Goal: Task Accomplishment & Management: Use online tool/utility

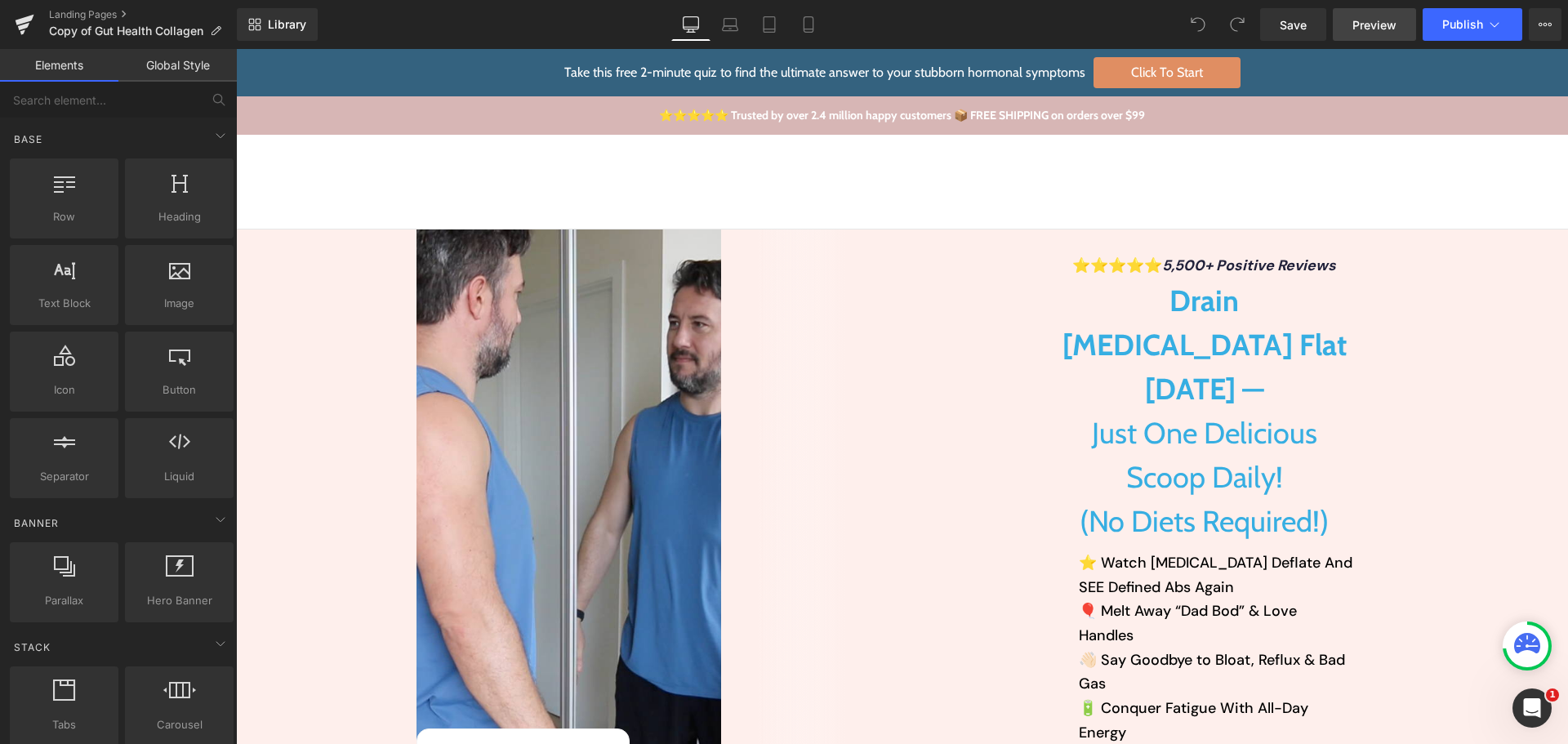
click at [1394, 21] on span "Preview" at bounding box center [1374, 25] width 44 height 17
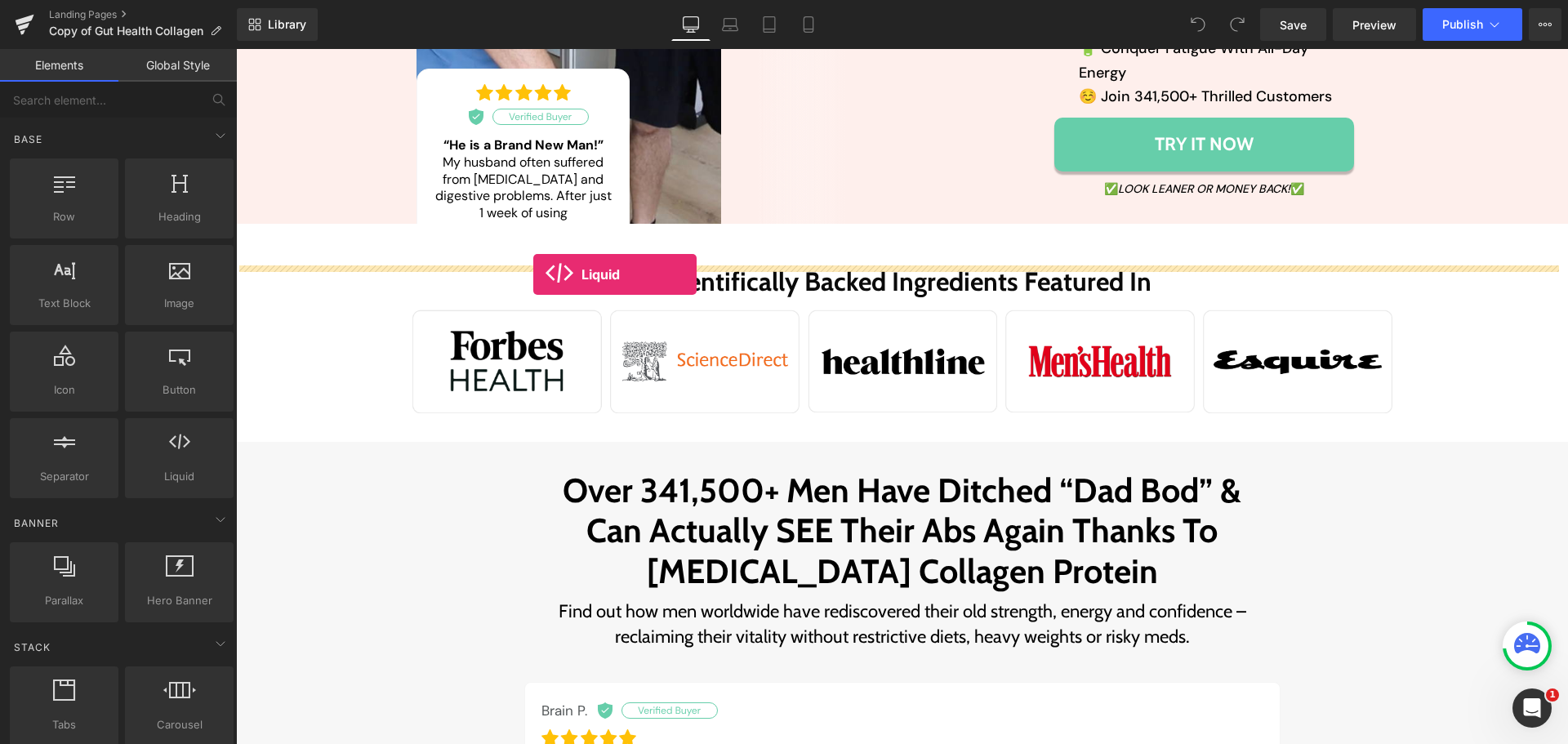
scroll to position [571, 0]
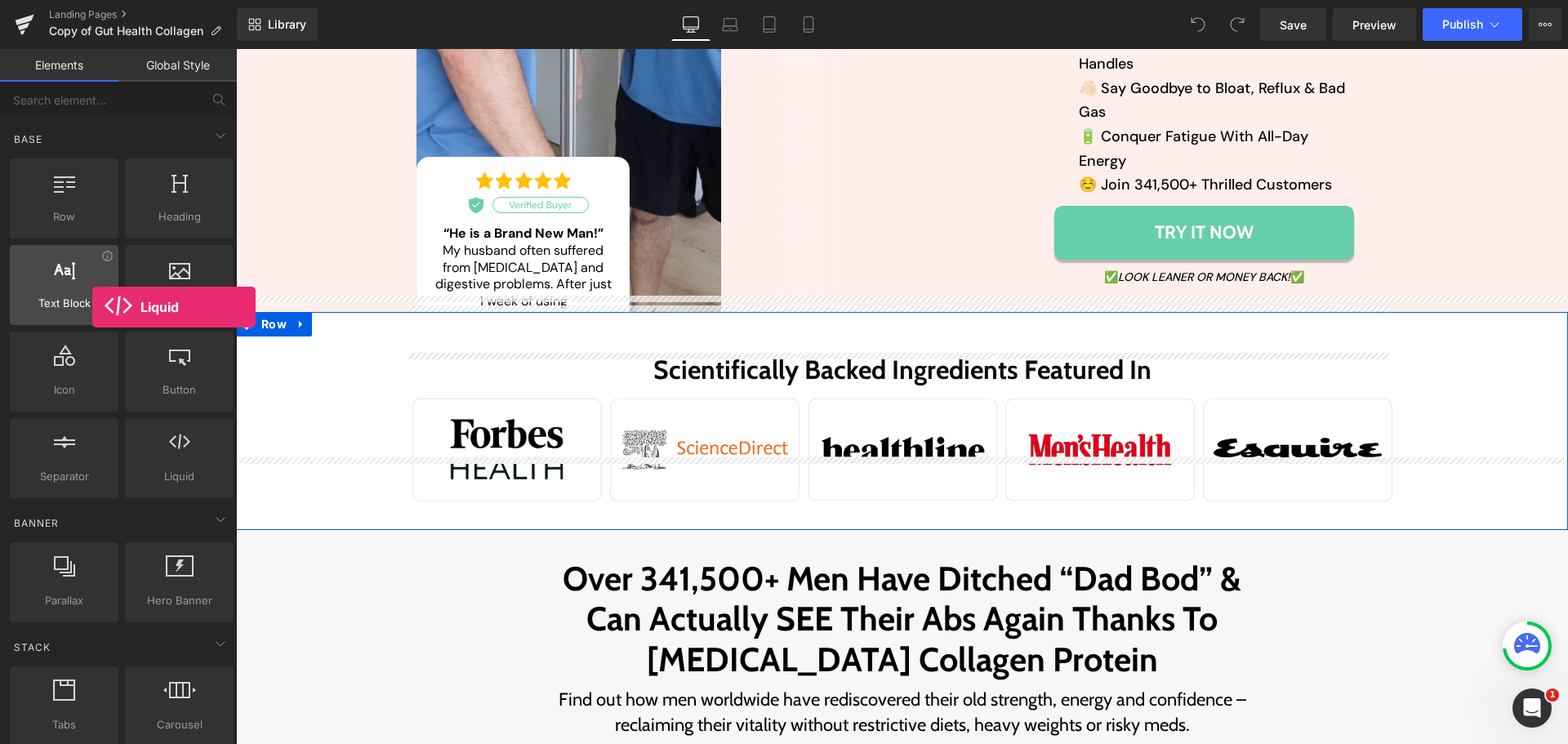
drag, startPoint x: 186, startPoint y: 470, endPoint x: 93, endPoint y: 307, distance: 187.7
click at [93, 307] on div "Row rows, columns, layouts, div Heading headings, titles, h1,h2,h3,h4,h5,h6 Tex…" at bounding box center [122, 328] width 231 height 346
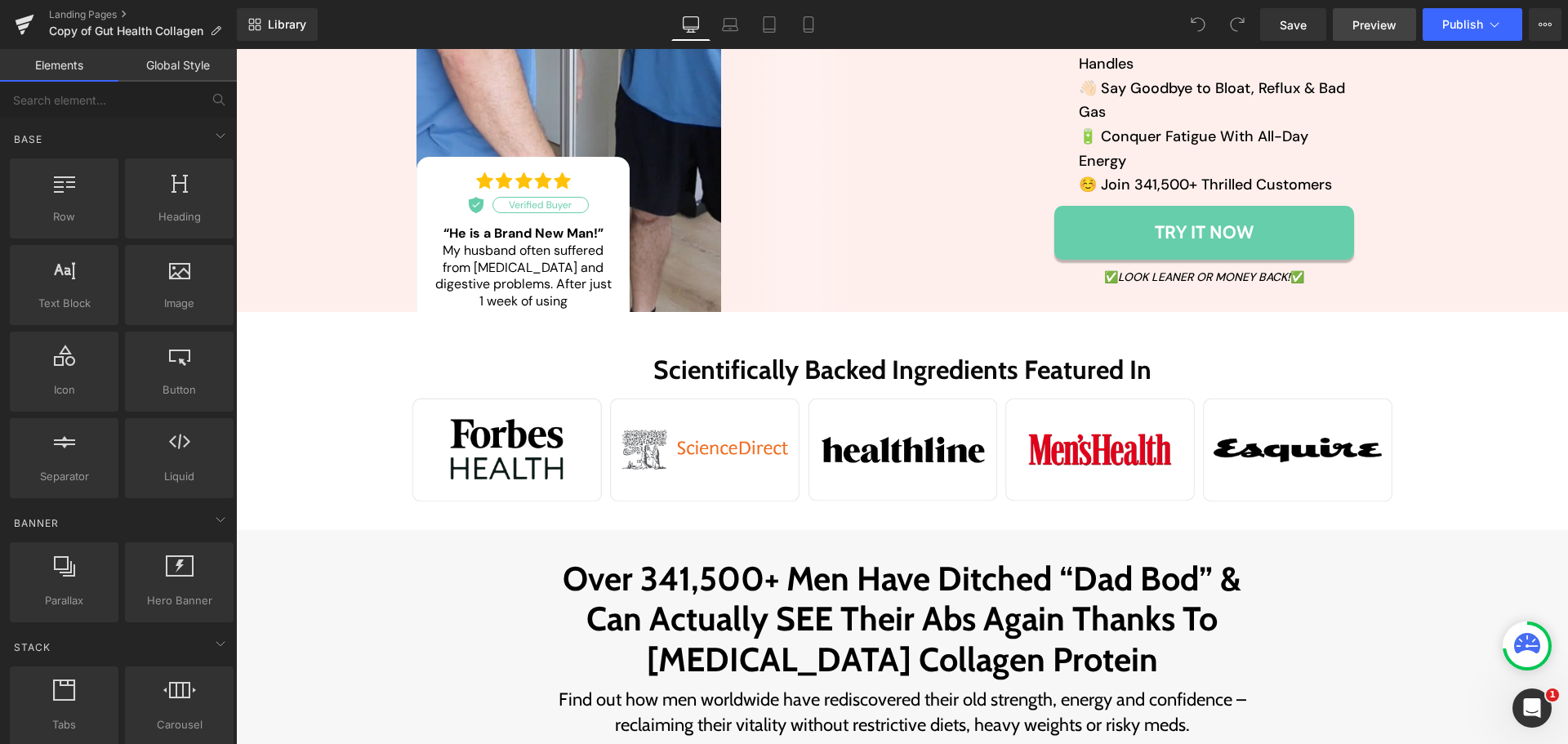
click at [1393, 22] on span "Preview" at bounding box center [1374, 25] width 44 height 17
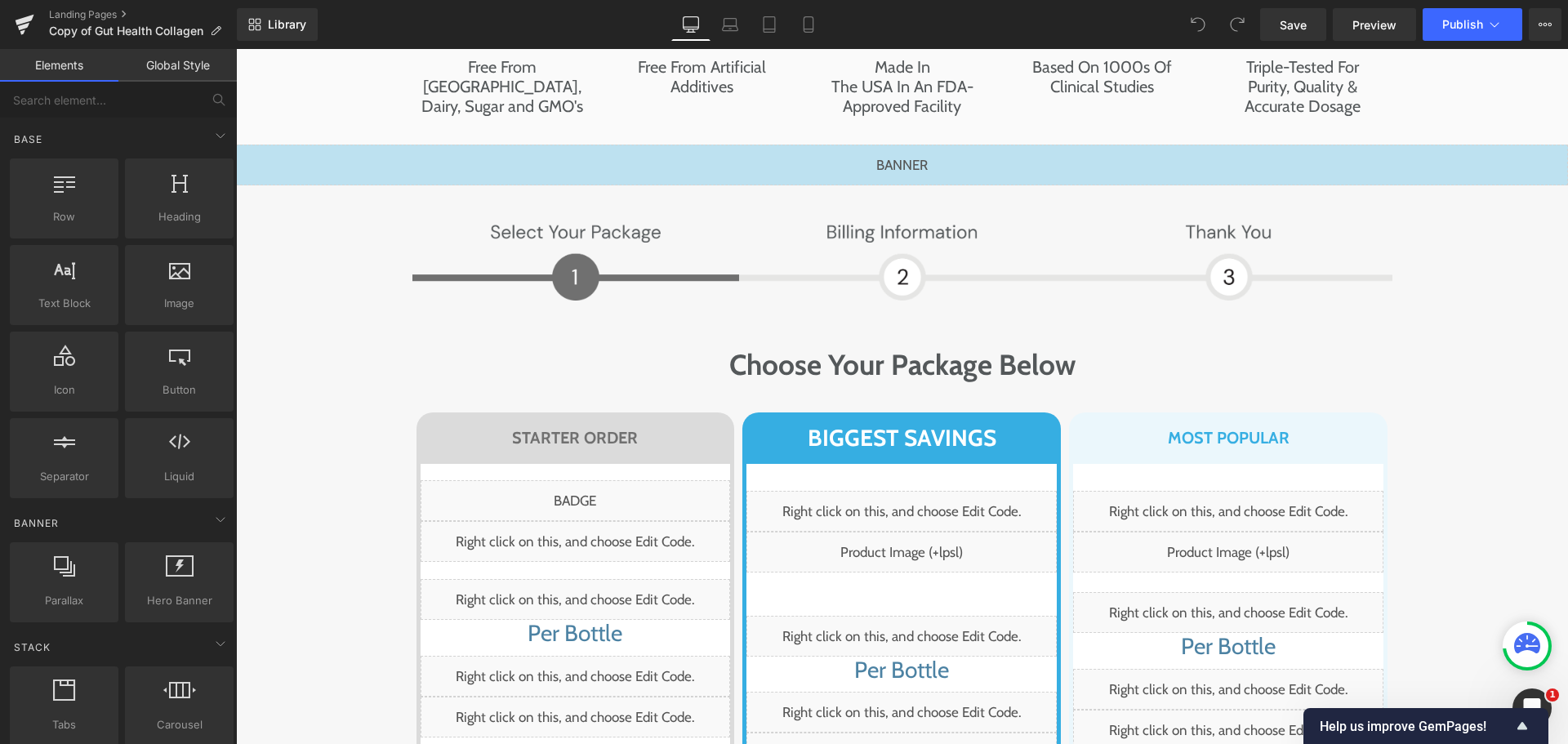
scroll to position [9144, 0]
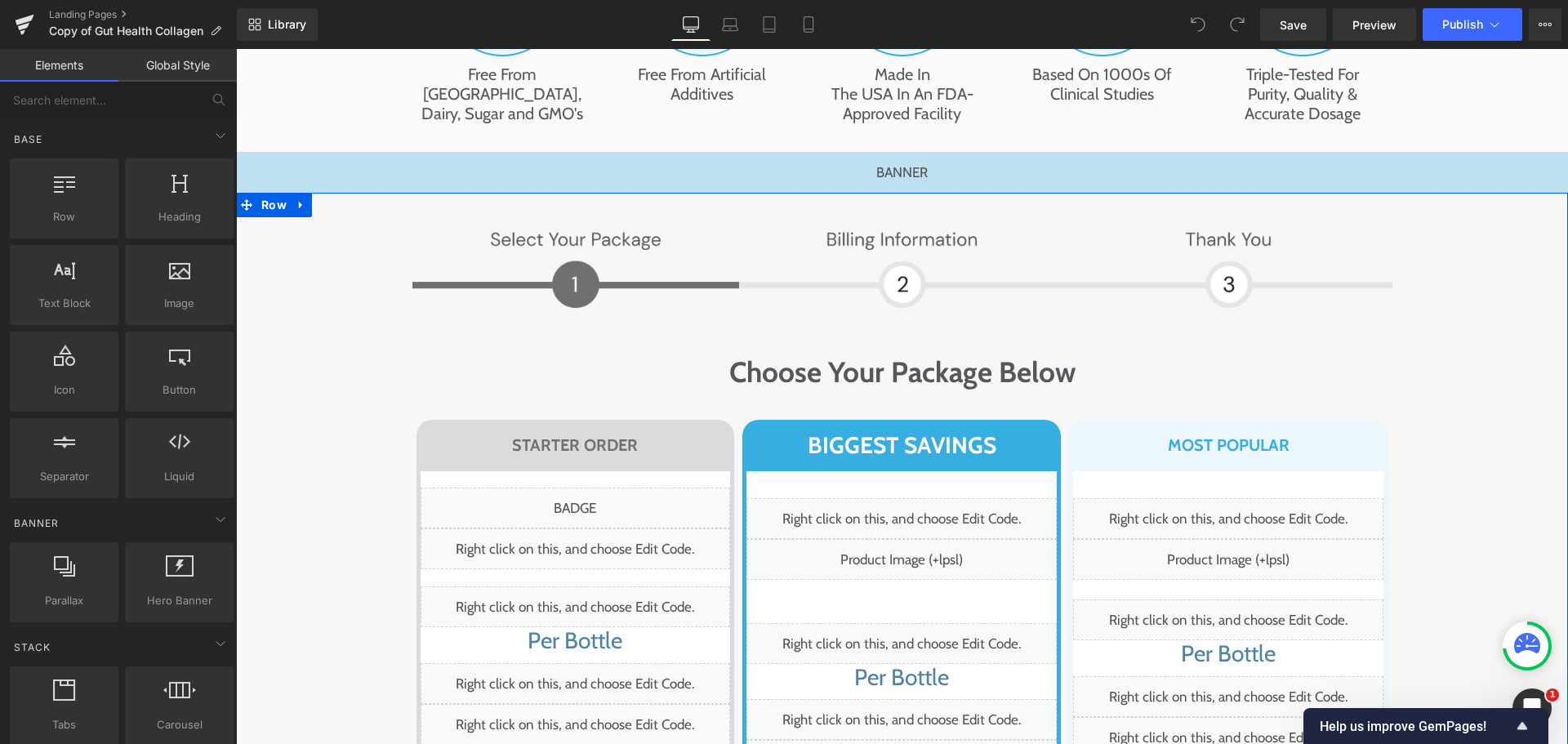
click at [376, 221] on div "Image Image Row Choose Your Package Below Heading Row STARTER ORDER Heading Row…" at bounding box center [902, 639] width 1299 height 837
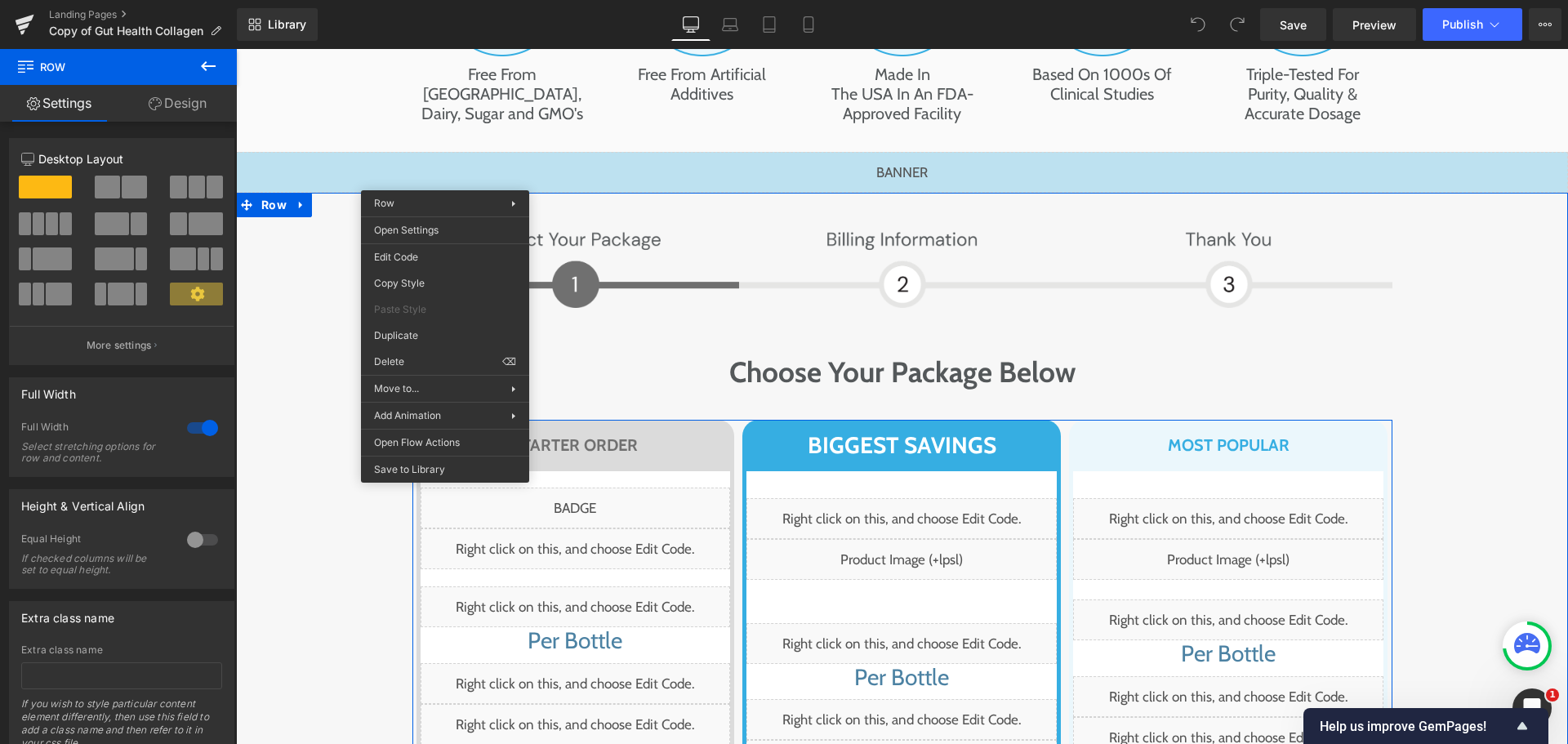
click at [1482, 221] on div "Image Image Row Choose Your Package Below Heading Row STARTER ORDER Heading Row…" at bounding box center [902, 639] width 1299 height 837
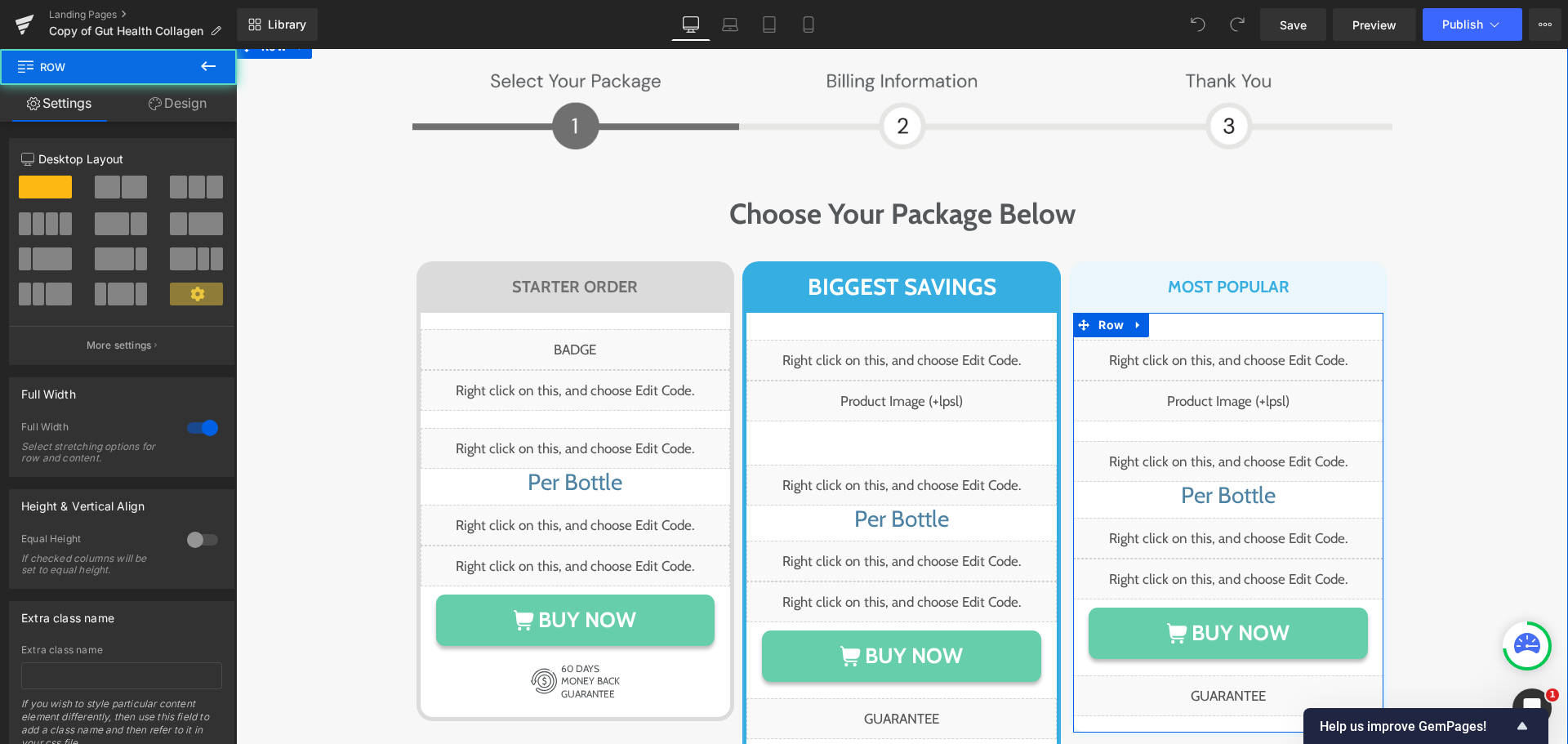
scroll to position [9388, 0]
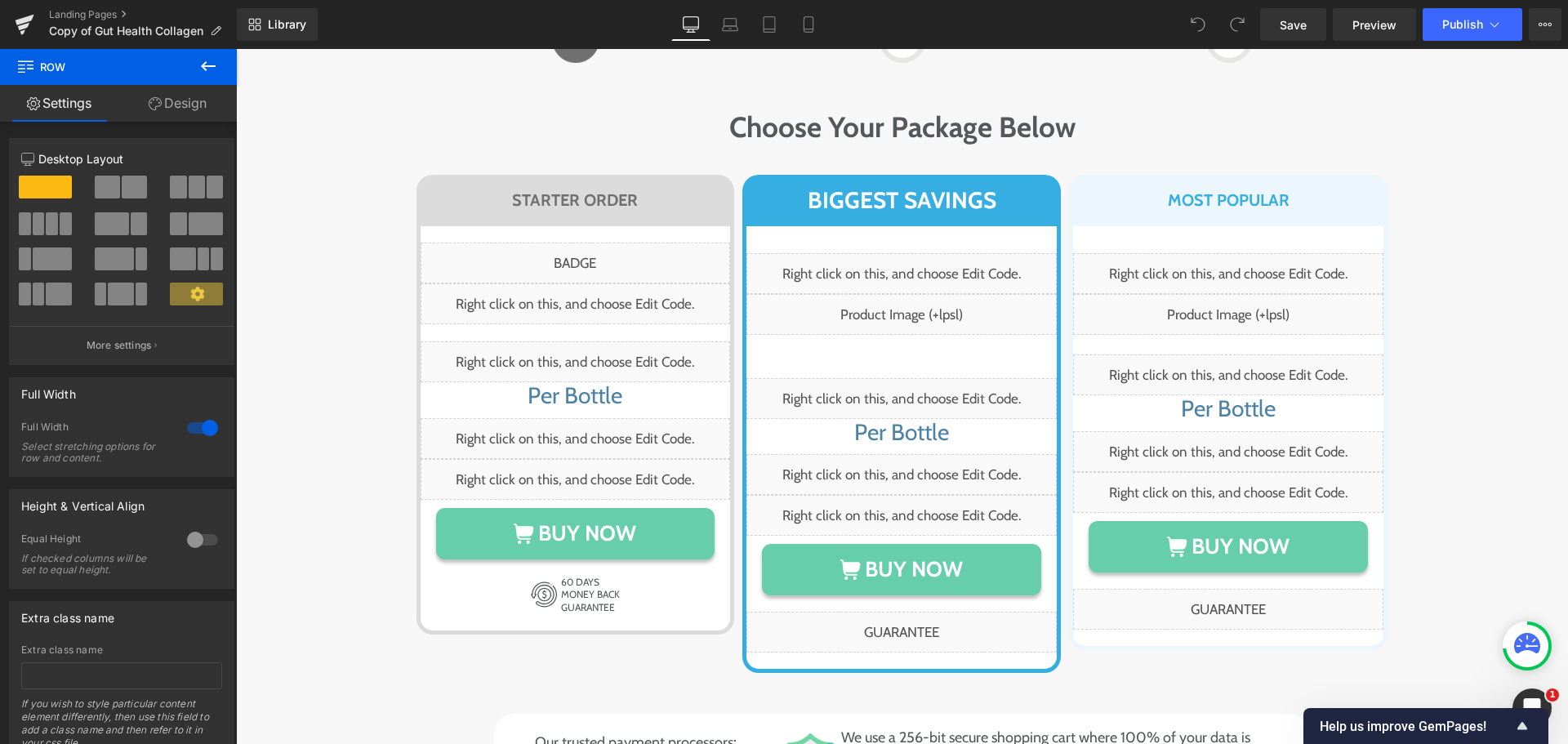
click at [209, 70] on icon at bounding box center [208, 66] width 20 height 20
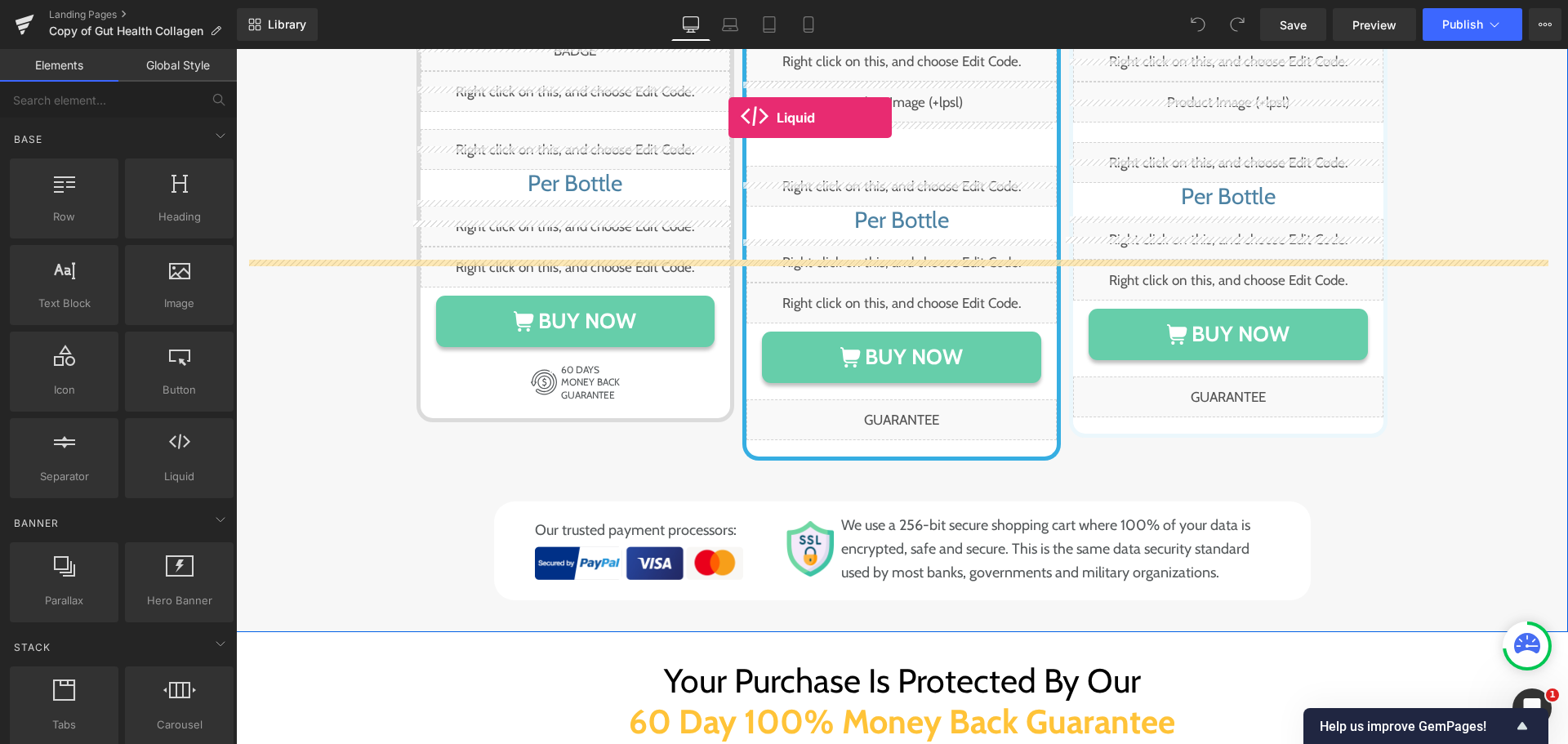
scroll to position [9552, 0]
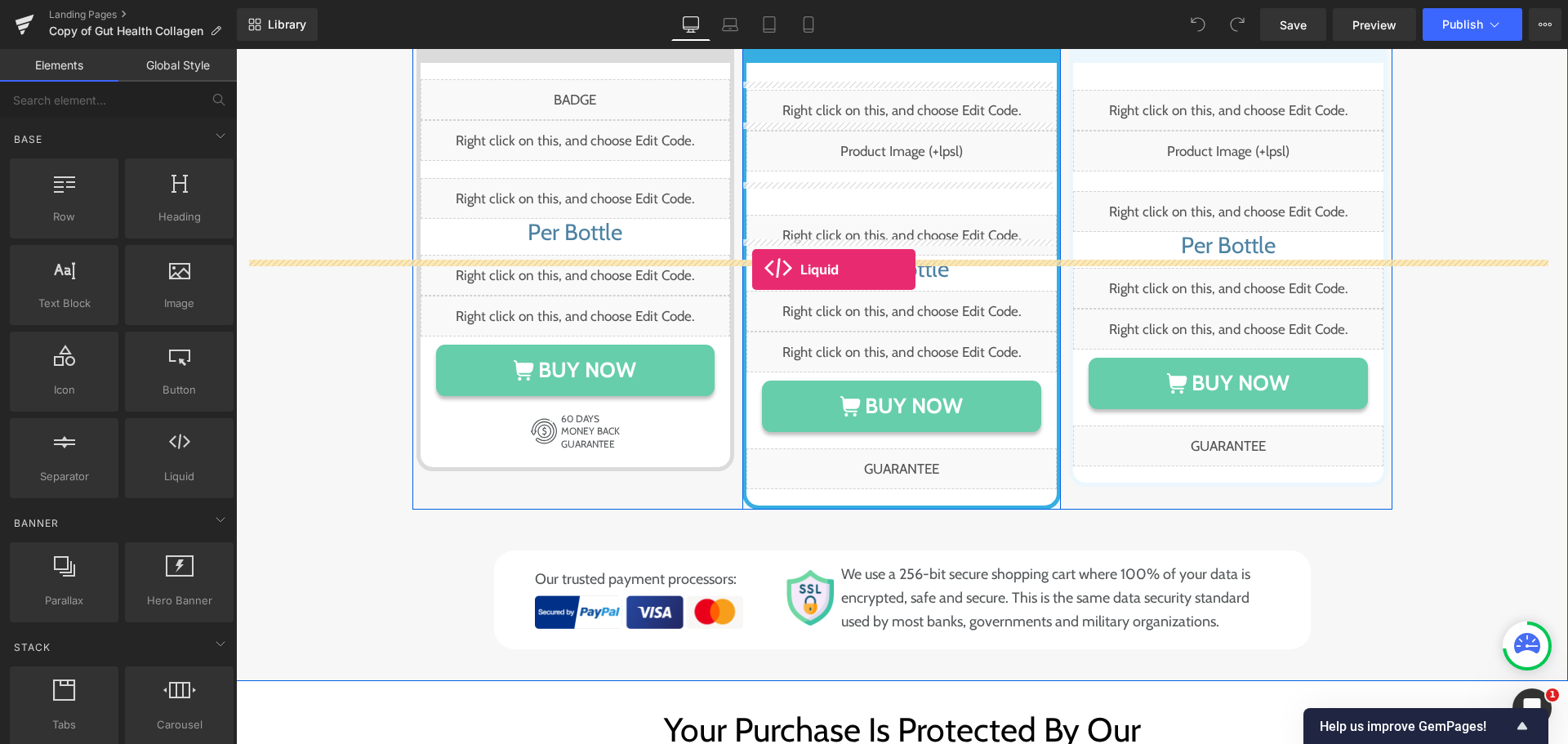
drag, startPoint x: 425, startPoint y: 512, endPoint x: 752, endPoint y: 269, distance: 407.4
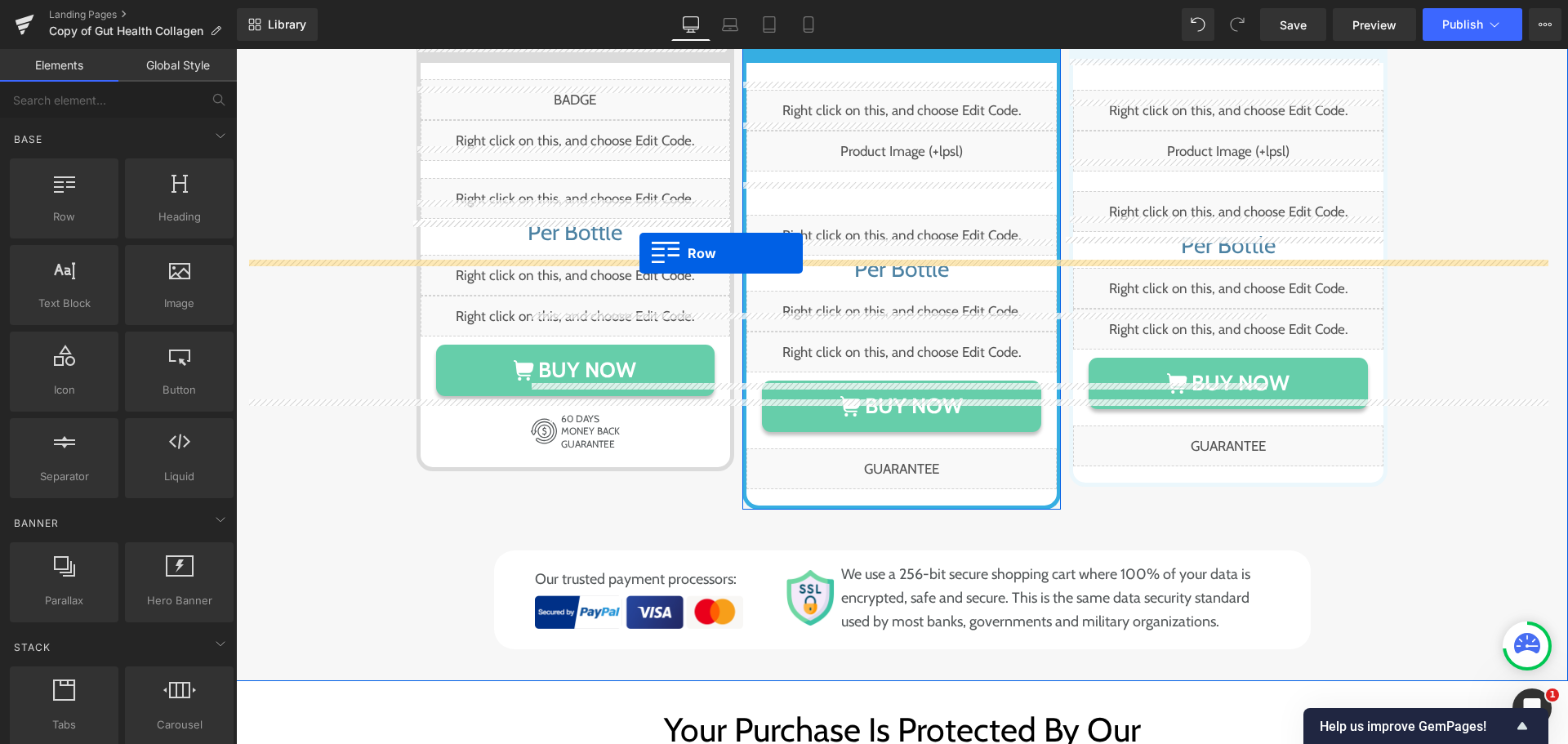
drag, startPoint x: 424, startPoint y: 282, endPoint x: 639, endPoint y: 253, distance: 216.9
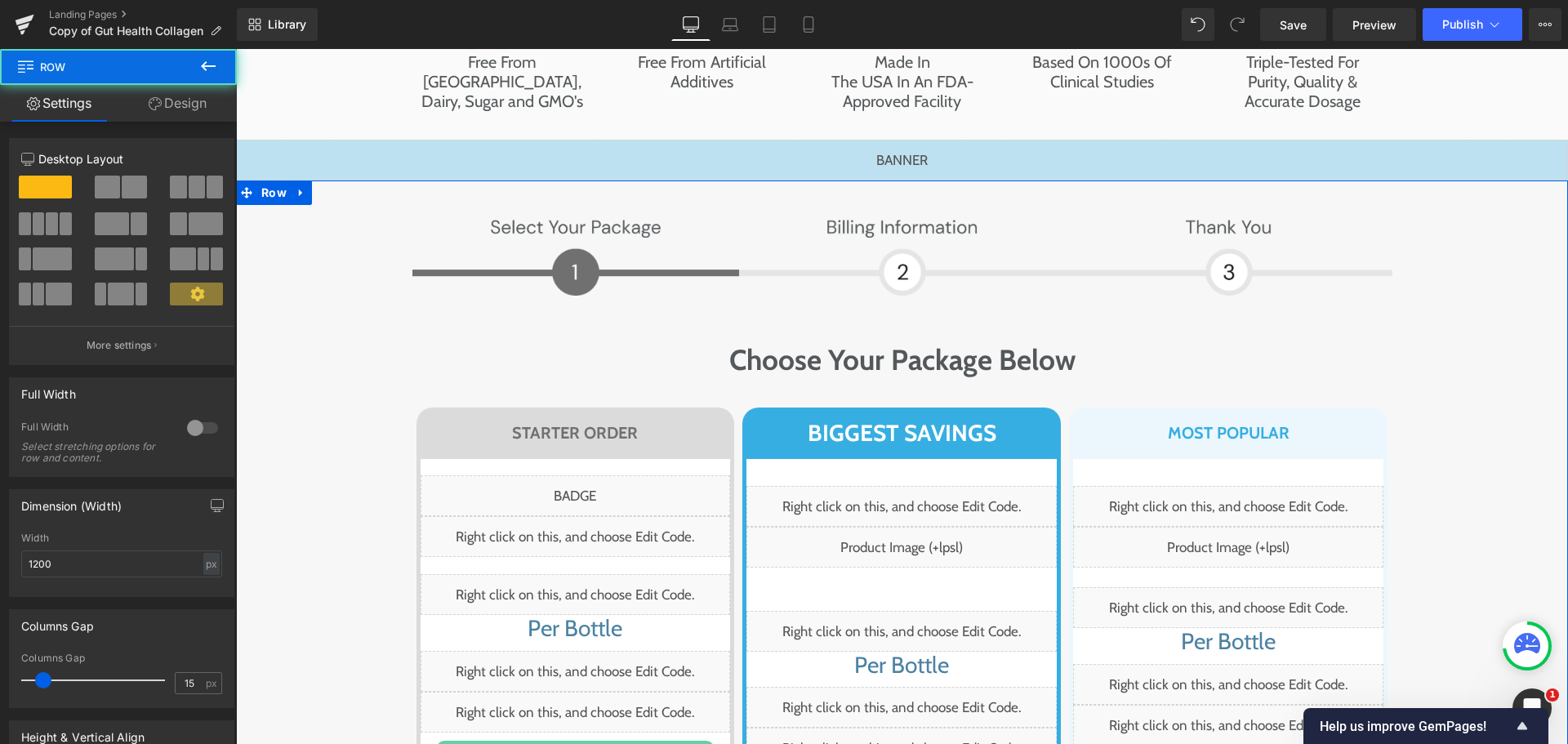
scroll to position [9144, 0]
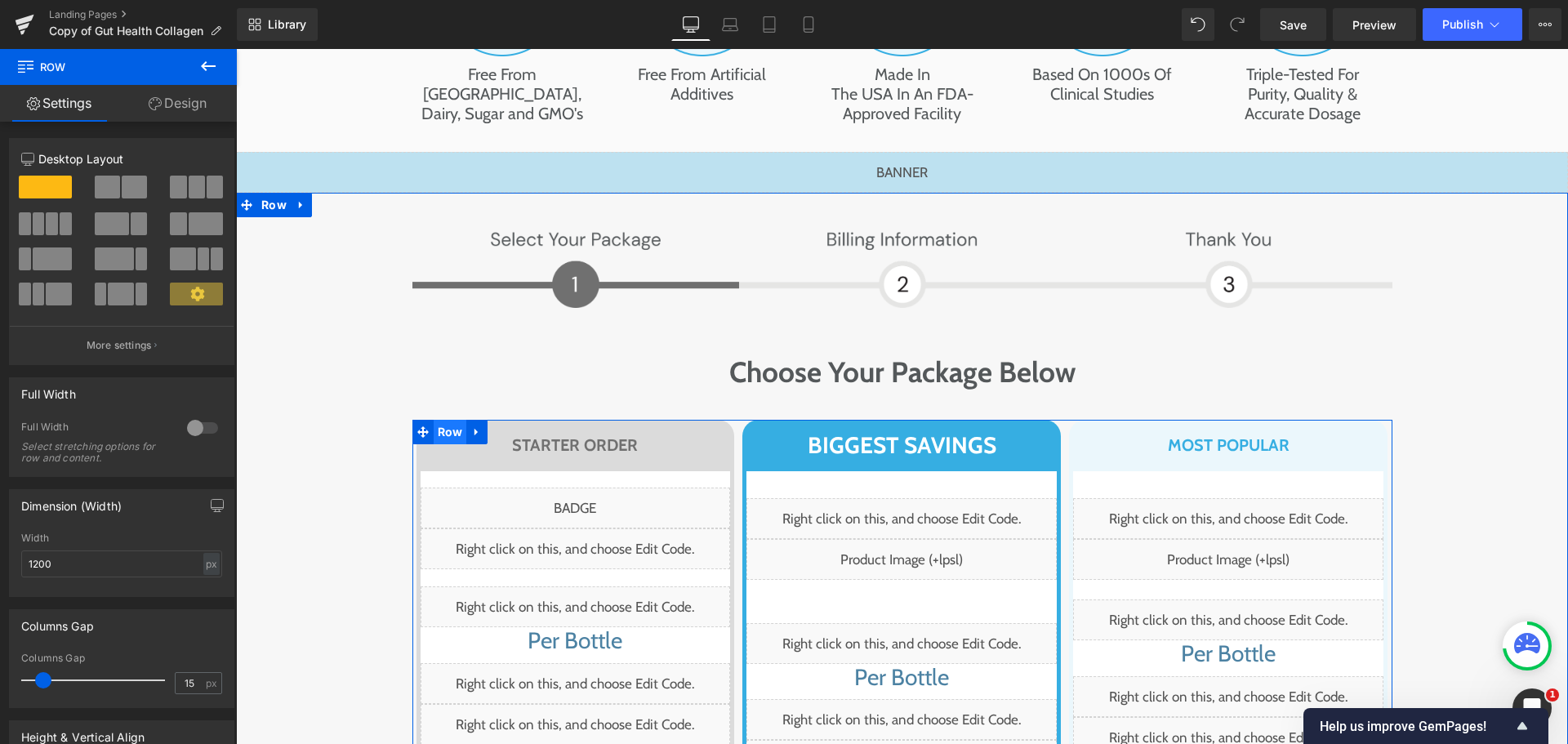
click at [456, 420] on span "Row" at bounding box center [450, 432] width 33 height 25
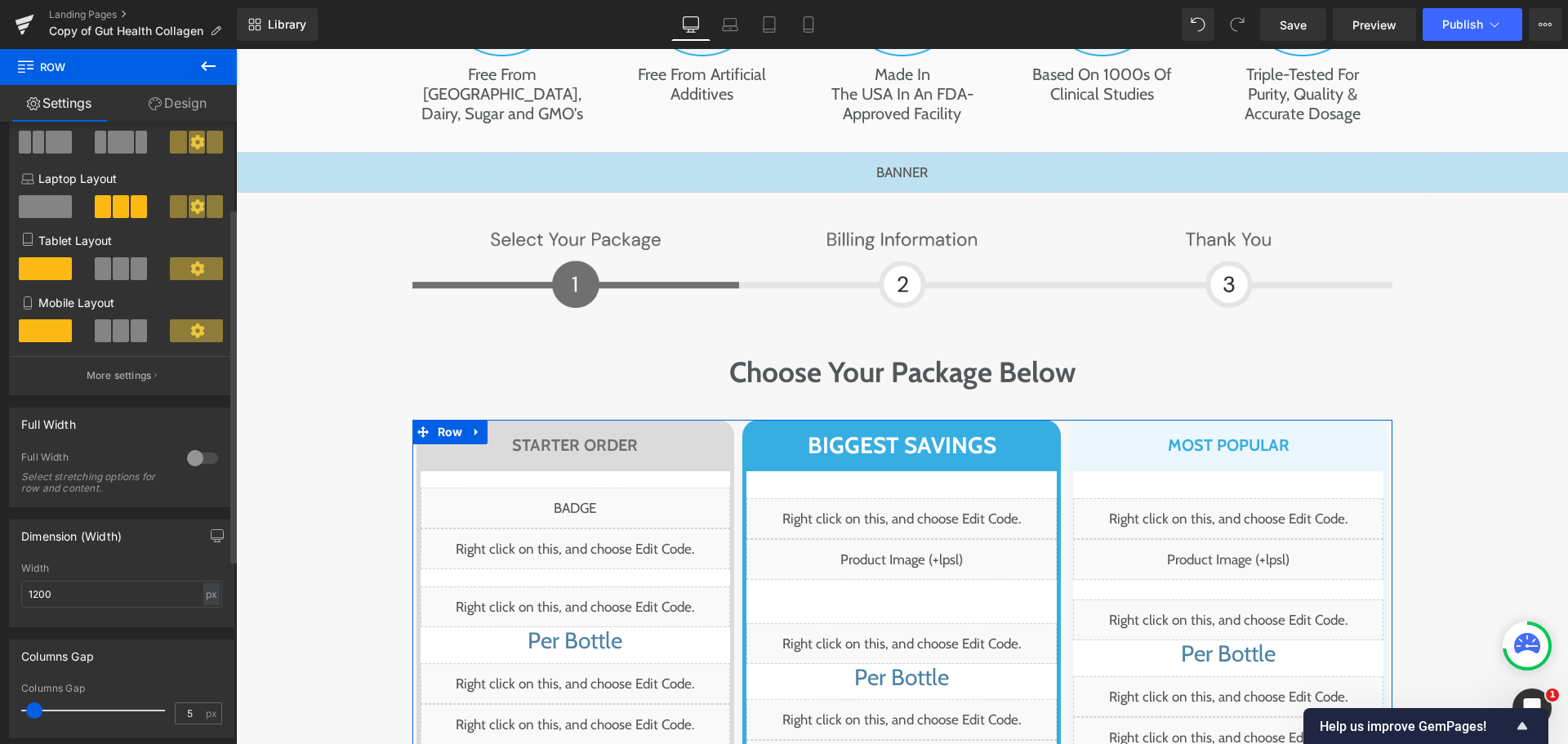
scroll to position [245, 0]
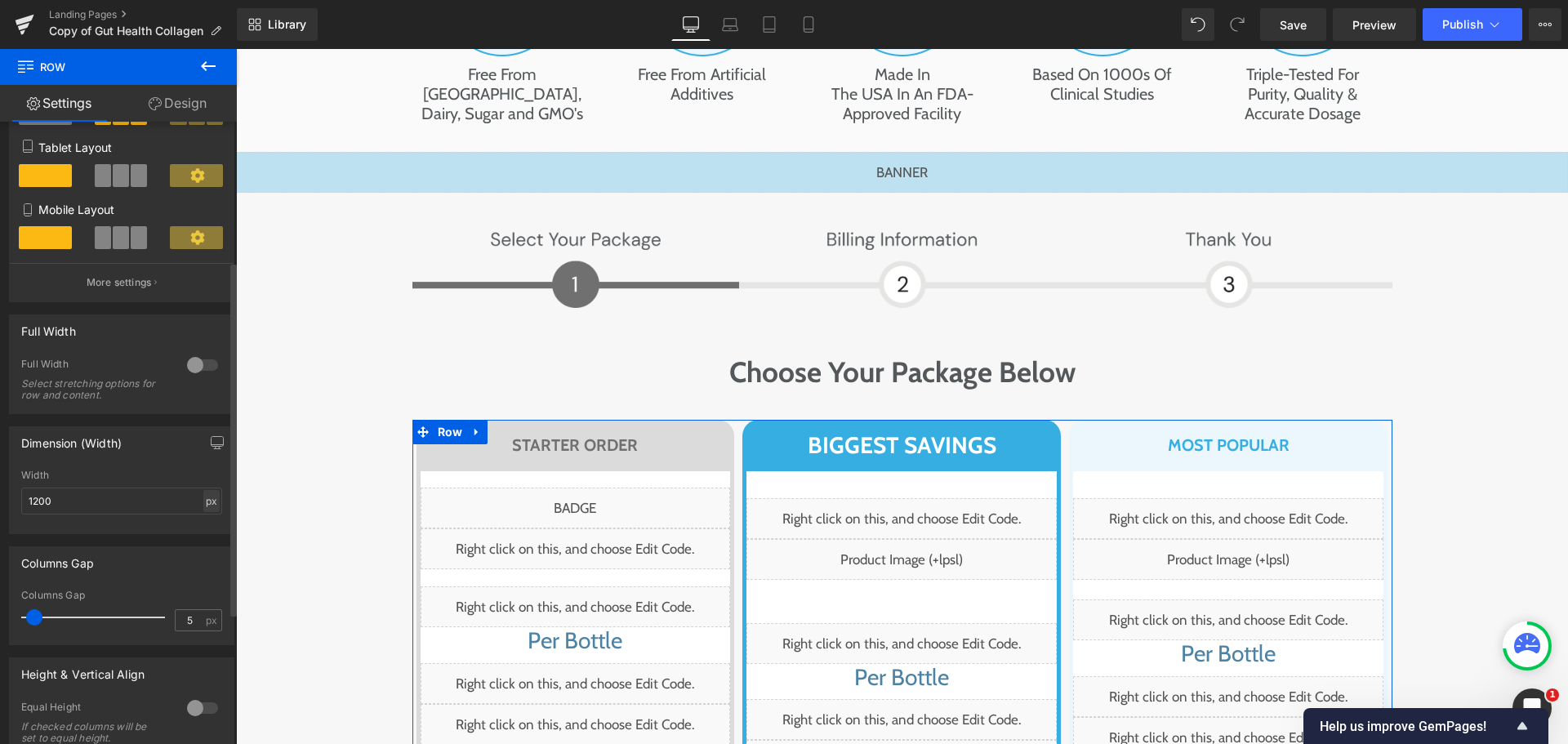
click at [207, 508] on div "px" at bounding box center [211, 500] width 16 height 22
click at [208, 534] on li "%" at bounding box center [211, 526] width 21 height 24
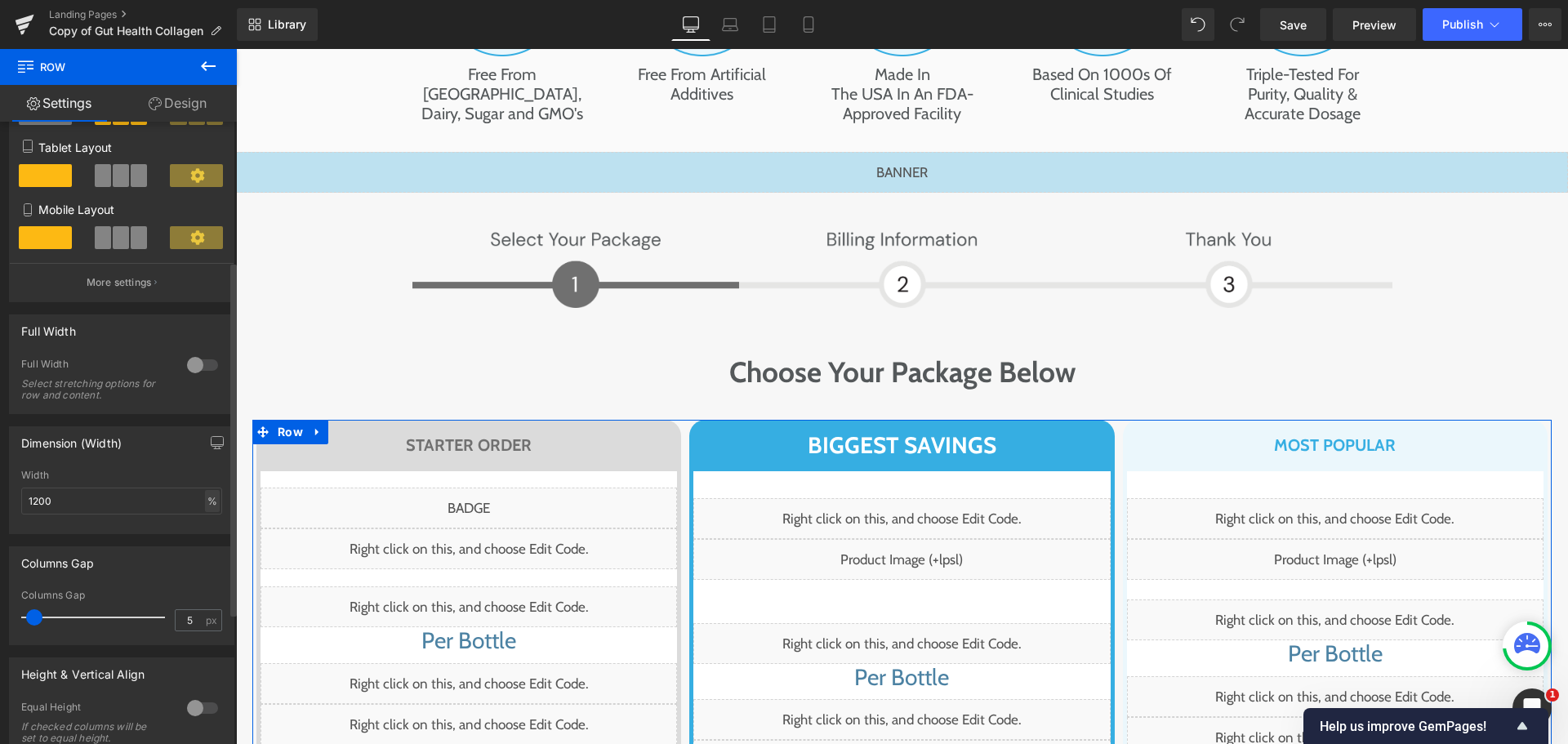
click at [208, 495] on div "%" at bounding box center [213, 500] width 15 height 22
click at [204, 548] on li "px" at bounding box center [211, 549] width 21 height 24
click at [76, 498] on input "1200" at bounding box center [121, 501] width 200 height 26
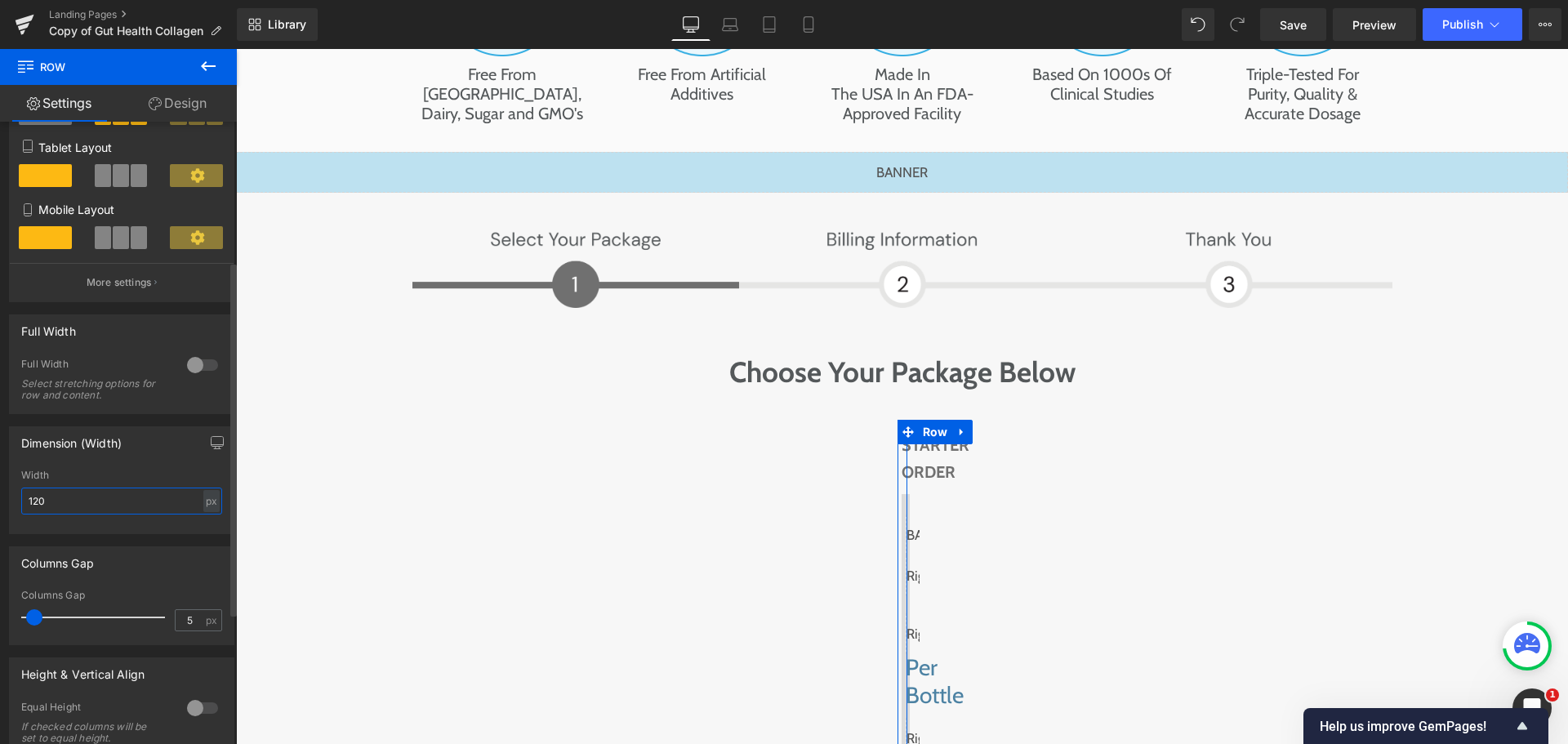
type input "1200"
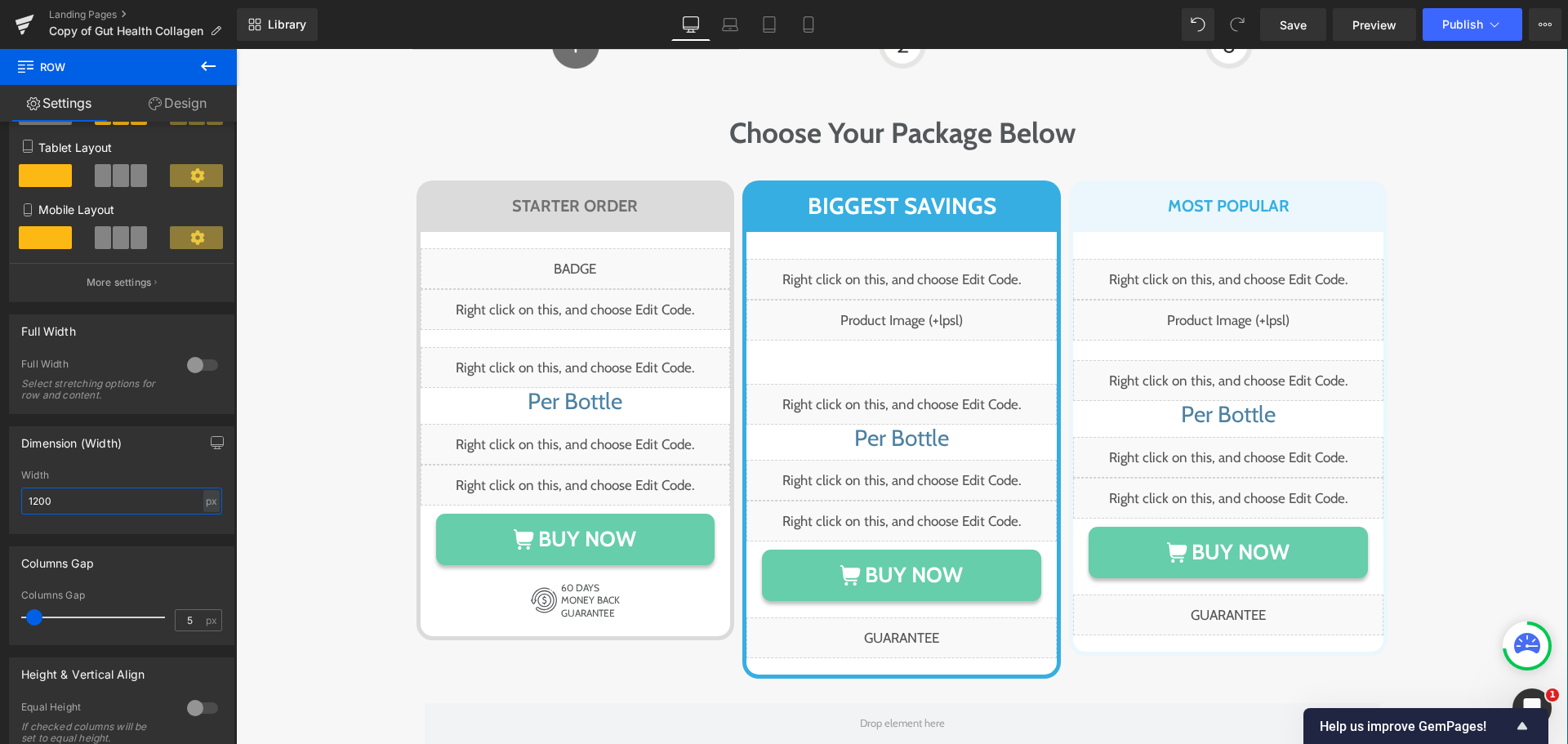
scroll to position [9388, 0]
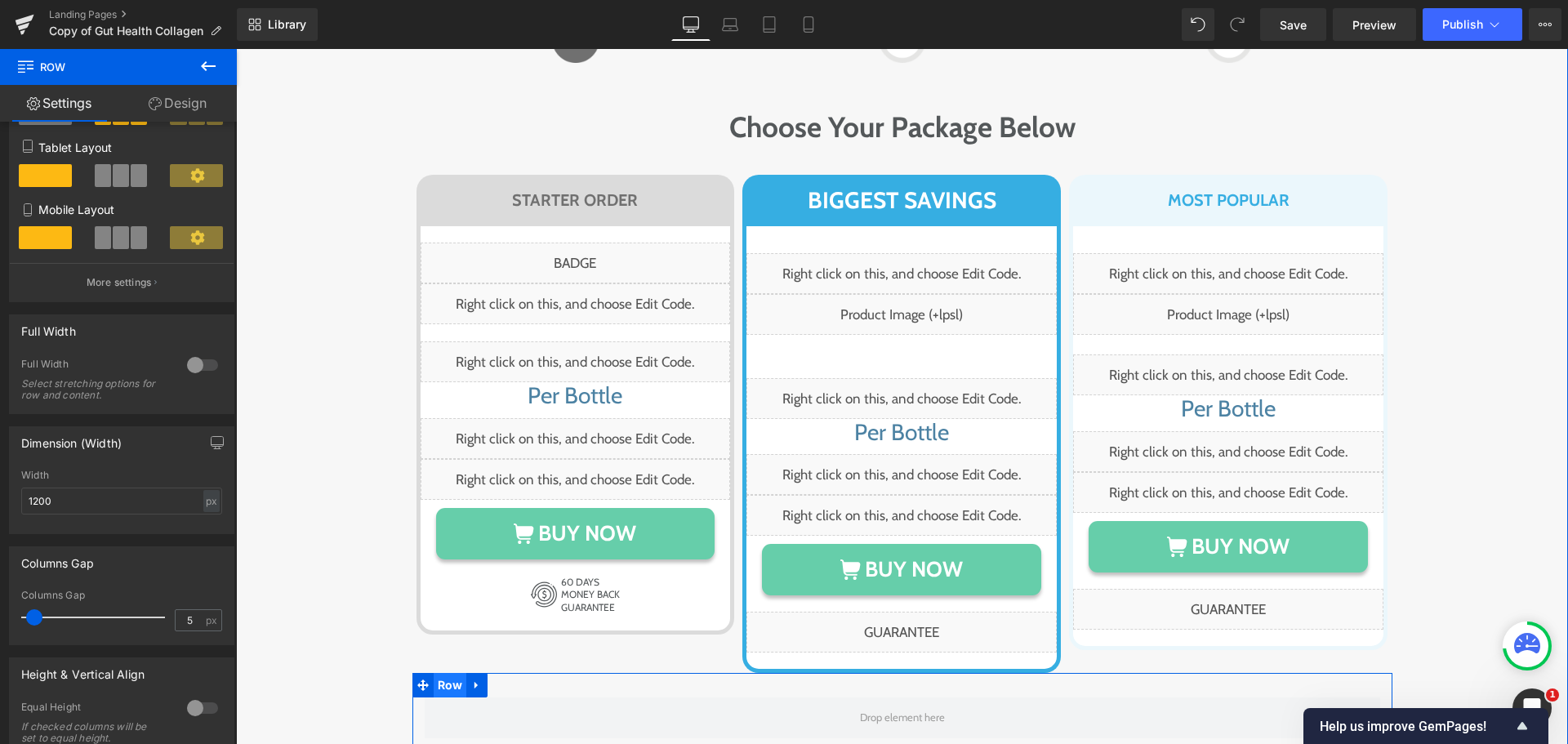
click at [437, 673] on span "Row" at bounding box center [450, 685] width 33 height 25
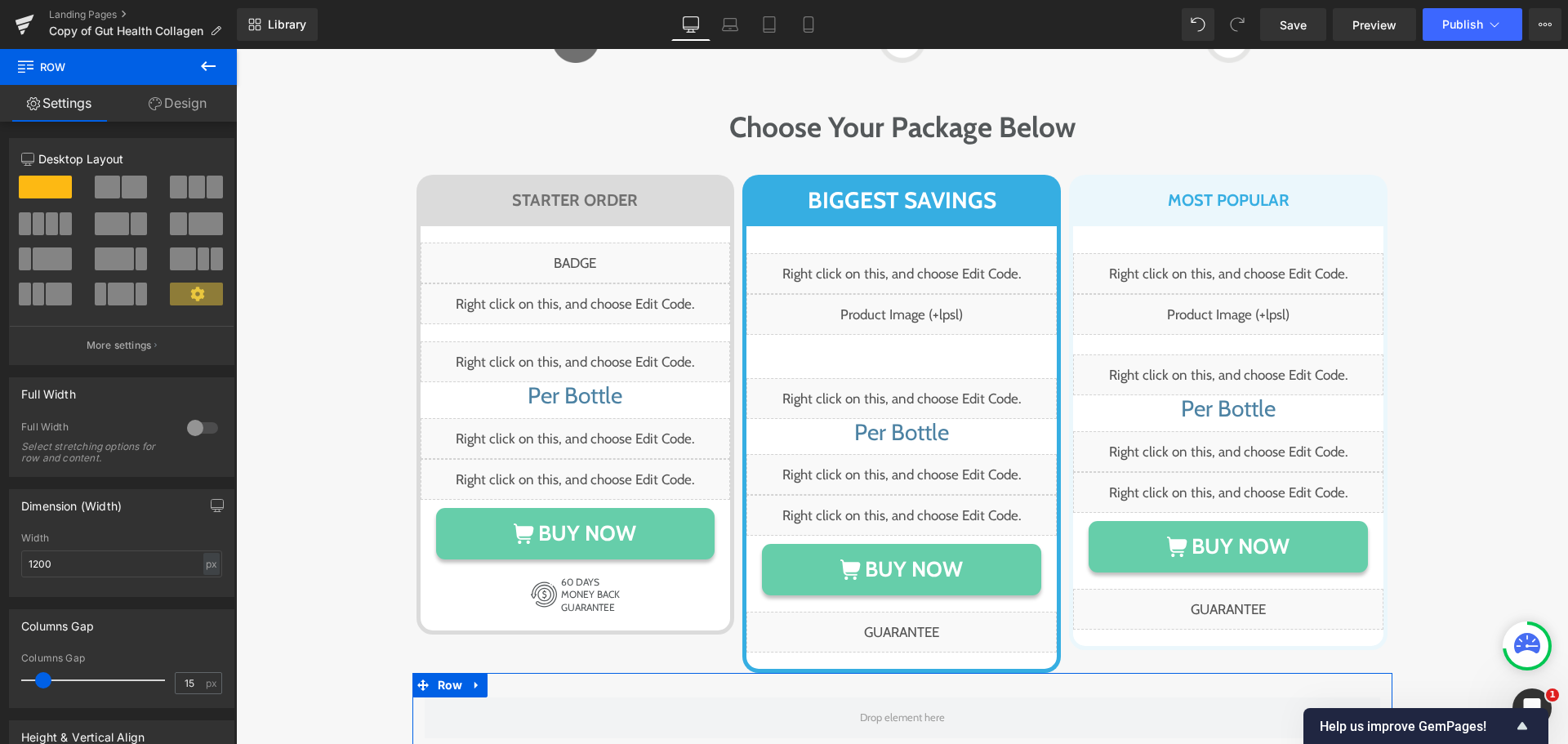
click at [174, 101] on link "Design" at bounding box center [177, 103] width 118 height 37
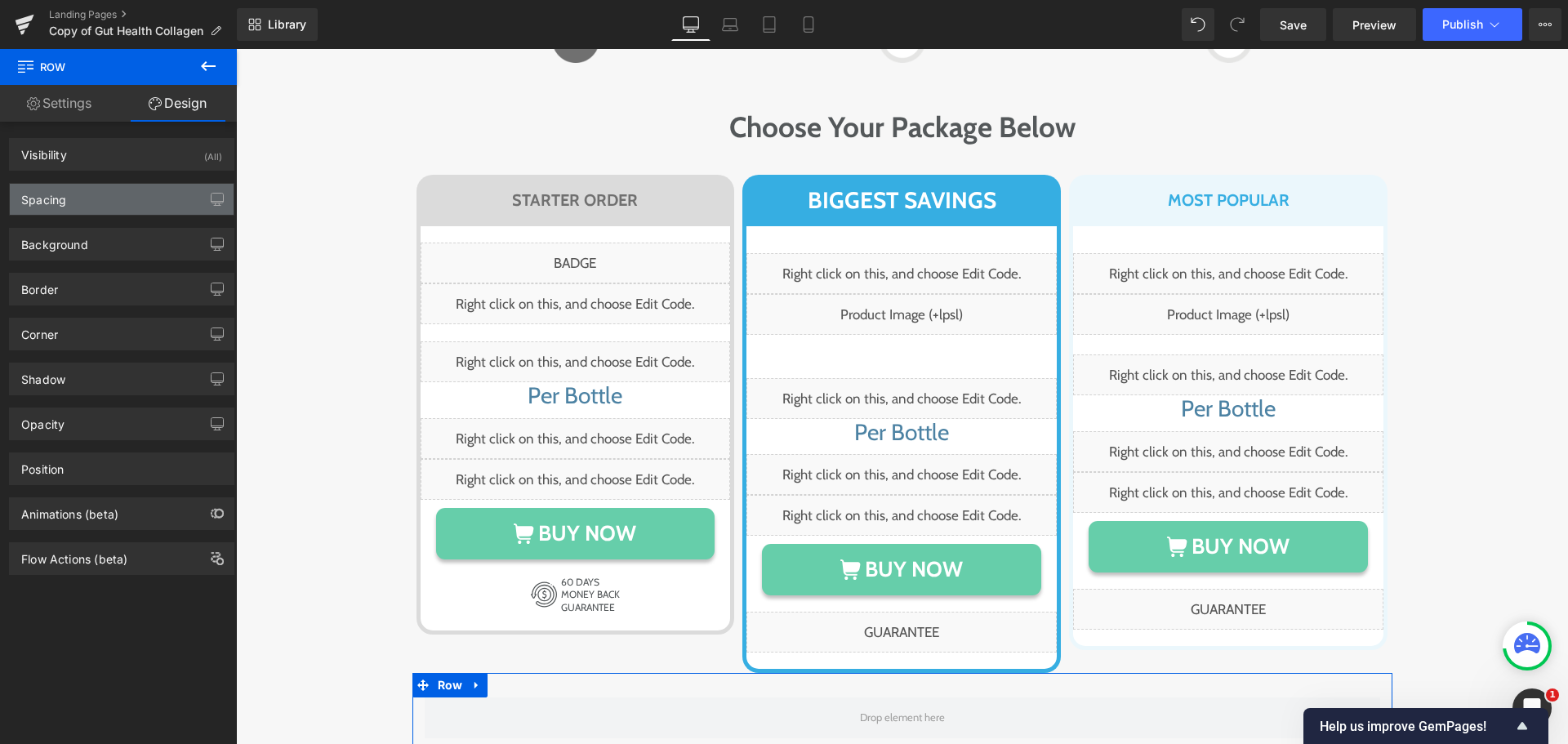
click at [78, 188] on div "Spacing" at bounding box center [121, 199] width 224 height 31
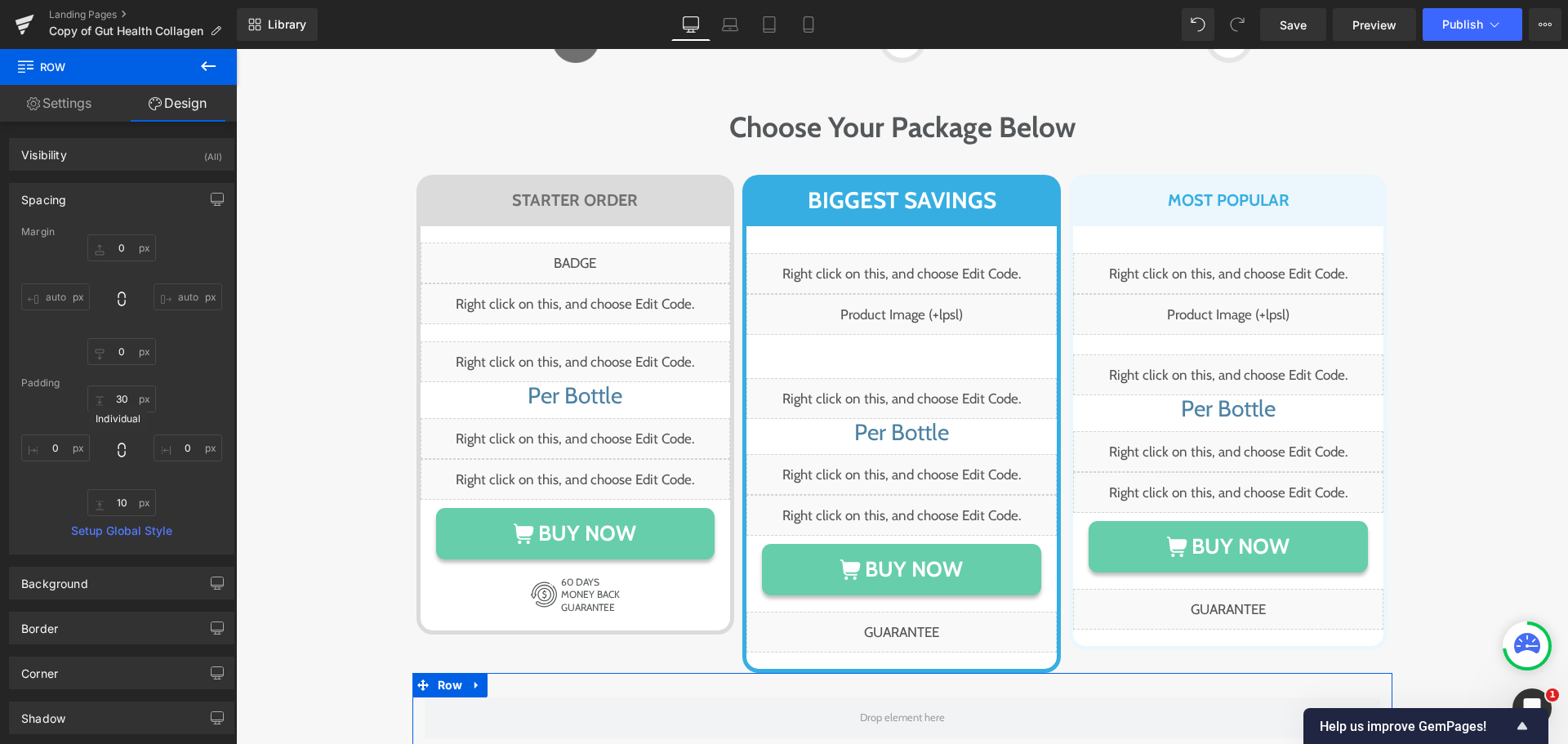
click at [119, 454] on icon at bounding box center [121, 449] width 16 height 16
click at [77, 115] on link "Settings" at bounding box center [59, 103] width 118 height 37
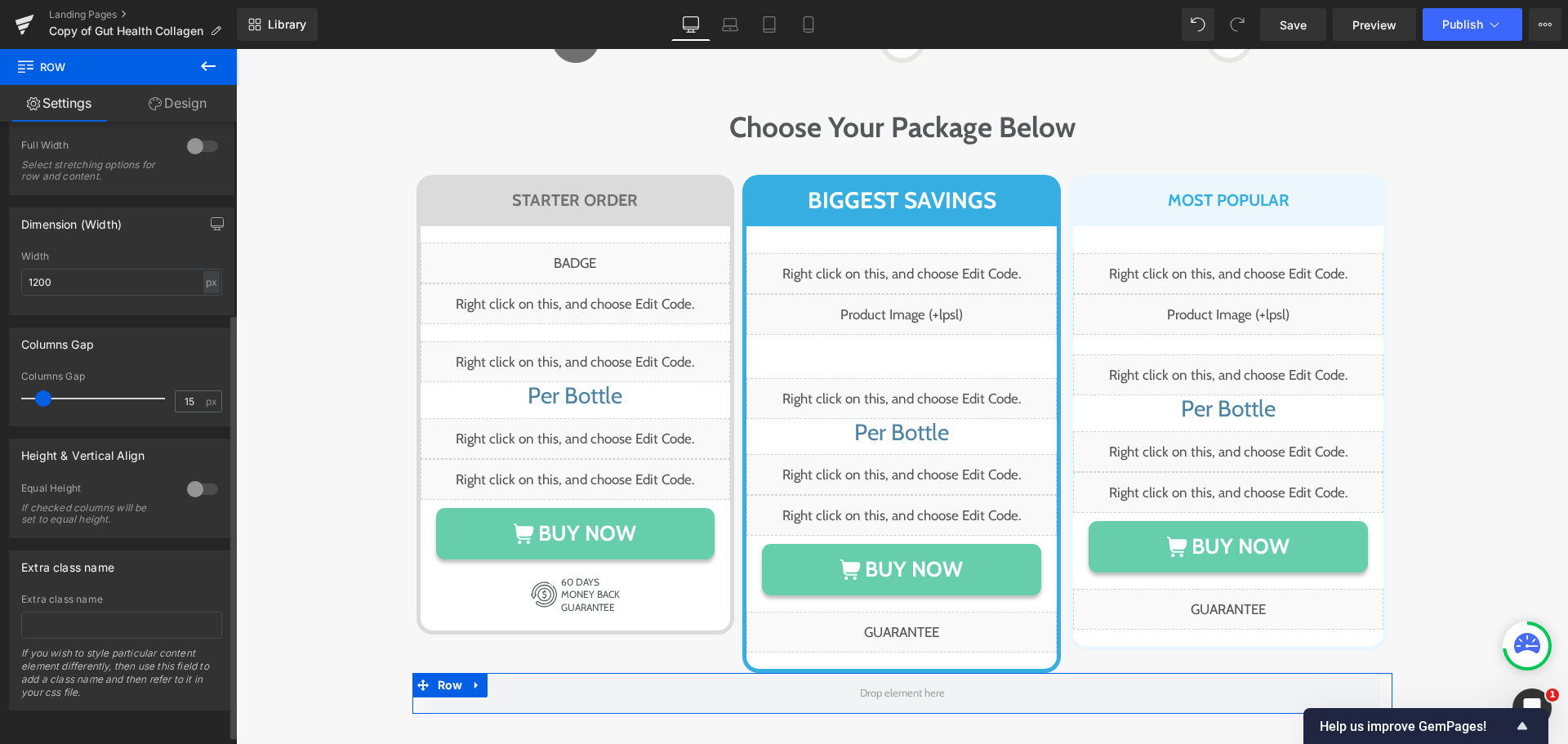
scroll to position [294, 0]
click at [42, 390] on span at bounding box center [43, 398] width 16 height 16
drag, startPoint x: 42, startPoint y: 384, endPoint x: 9, endPoint y: 384, distance: 33.0
click at [9, 384] on div "Columns Gap 15px Columns Gap 15 px" at bounding box center [122, 370] width 244 height 111
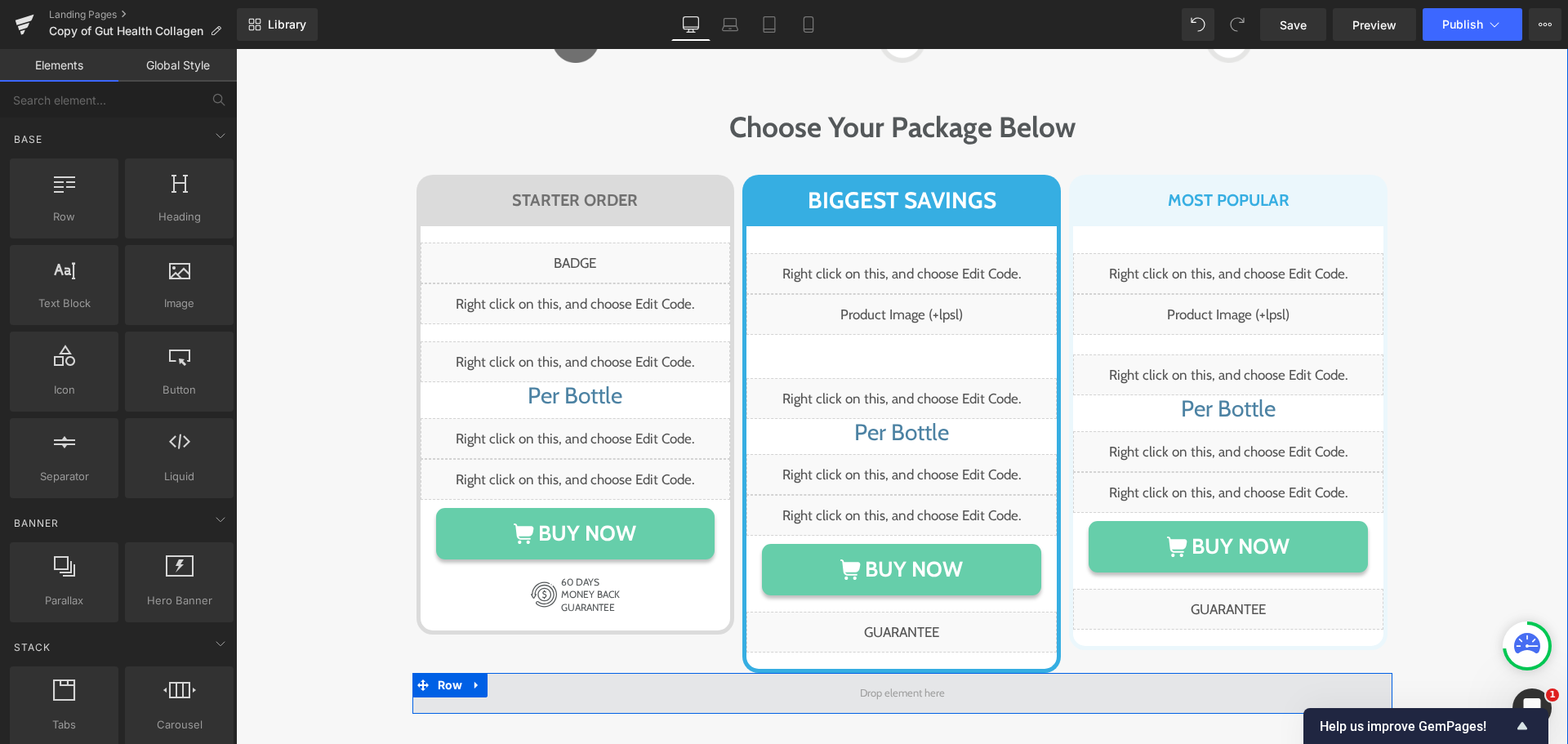
click at [927, 680] on span at bounding box center [902, 692] width 96 height 26
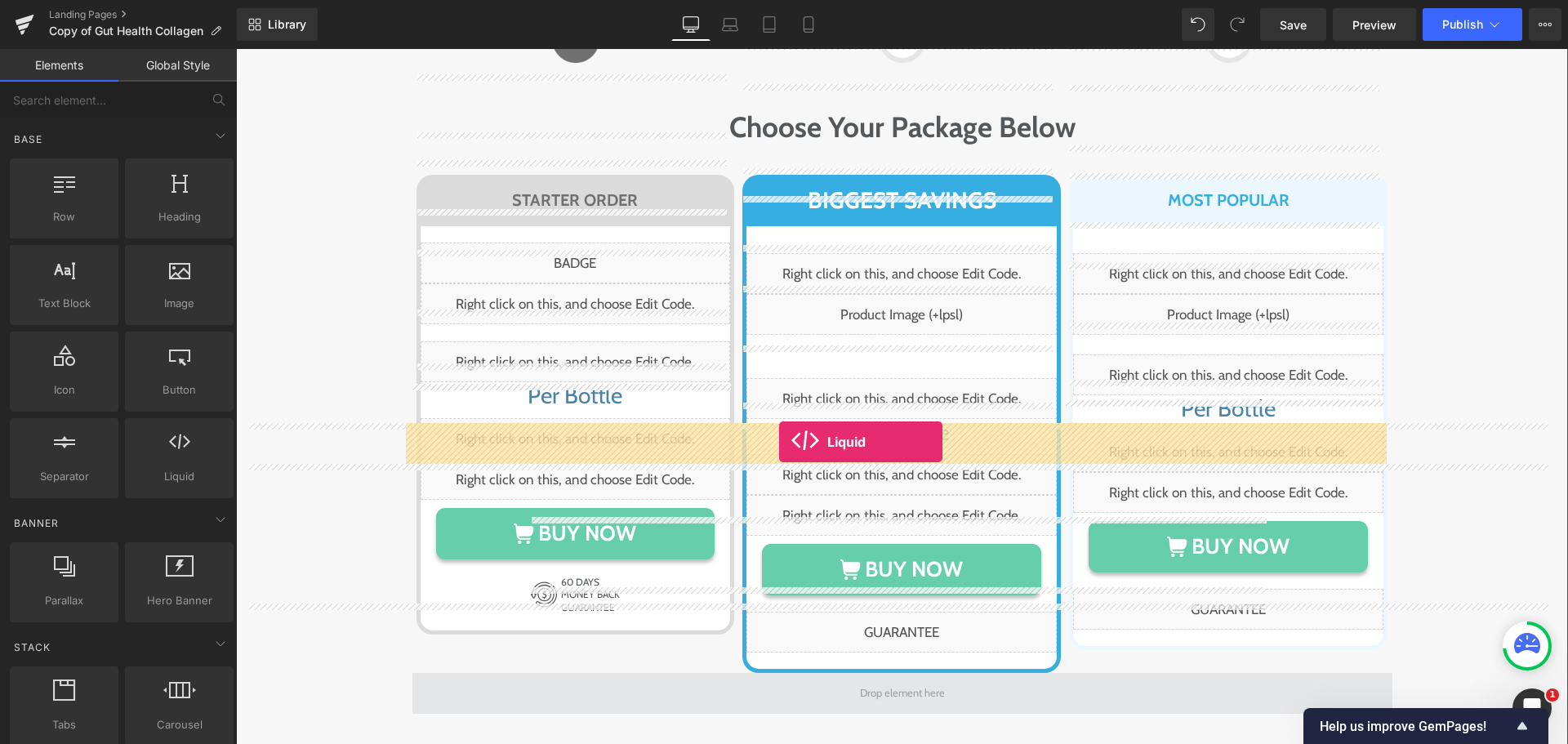
drag, startPoint x: 423, startPoint y: 500, endPoint x: 779, endPoint y: 441, distance: 360.9
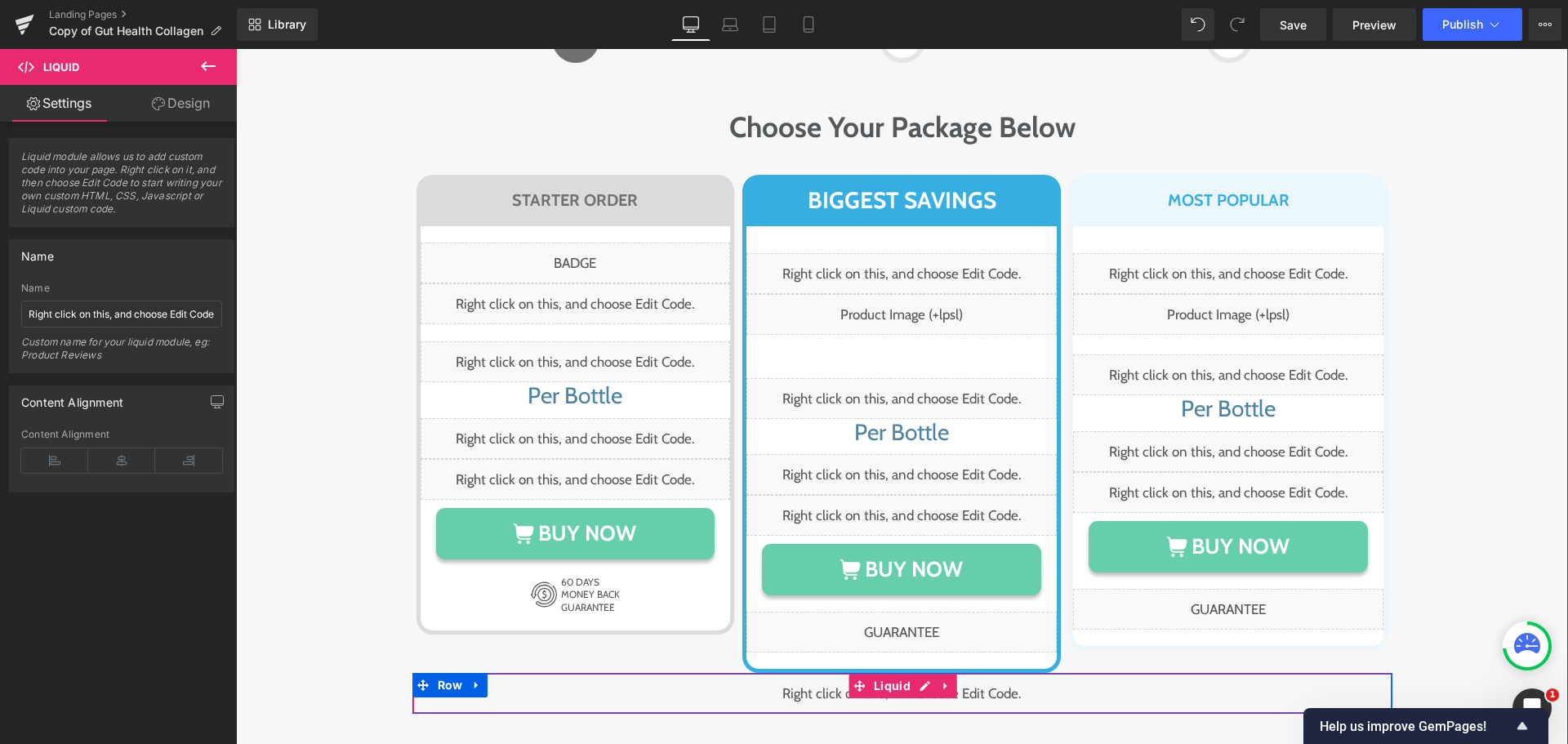
click at [839, 673] on div "Liquid" at bounding box center [902, 693] width 980 height 41
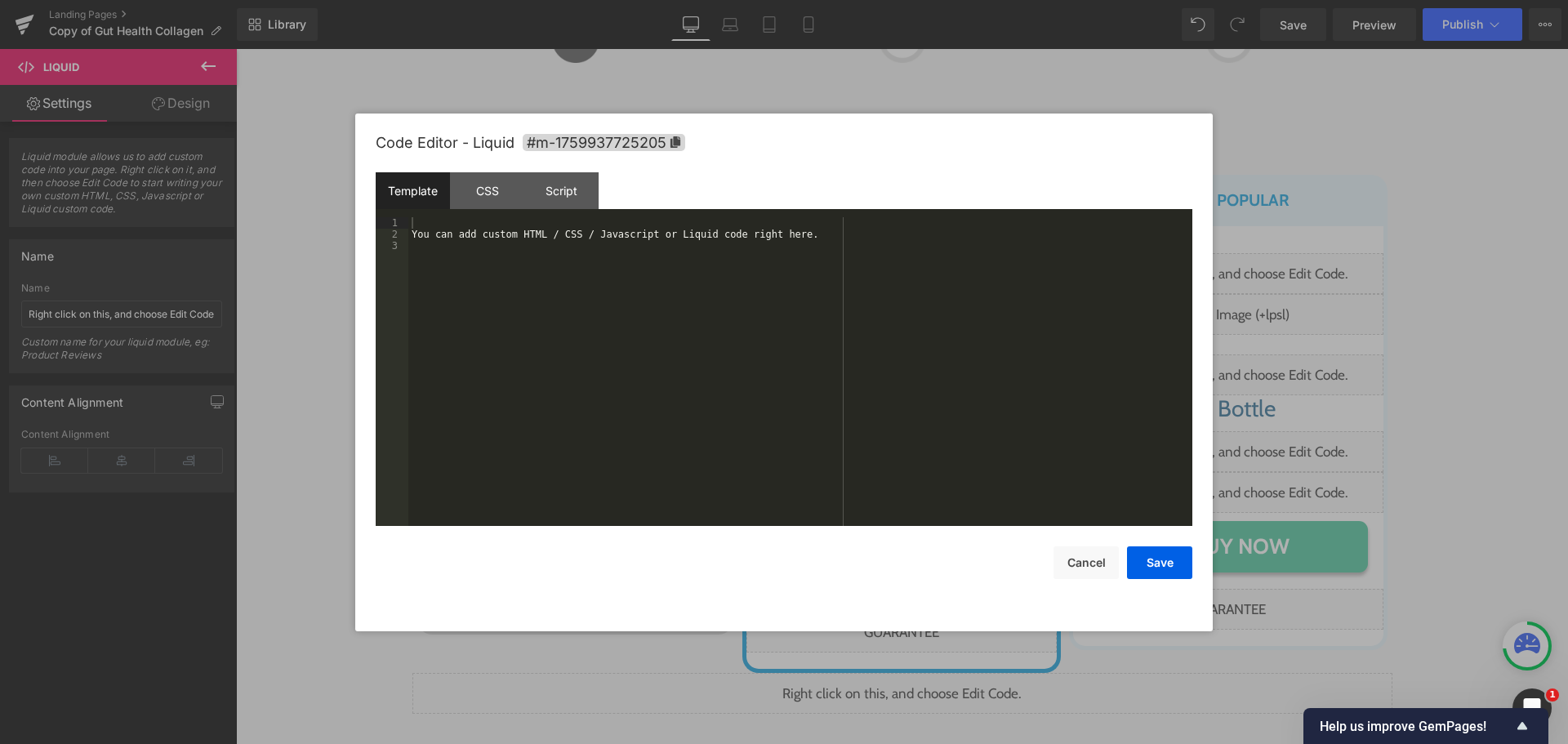
click at [871, 0] on div "Liquid You are previewing how the will restyle your page. You can not edit Elem…" at bounding box center [784, 0] width 1568 height 0
click at [723, 343] on div "You can add custom HTML / CSS / Javascript or Liquid code right here." at bounding box center [800, 383] width 784 height 332
click at [1163, 560] on button "Save" at bounding box center [1159, 562] width 65 height 33
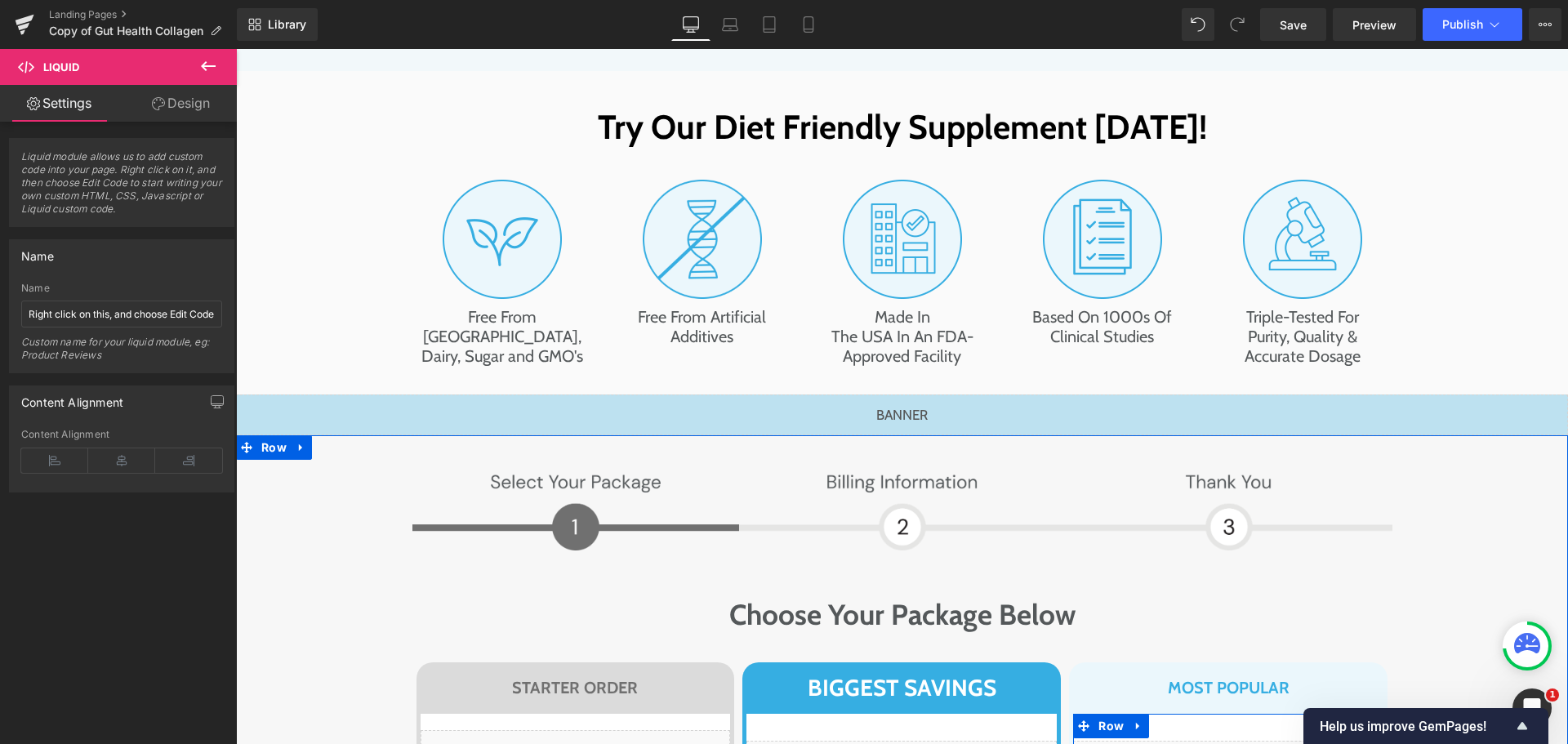
scroll to position [8899, 0]
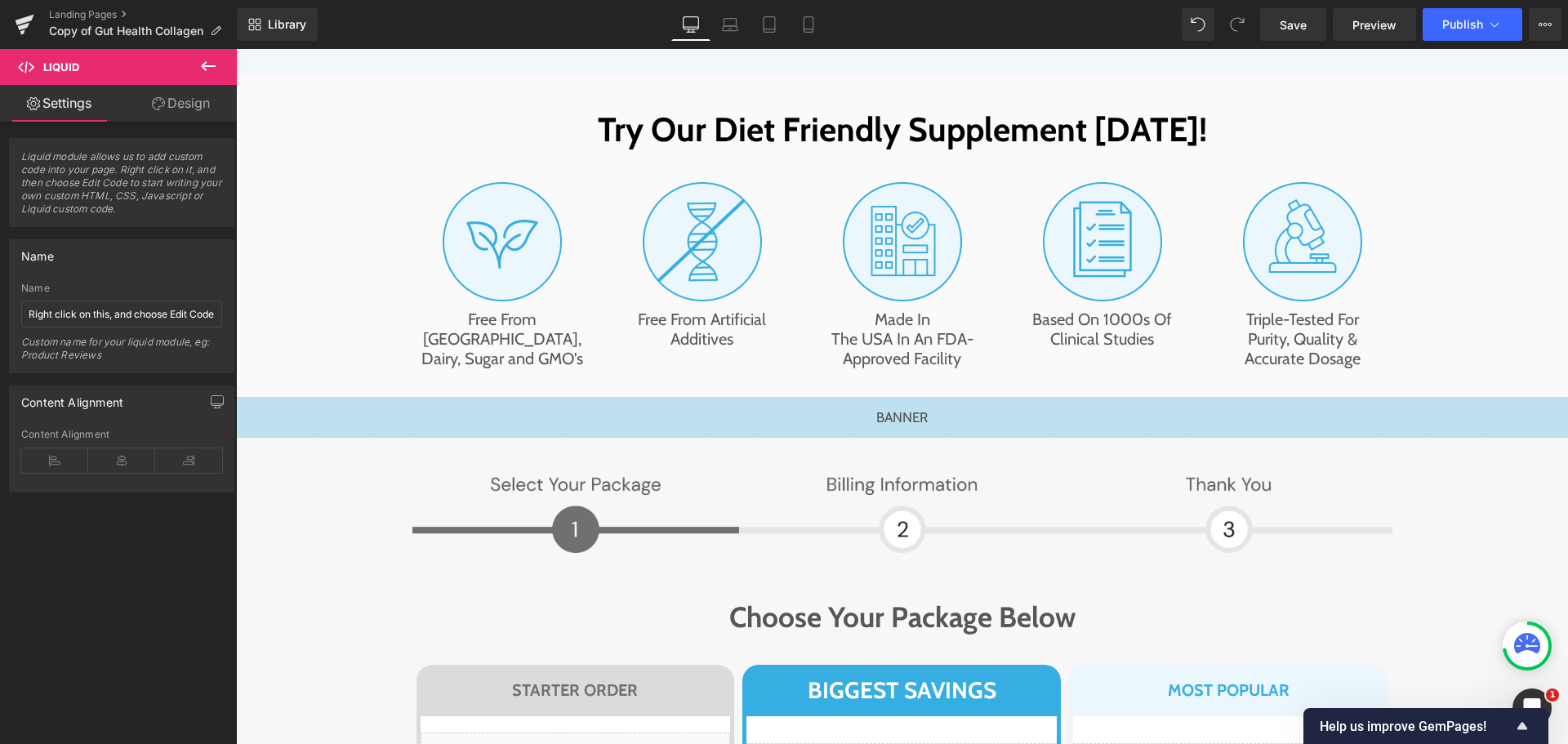
click at [207, 63] on icon at bounding box center [208, 66] width 20 height 20
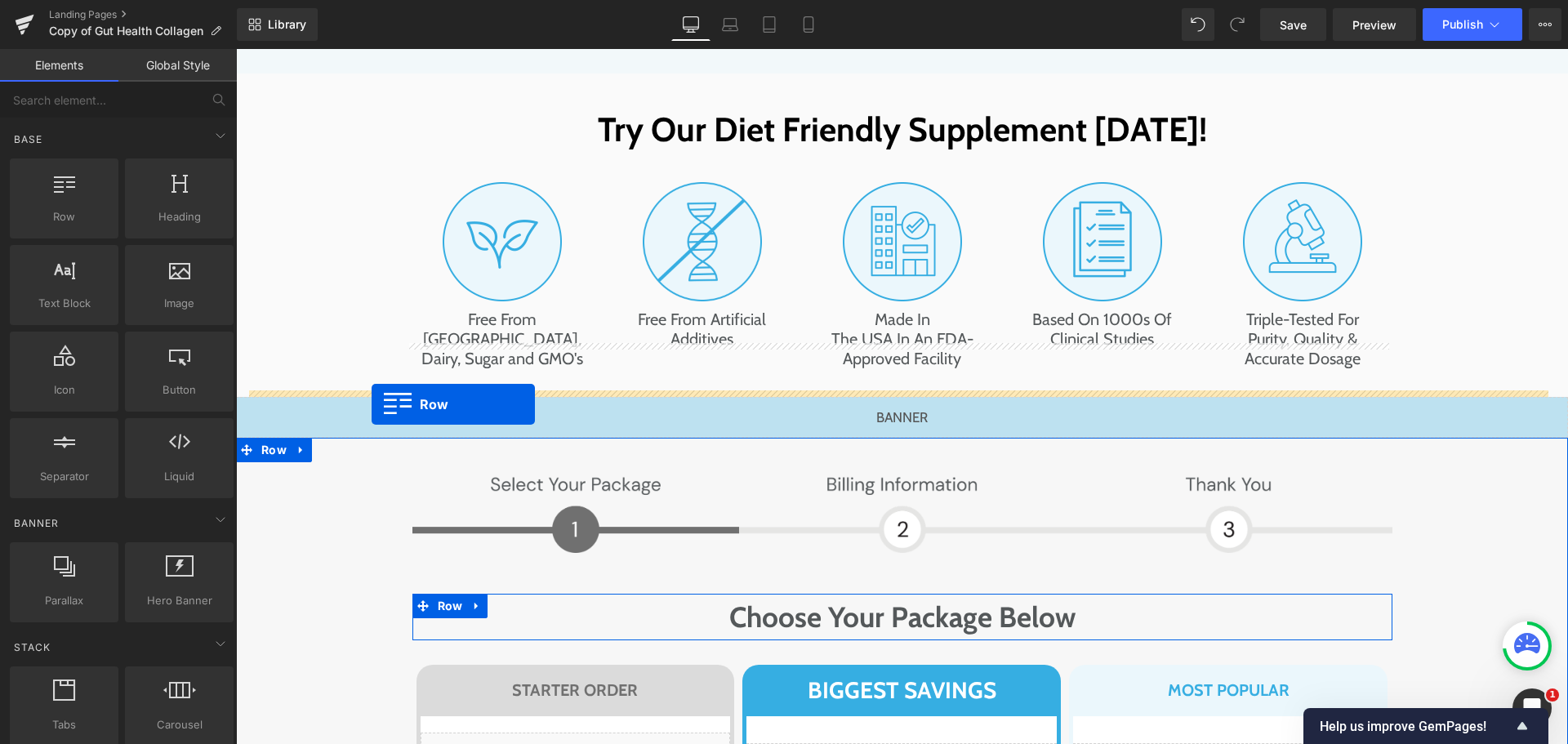
drag, startPoint x: 308, startPoint y: 248, endPoint x: 372, endPoint y: 404, distance: 168.6
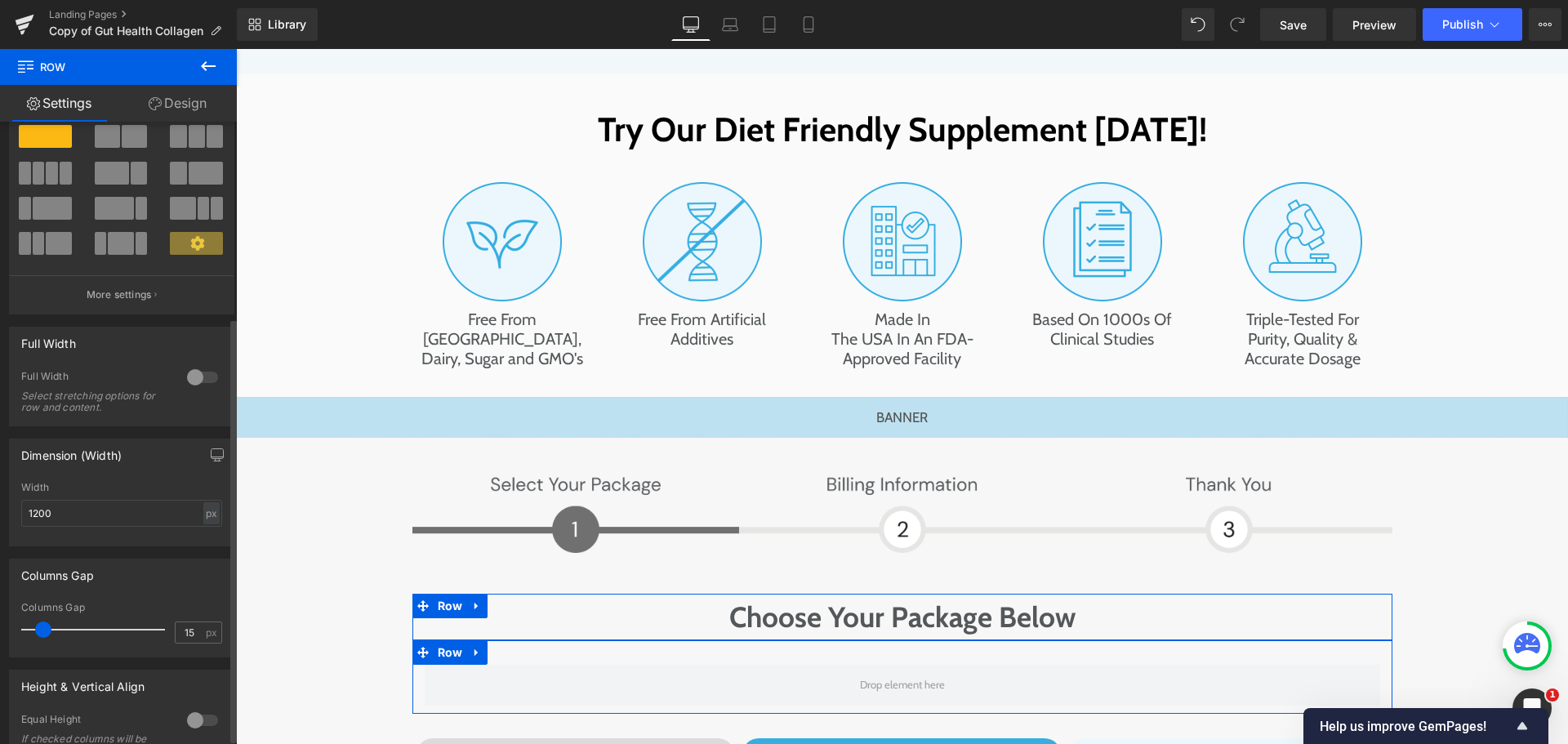
scroll to position [49, 0]
click at [206, 506] on div "px" at bounding box center [211, 514] width 16 height 22
click at [204, 544] on li "%" at bounding box center [211, 540] width 21 height 24
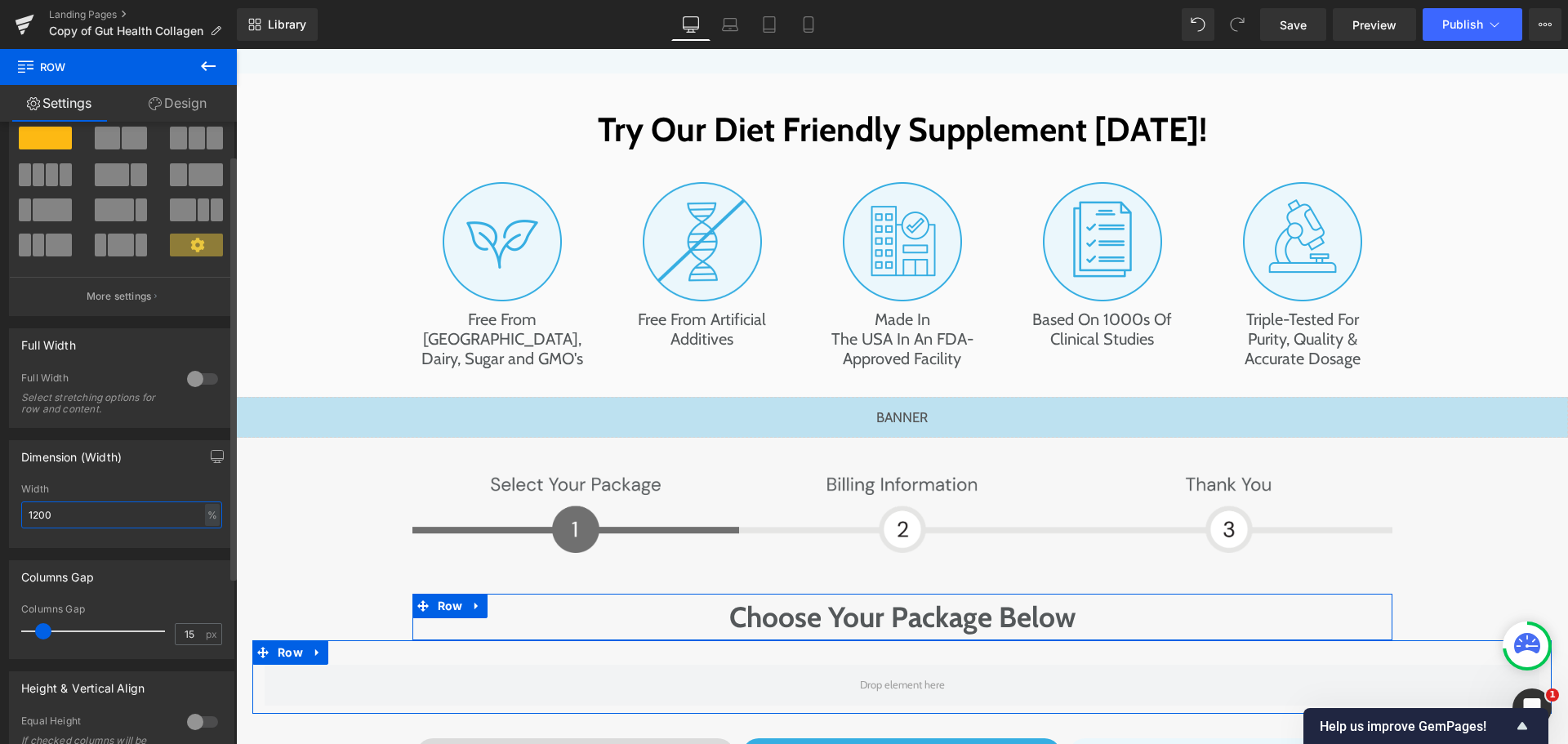
click at [158, 508] on input "1200" at bounding box center [121, 514] width 200 height 26
type input "100"
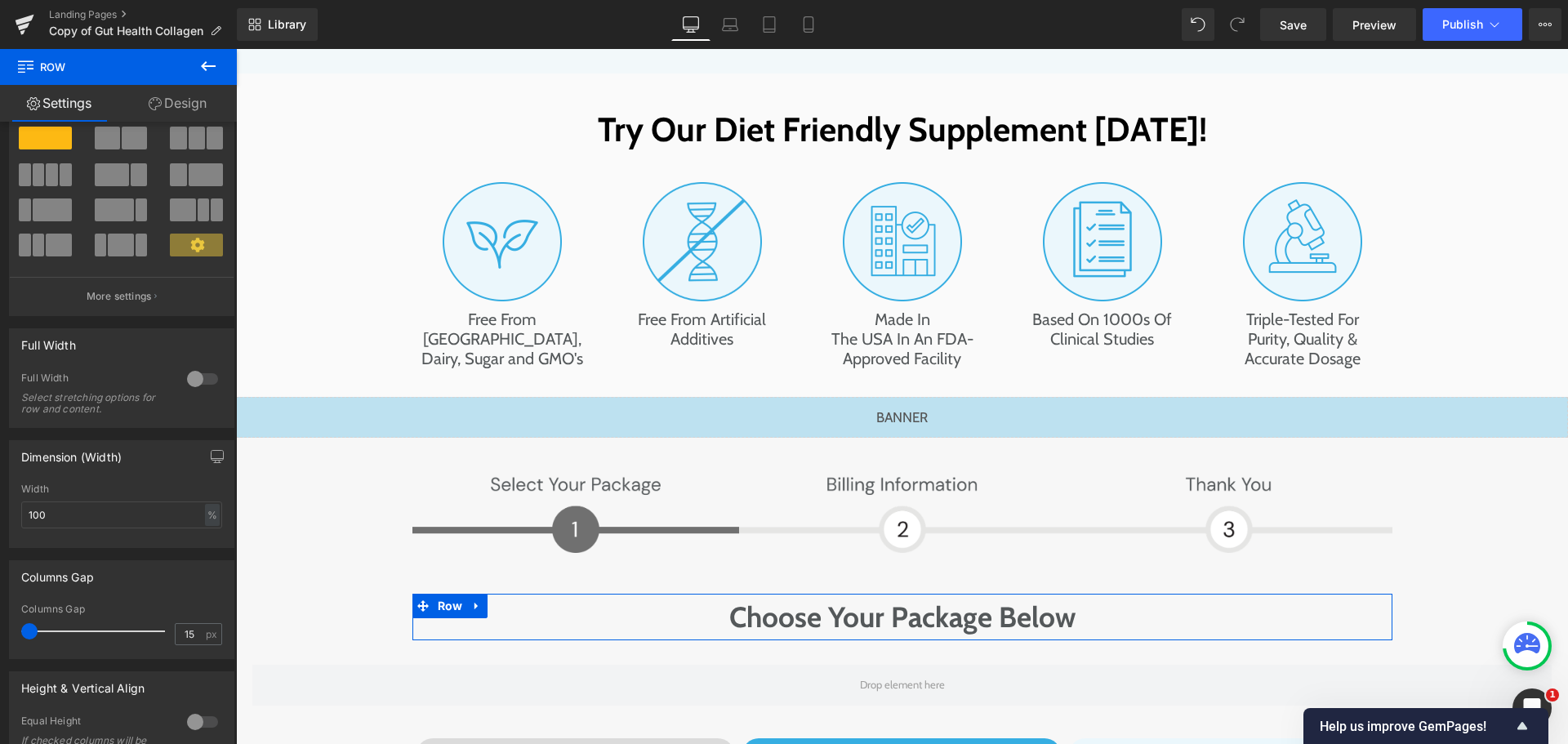
drag, startPoint x: 39, startPoint y: 634, endPoint x: -4, endPoint y: 630, distance: 43.2
click at [0, 630] on html "Row You are previewing how the will restyle your page. You can not edit Element…" at bounding box center [784, 372] width 1568 height 744
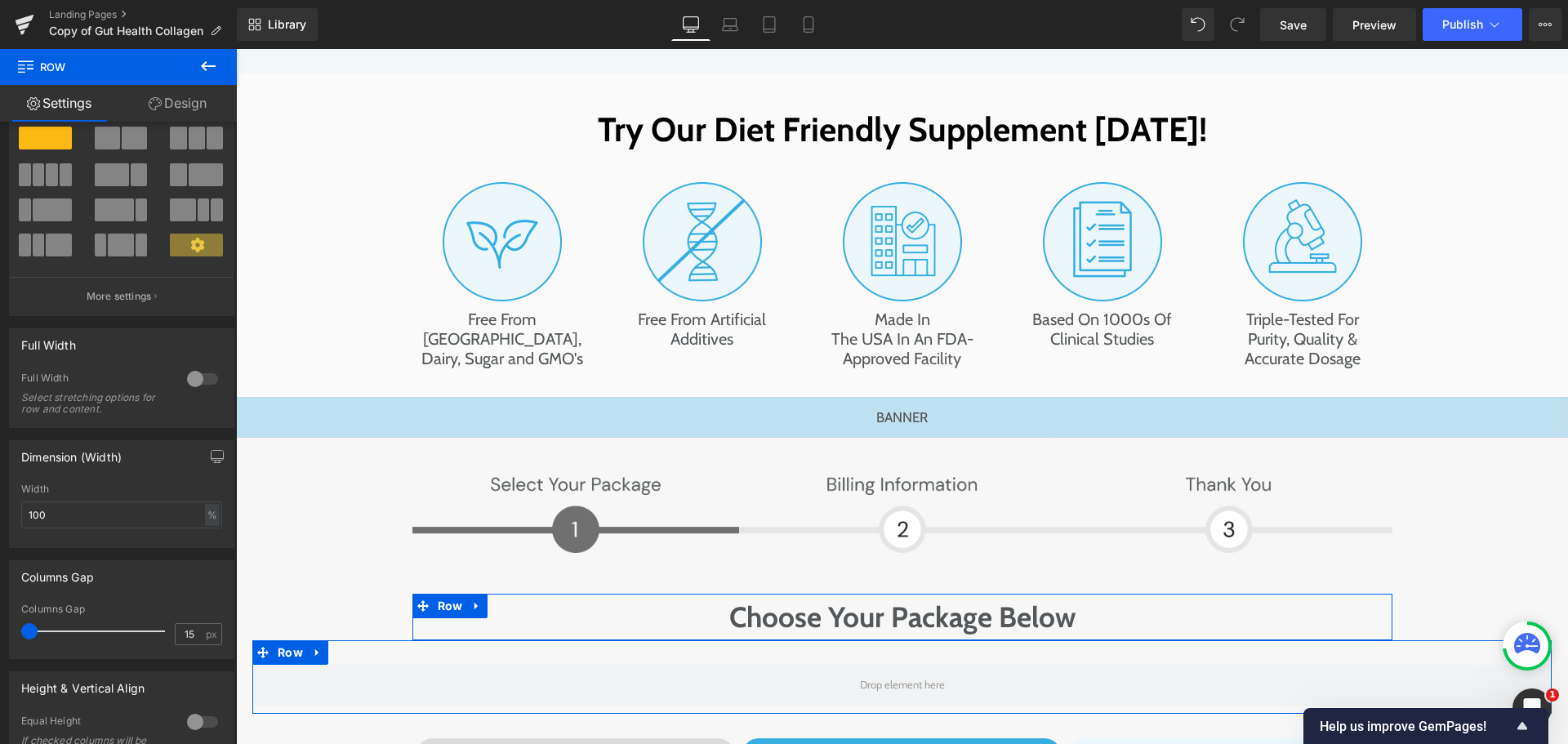
click at [192, 100] on link "Design" at bounding box center [177, 103] width 118 height 37
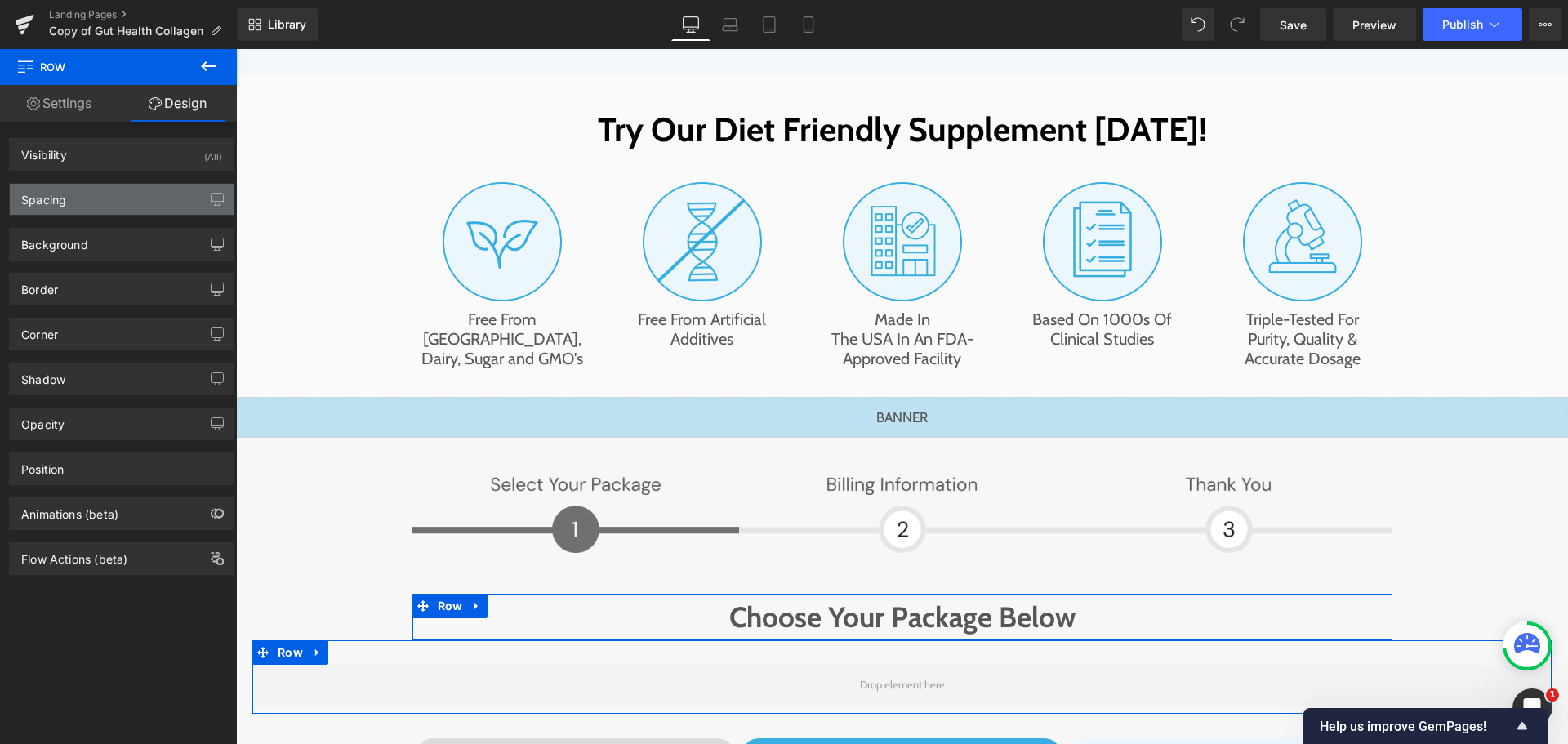
click at [85, 204] on div "Spacing" at bounding box center [121, 199] width 224 height 31
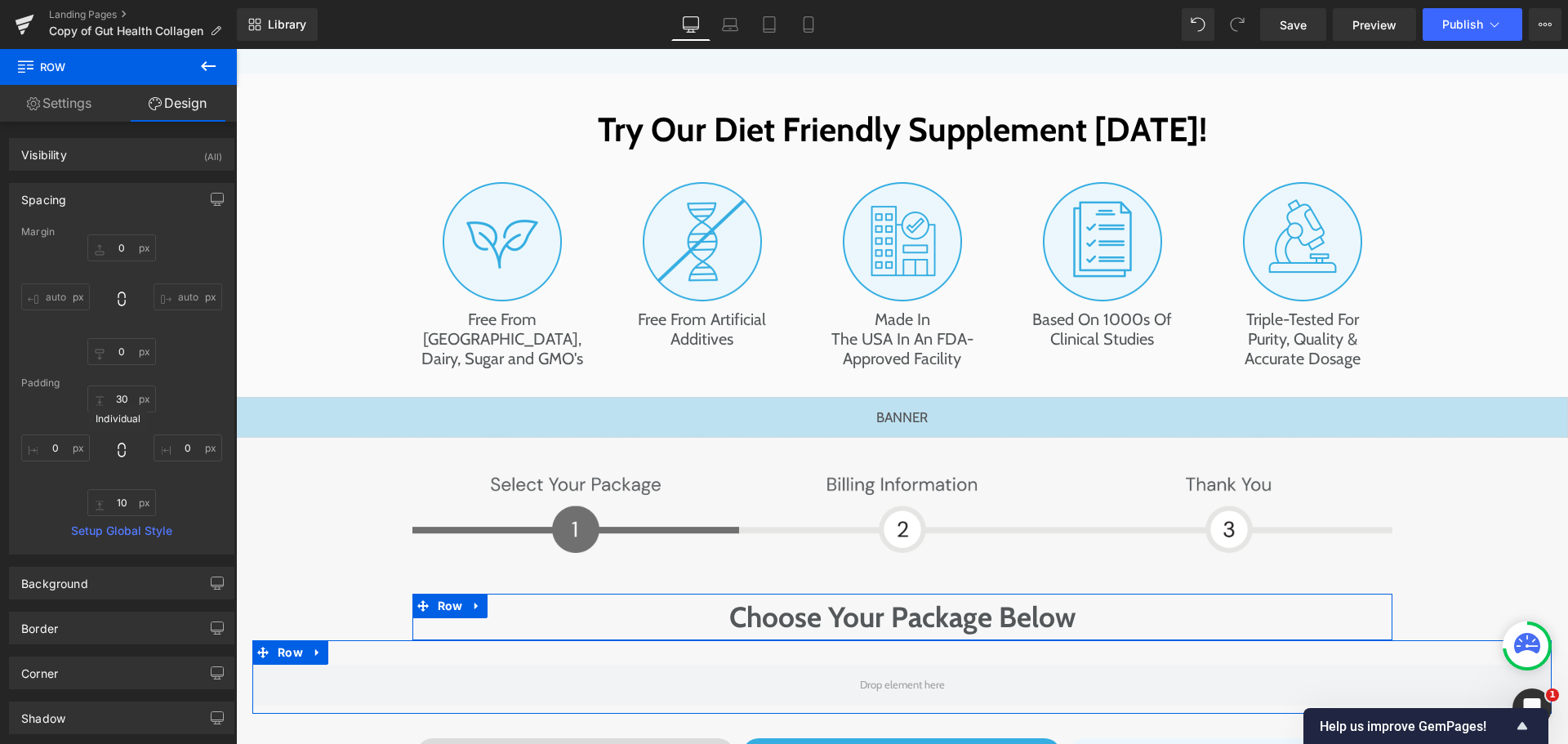
click at [117, 450] on icon at bounding box center [121, 449] width 16 height 16
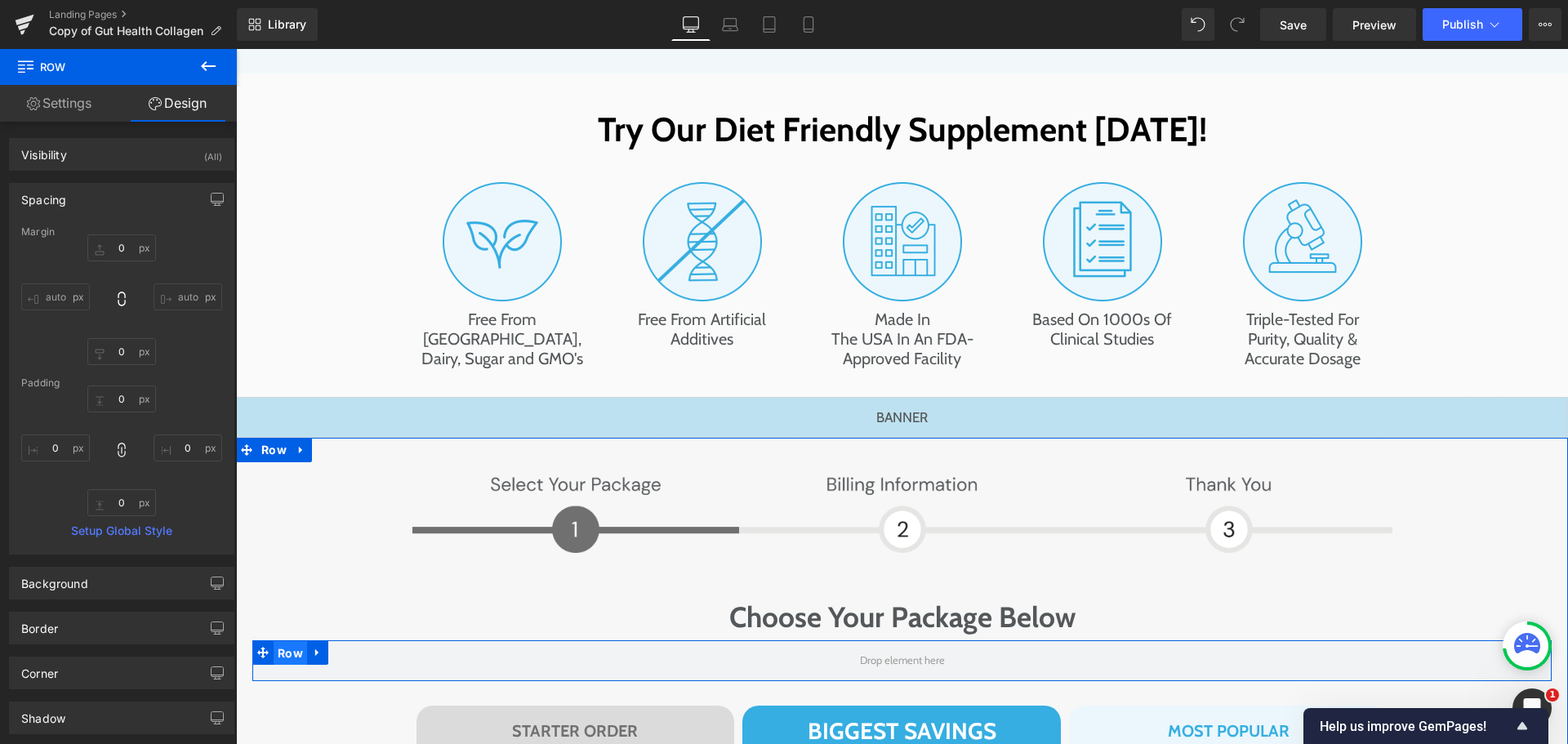
click at [283, 641] on span "Row" at bounding box center [289, 653] width 33 height 25
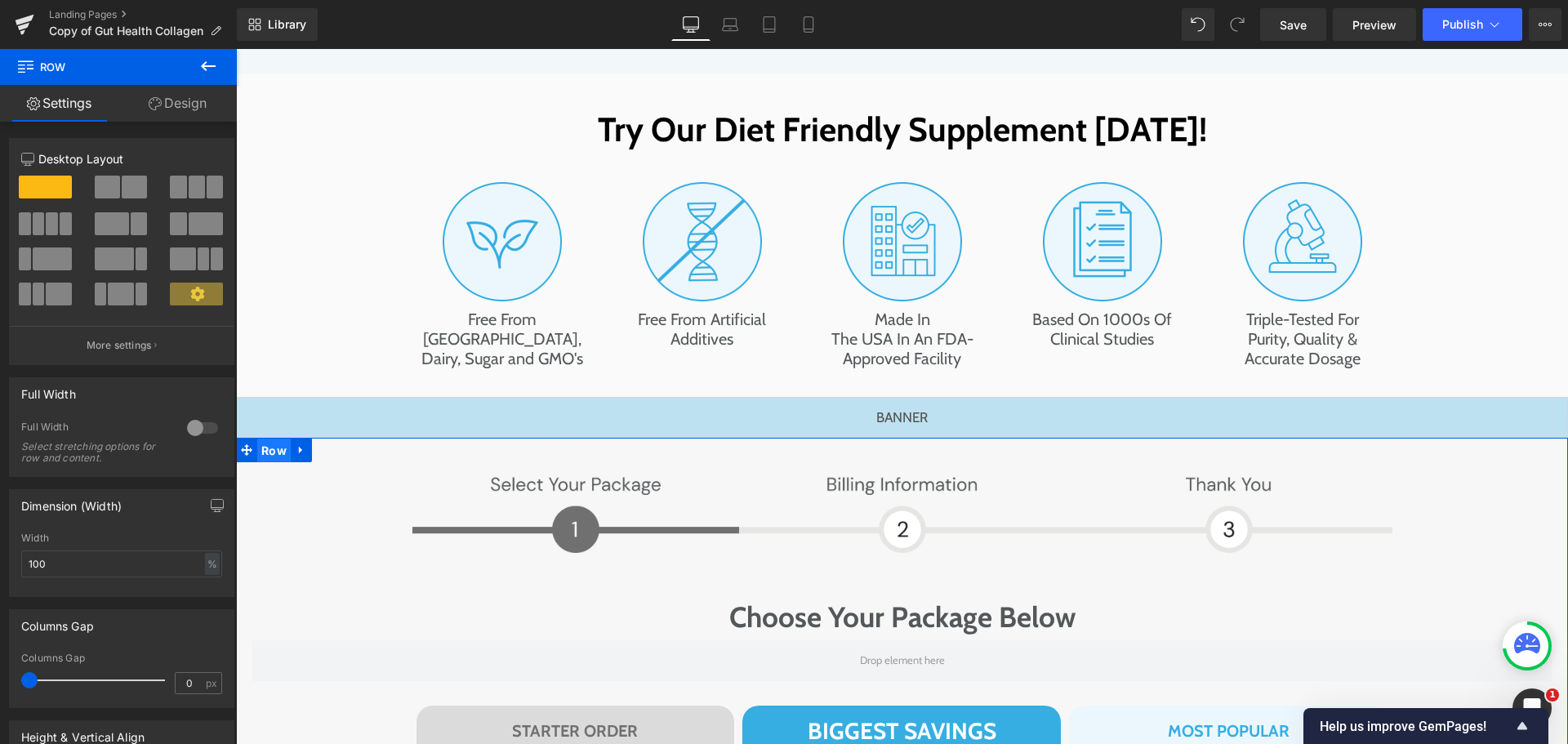
click at [269, 439] on span "Row" at bounding box center [273, 451] width 33 height 25
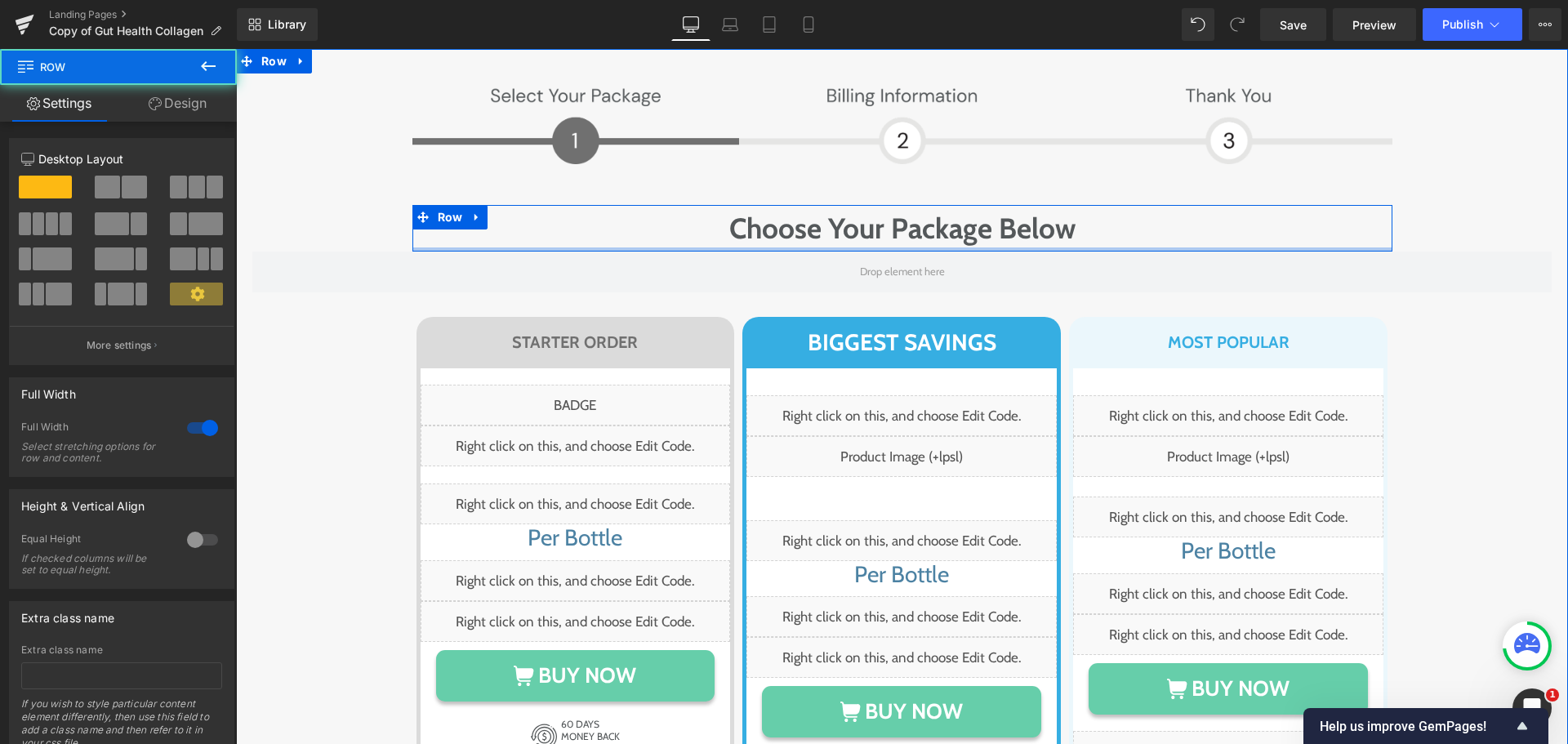
scroll to position [9470, 0]
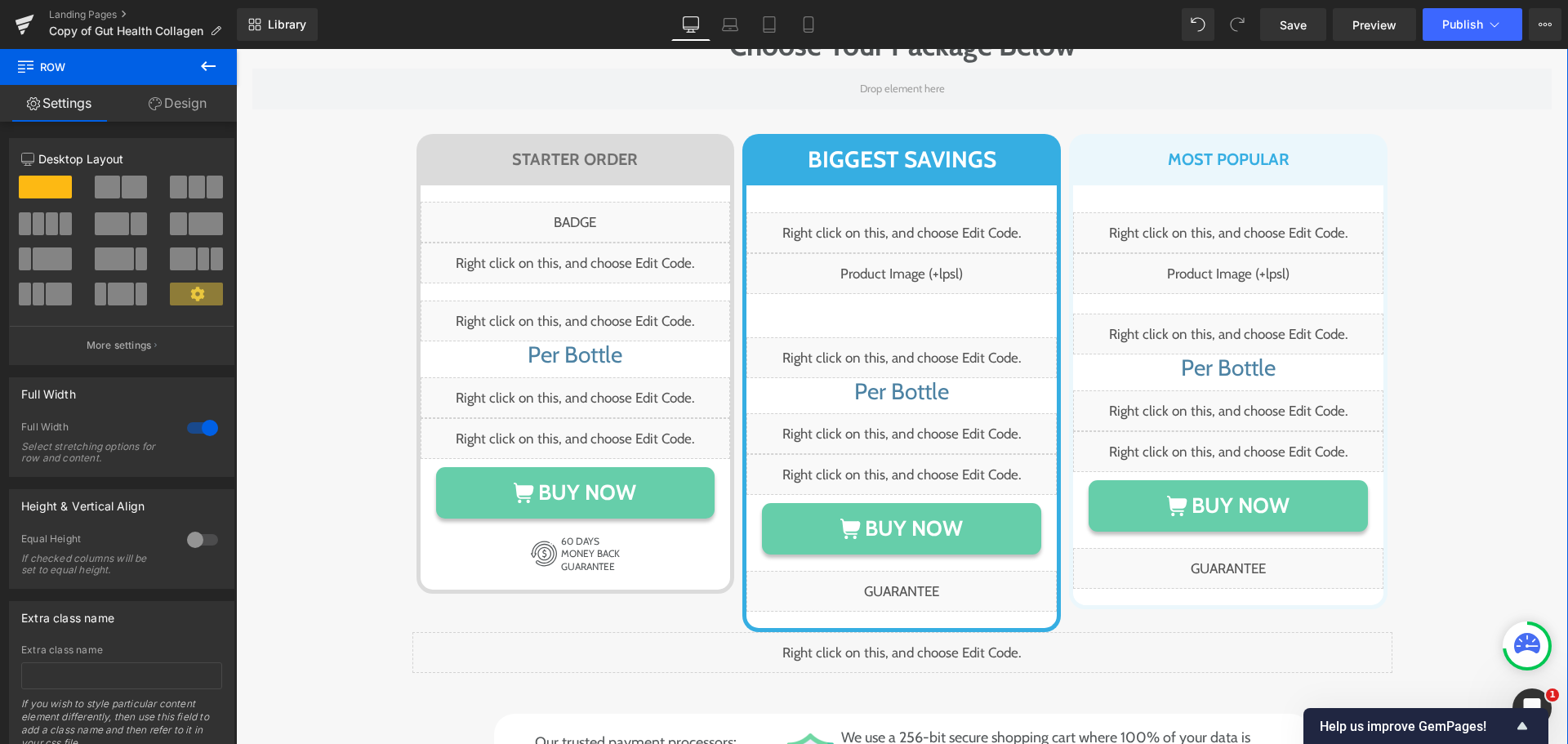
click at [191, 103] on link "Design" at bounding box center [177, 103] width 118 height 37
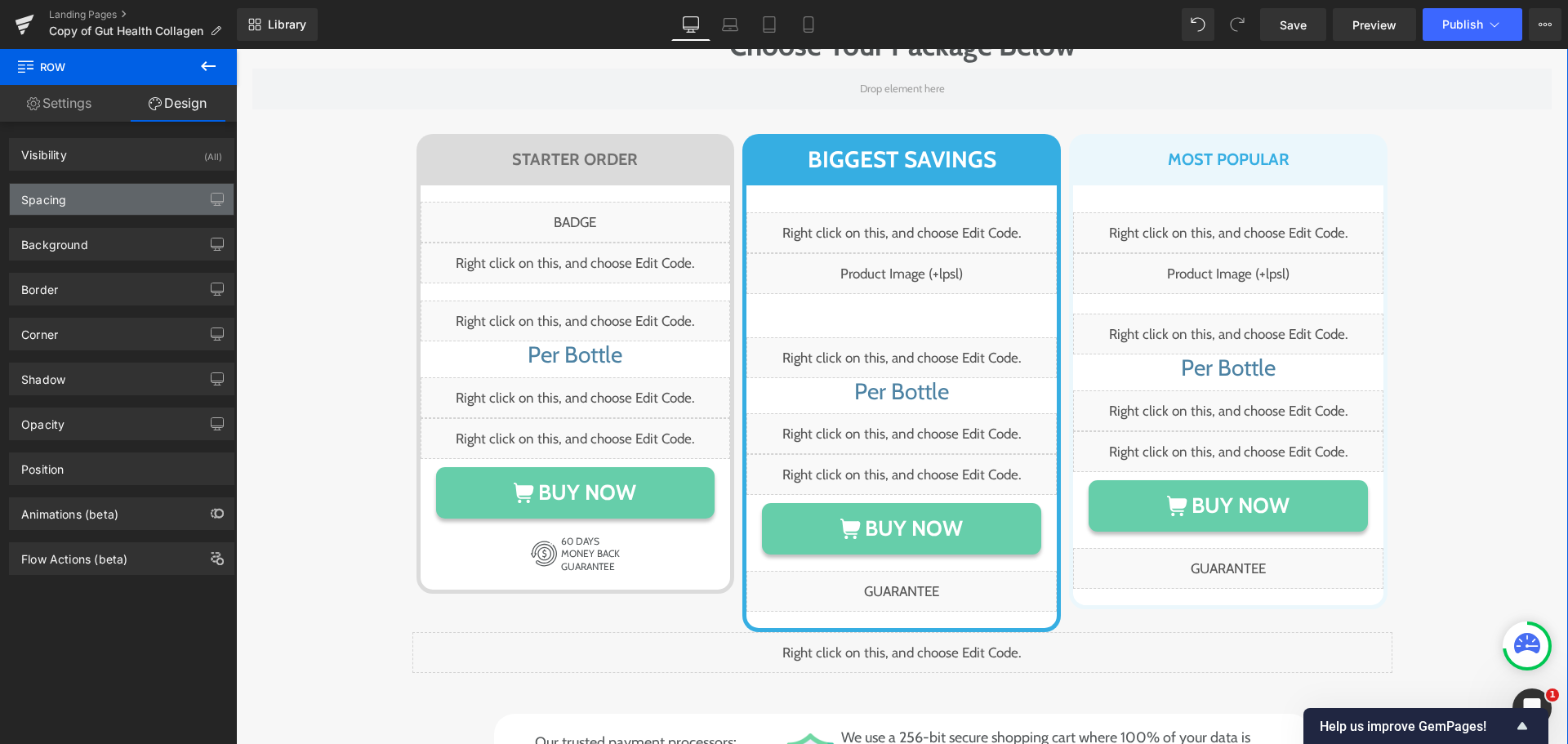
click at [101, 214] on div "Spacing" at bounding box center [121, 199] width 224 height 31
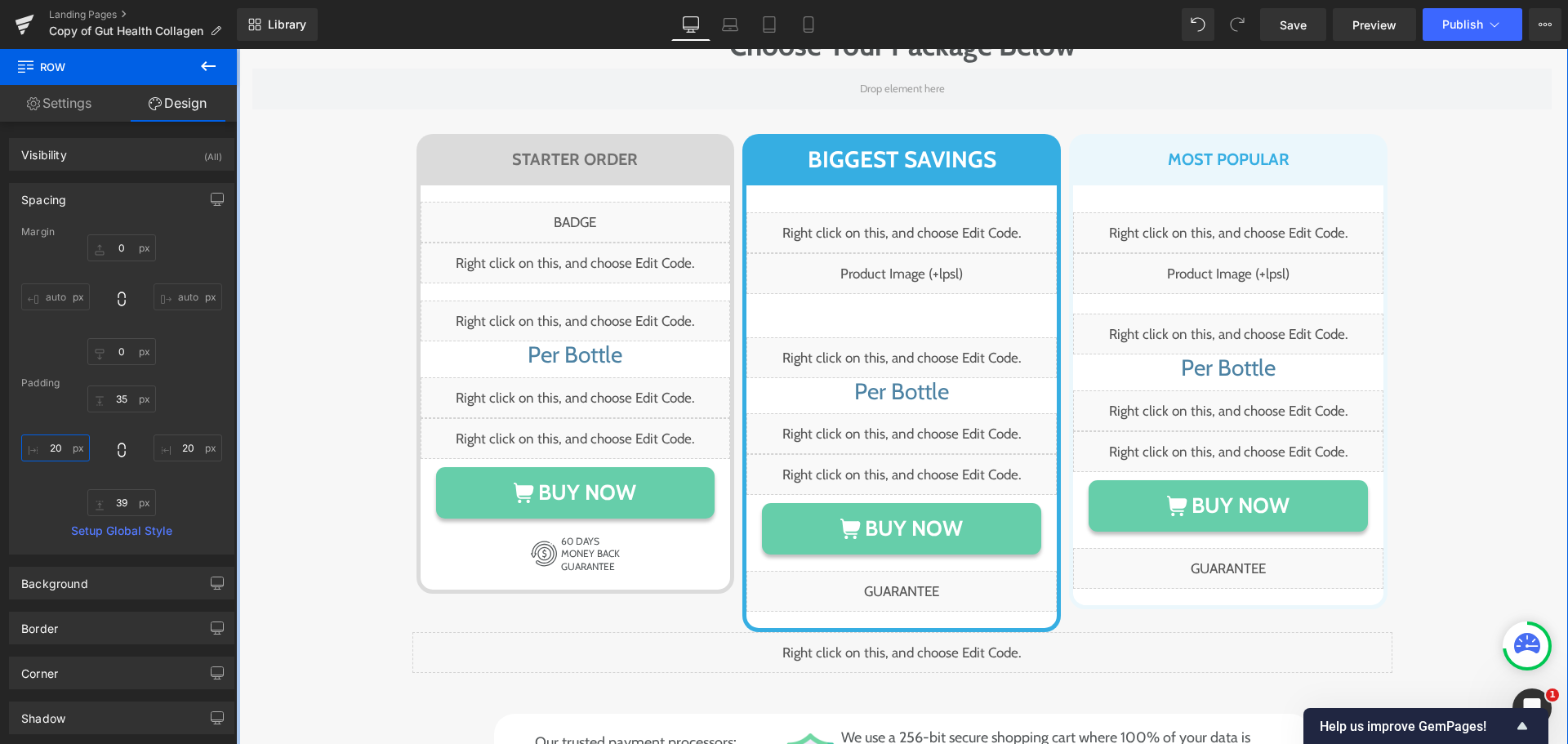
click at [59, 454] on input "text" at bounding box center [55, 447] width 69 height 26
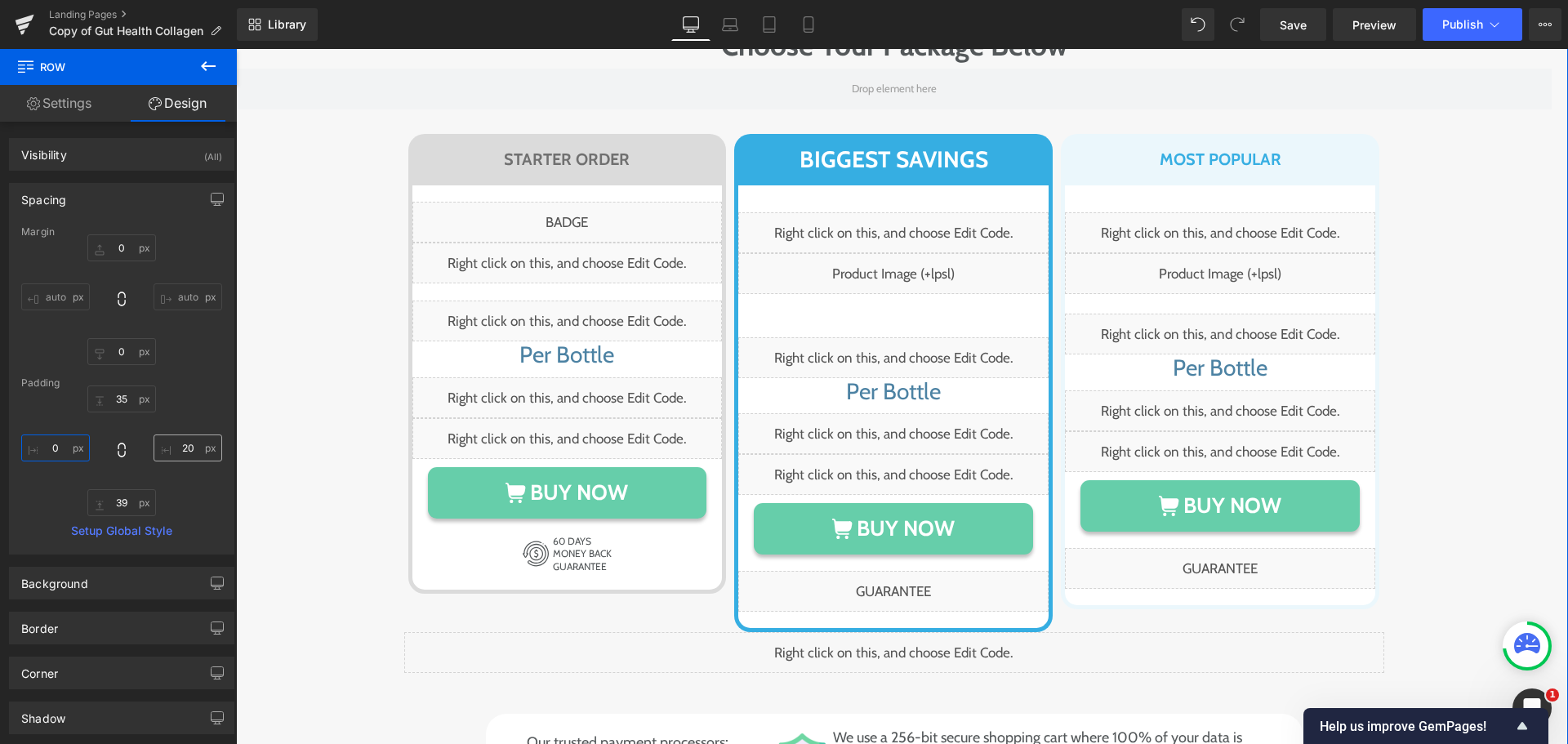
type input "0"
click at [181, 445] on input "text" at bounding box center [187, 447] width 69 height 26
type input "0"
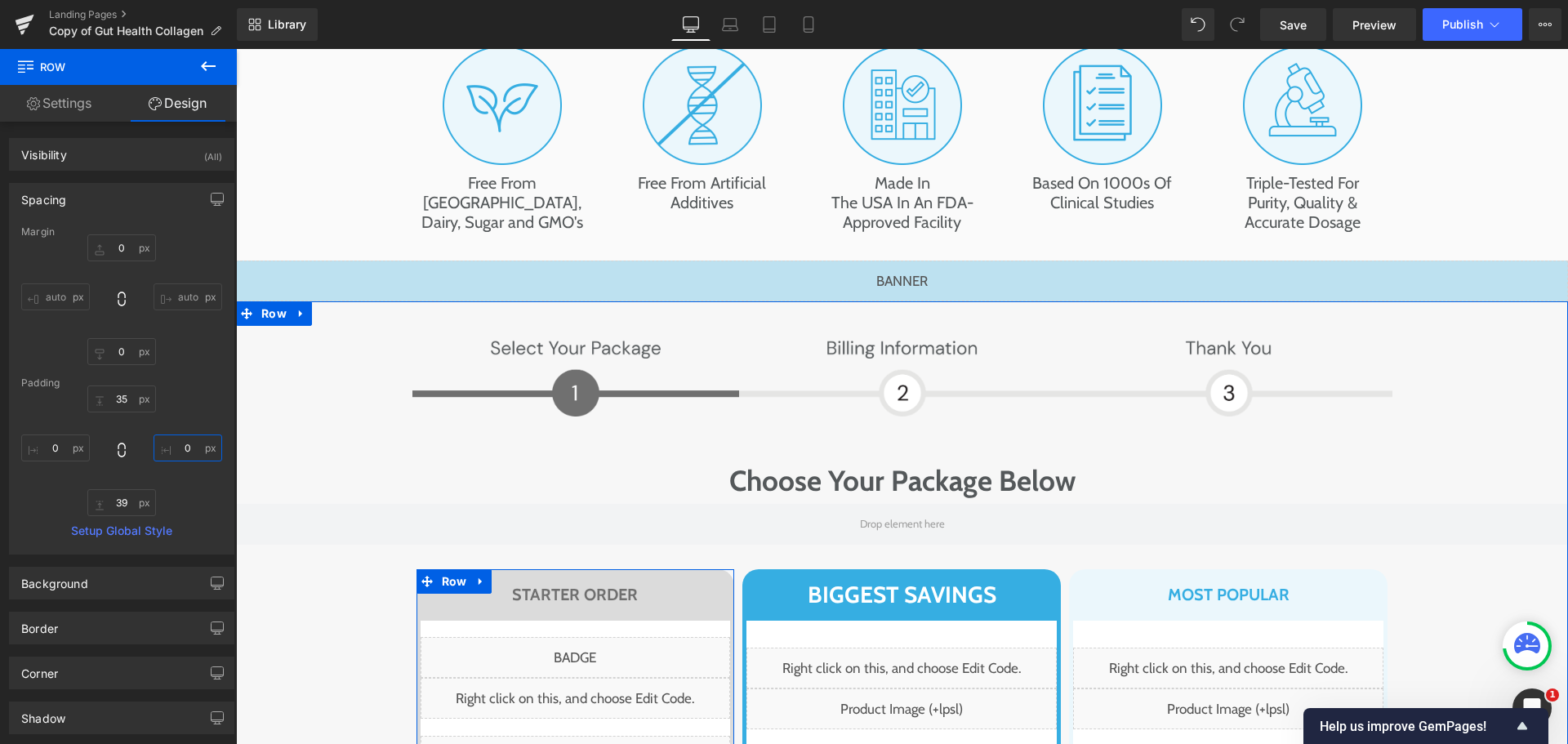
scroll to position [8980, 0]
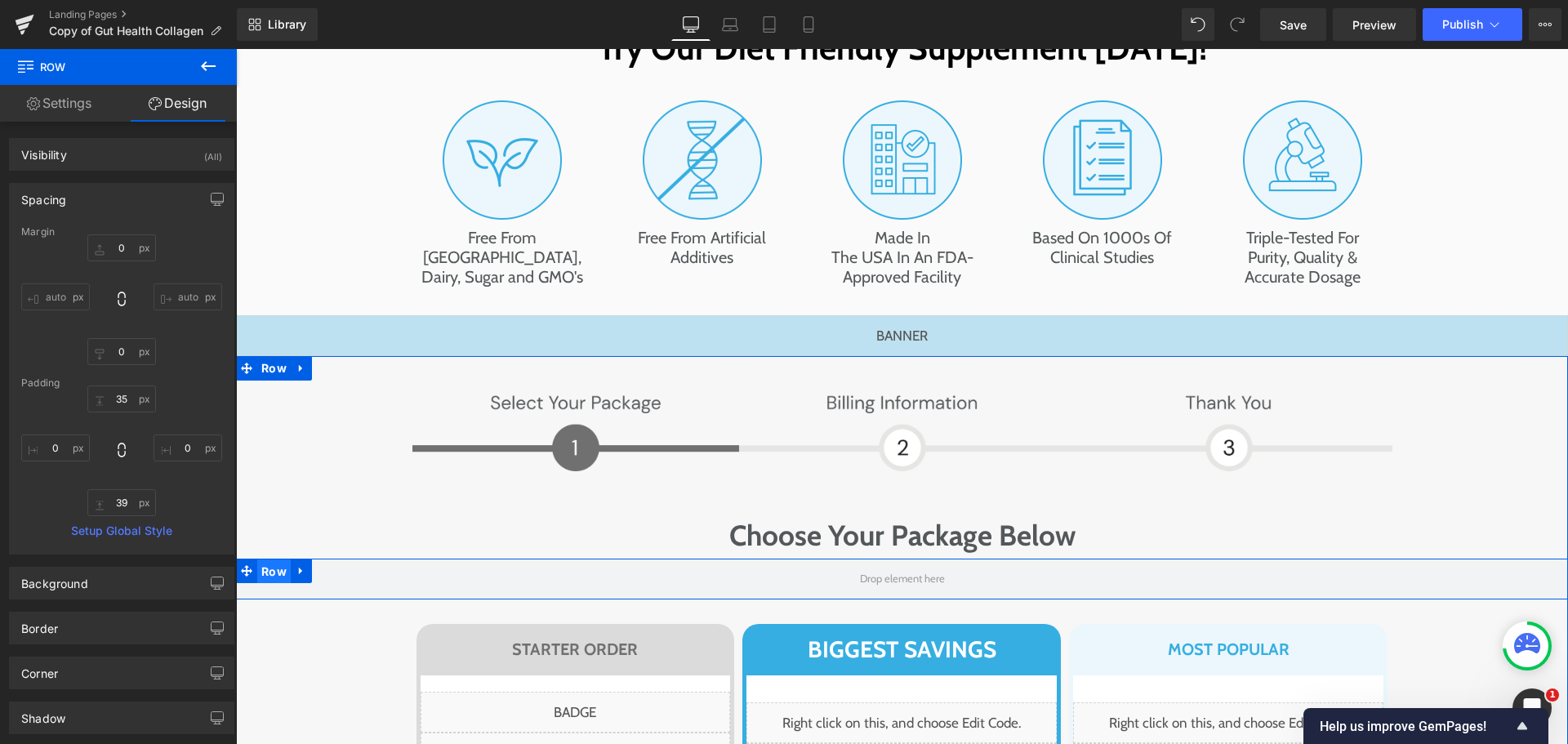
click at [278, 560] on span "Row" at bounding box center [273, 572] width 33 height 25
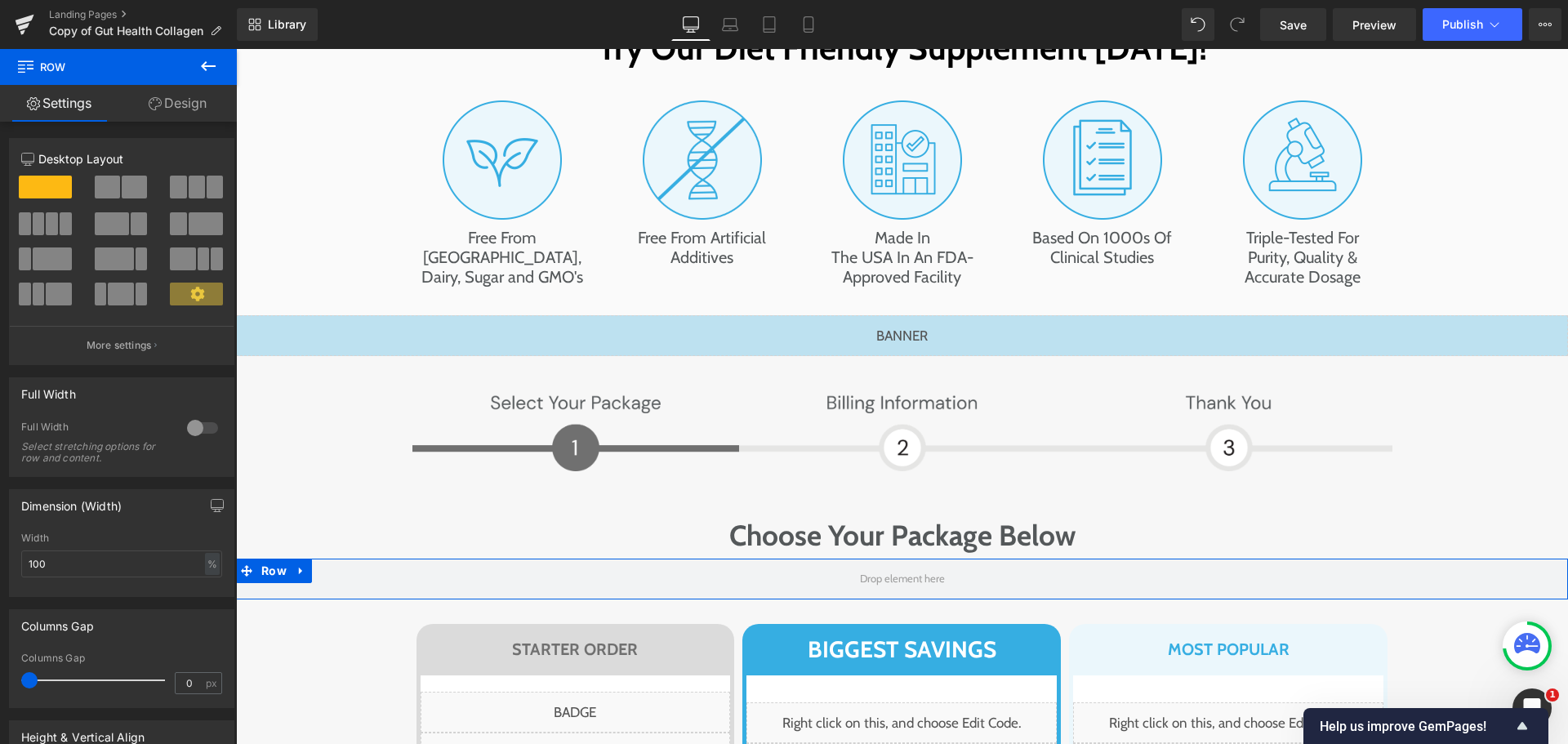
click at [195, 99] on link "Design" at bounding box center [177, 103] width 118 height 37
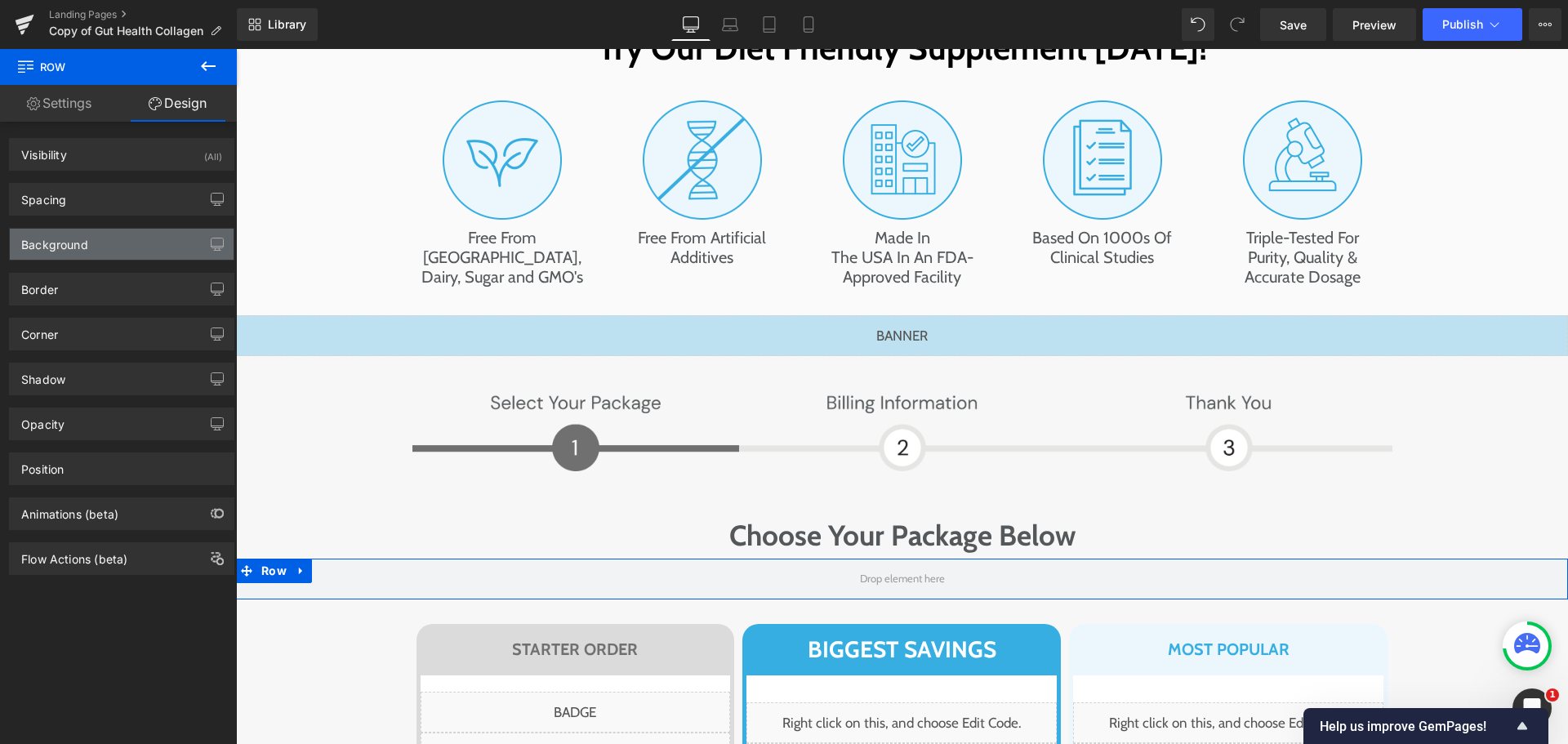
click at [68, 250] on div "Background" at bounding box center [54, 240] width 67 height 23
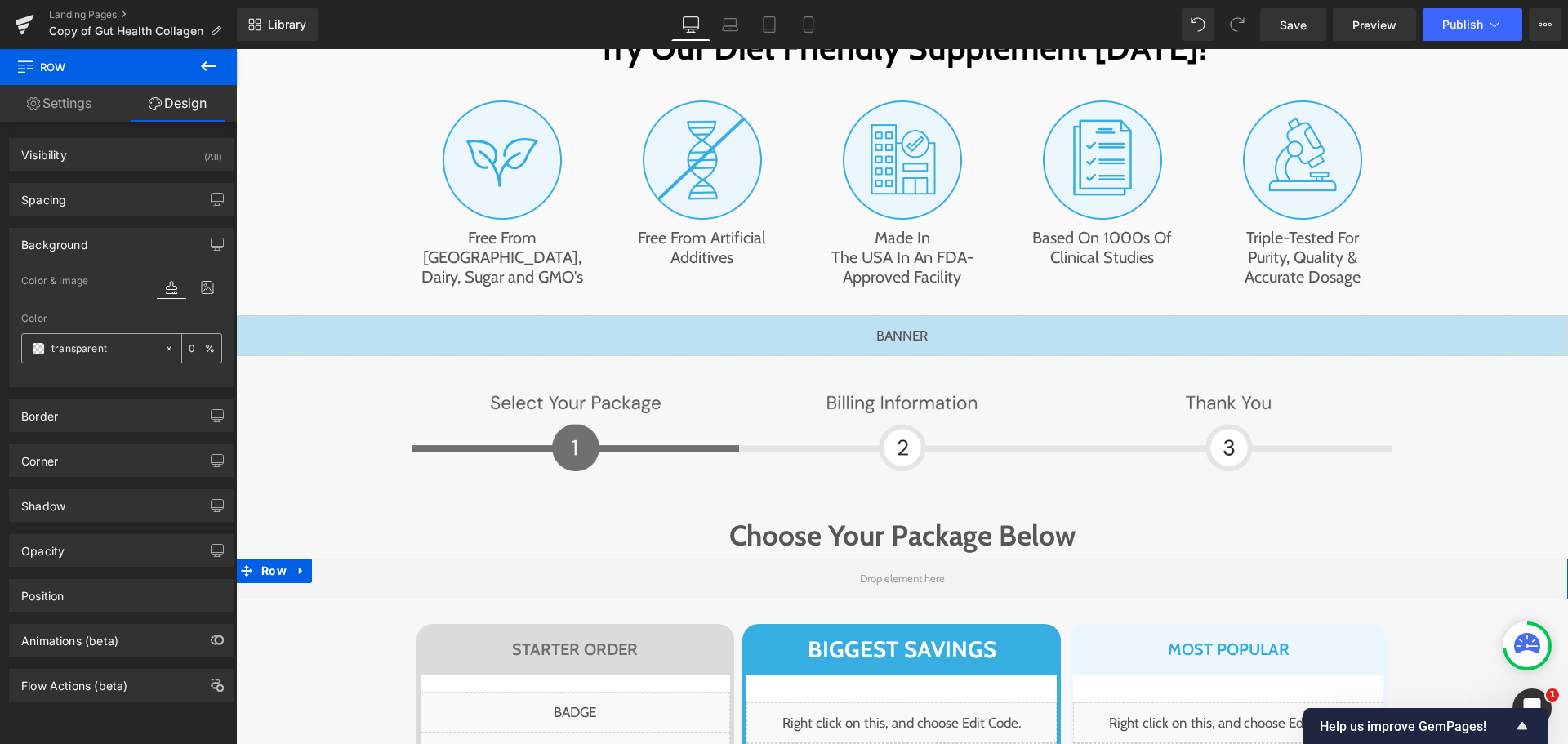
click at [105, 356] on input "text" at bounding box center [103, 348] width 105 height 18
paste input "F57810"
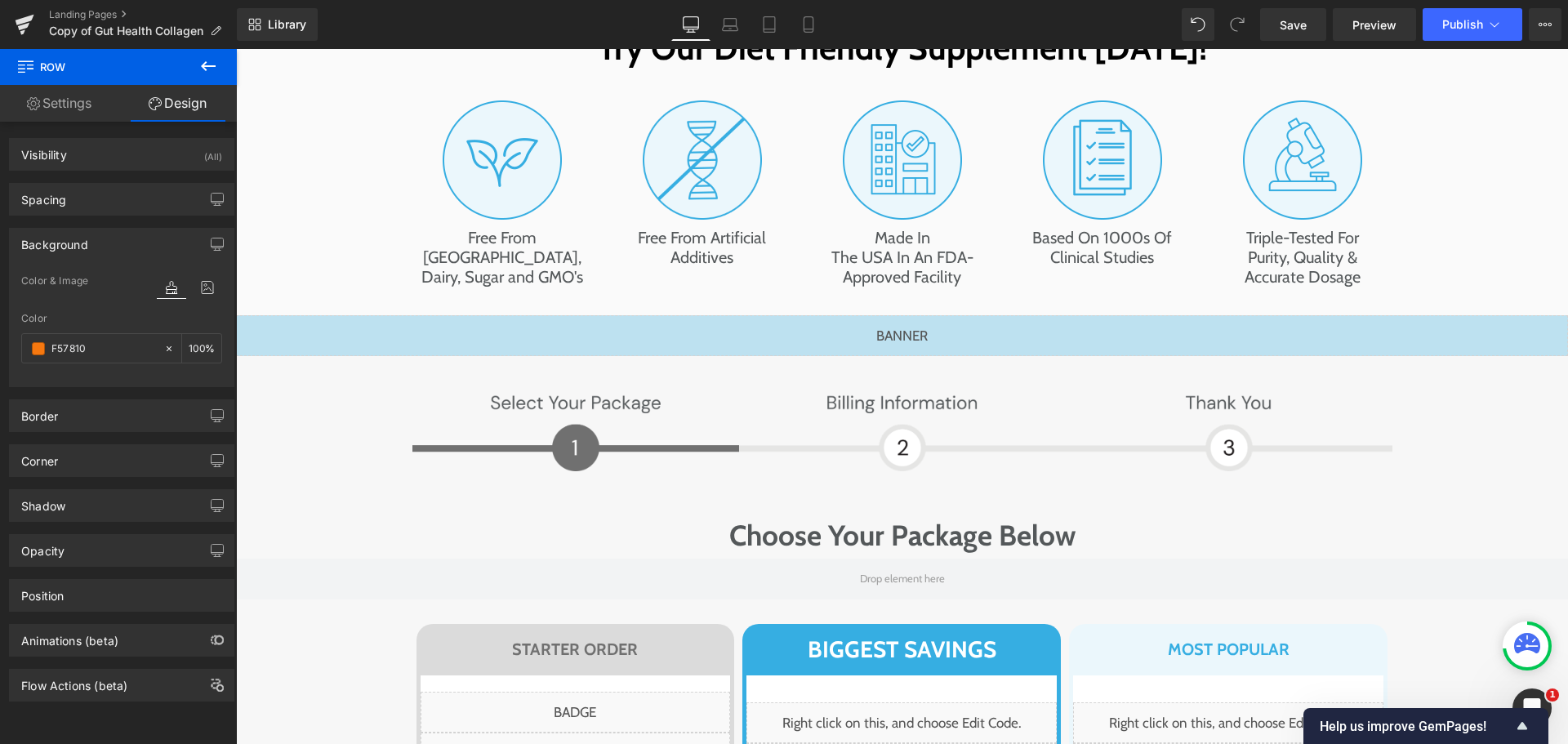
type input "F57810"
click at [205, 59] on icon at bounding box center [208, 66] width 20 height 20
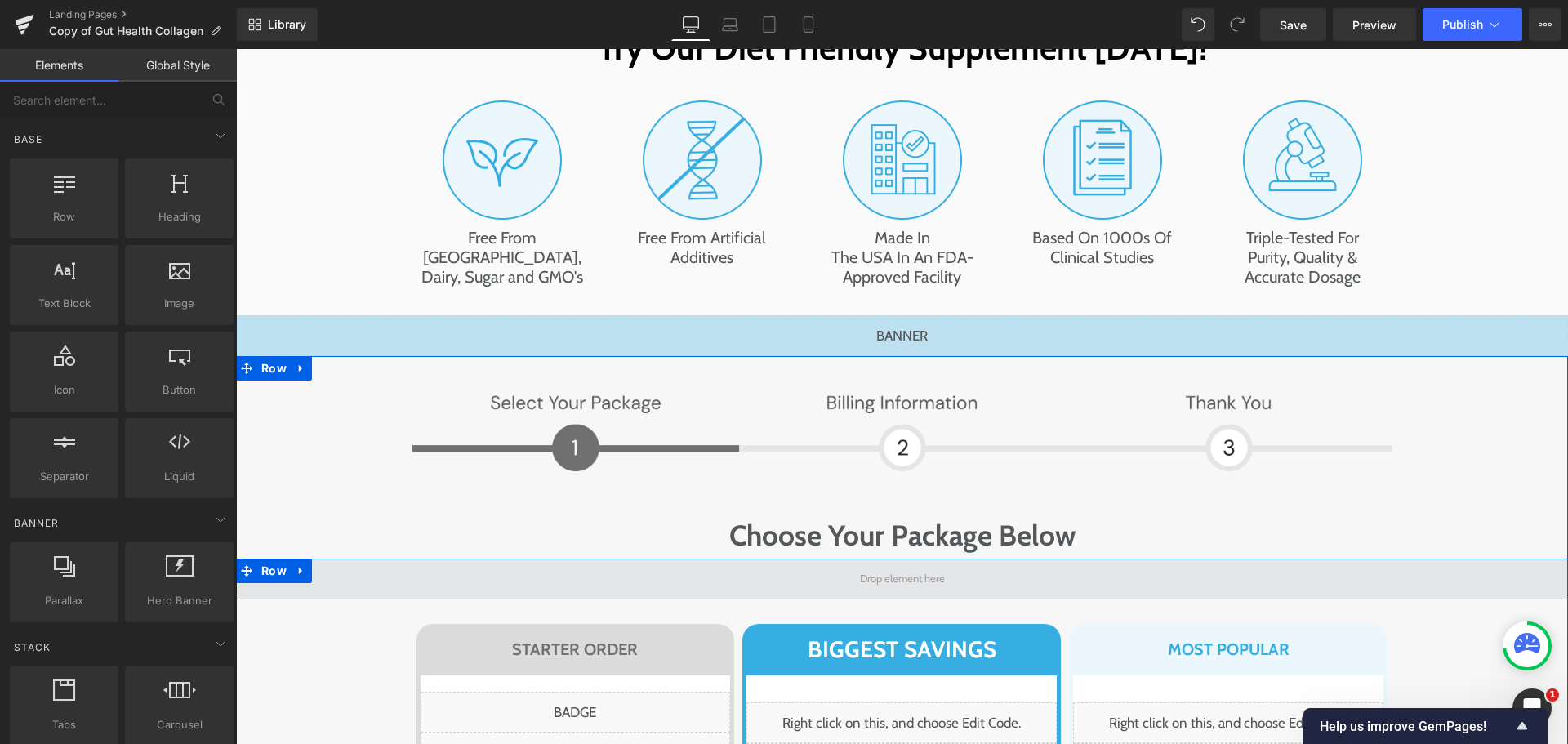
click at [356, 559] on span at bounding box center [902, 579] width 1332 height 41
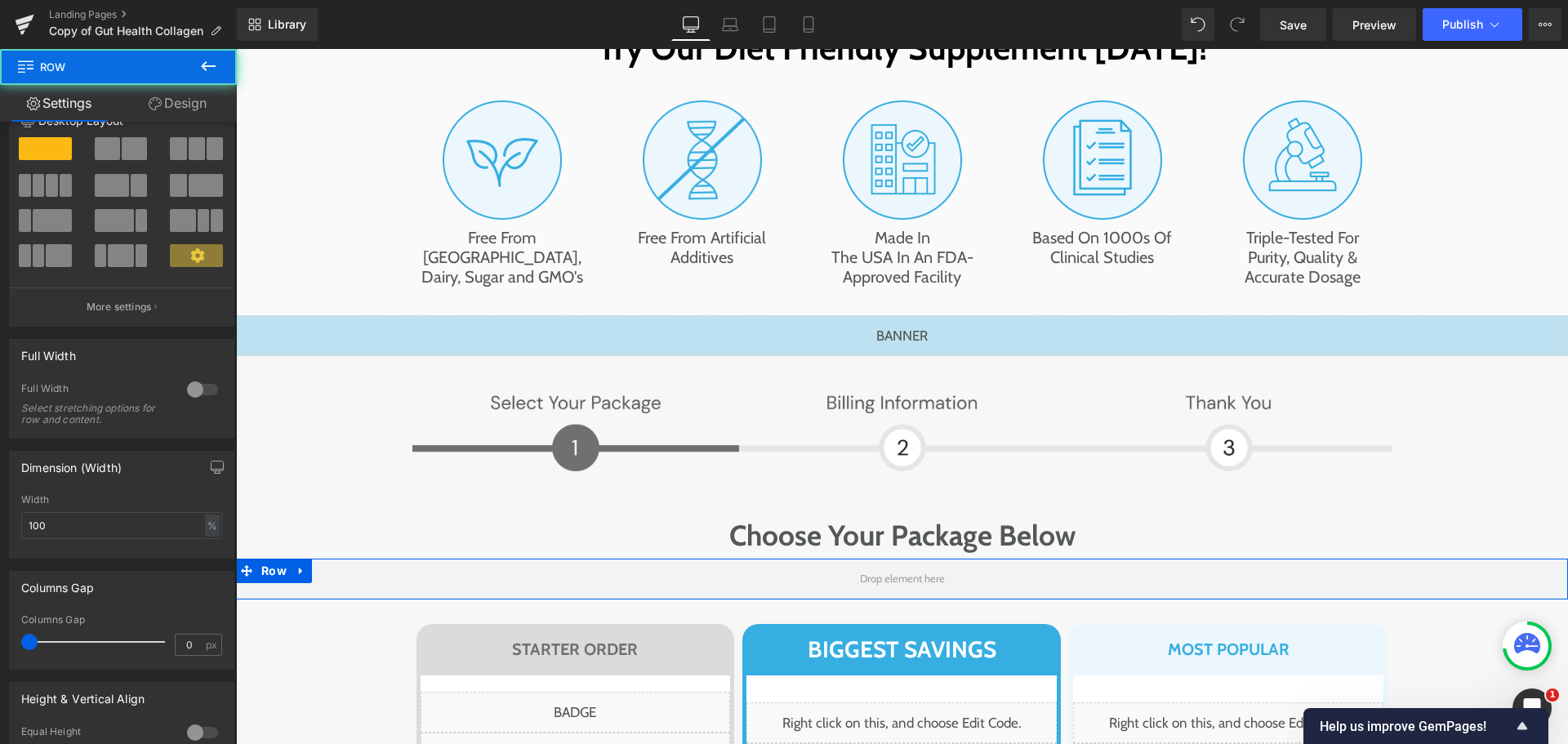
scroll to position [294, 0]
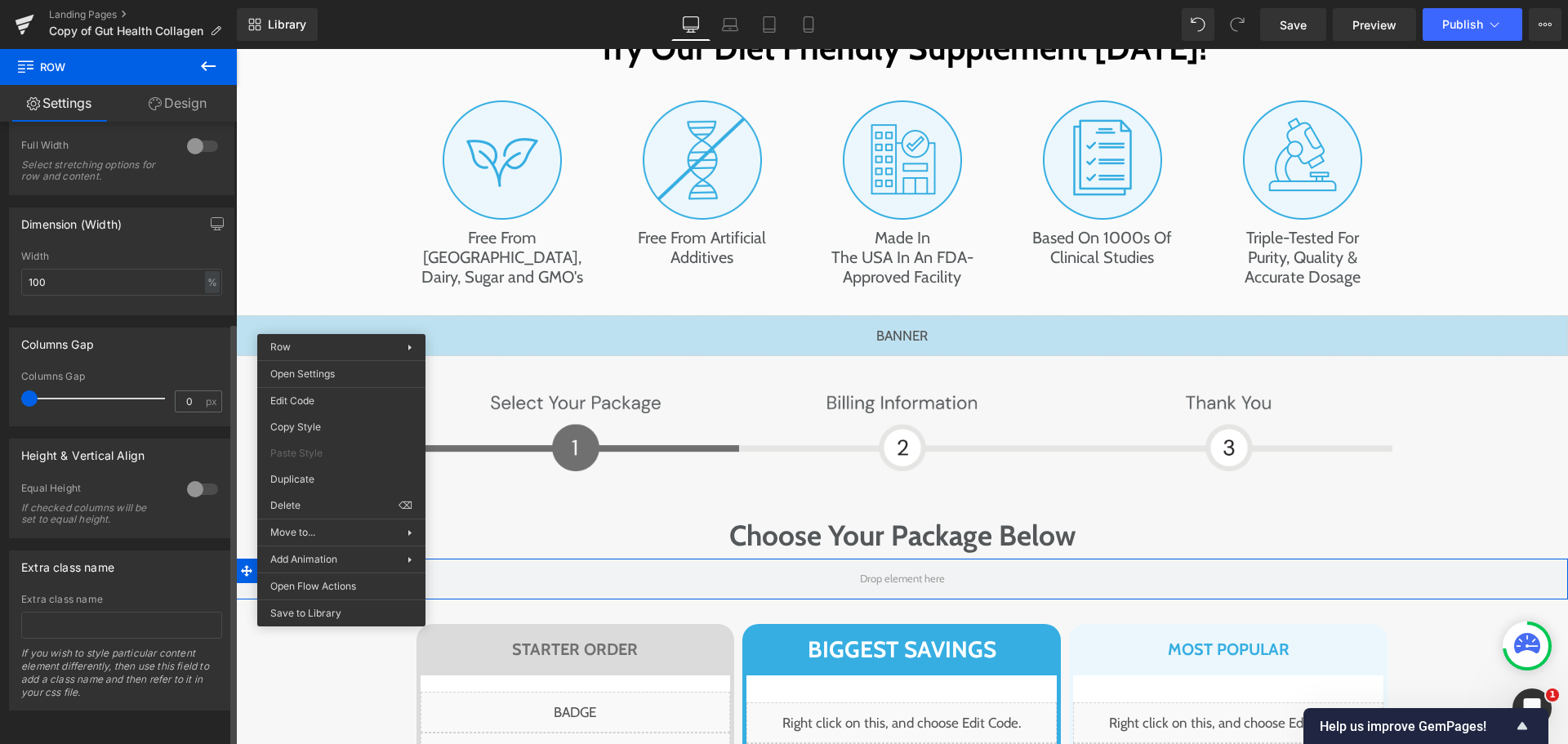
click at [201, 480] on div at bounding box center [201, 489] width 39 height 26
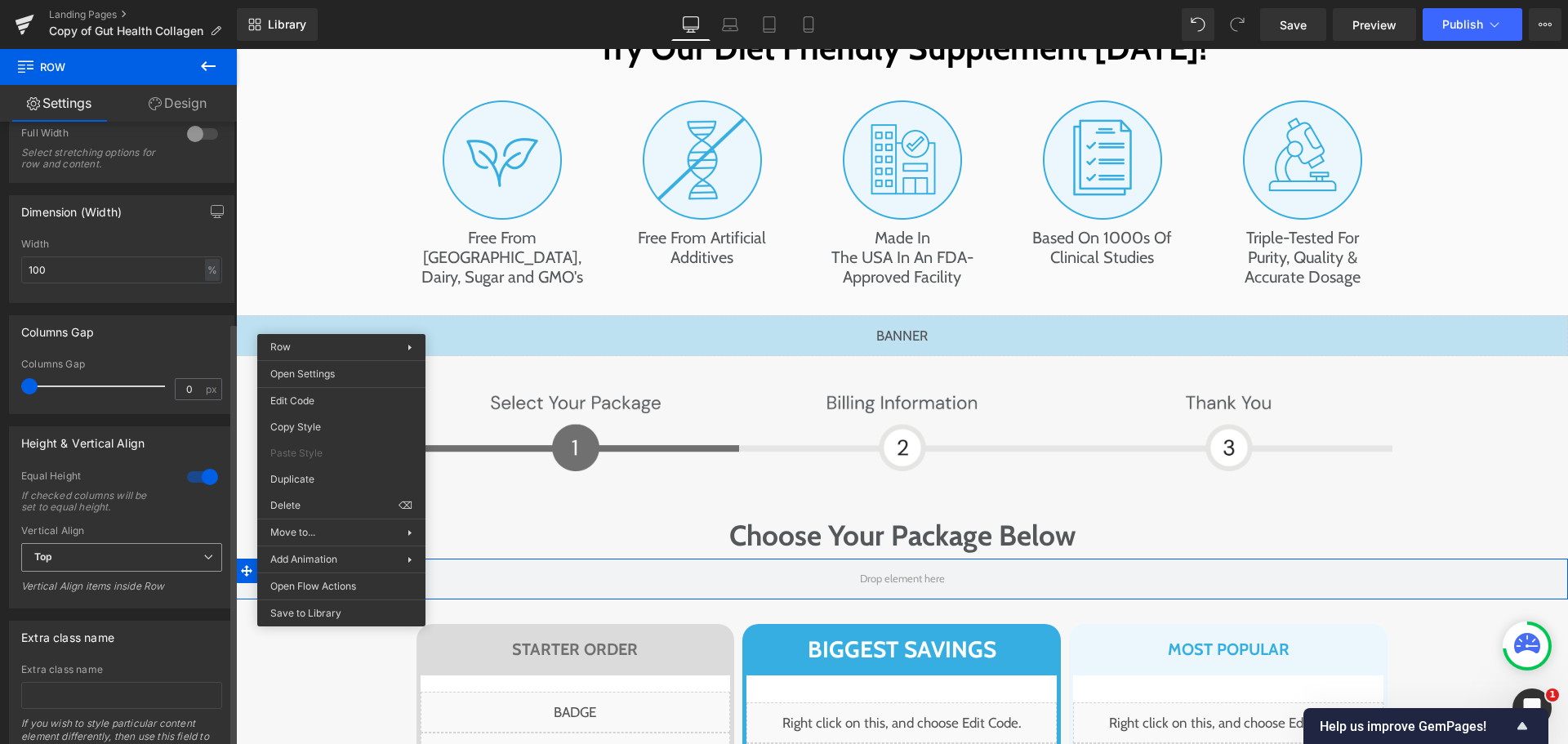
click at [141, 550] on span "Top" at bounding box center [121, 557] width 200 height 28
click at [87, 608] on li "Middle" at bounding box center [118, 611] width 195 height 25
click at [301, 403] on body "Row You are previewing how the will restyle your page. You can not edit Element…" at bounding box center [784, 372] width 1568 height 744
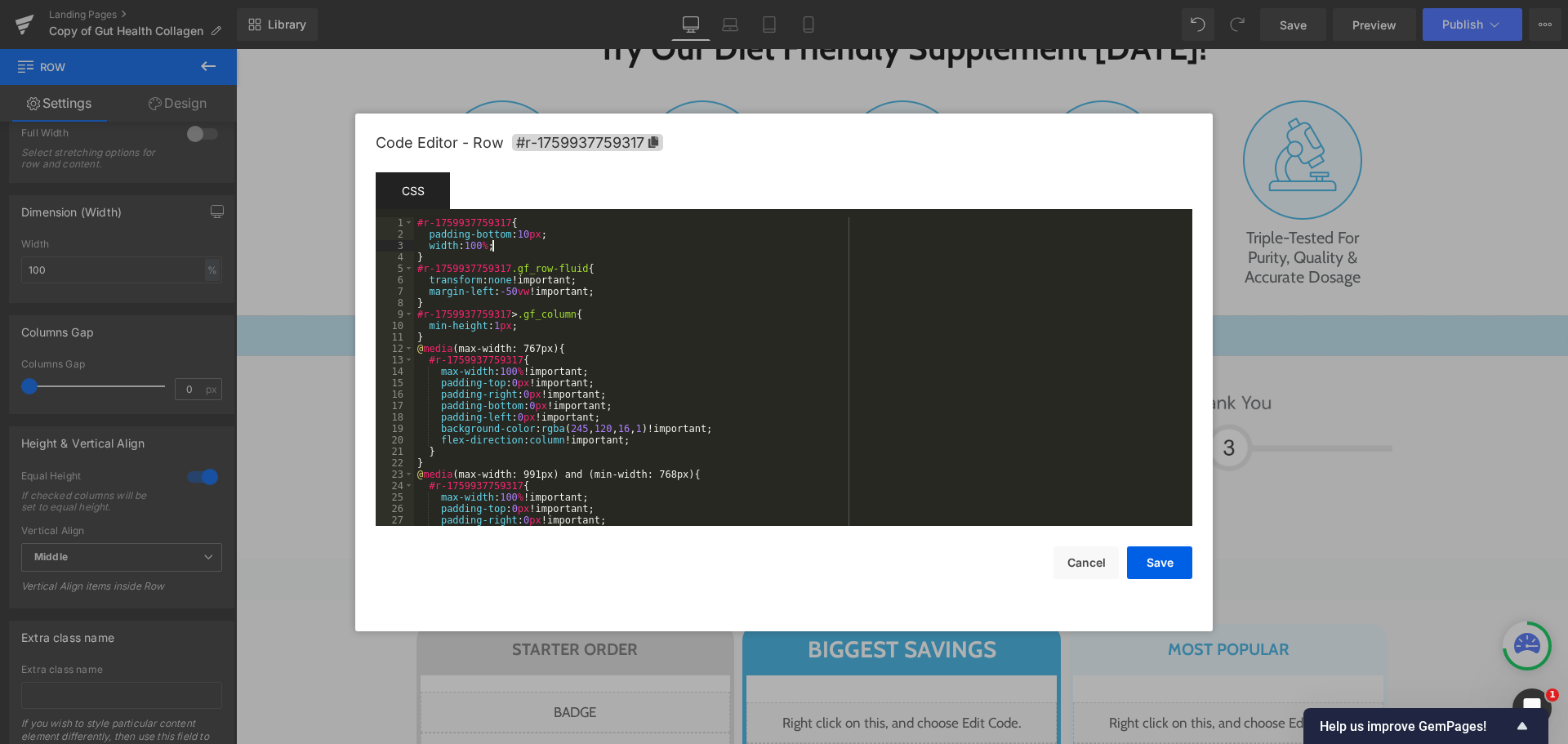
click at [522, 240] on div "#r-1759937759317 { padding-bottom : 10 px ; width : 100 % ; } #r-1759937759317 …" at bounding box center [800, 383] width 772 height 332
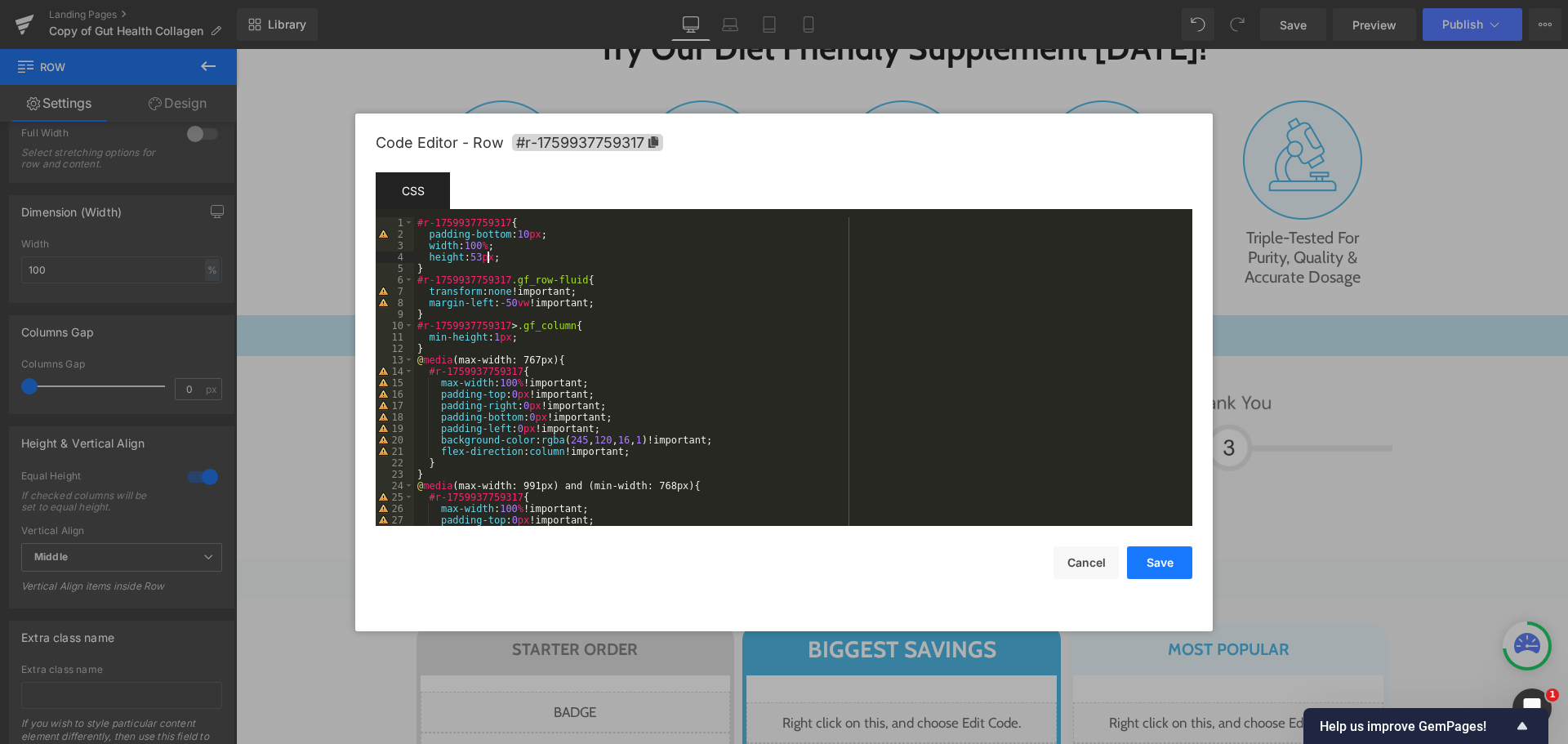
click at [1176, 564] on button "Save" at bounding box center [1159, 562] width 65 height 33
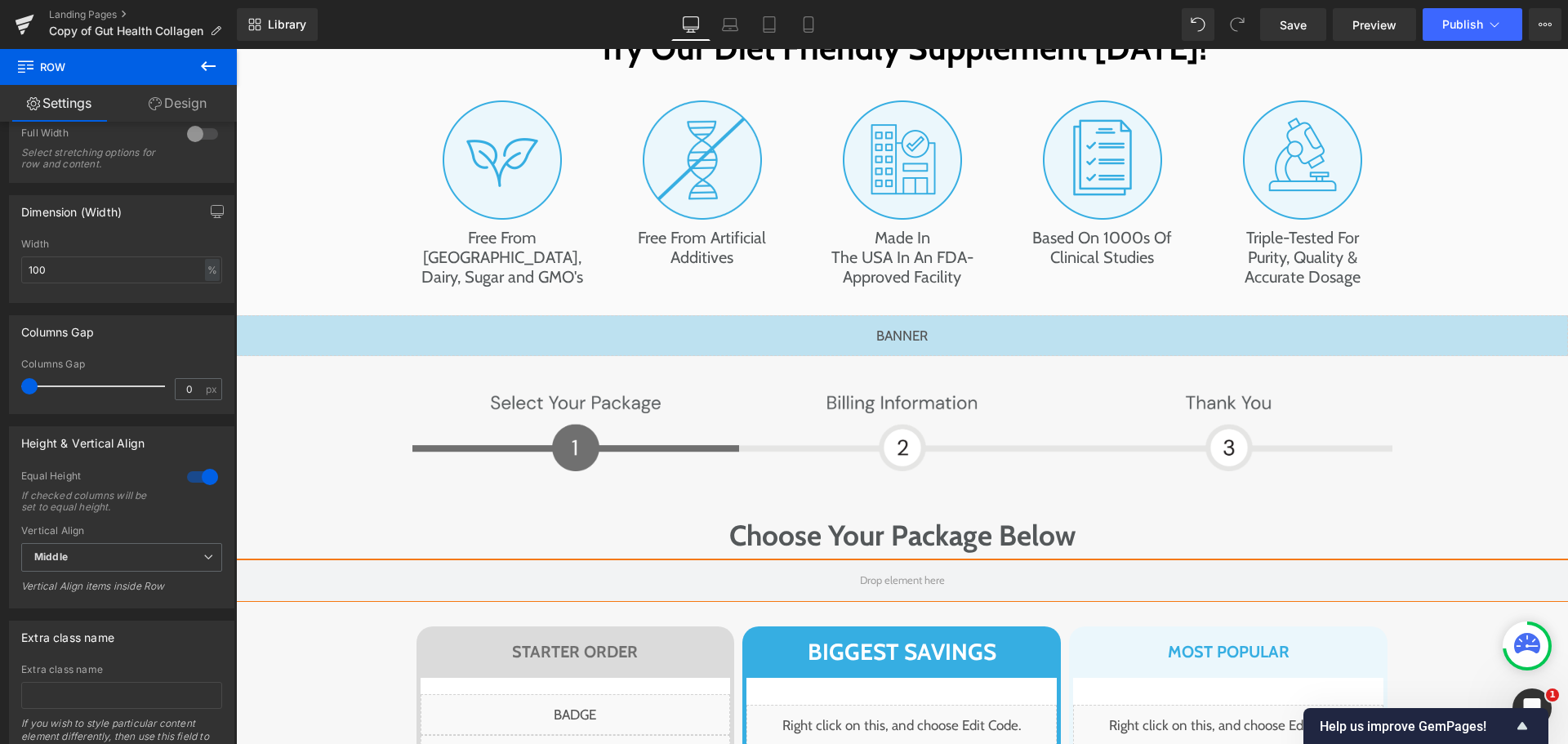
drag, startPoint x: 2, startPoint y: 18, endPoint x: 218, endPoint y: 63, distance: 220.6
click at [218, 63] on icon at bounding box center [208, 66] width 20 height 20
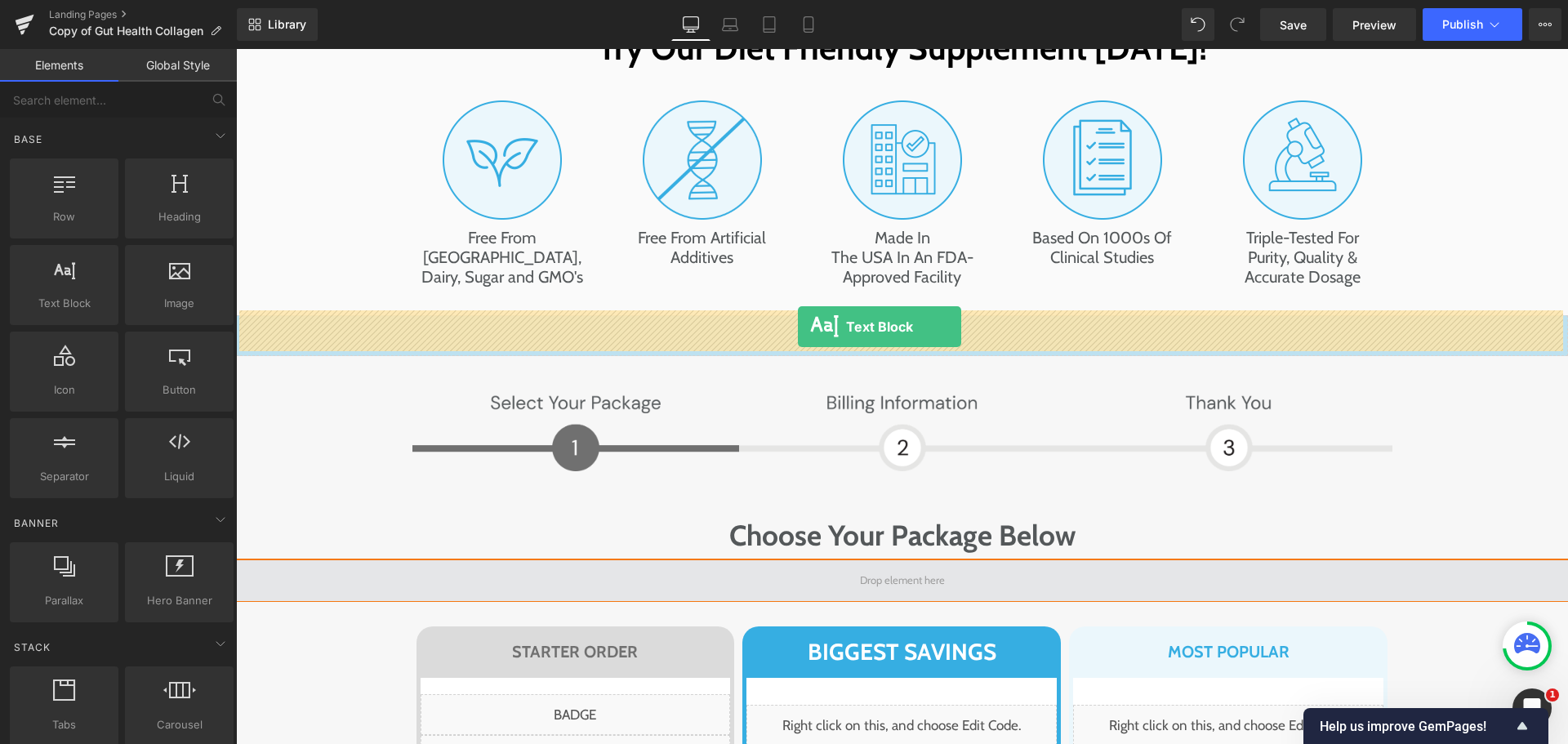
drag, startPoint x: 345, startPoint y: 343, endPoint x: 798, endPoint y: 327, distance: 453.3
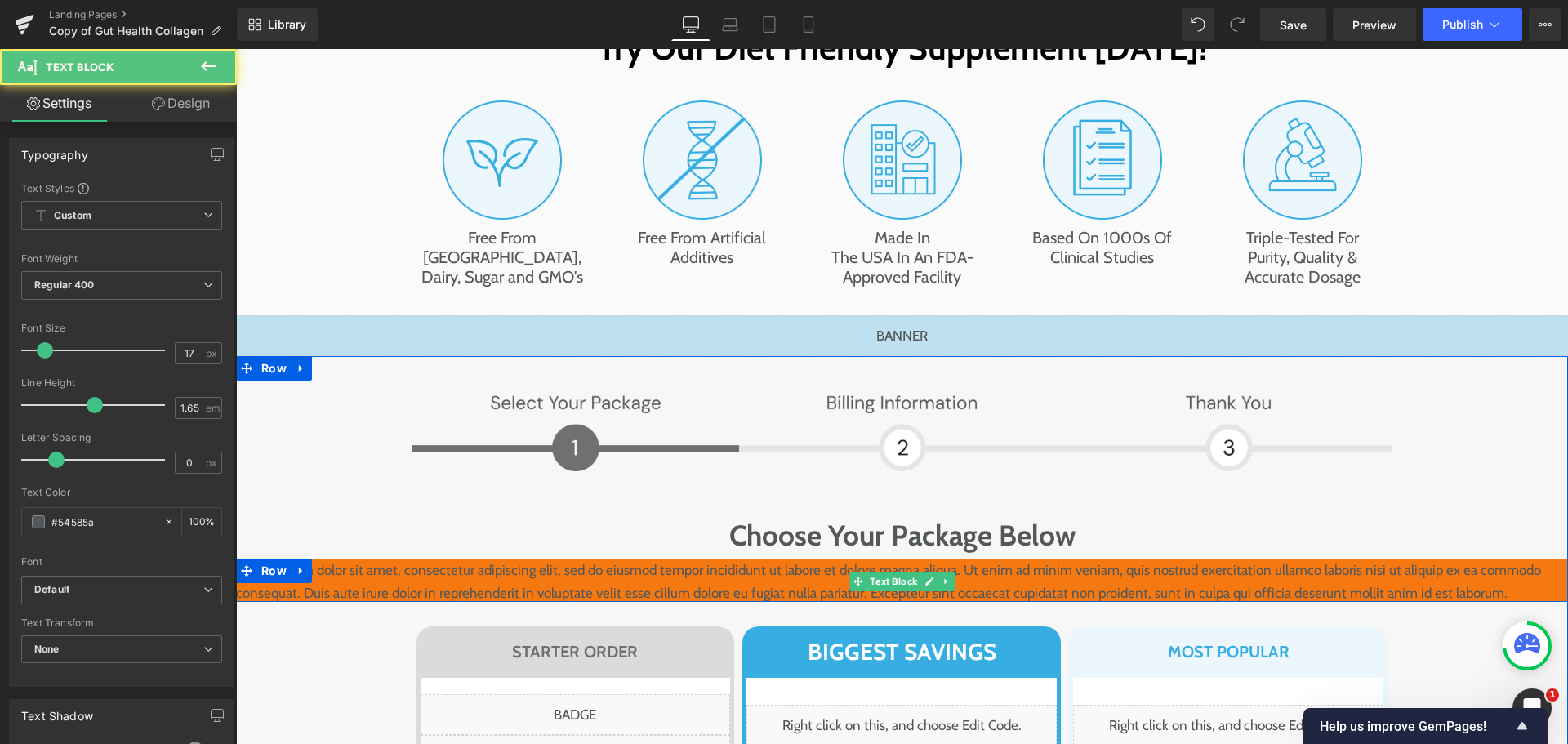
click at [665, 559] on p "Lorem ipsum dolor sit amet, consectetur adipiscing elit, sed do eiusmod tempor …" at bounding box center [902, 581] width 1332 height 45
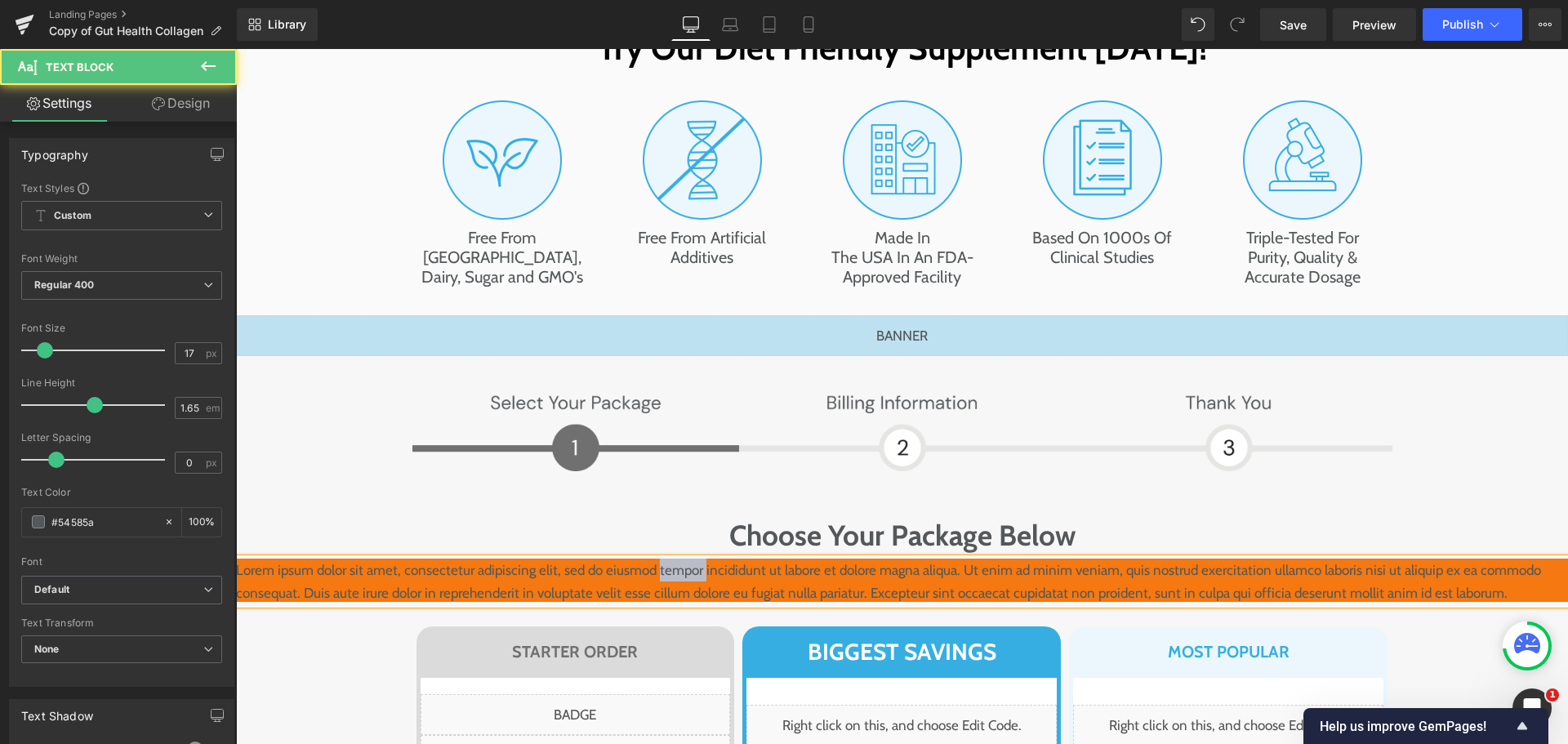
click at [665, 559] on p "Lorem ipsum dolor sit amet, consectetur adipiscing elit, sed do eiusmod tempor …" at bounding box center [902, 581] width 1332 height 45
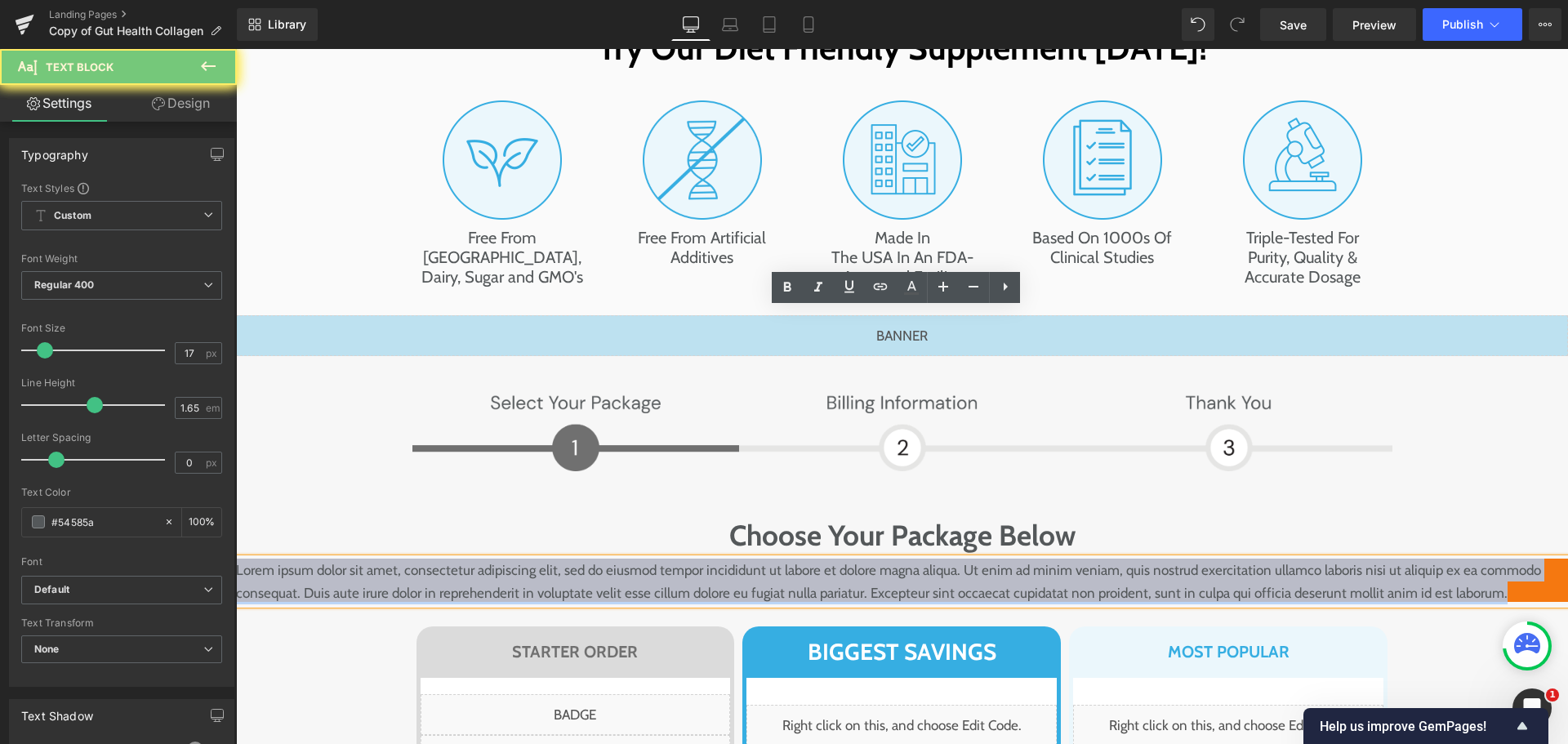
click at [665, 559] on p "Lorem ipsum dolor sit amet, consectetur adipiscing elit, sed do eiusmod tempor …" at bounding box center [902, 581] width 1332 height 45
paste div
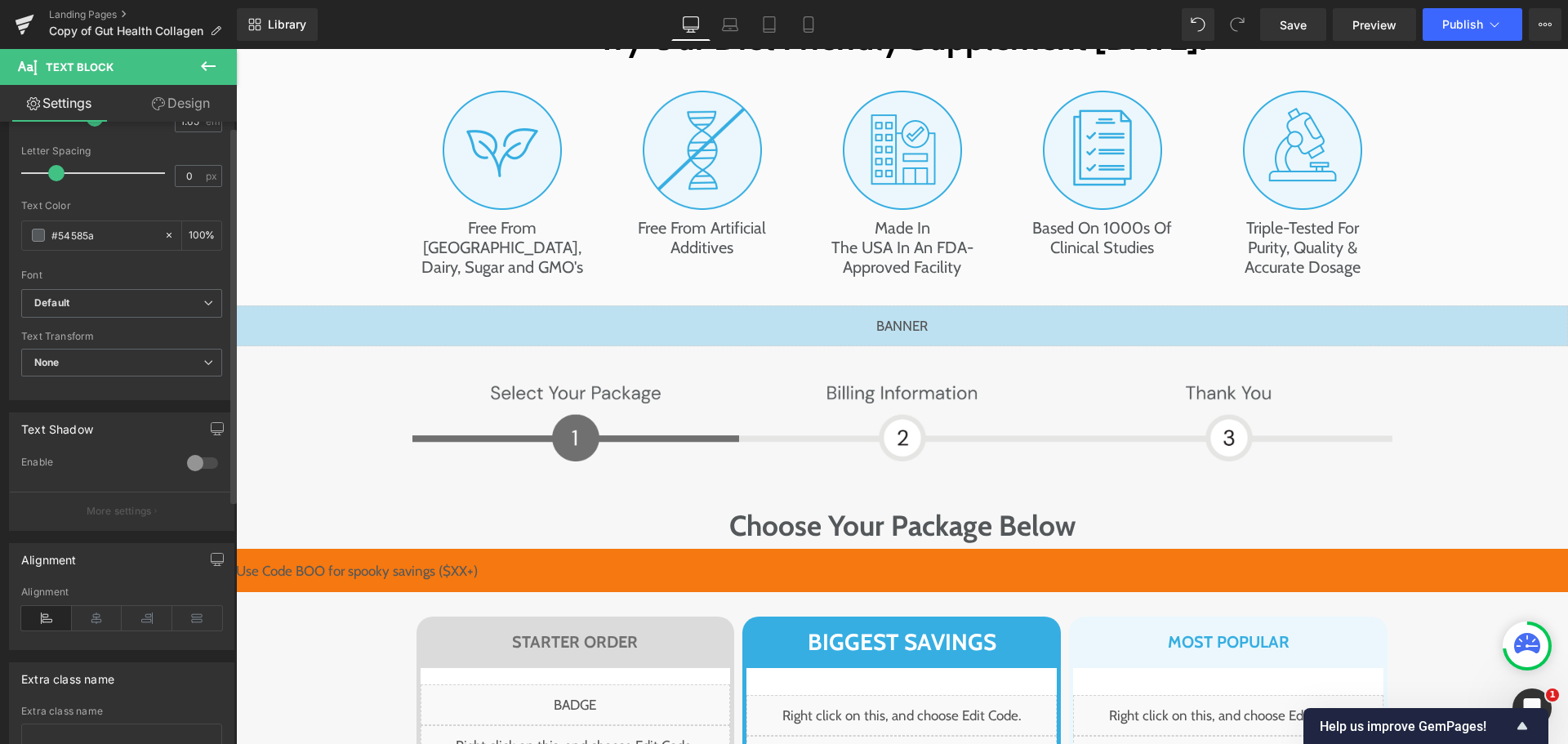
scroll to position [410, 0]
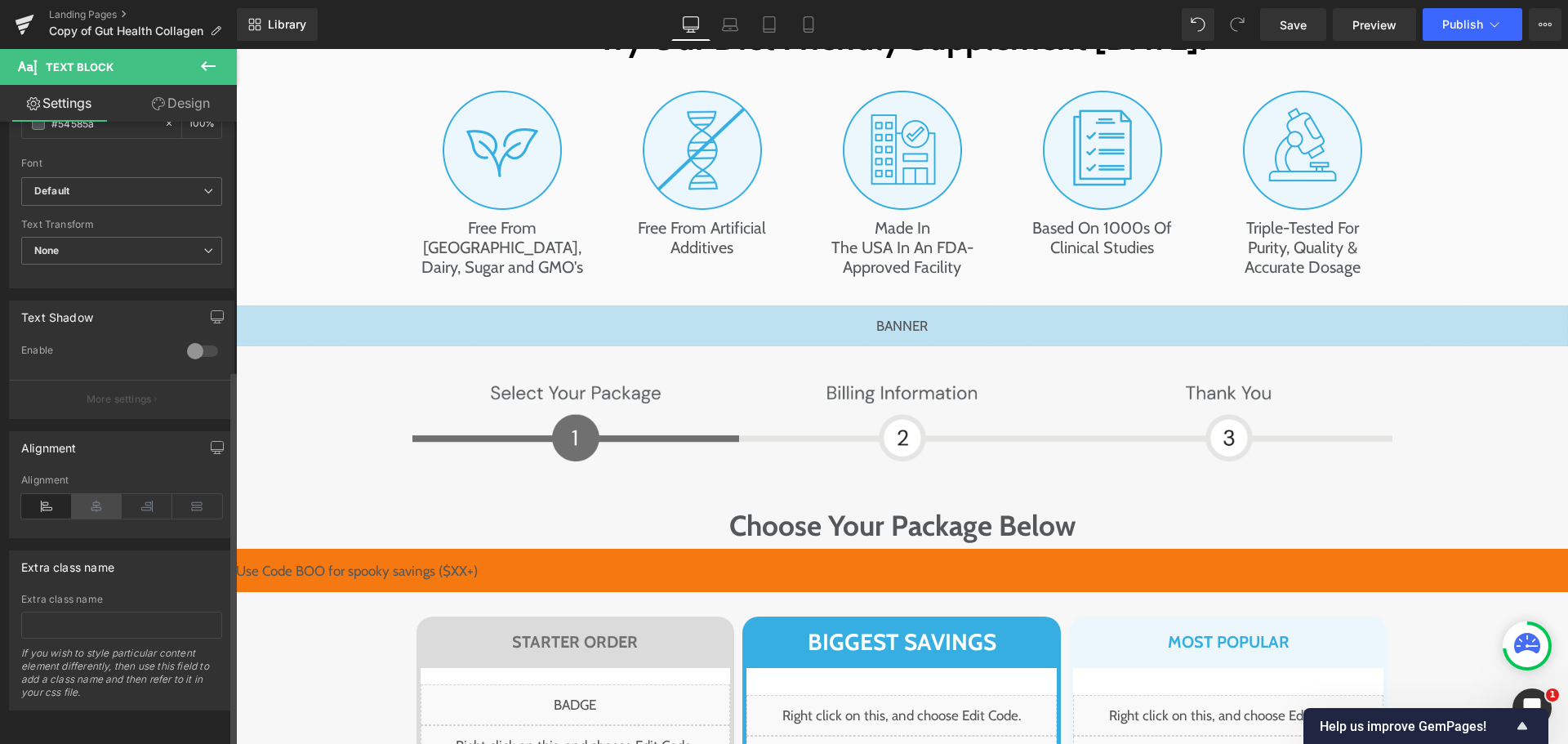
click at [100, 493] on icon at bounding box center [97, 506] width 51 height 25
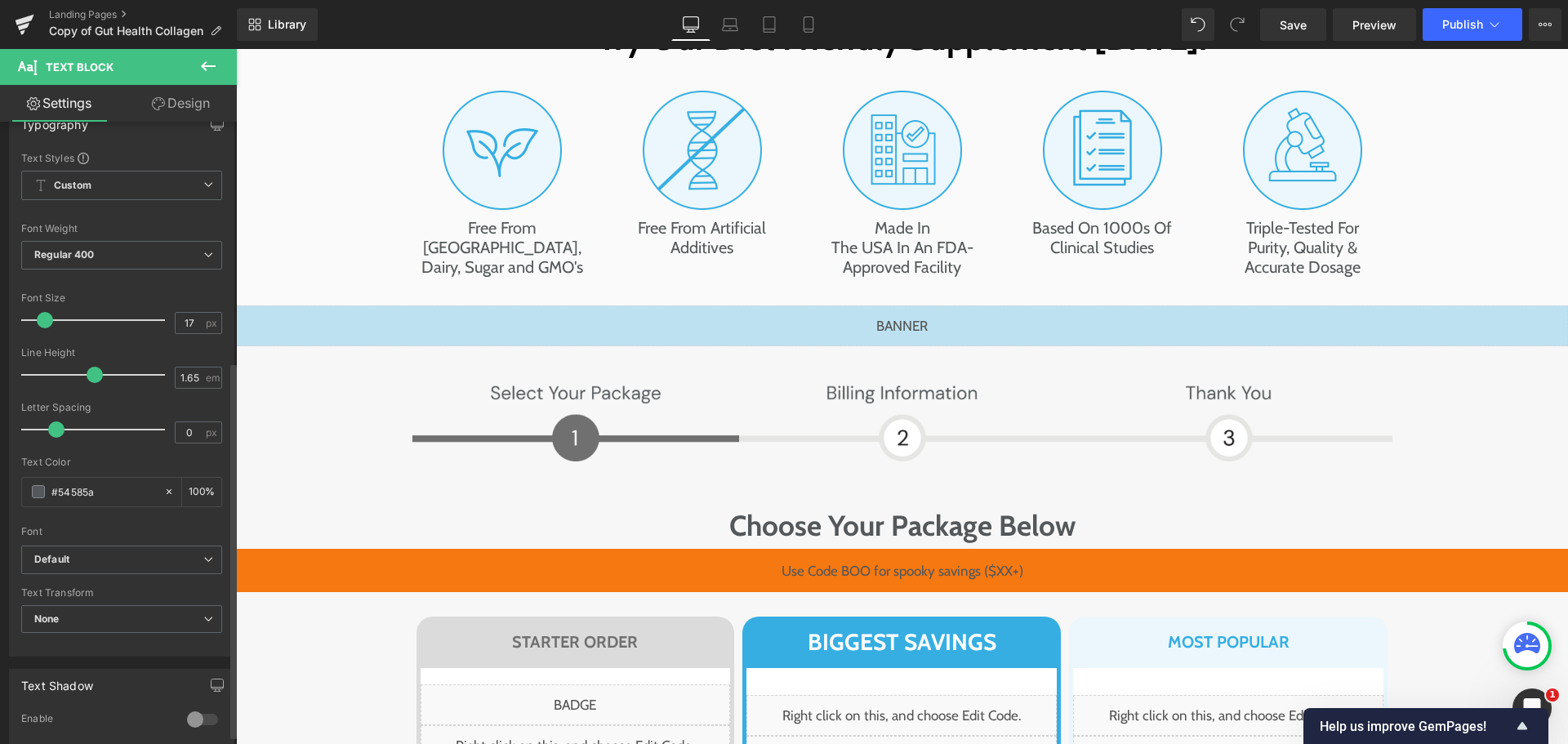
scroll to position [0, 0]
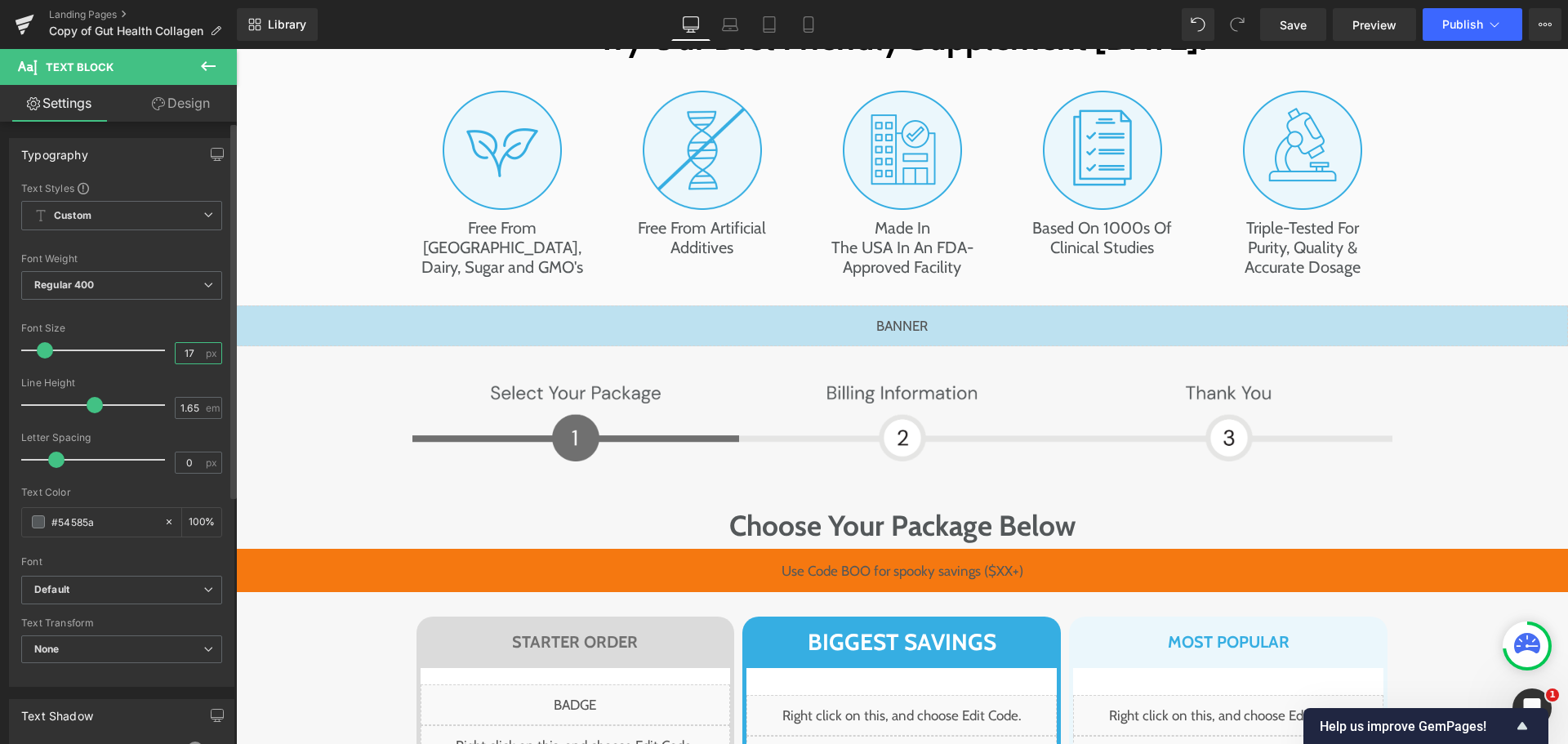
click at [184, 356] on input "17" at bounding box center [190, 354] width 28 height 21
type input "20"
click at [134, 282] on span "Regular 400" at bounding box center [121, 285] width 200 height 28
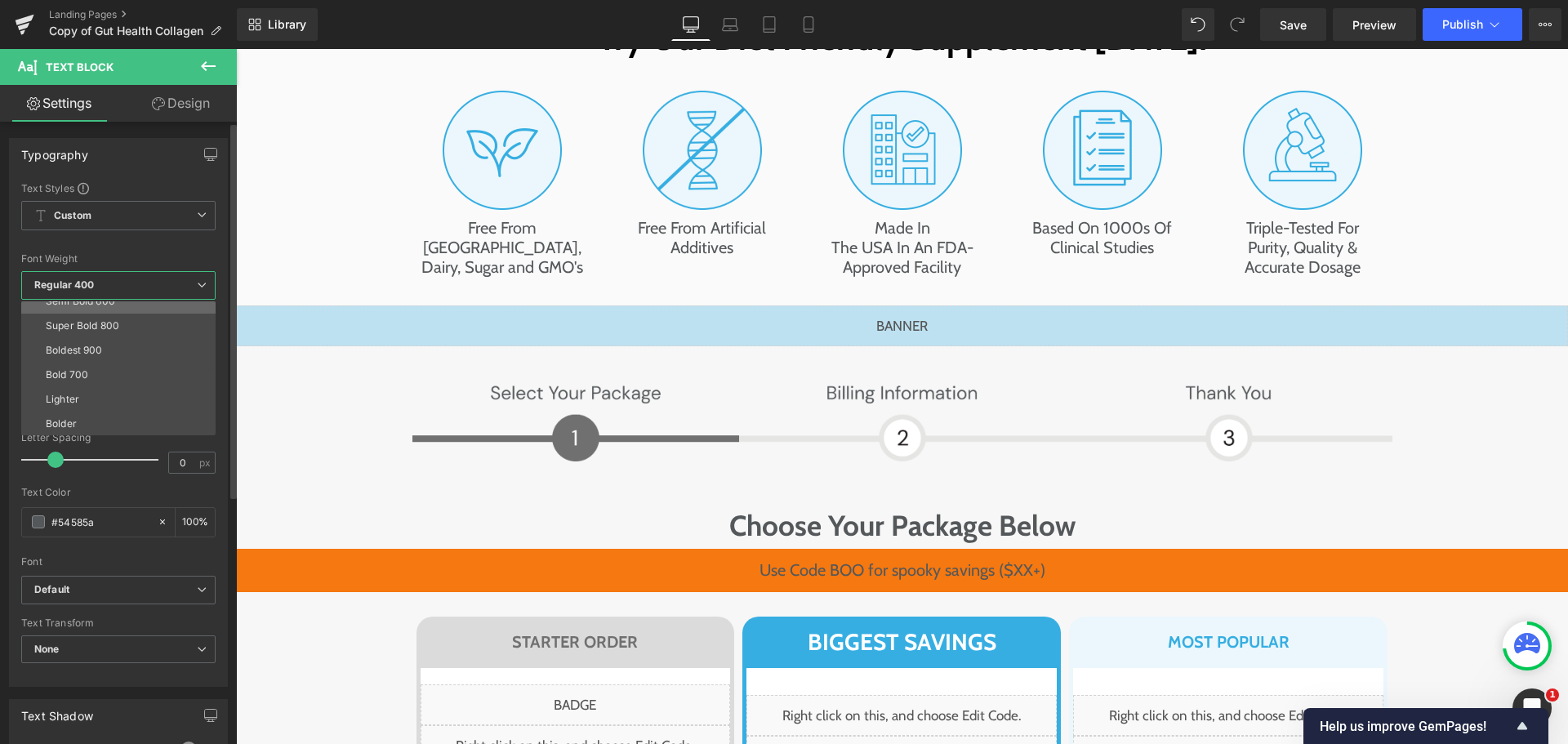
scroll to position [135, 0]
click at [103, 380] on li "Bold 700" at bounding box center [121, 374] width 201 height 25
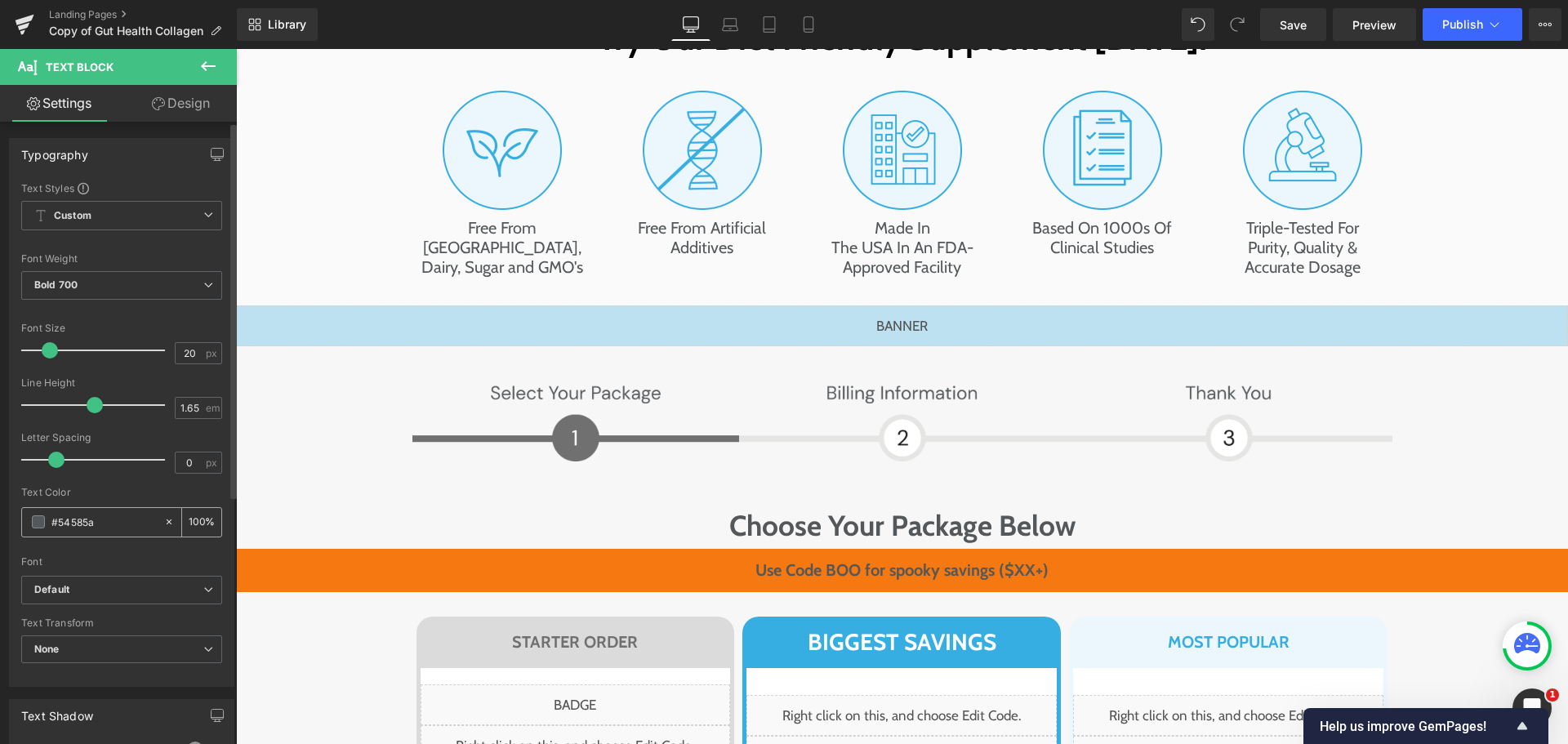
click at [98, 524] on input "#54585a" at bounding box center [103, 521] width 105 height 18
type input "#fff"
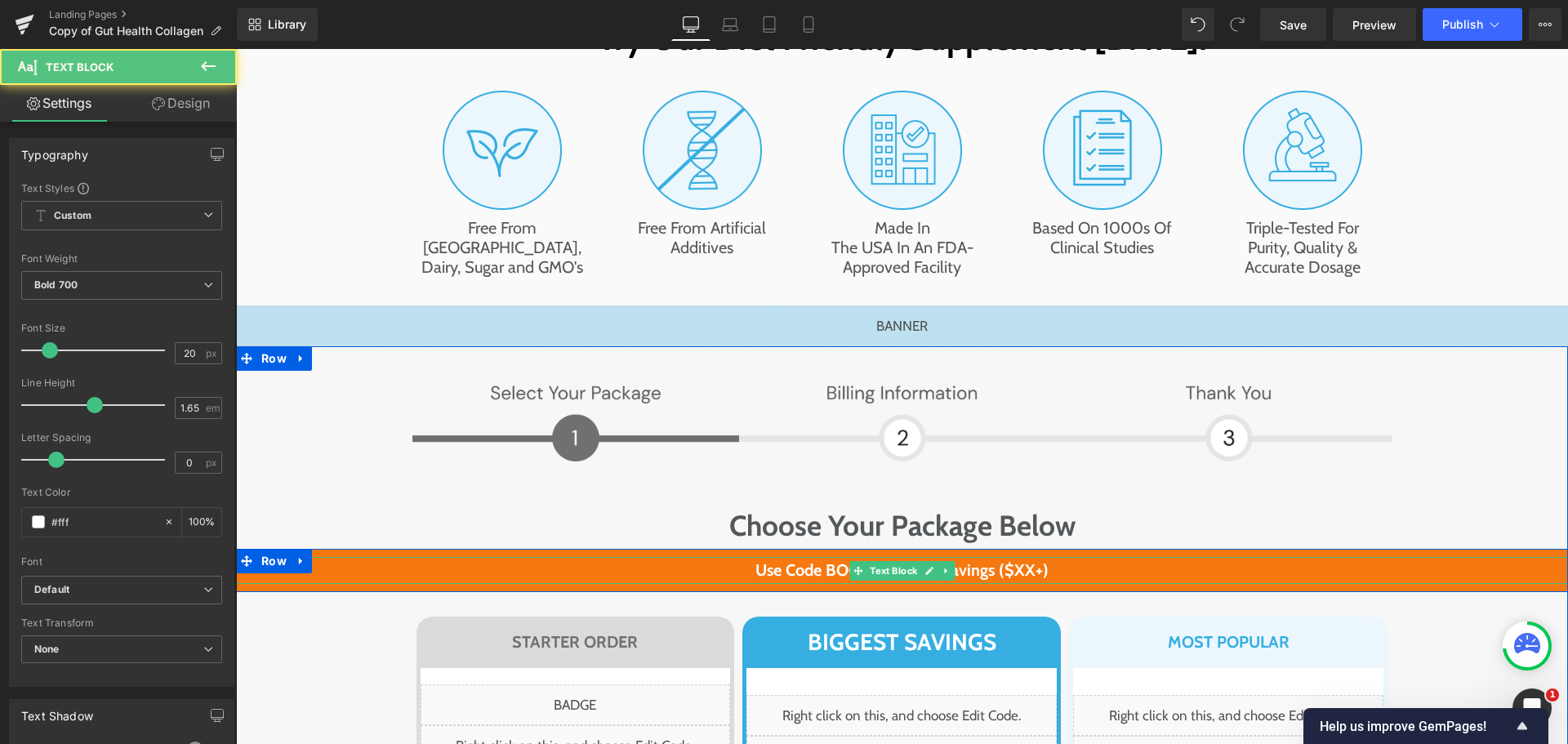
click at [836, 557] on p "Use Code BOO for spooky savings ($XX+)" at bounding box center [902, 570] width 1332 height 26
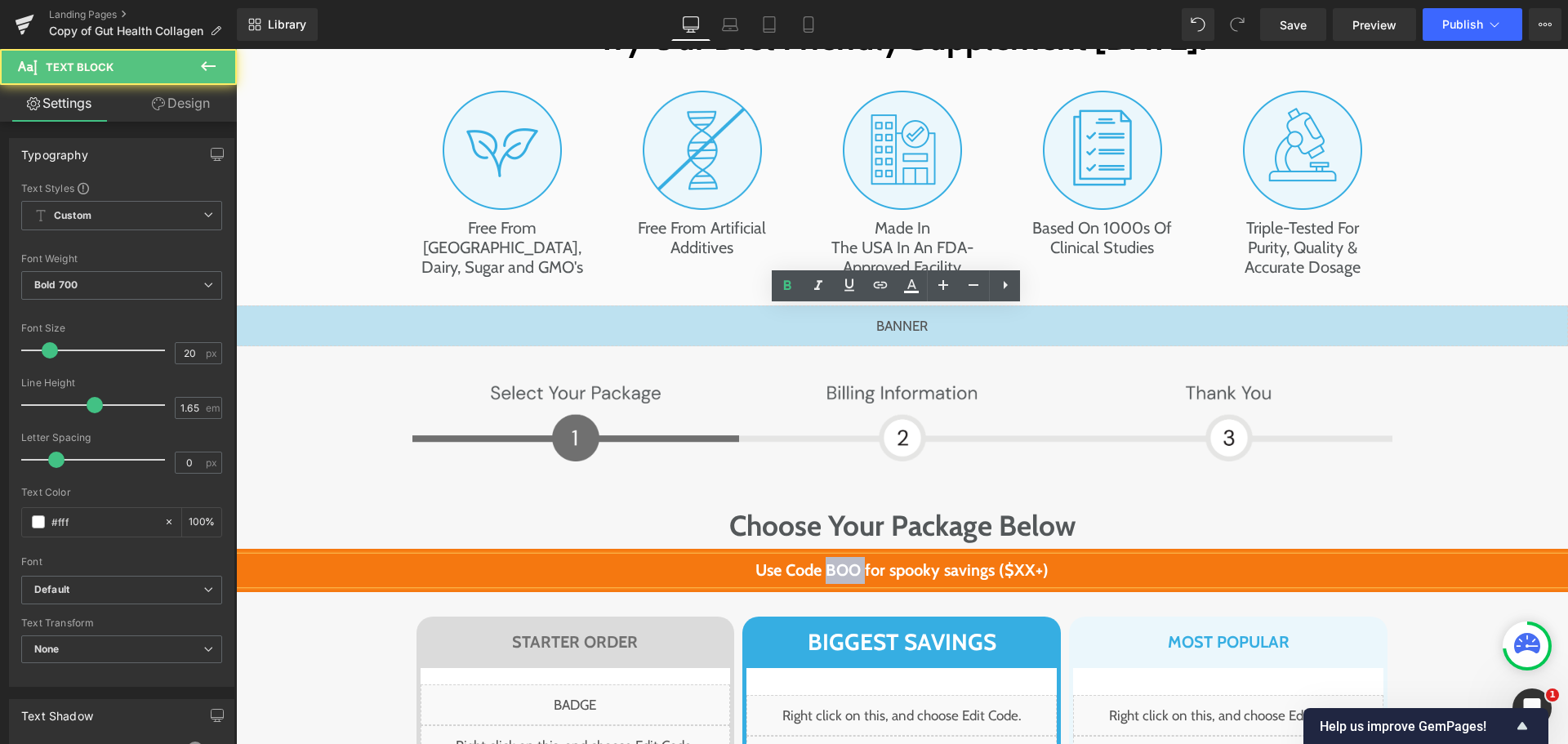
click at [836, 557] on p "Use Code BOO for spooky savings ($XX+)" at bounding box center [902, 570] width 1332 height 26
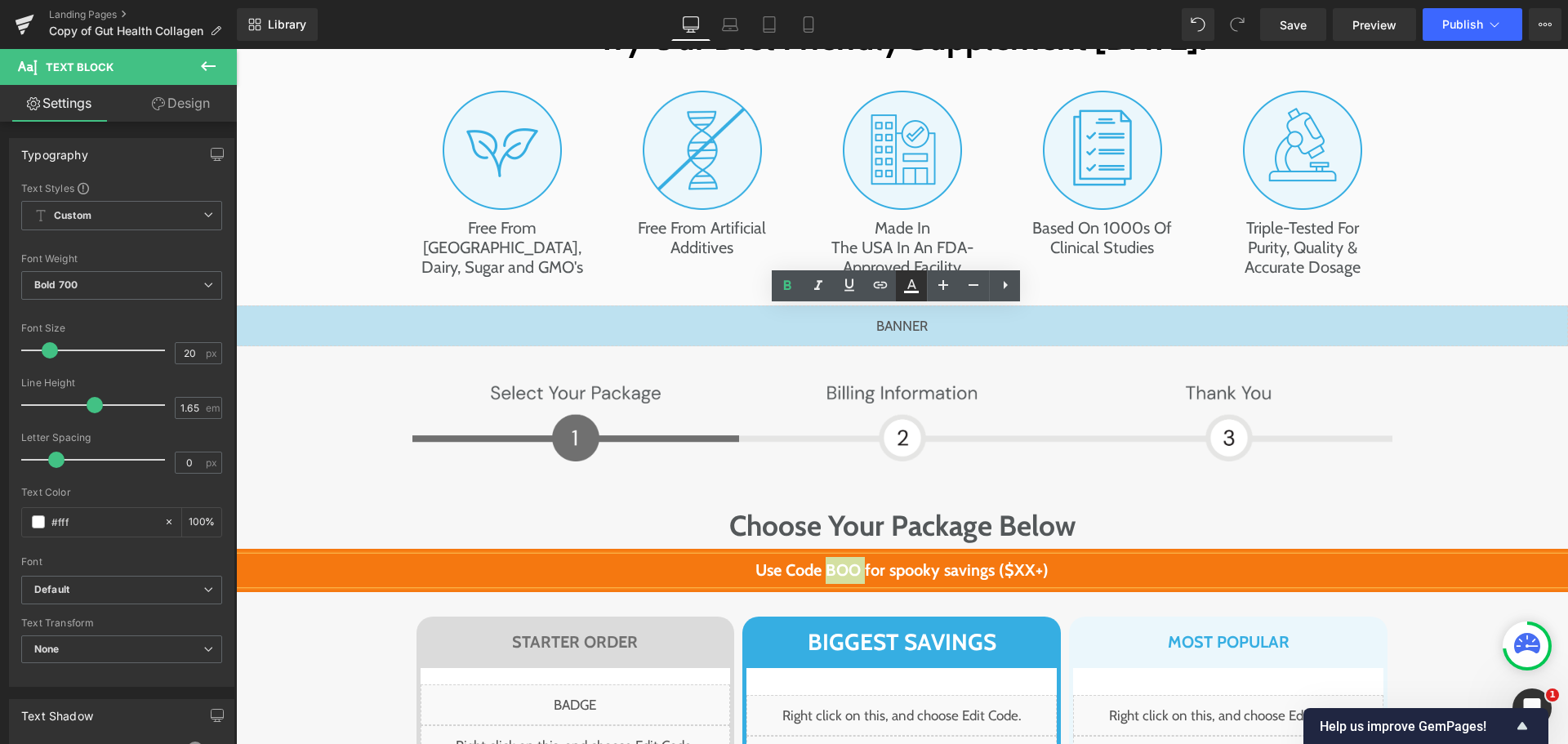
click at [912, 278] on icon at bounding box center [911, 285] width 20 height 20
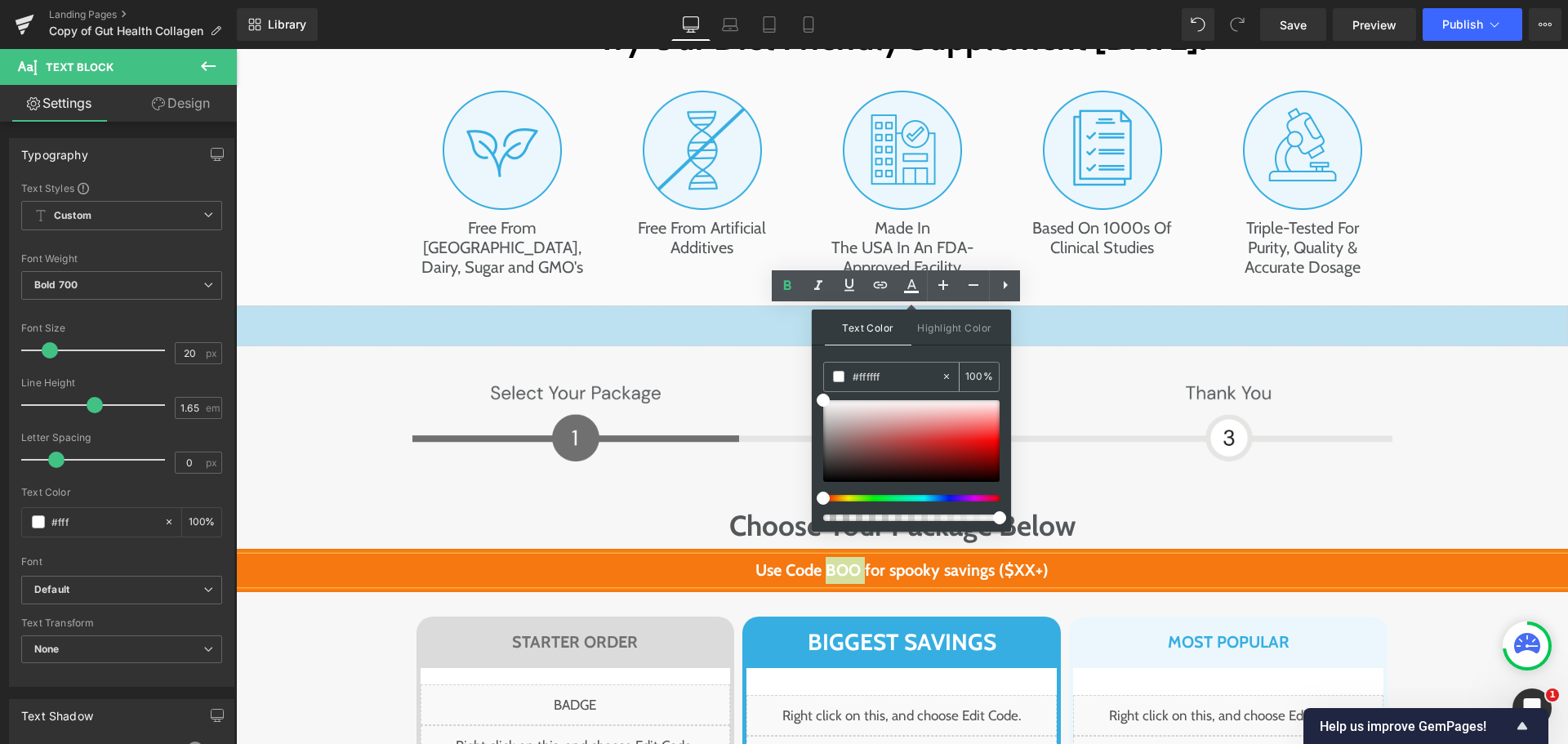
click at [881, 376] on input "#ffffff" at bounding box center [897, 376] width 88 height 18
paste input "5D2586"
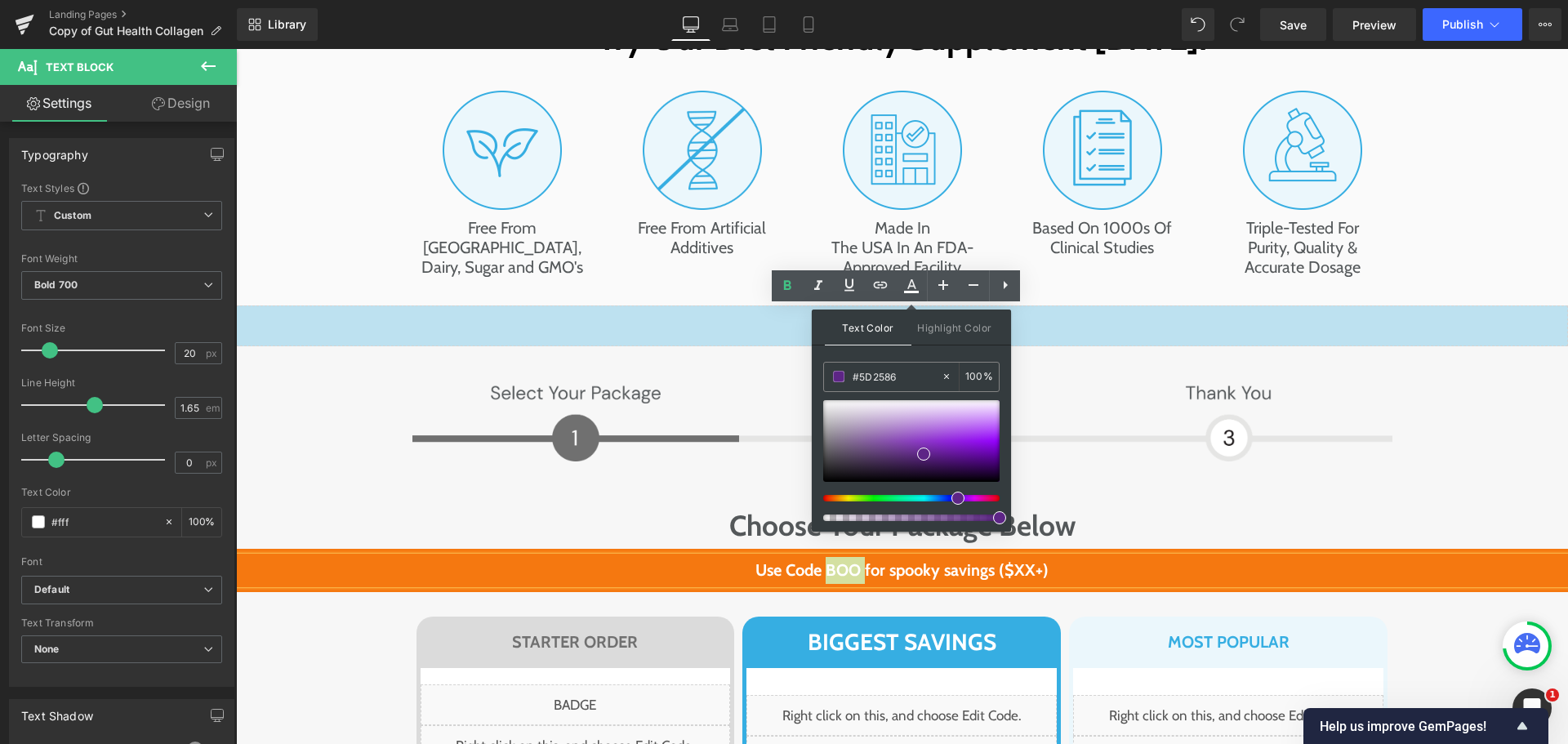
type input "#5D2586"
click at [964, 354] on div "Text Color Highlight Color #333333 #5D2586 100 % transparent 0 %" at bounding box center [911, 420] width 200 height 222
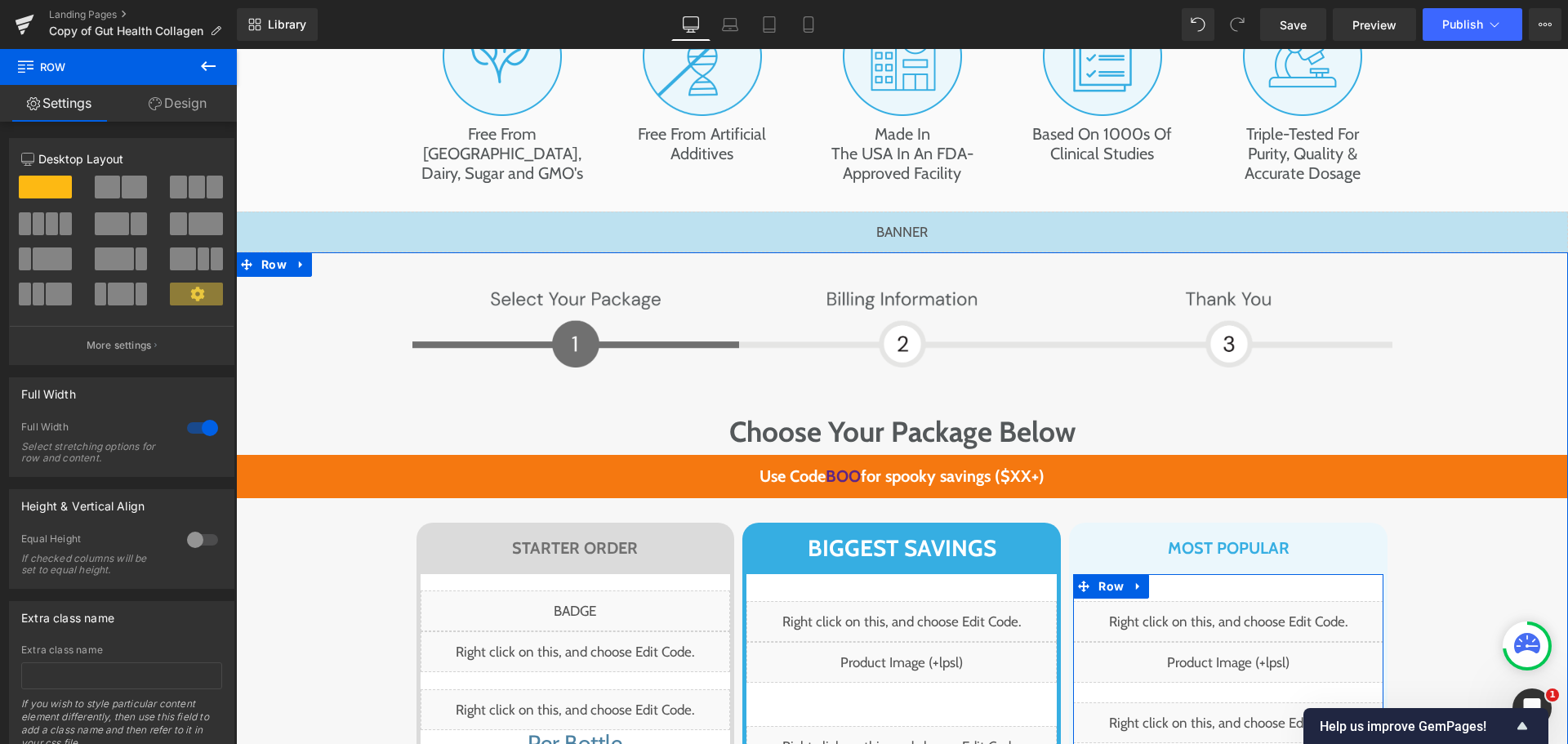
scroll to position [9072, 0]
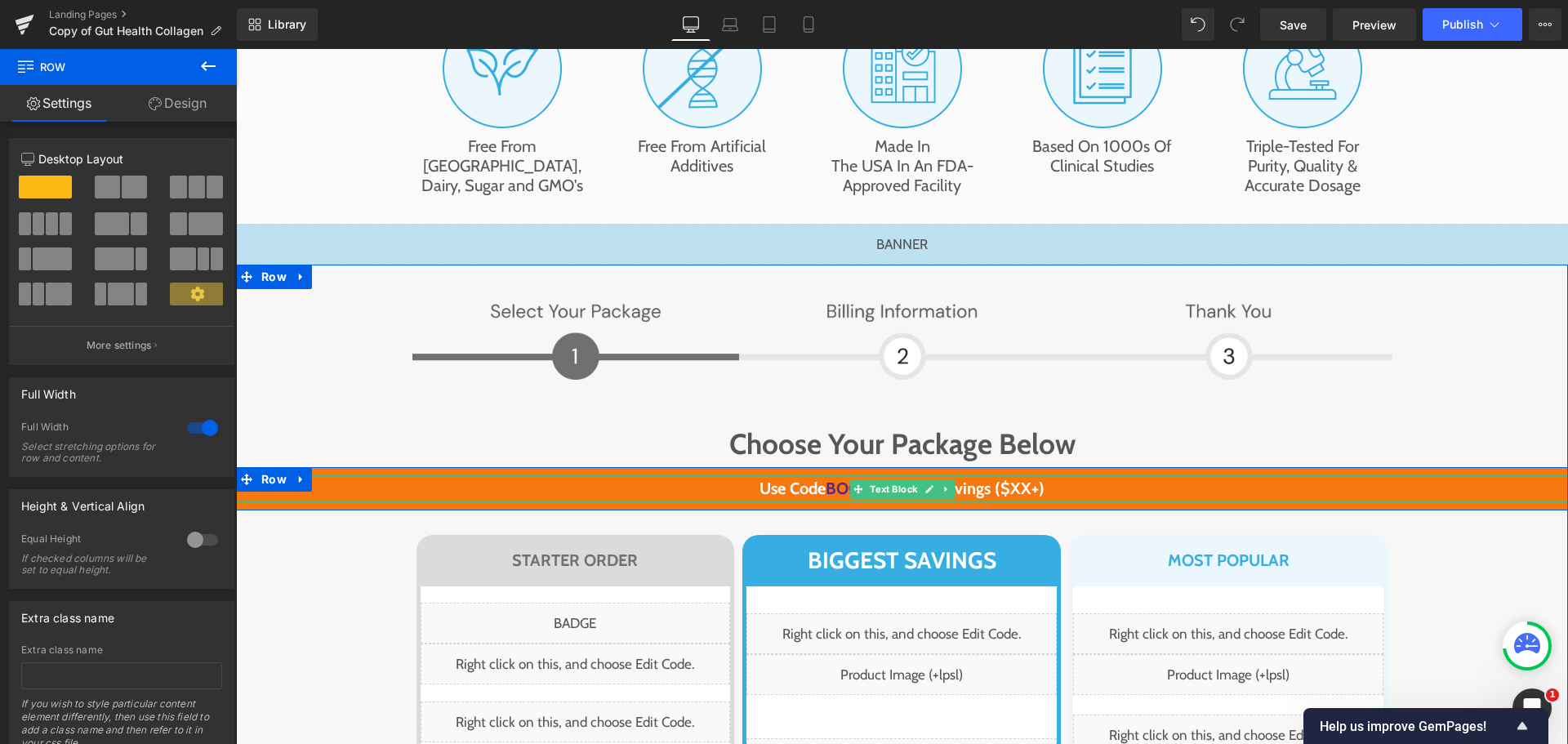
drag, startPoint x: 835, startPoint y: 237, endPoint x: 255, endPoint y: 391, distance: 600.1
click at [835, 478] on span "BOO" at bounding box center [843, 488] width 35 height 20
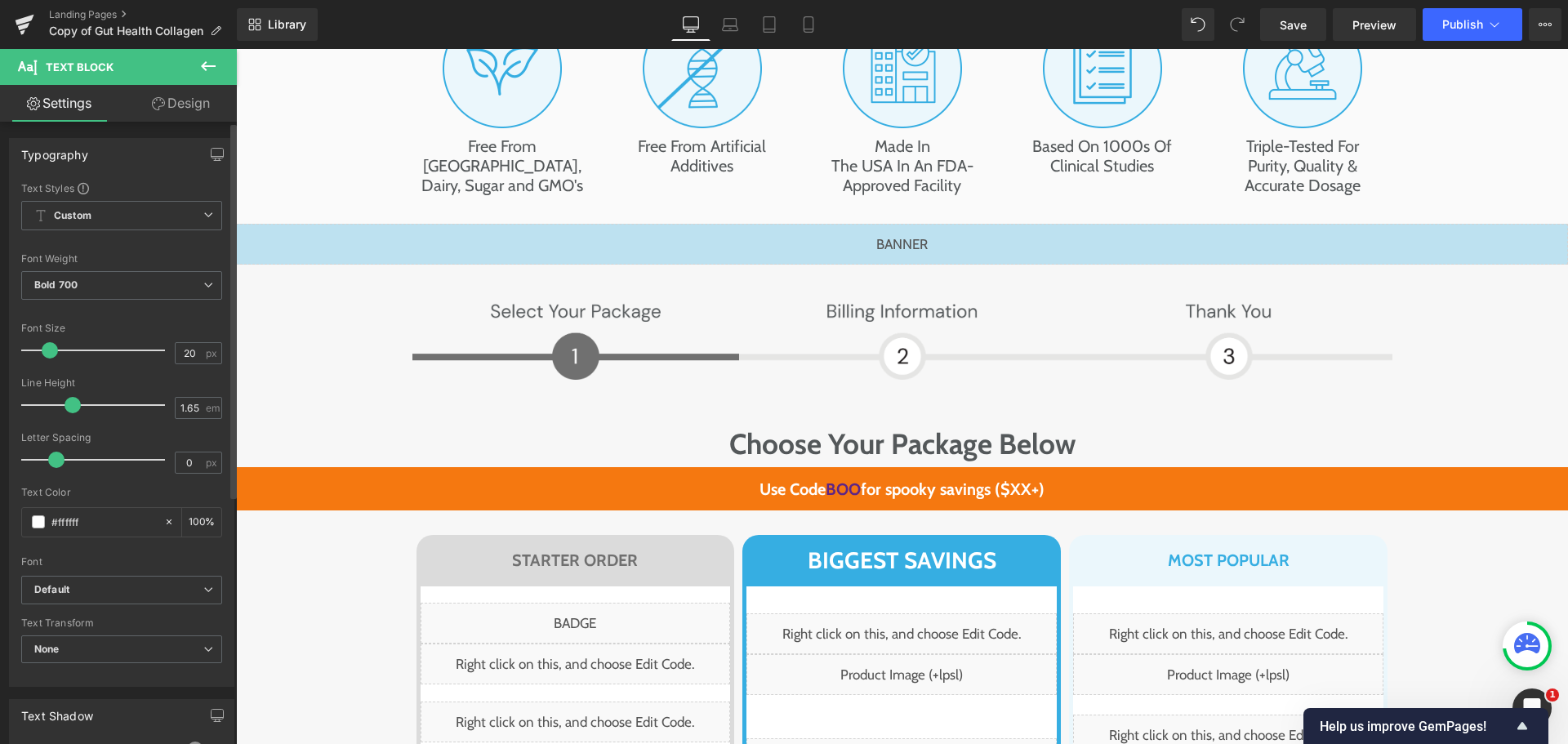
drag, startPoint x: 89, startPoint y: 403, endPoint x: 76, endPoint y: 402, distance: 13.0
click at [76, 402] on span at bounding box center [72, 405] width 16 height 16
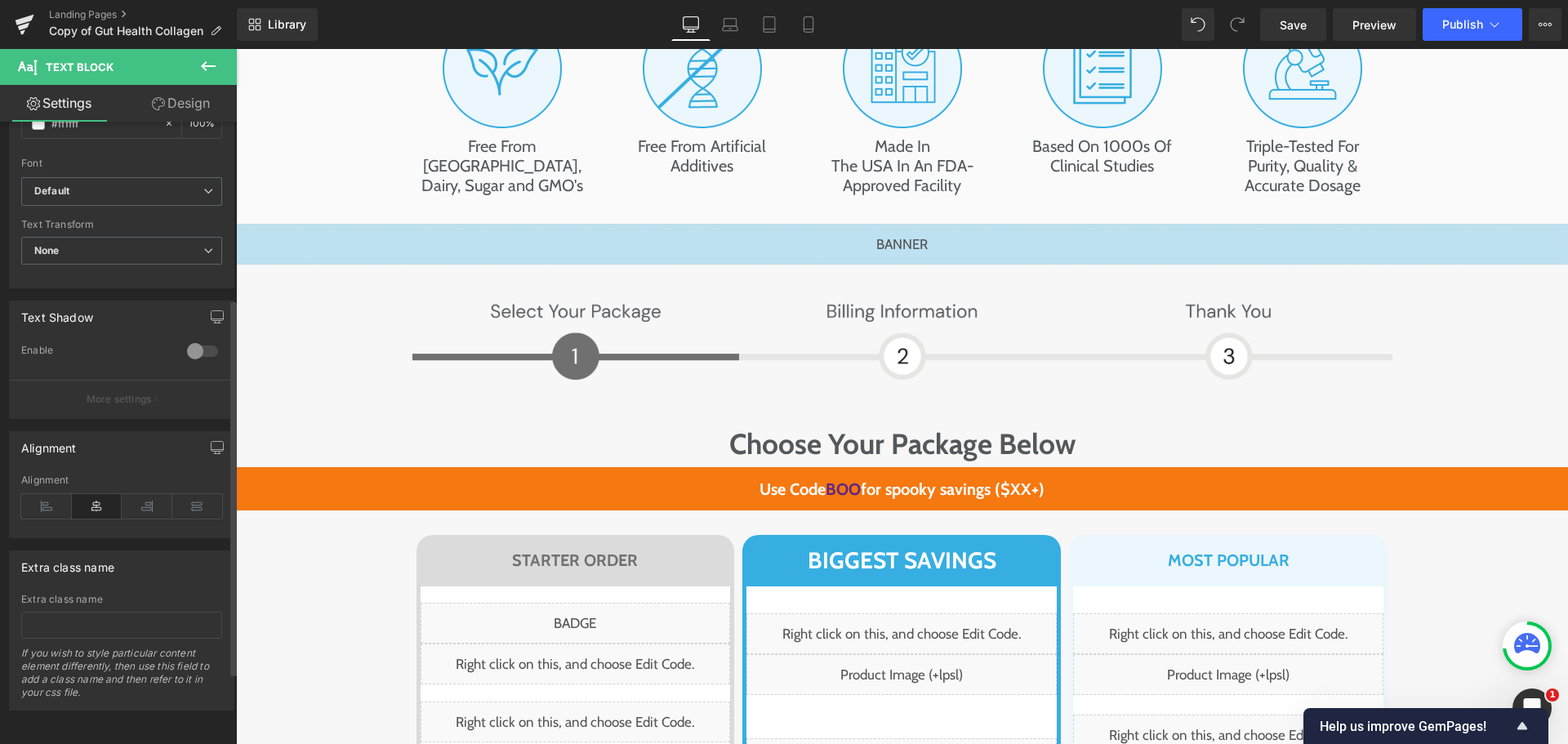
scroll to position [408, 0]
click at [98, 184] on b "Default" at bounding box center [118, 191] width 169 height 14
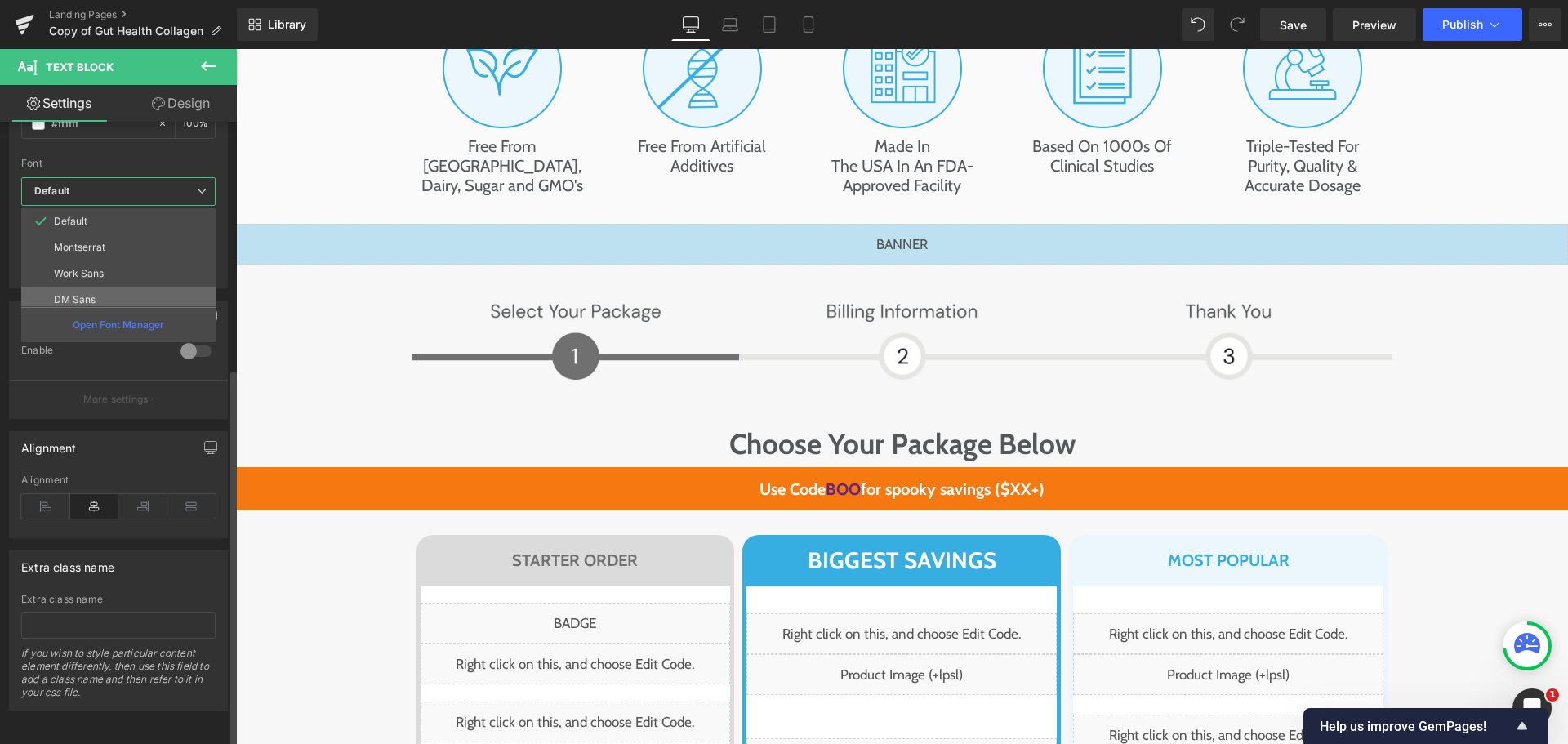
click at [92, 286] on li "DM Sans" at bounding box center [121, 300] width 201 height 26
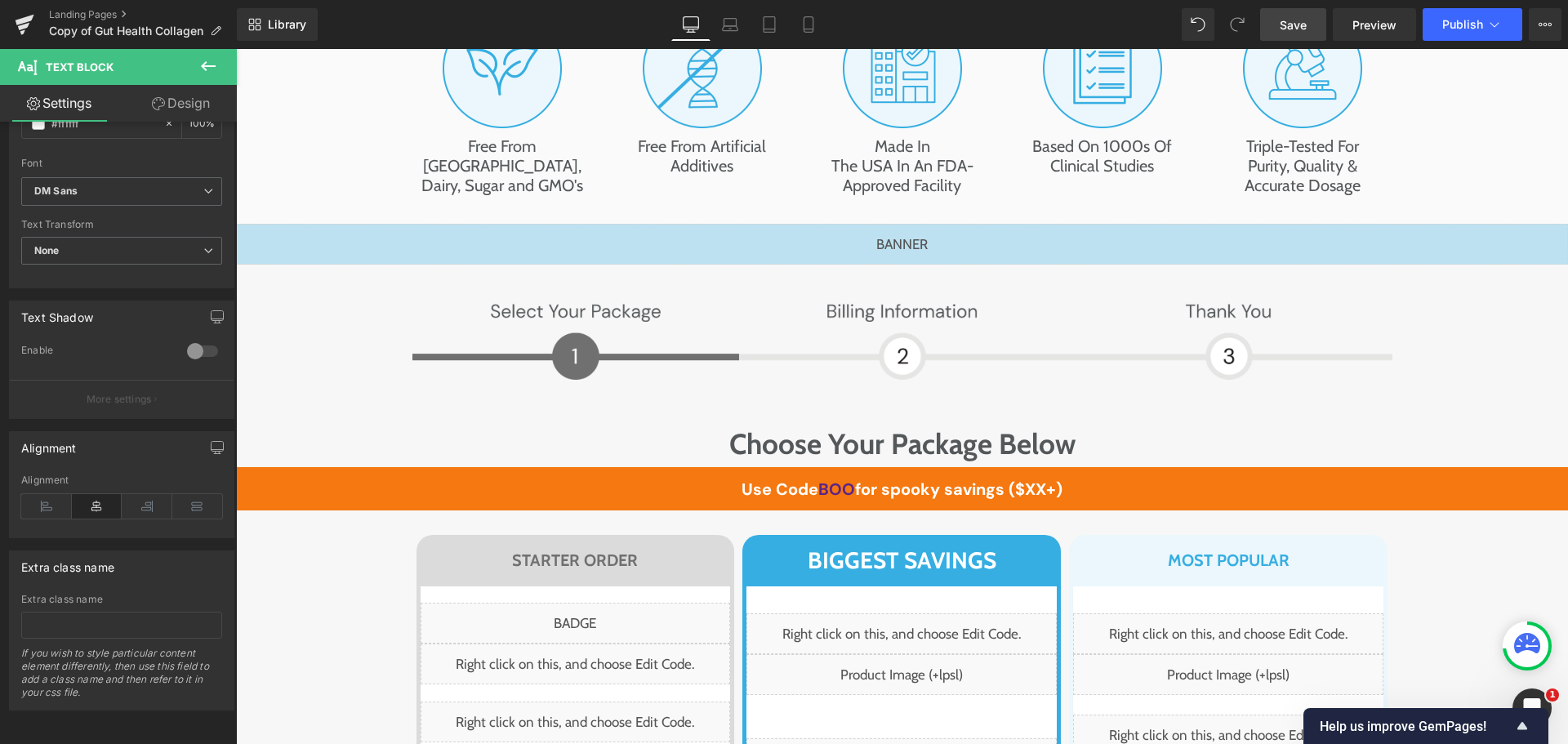
click at [1303, 19] on span "Save" at bounding box center [1293, 25] width 26 height 17
click at [1381, 19] on span "Preview" at bounding box center [1374, 25] width 44 height 17
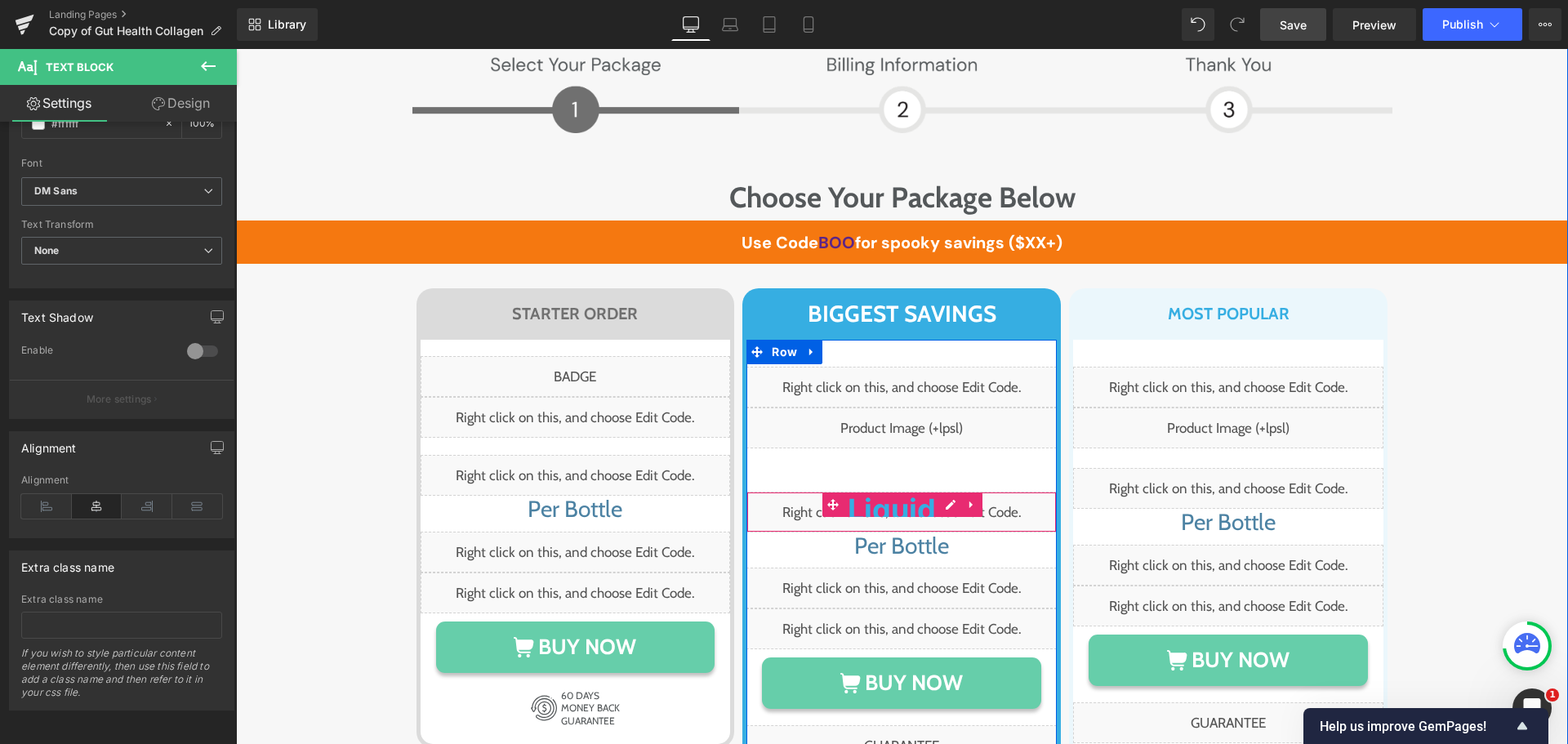
scroll to position [9398, 0]
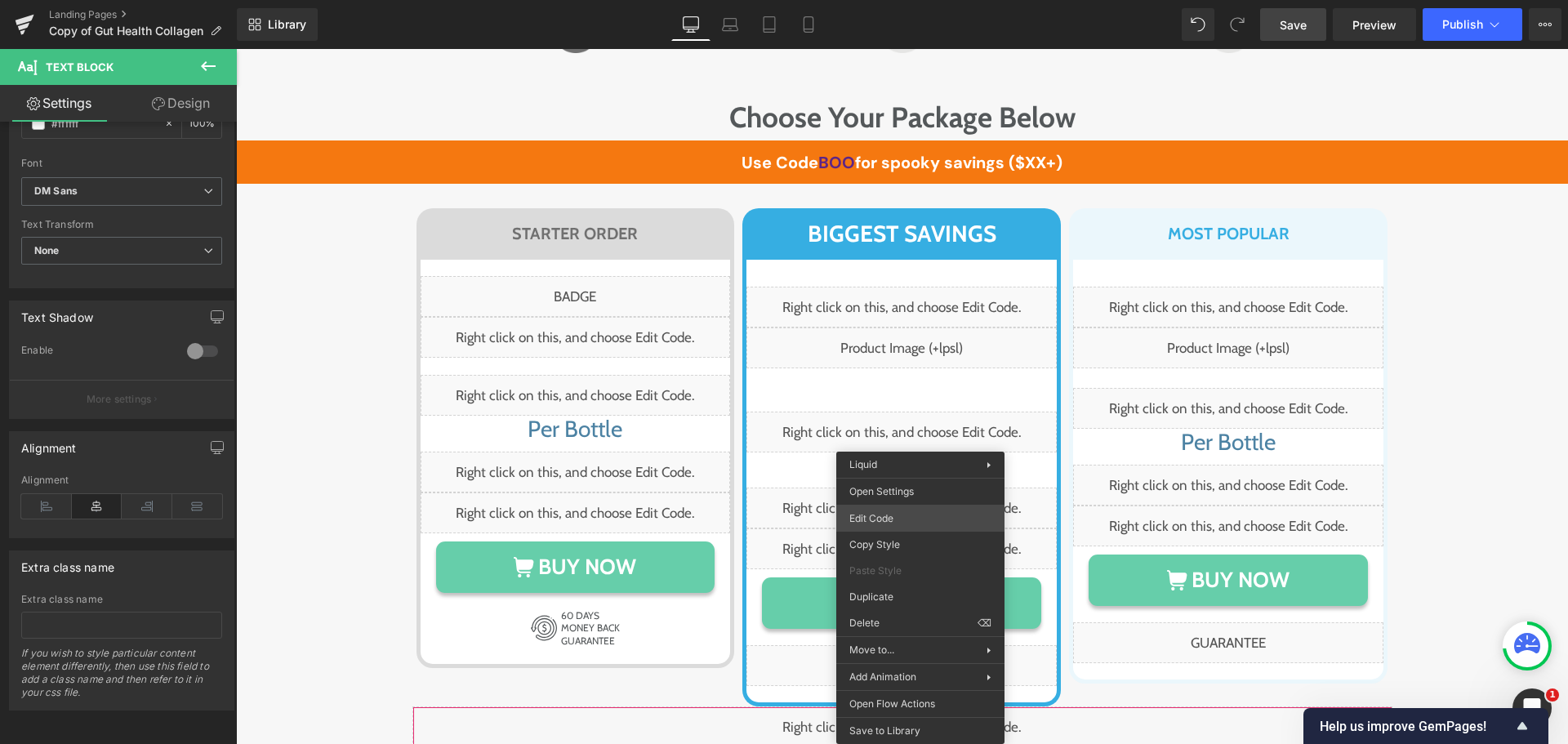
click at [897, 0] on div "Text Block You are previewing how the will restyle your page. You can not edit …" at bounding box center [784, 0] width 1568 height 0
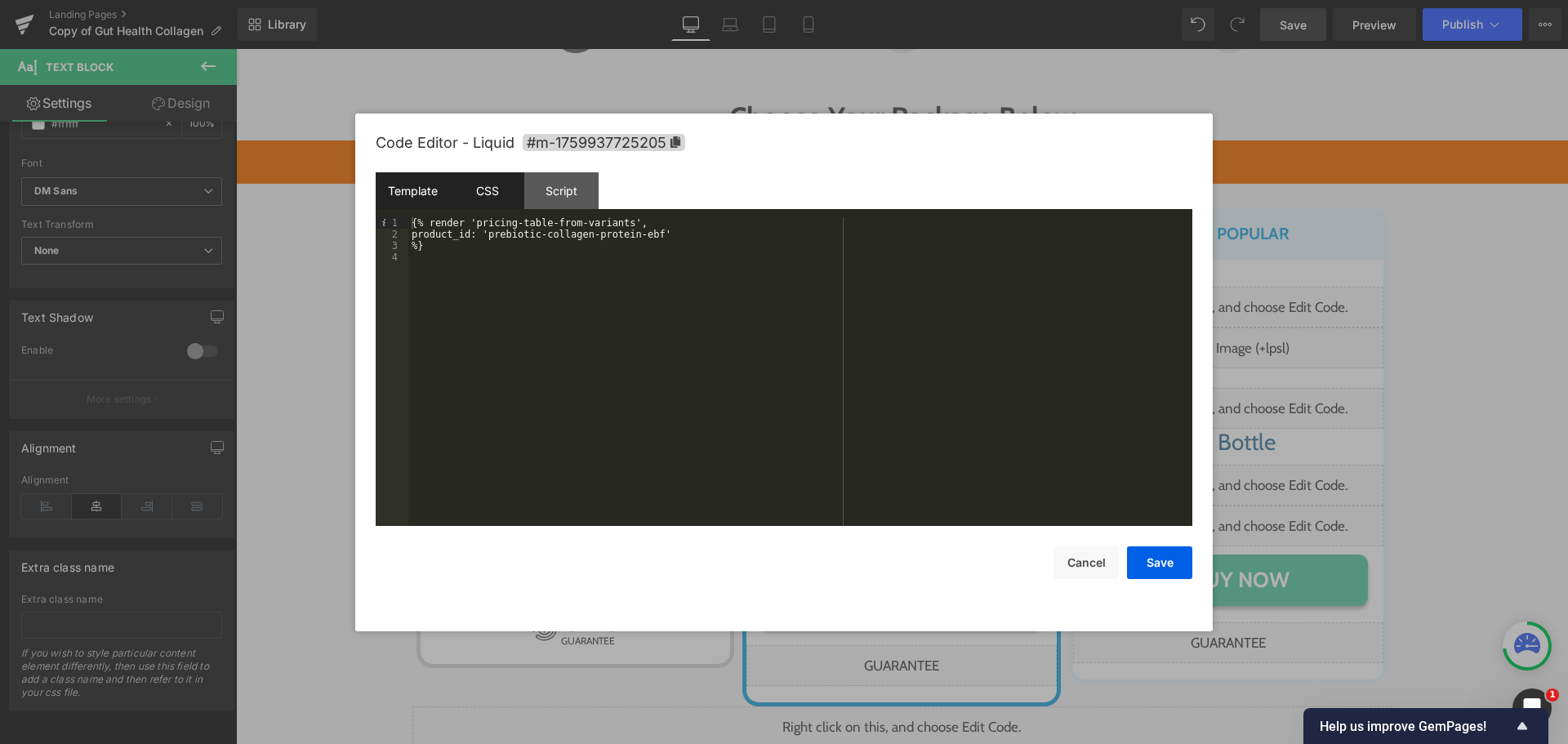
click at [501, 188] on div "CSS" at bounding box center [487, 190] width 75 height 37
click at [754, 287] on div "#m-1759937725205 { }" at bounding box center [800, 383] width 784 height 332
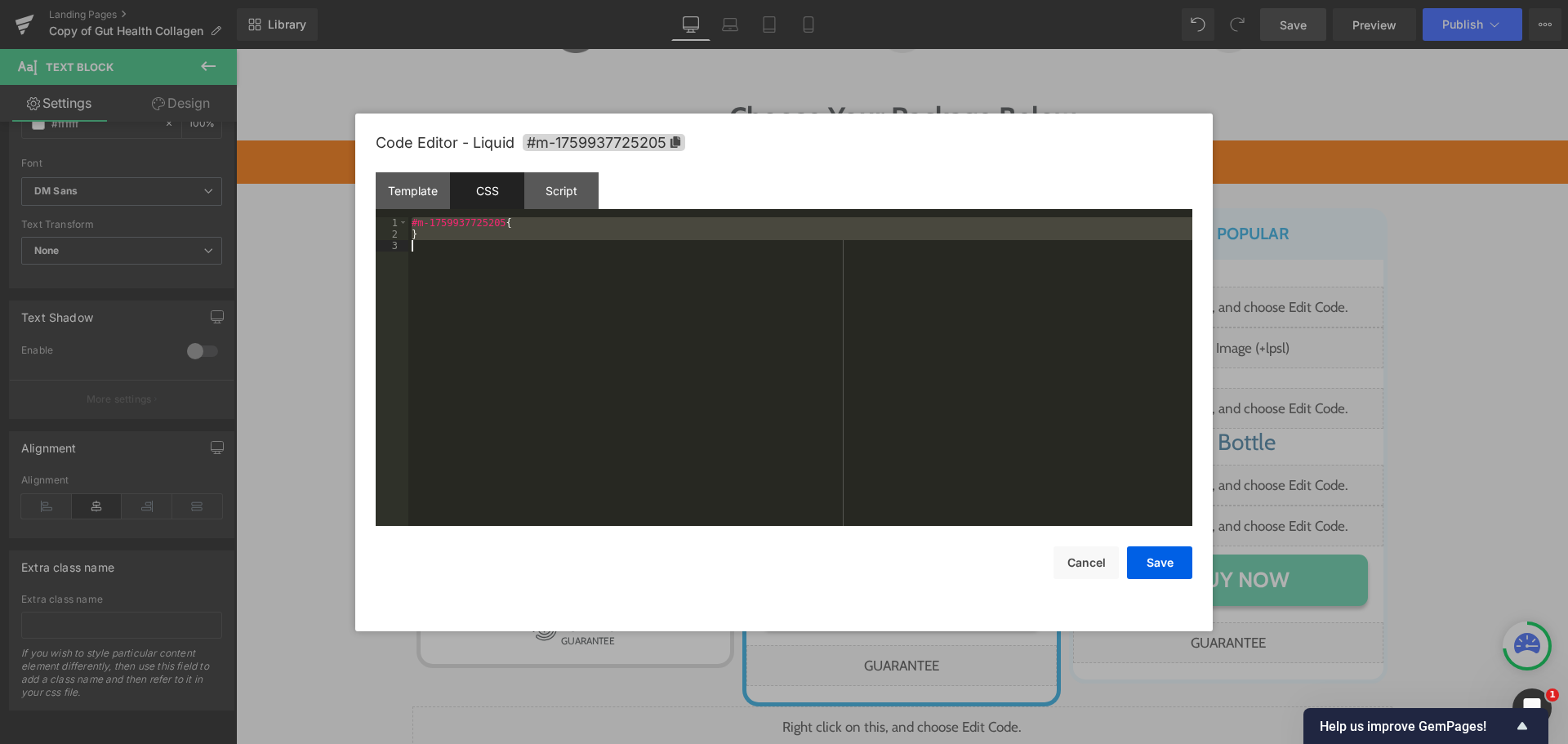
scroll to position [126, 0]
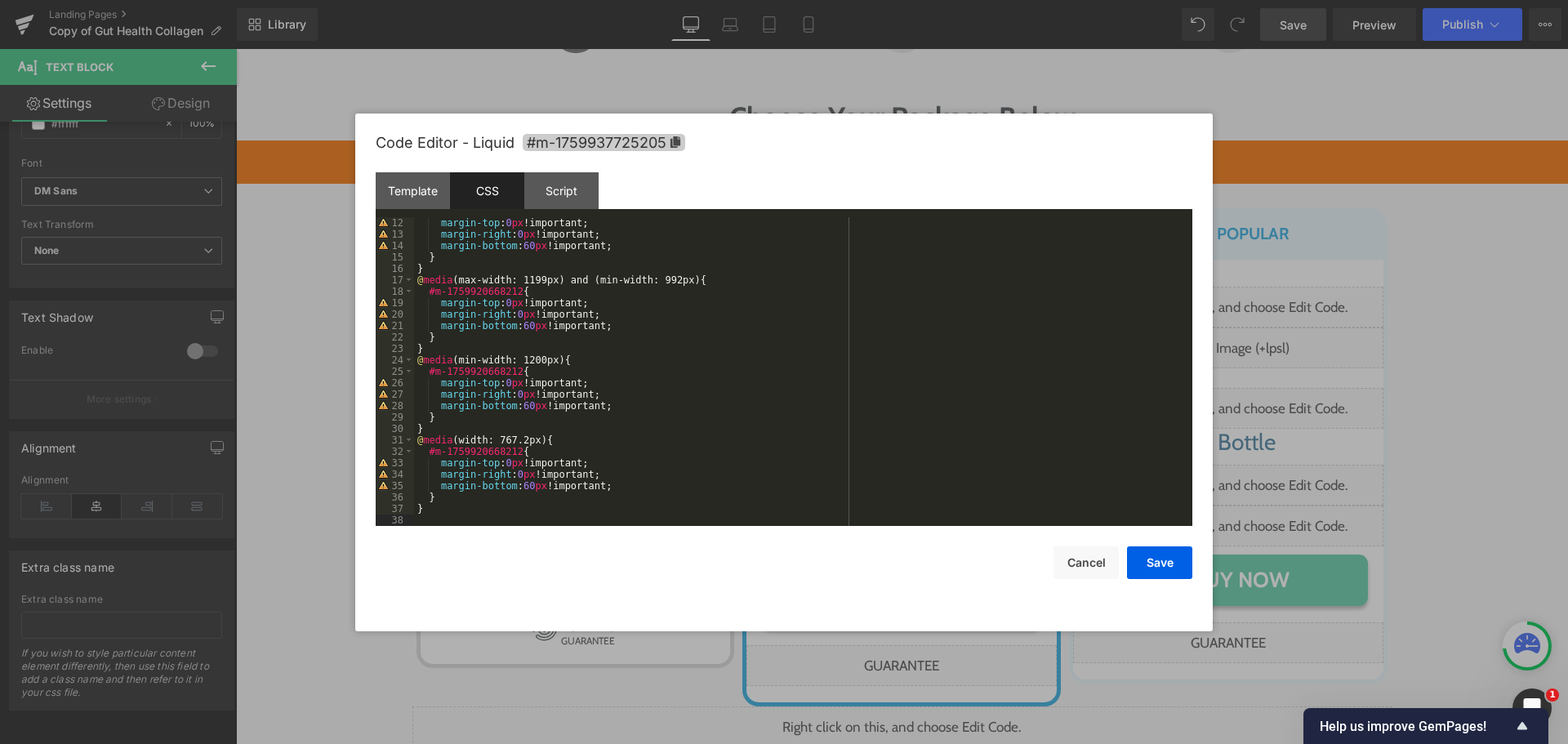
click at [675, 143] on icon at bounding box center [675, 142] width 9 height 11
click at [512, 457] on div "margin-top : 0 px !important; margin-right : 0 px !important; margin-bottom : 6…" at bounding box center [800, 384] width 772 height 332
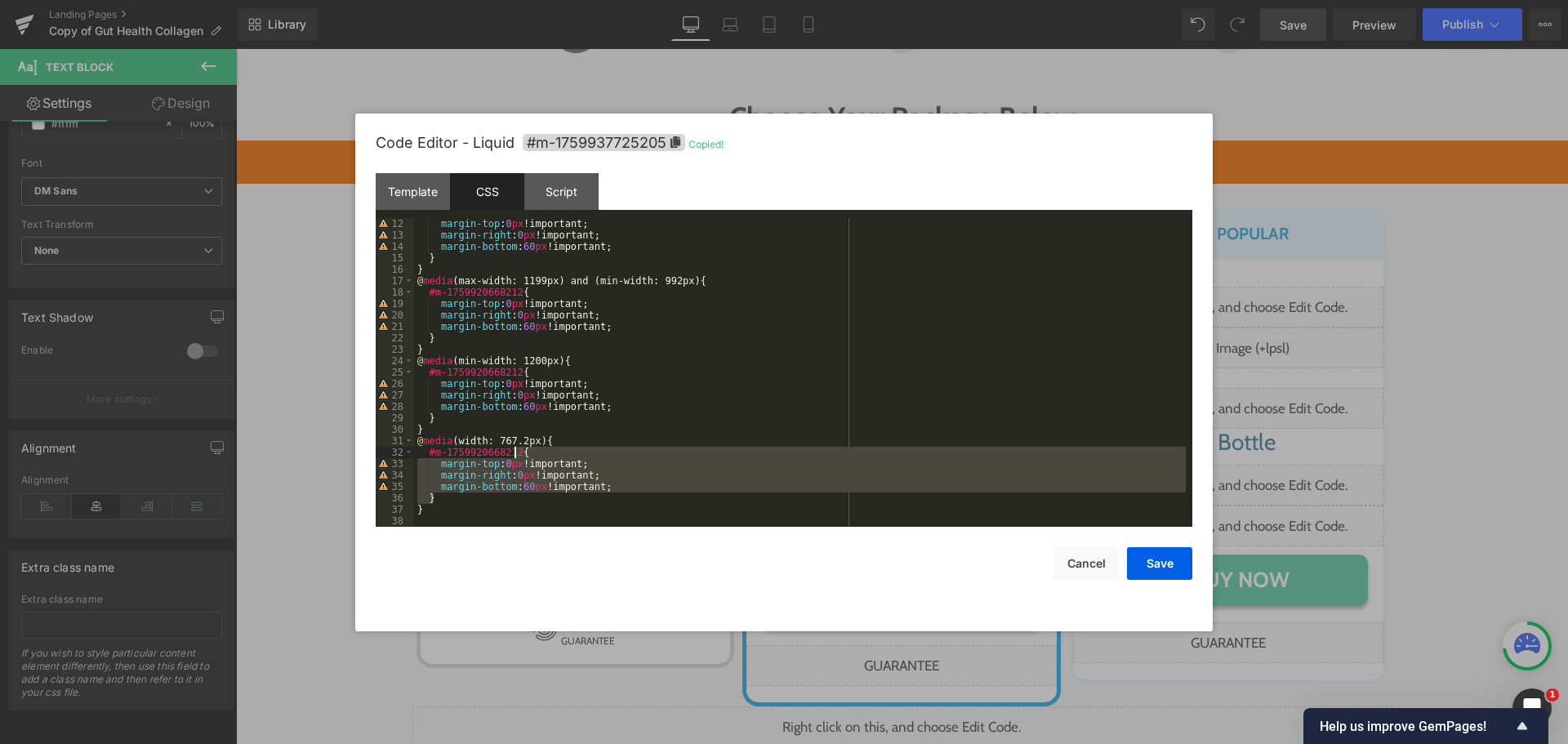
click at [512, 457] on div "margin-top : 0 px !important; margin-right : 0 px !important; margin-bottom : 6…" at bounding box center [800, 384] width 772 height 332
click at [514, 454] on div "margin-top : 0 px !important; margin-right : 0 px !important; margin-bottom : 6…" at bounding box center [800, 372] width 772 height 308
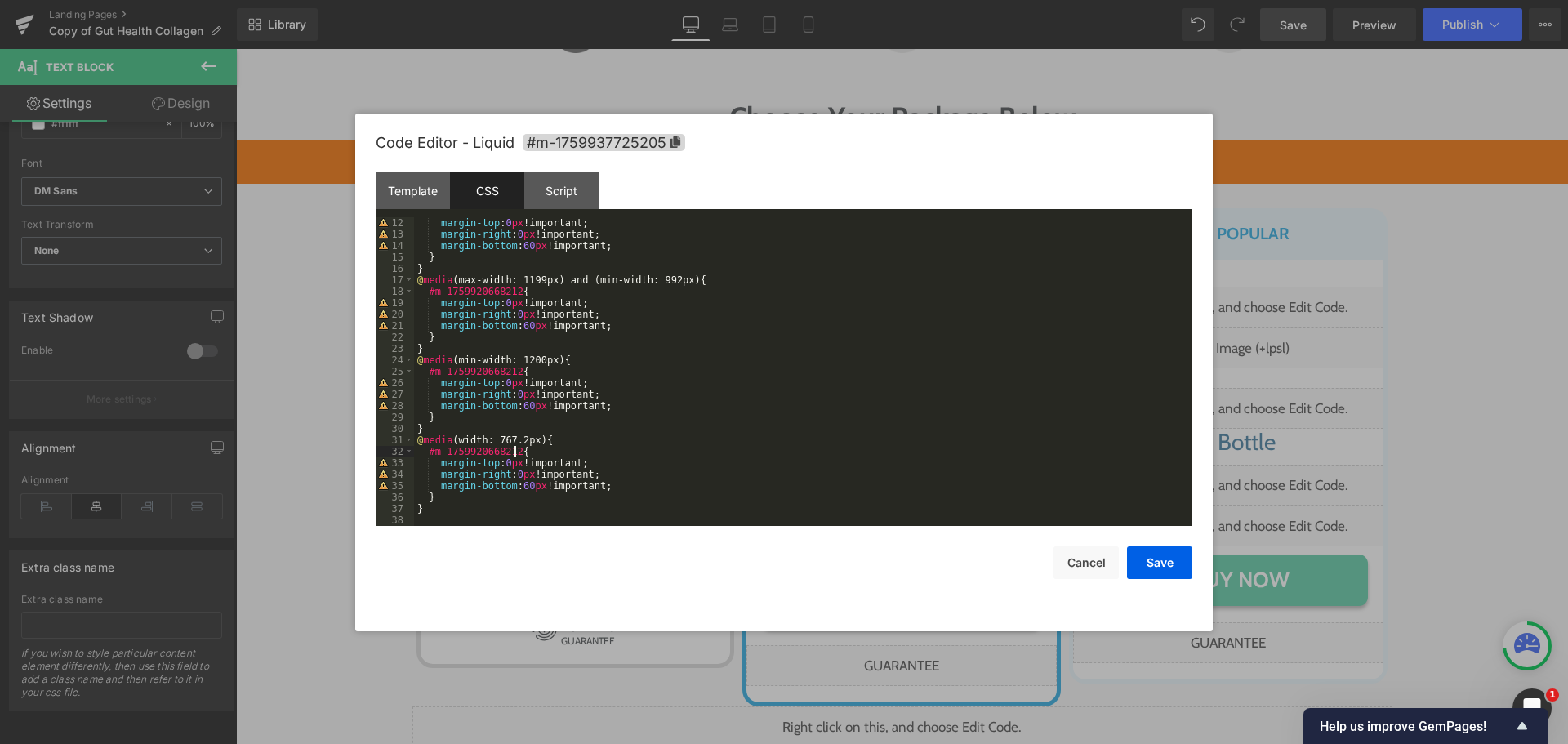
click at [427, 450] on div "margin-top : 0 px !important; margin-right : 0 px !important; margin-bottom : 6…" at bounding box center [800, 383] width 772 height 332
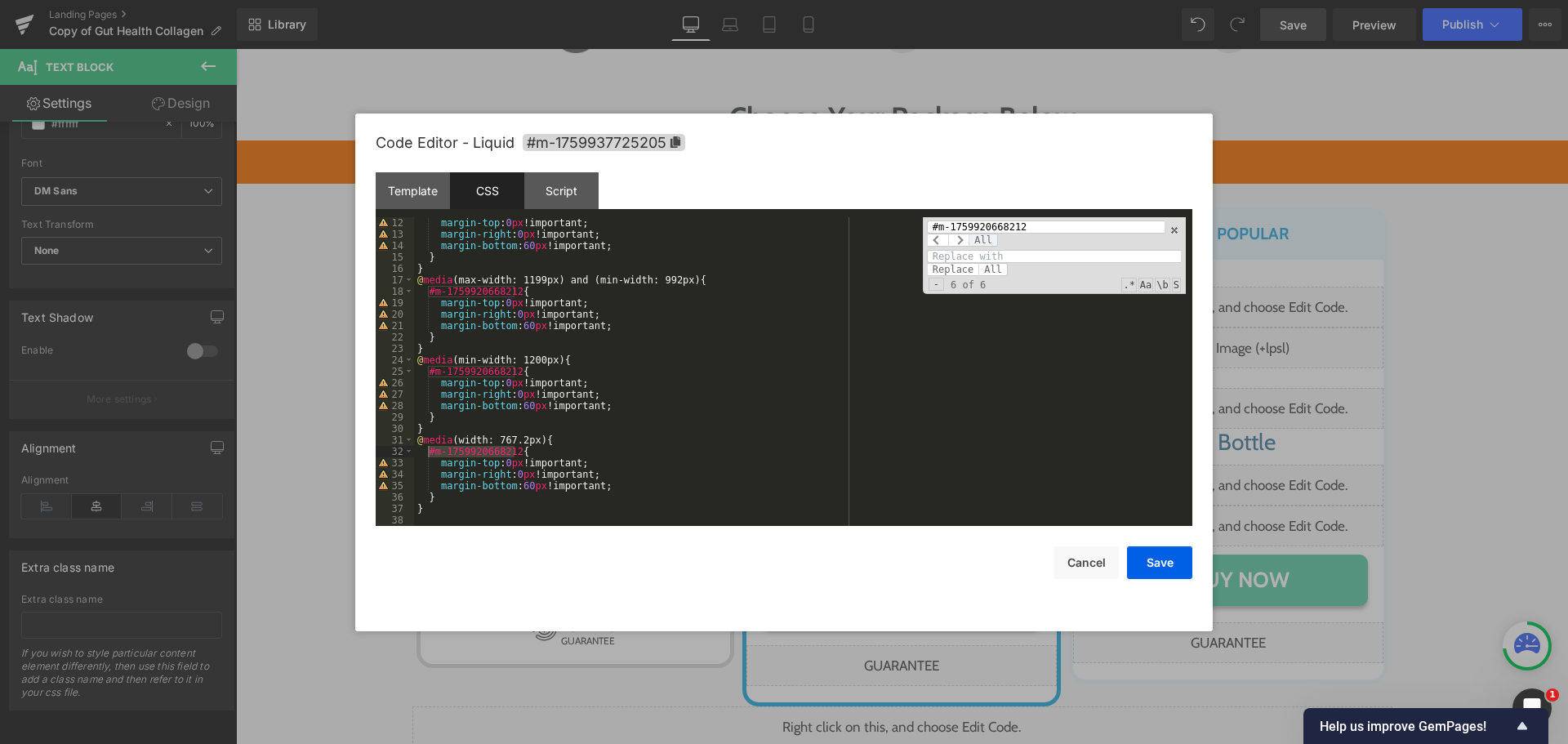
click at [979, 244] on span "All" at bounding box center [983, 240] width 29 height 13
click at [1008, 258] on input at bounding box center [1054, 256] width 254 height 13
paste input "#m-1759937725205"
type input "#m-1759937725205"
click at [989, 268] on span "All" at bounding box center [993, 269] width 29 height 13
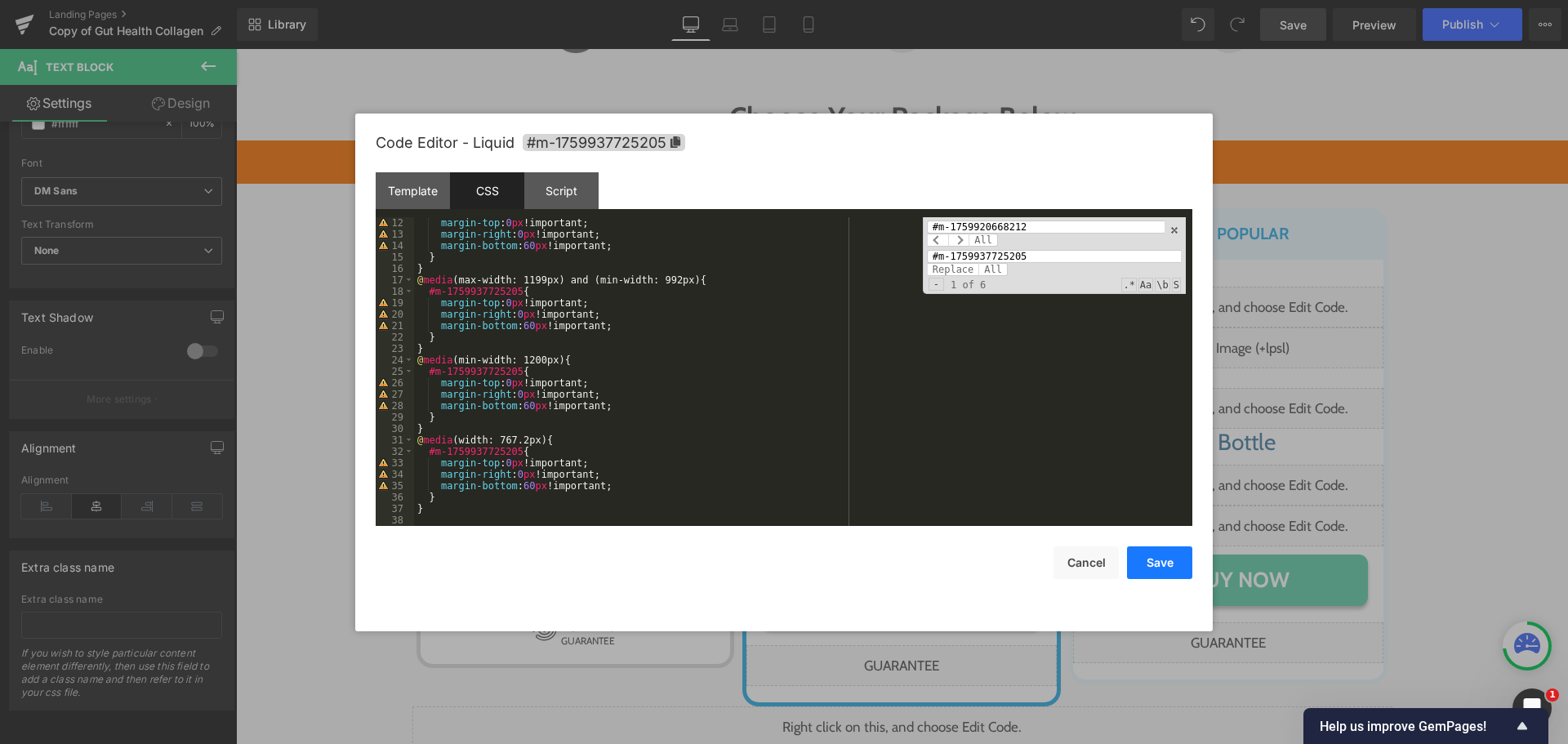
click at [1153, 559] on button "Save" at bounding box center [1159, 562] width 65 height 33
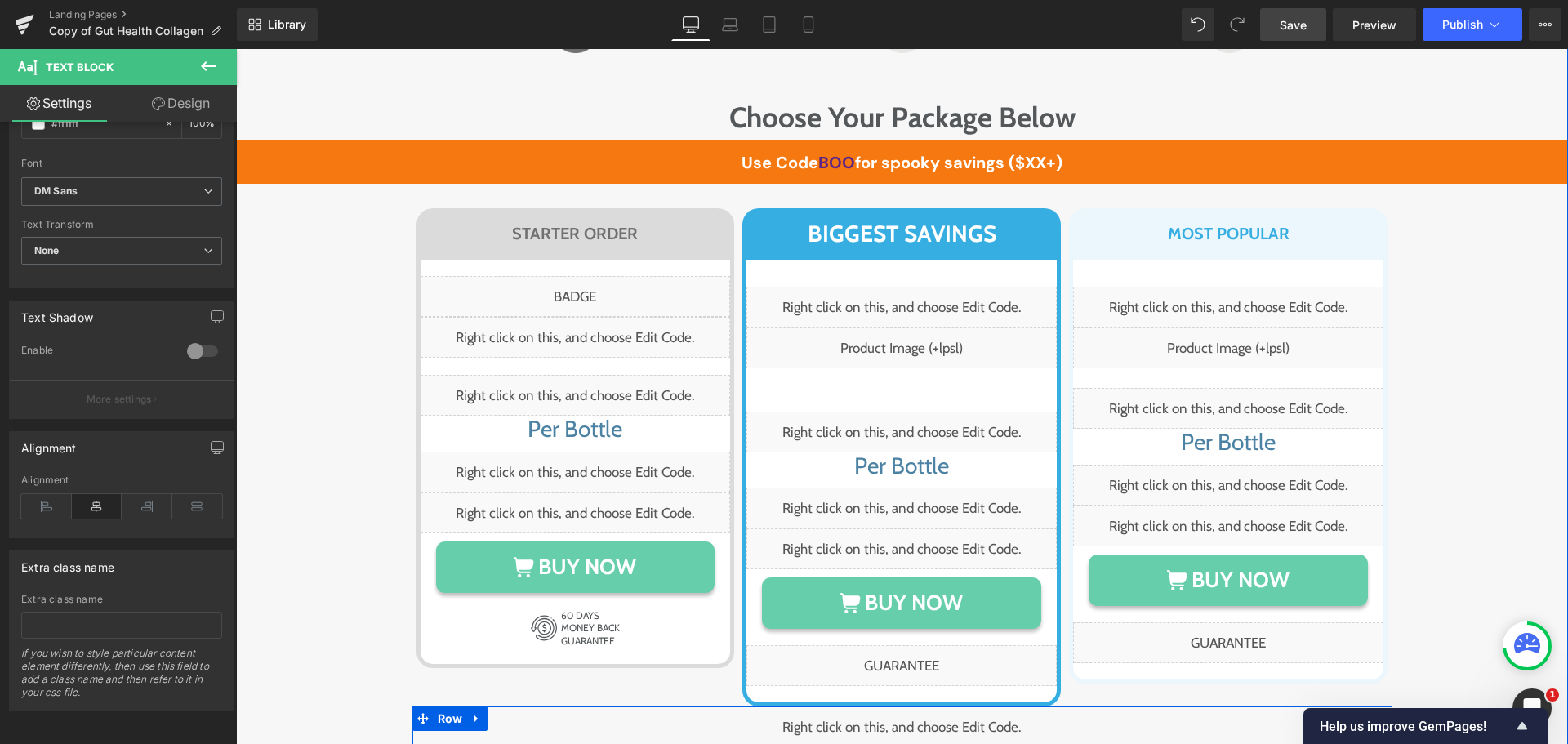
click at [614, 706] on div "Liquid" at bounding box center [902, 751] width 980 height 90
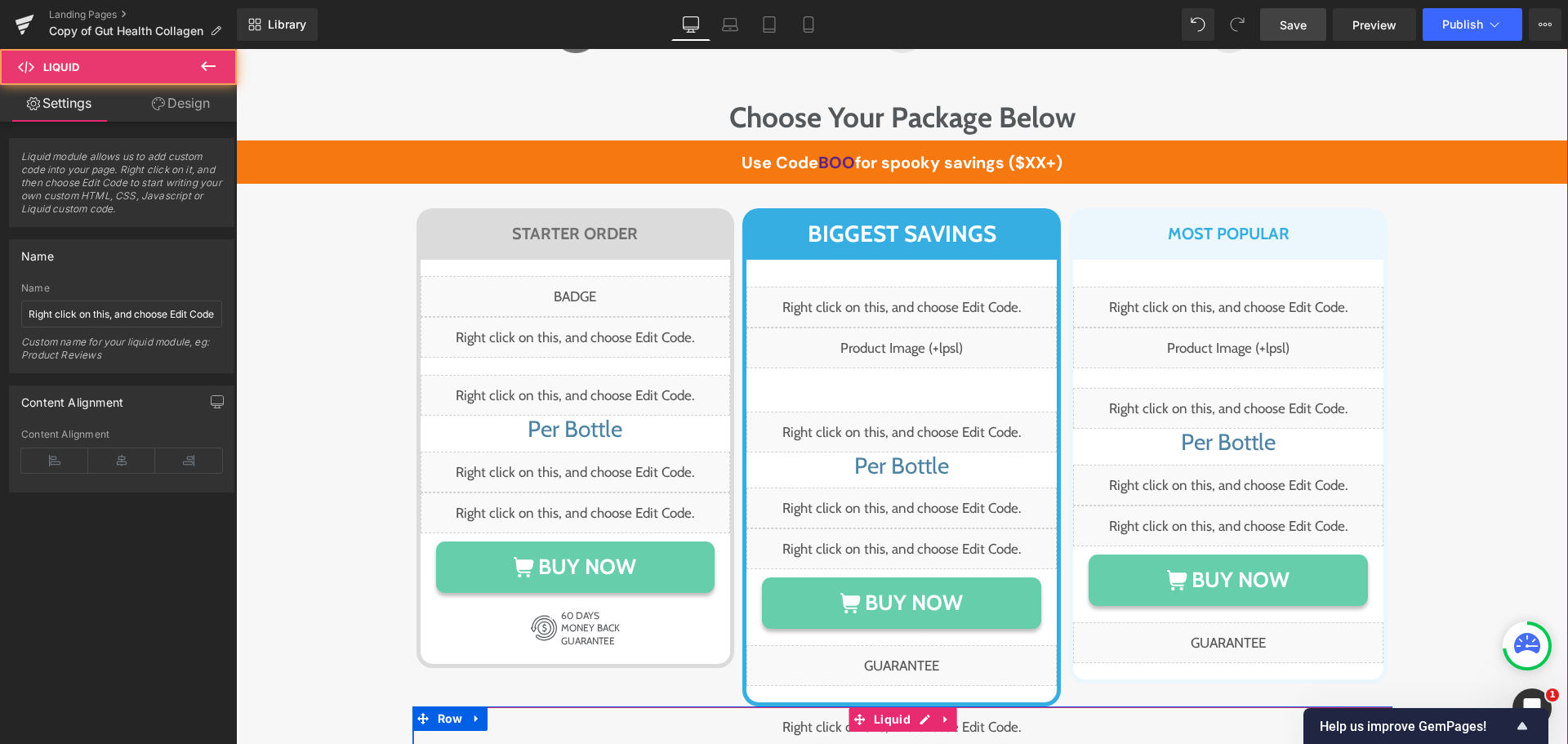
click at [709, 706] on div "Liquid" at bounding box center [902, 726] width 980 height 41
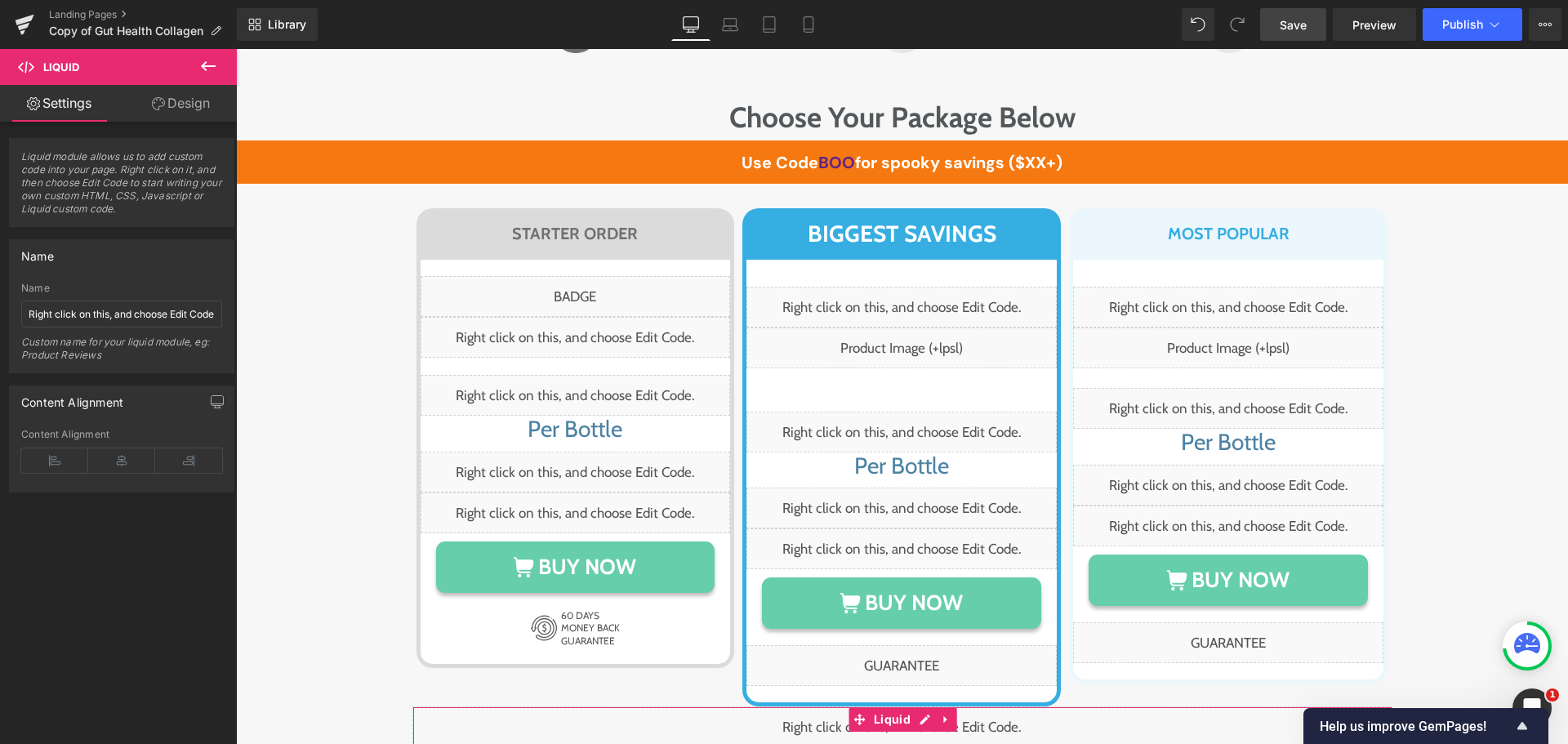
click at [206, 107] on link "Design" at bounding box center [181, 103] width 118 height 37
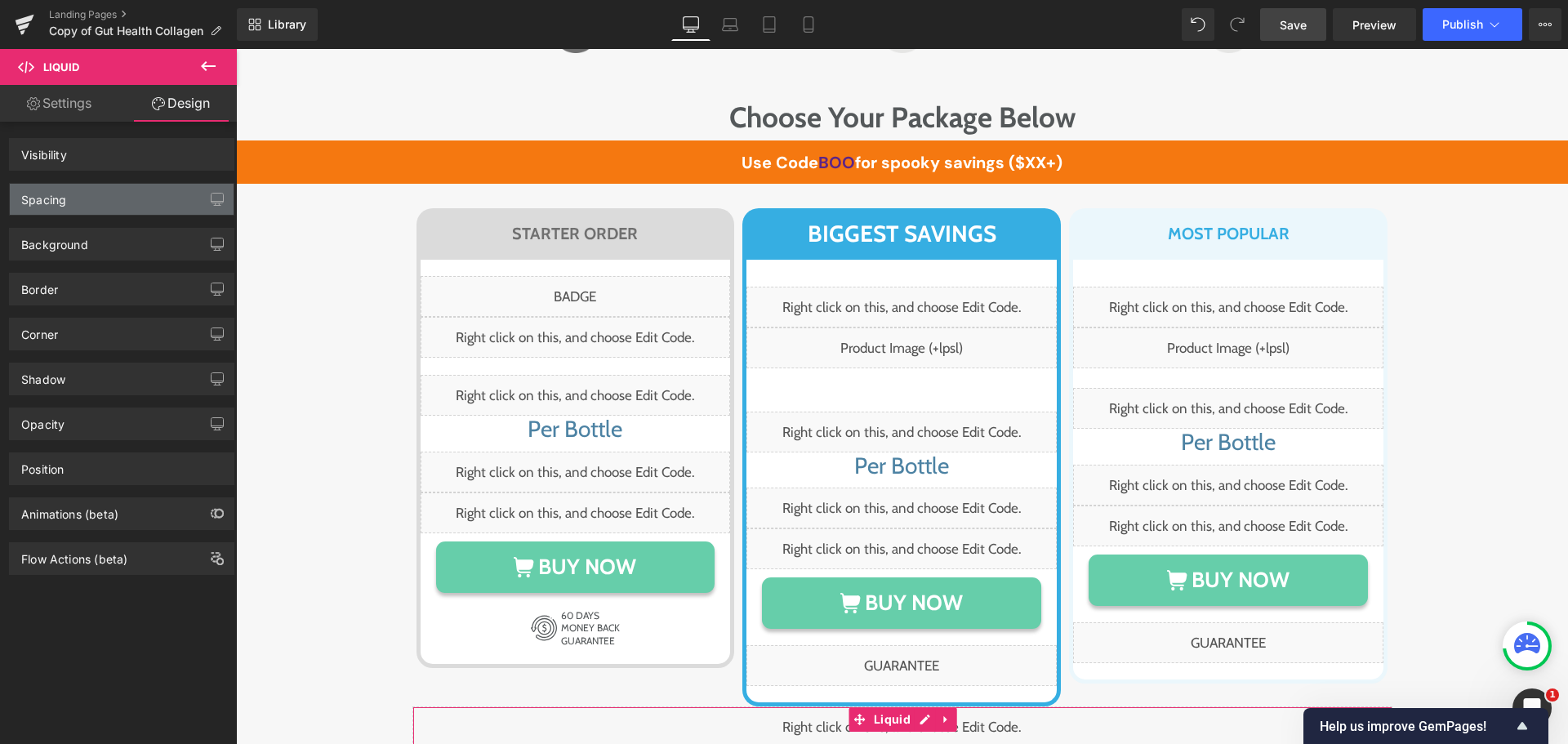
click at [87, 199] on div "Spacing" at bounding box center [121, 199] width 224 height 31
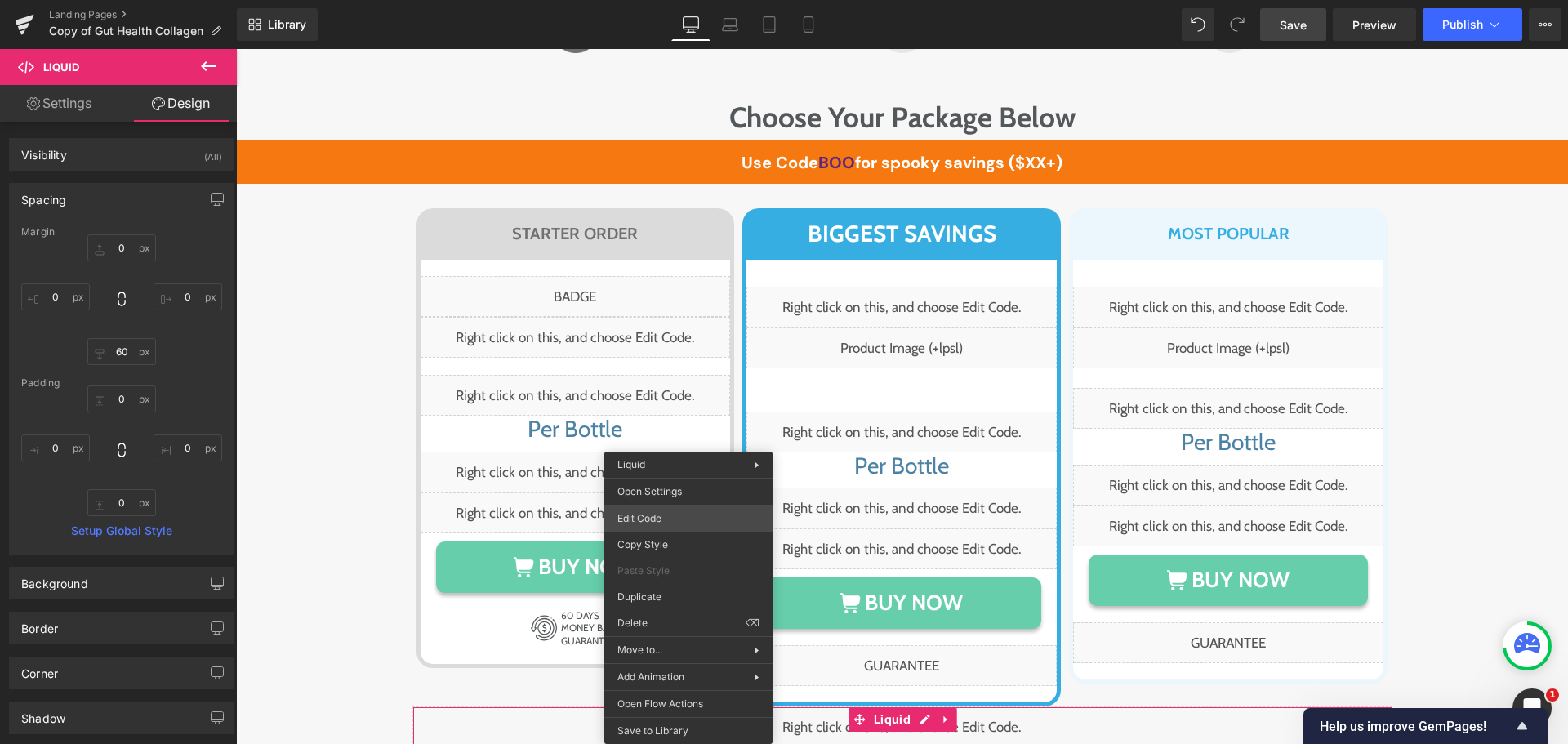
click at [649, 0] on div "Text Block You are previewing how the will restyle your page. You can not edit …" at bounding box center [784, 0] width 1568 height 0
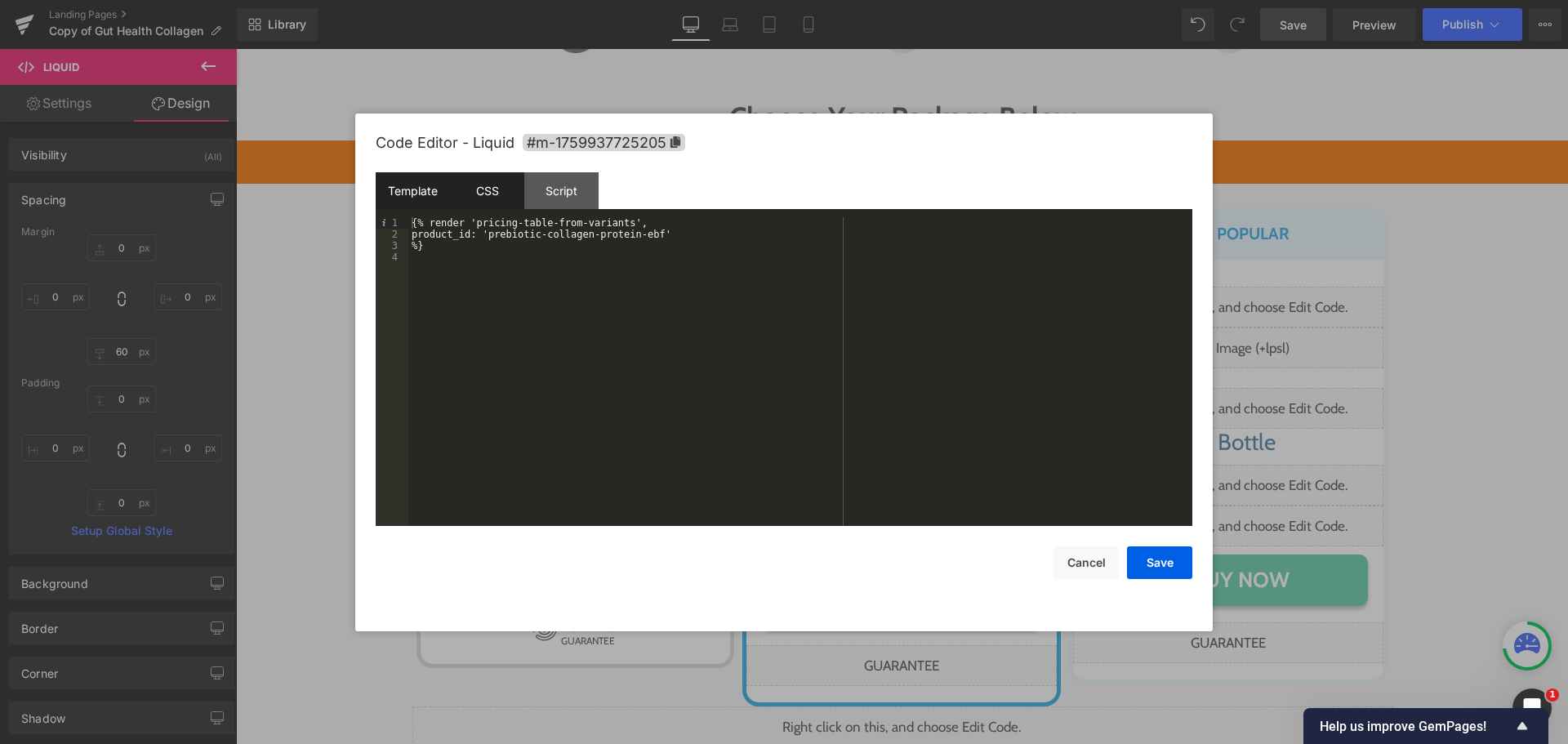
click at [481, 196] on div "CSS" at bounding box center [487, 190] width 75 height 37
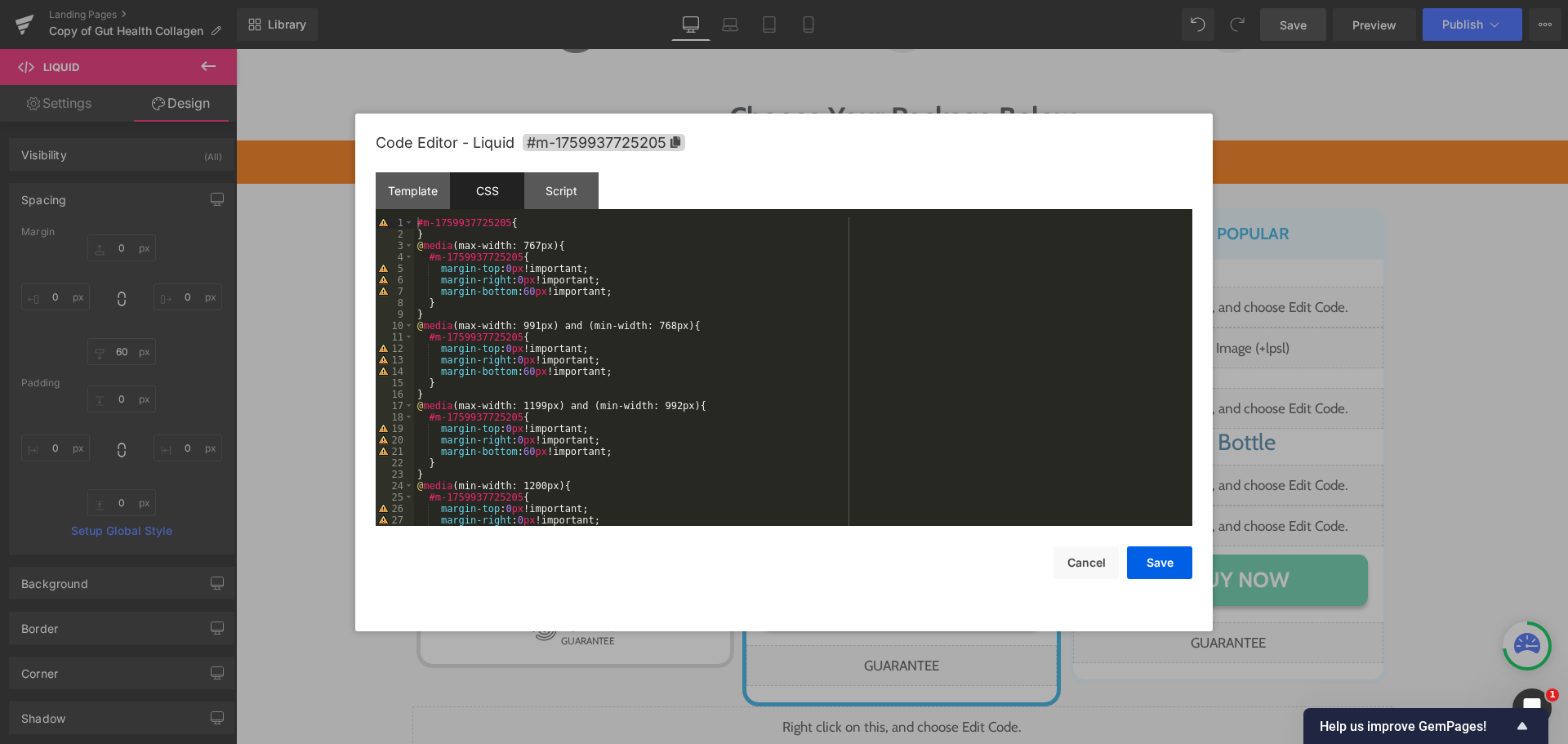
click at [526, 296] on div "#m-1759937725205 { } @ media (max-width: 767px) { #m-1759937725205 { margin-top…" at bounding box center [800, 383] width 772 height 332
click at [532, 293] on div "#m-1759937725205 { } @ media (max-width: 767px) { #m-1759937725205 { margin-top…" at bounding box center [800, 372] width 772 height 308
click at [527, 377] on div "#m-1759937725205 { } @ media (max-width: 767px) { #m-1759937725205 { margin-top…" at bounding box center [800, 383] width 772 height 332
click at [524, 365] on div "#m-1759937725205 { } @ media (max-width: 767px) { #m-1759937725205 { margin-top…" at bounding box center [800, 383] width 772 height 332
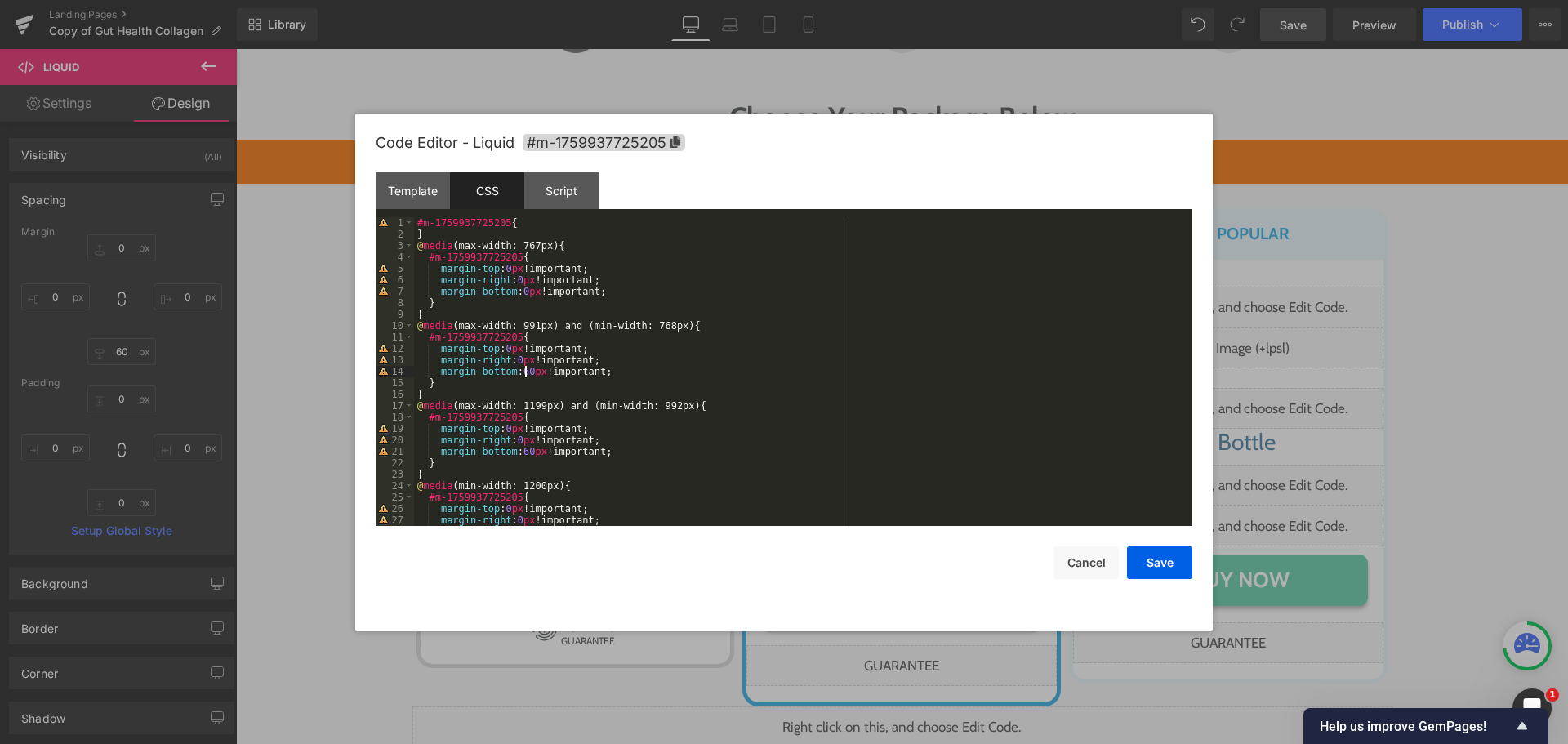
click at [526, 371] on div "#m-1759937725205 { } @ media (max-width: 767px) { #m-1759937725205 { margin-top…" at bounding box center [800, 383] width 772 height 332
click at [524, 449] on div "#m-1759937725205 { } @ media (max-width: 767px) { #m-1759937725205 { margin-top…" at bounding box center [800, 383] width 772 height 332
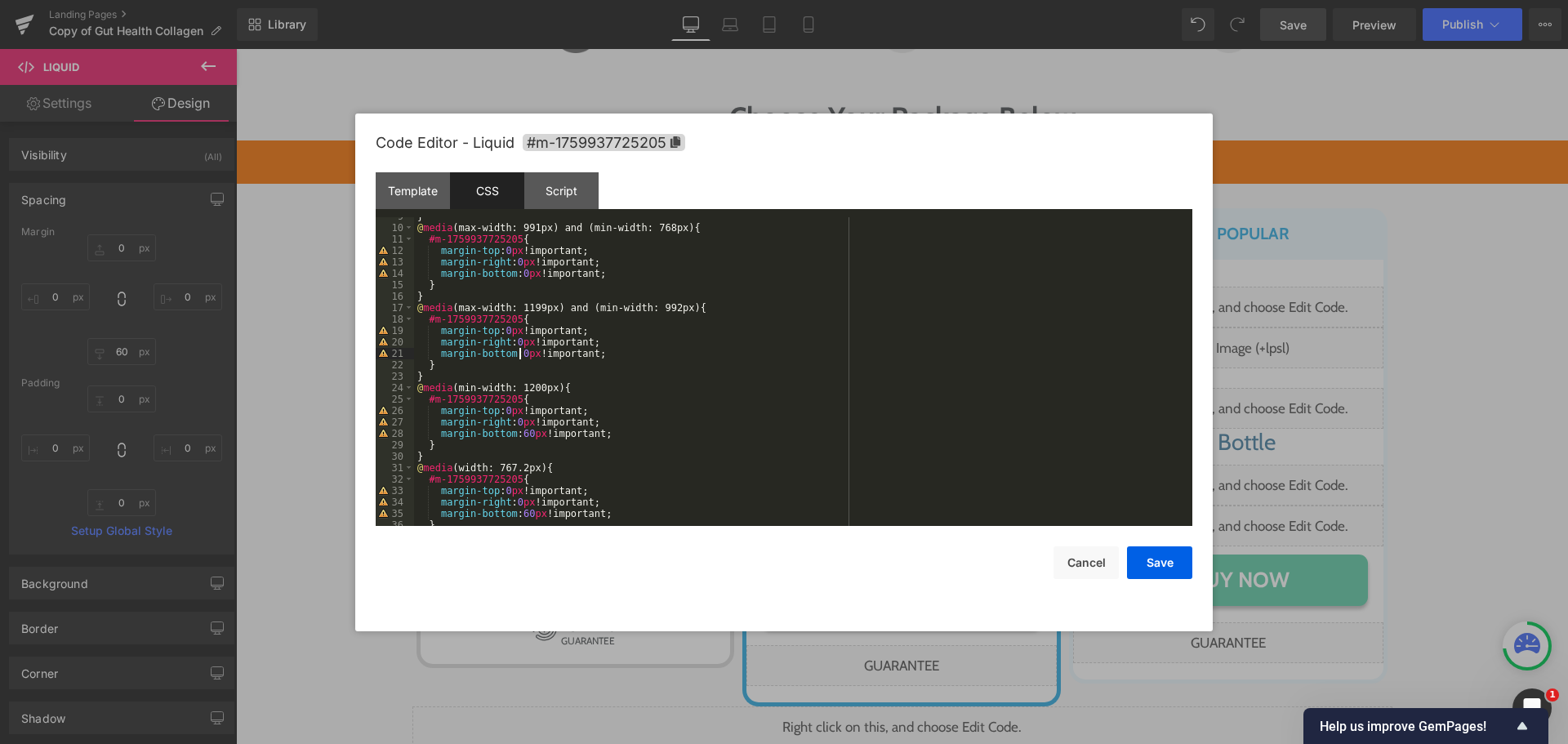
click at [522, 434] on div "} @ media (max-width: 991px) and (min-width: 768px) { #m-1759937725205 { margin…" at bounding box center [800, 376] width 772 height 332
click at [527, 434] on div "} @ media (max-width: 991px) and (min-width: 768px) { #m-1759937725205 { margin…" at bounding box center [800, 376] width 772 height 332
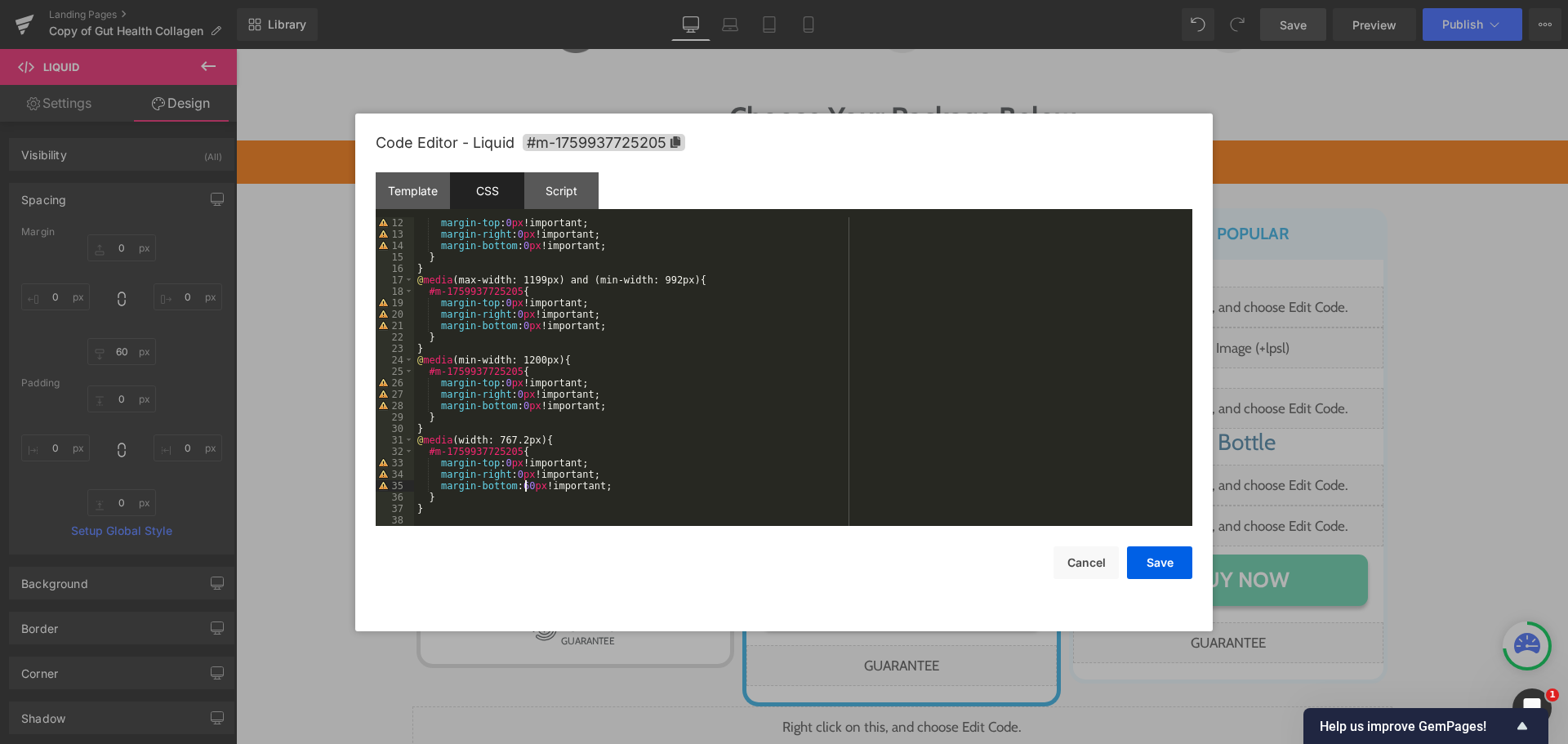
click at [527, 491] on div "margin-top : 0 px !important; margin-right : 0 px !important; margin-bottom : 0…" at bounding box center [800, 383] width 772 height 332
click at [1180, 569] on button "Save" at bounding box center [1159, 562] width 65 height 33
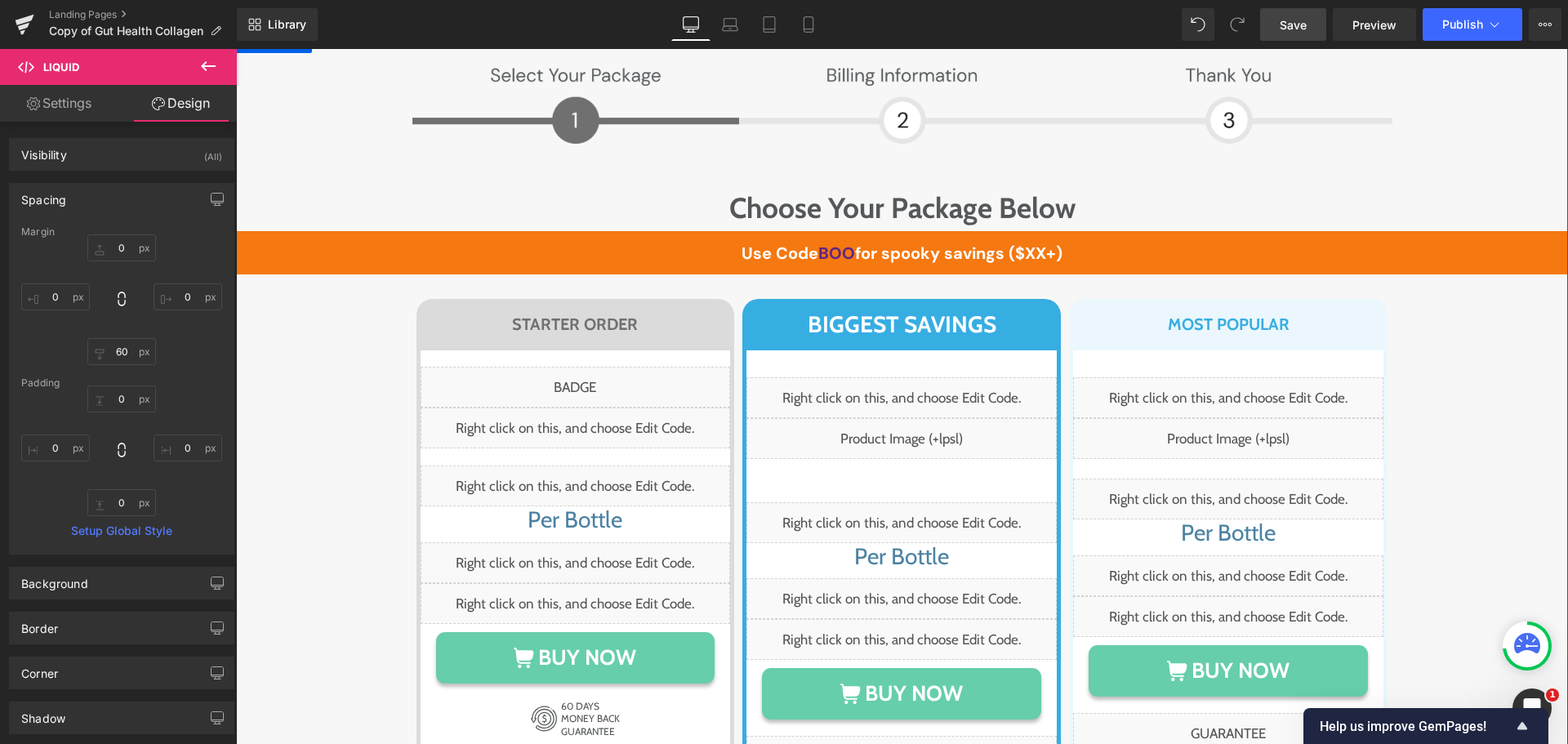
scroll to position [9317, 0]
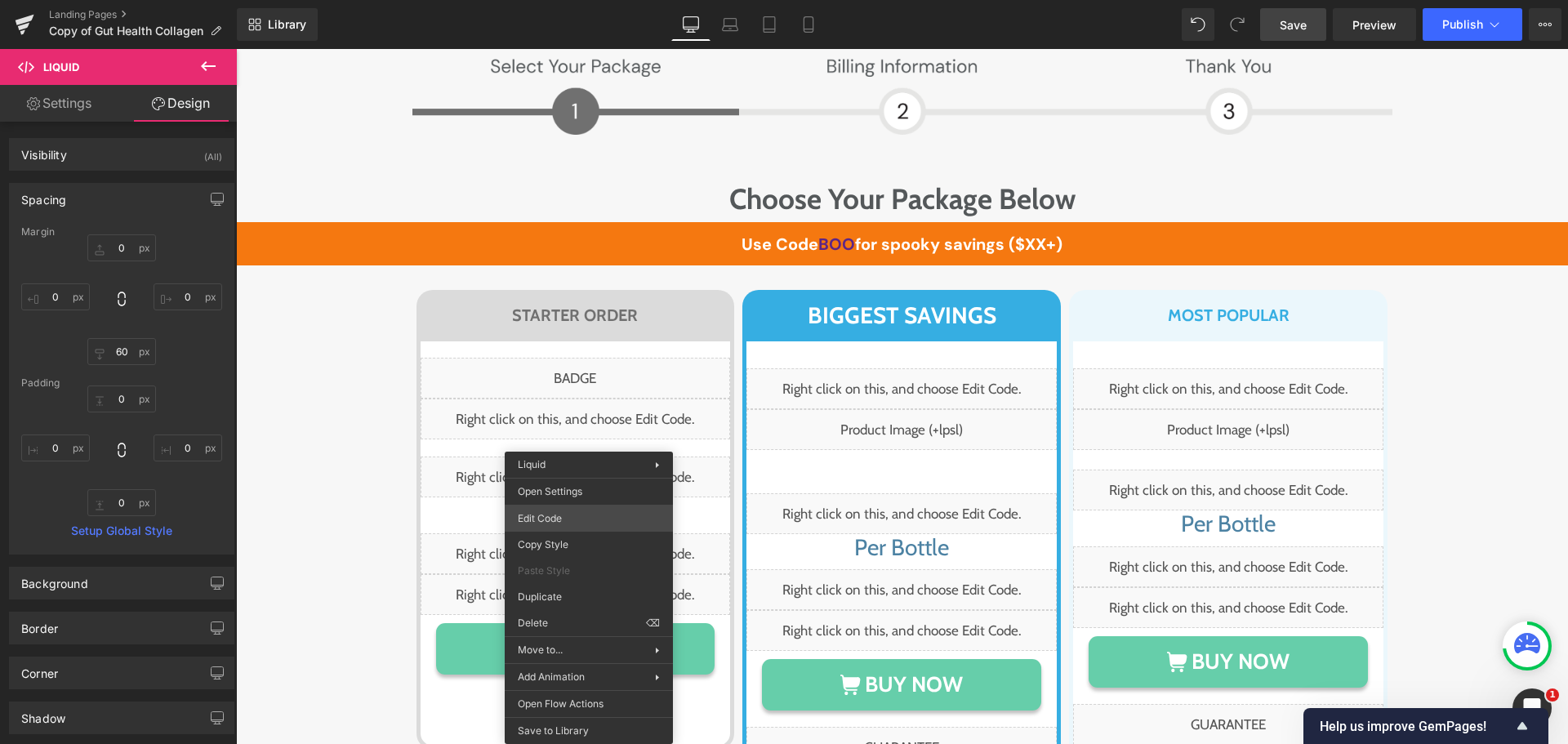
click at [544, 0] on div "Text Block You are previewing how the will restyle your page. You can not edit …" at bounding box center [784, 0] width 1568 height 0
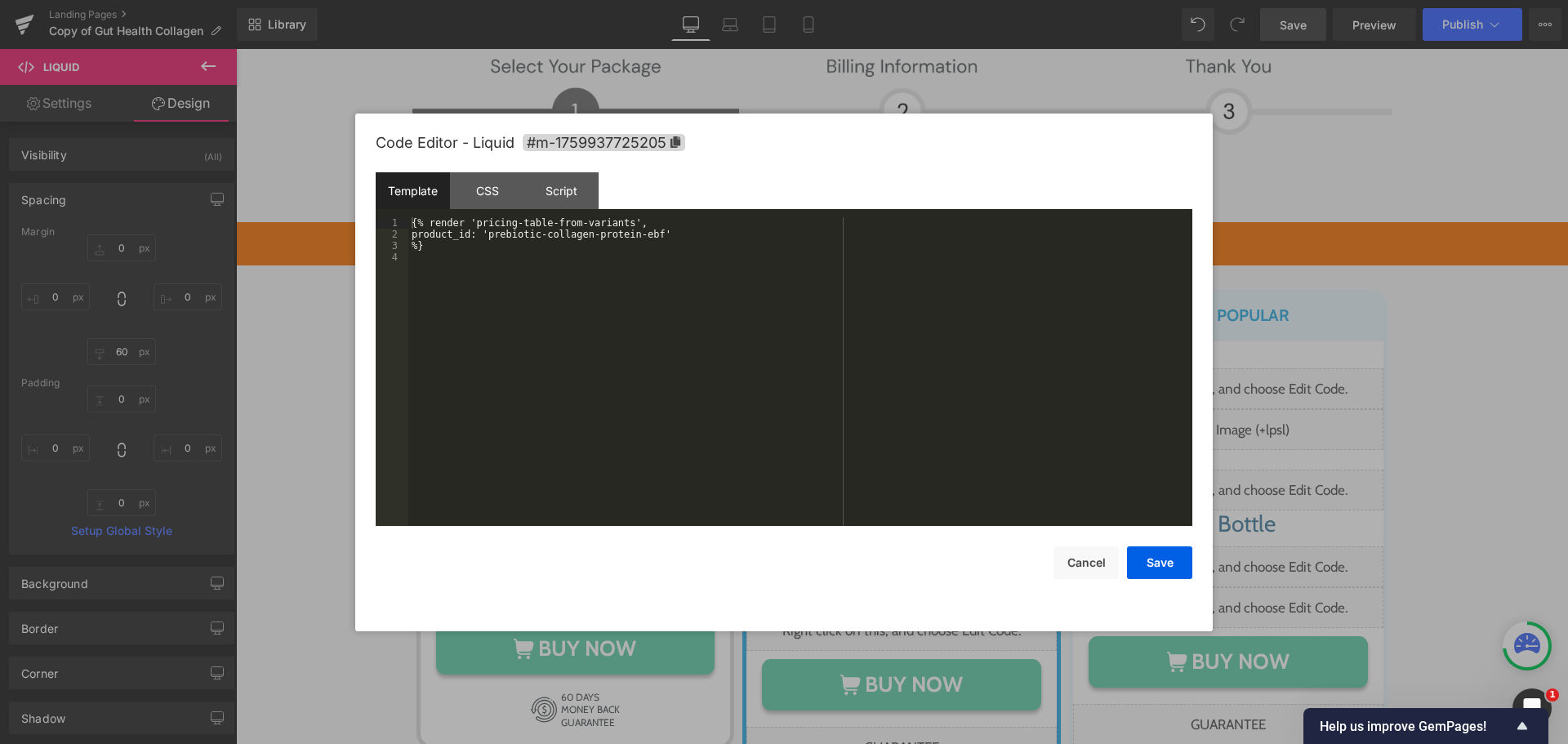
click at [558, 219] on div "{% render 'pricing-table-from-variants', product_id: 'prebiotic-collagen-protei…" at bounding box center [800, 383] width 784 height 332
click at [1173, 557] on button "Save" at bounding box center [1159, 562] width 65 height 33
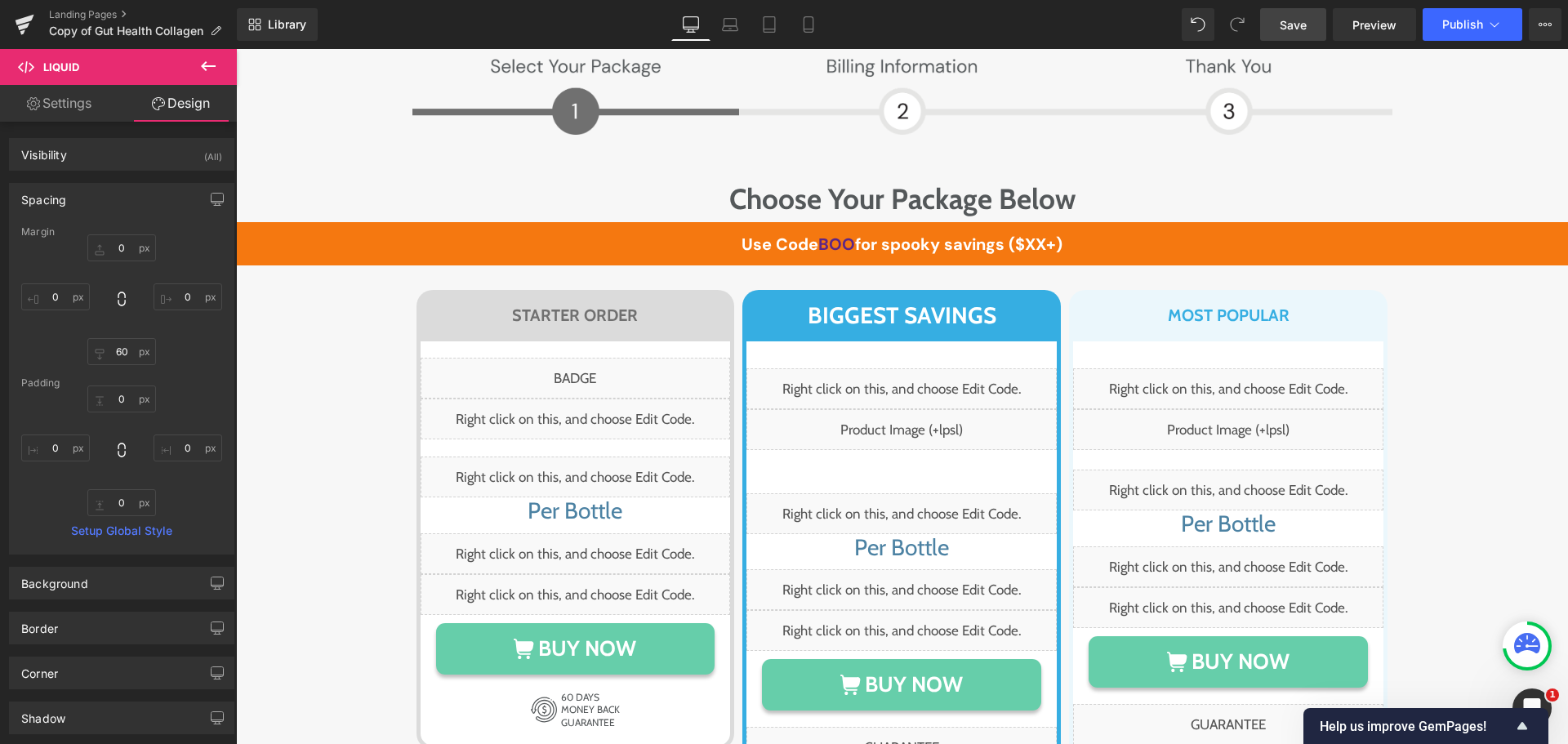
click at [1299, 22] on span "Save" at bounding box center [1293, 25] width 26 height 17
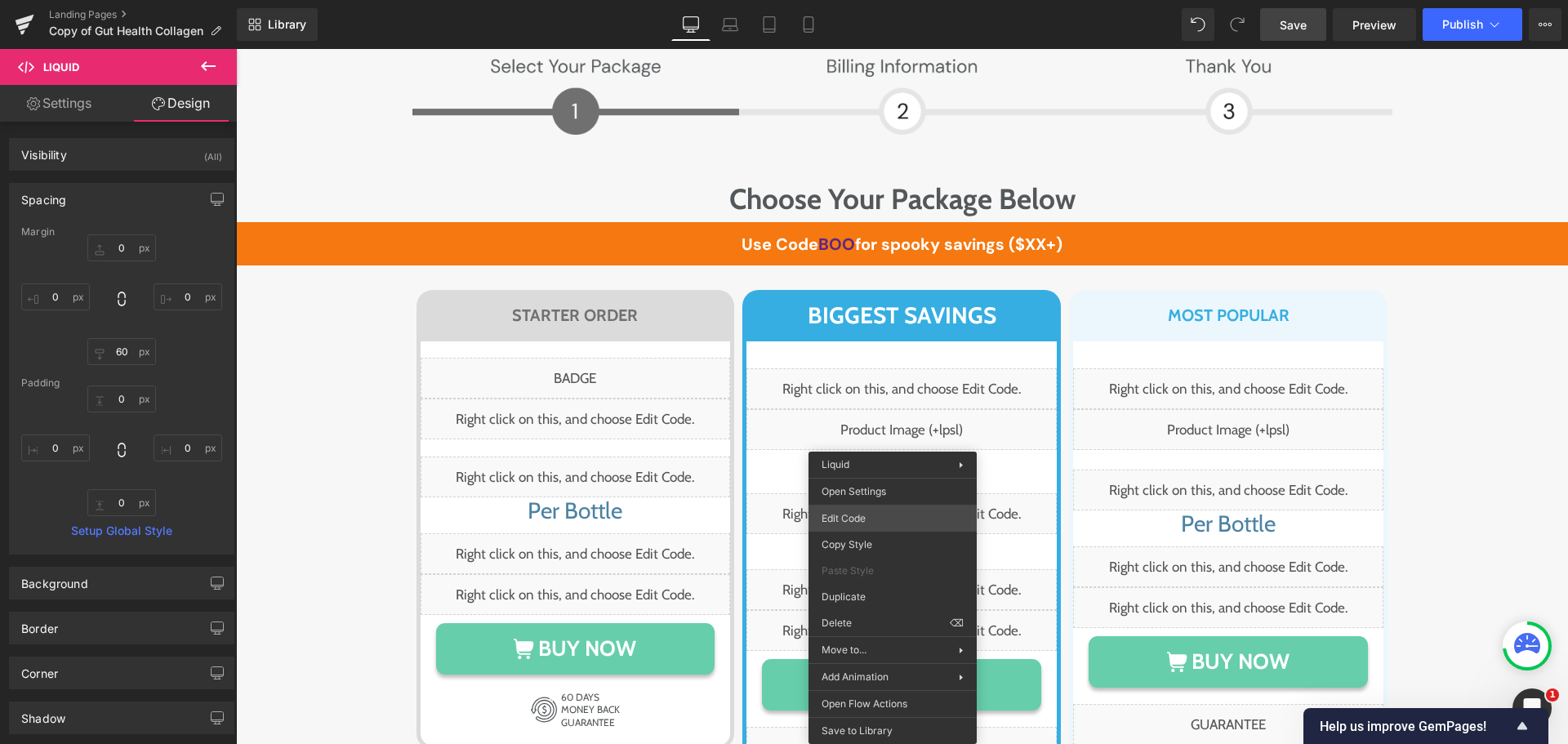
click at [865, 0] on div "Text Block You are previewing how the will restyle your page. You can not edit …" at bounding box center [784, 0] width 1568 height 0
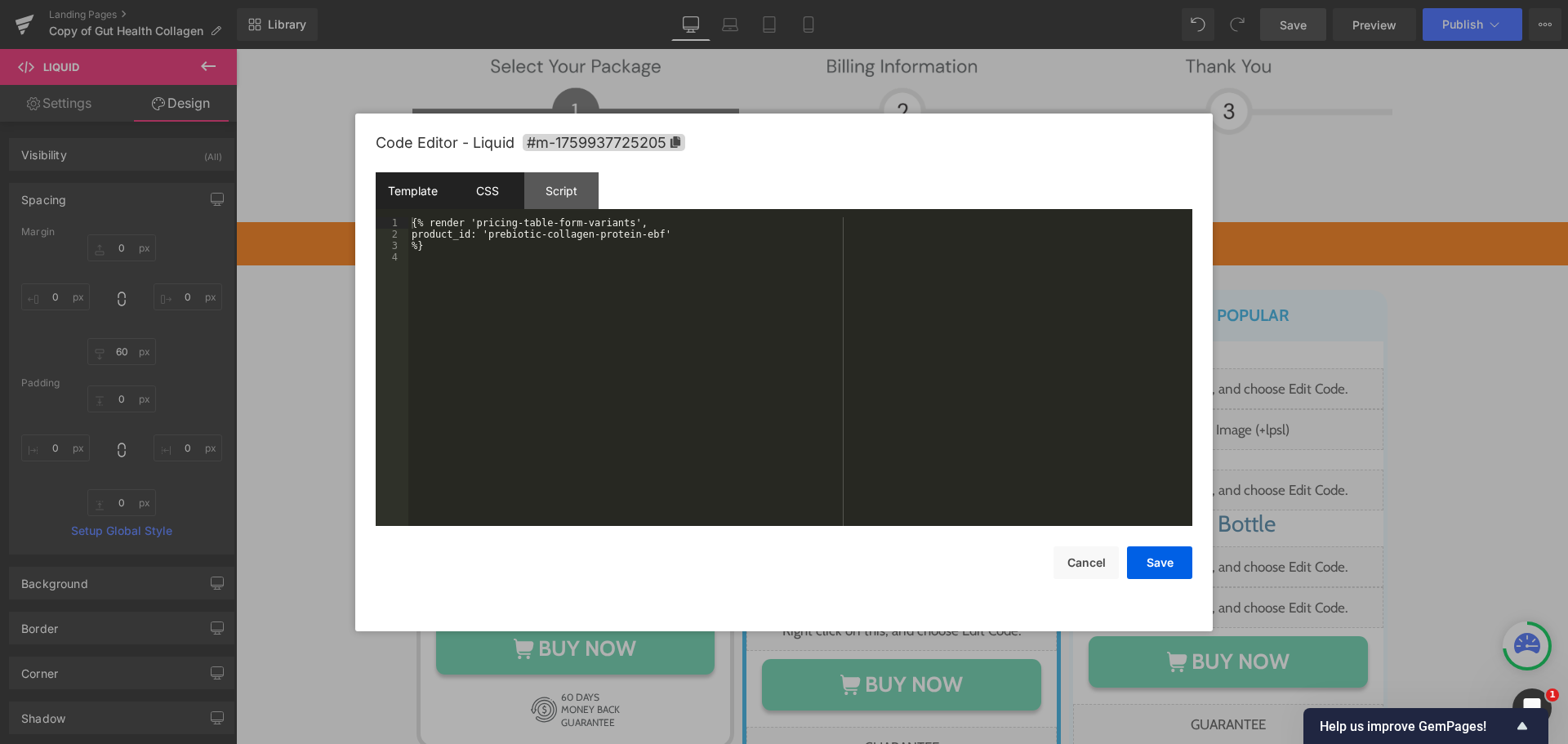
click at [488, 195] on div "CSS" at bounding box center [487, 190] width 75 height 37
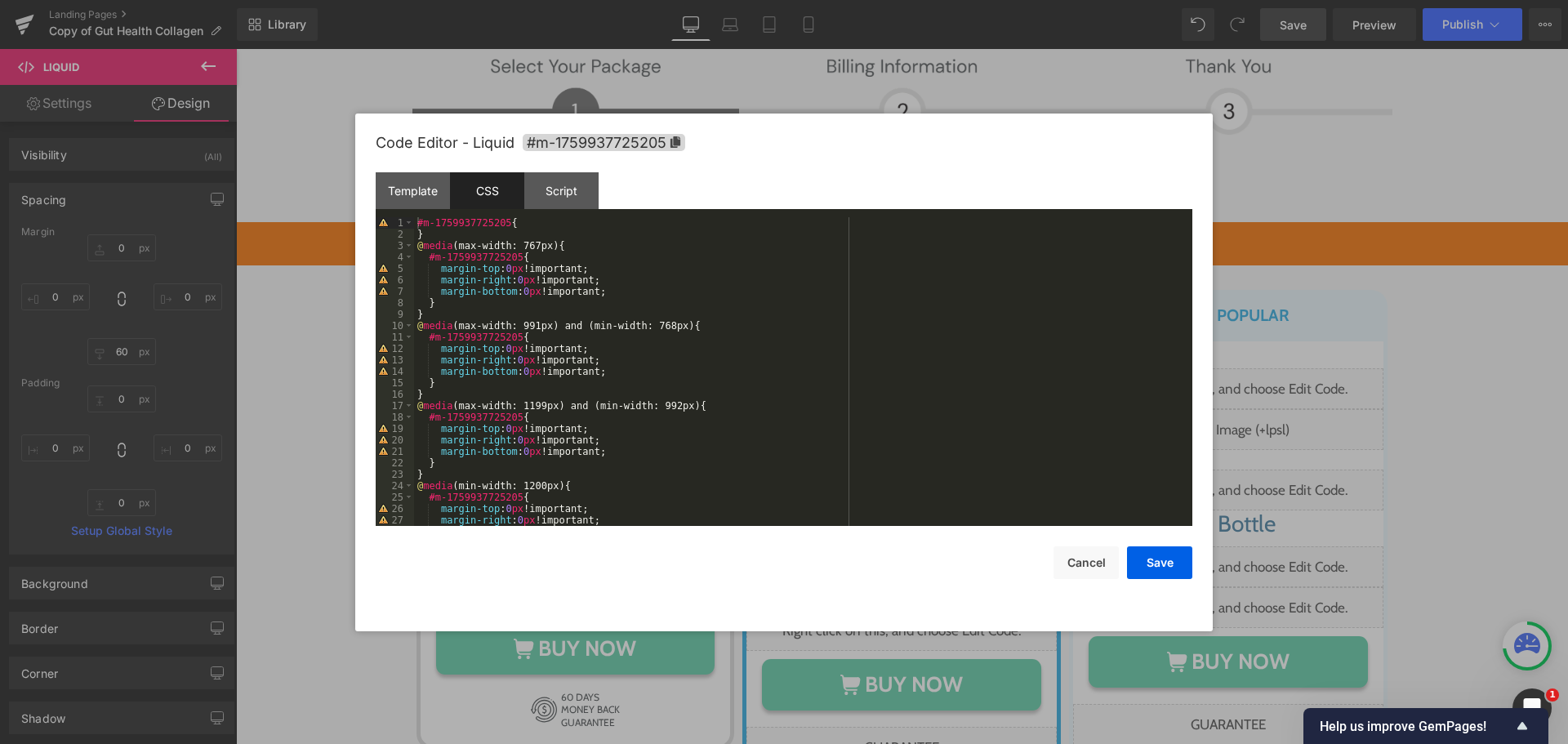
click at [541, 224] on div "#m-1759937725205 { } @ media (max-width: 767px) { #m-1759937725205 { margin-top…" at bounding box center [800, 383] width 772 height 332
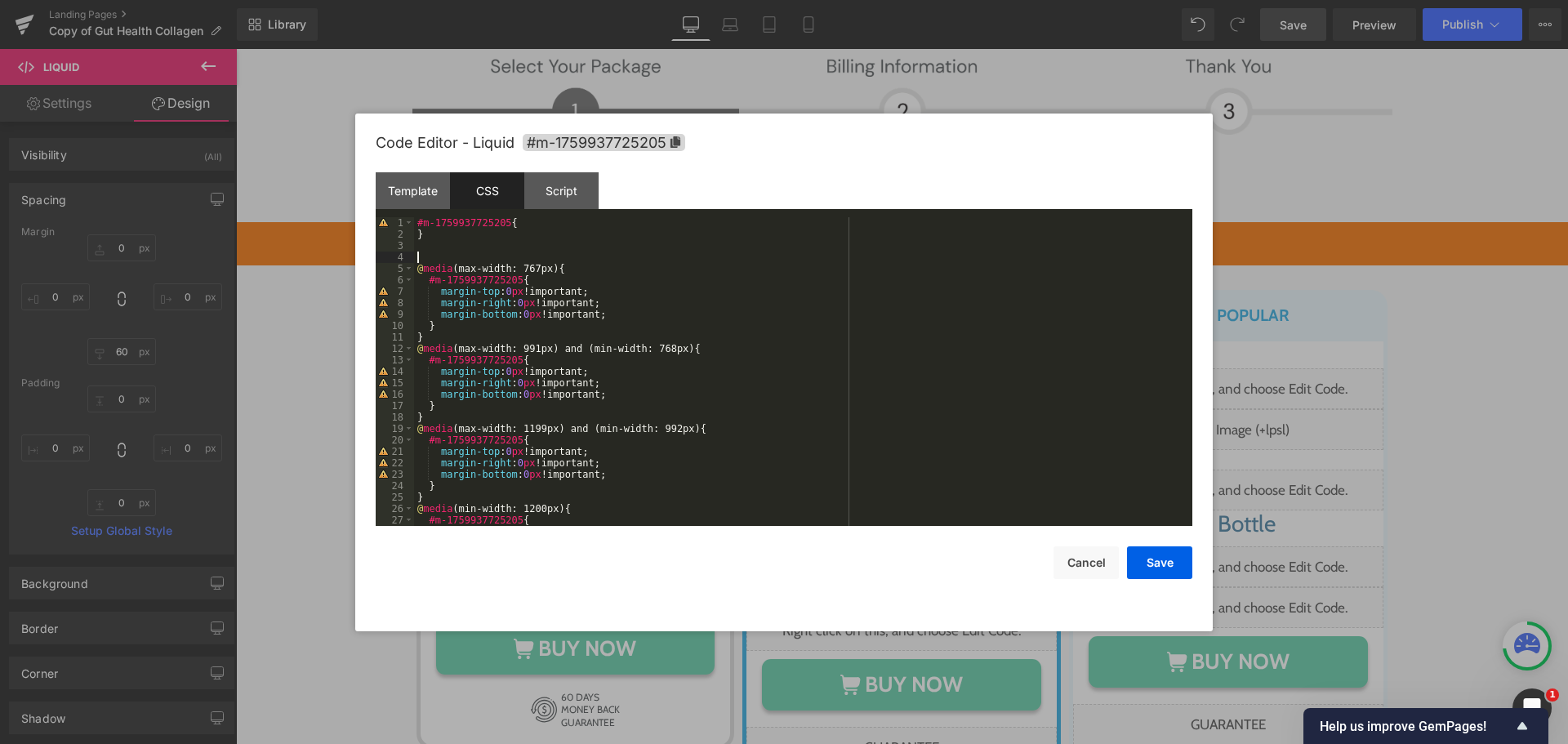
paste textarea
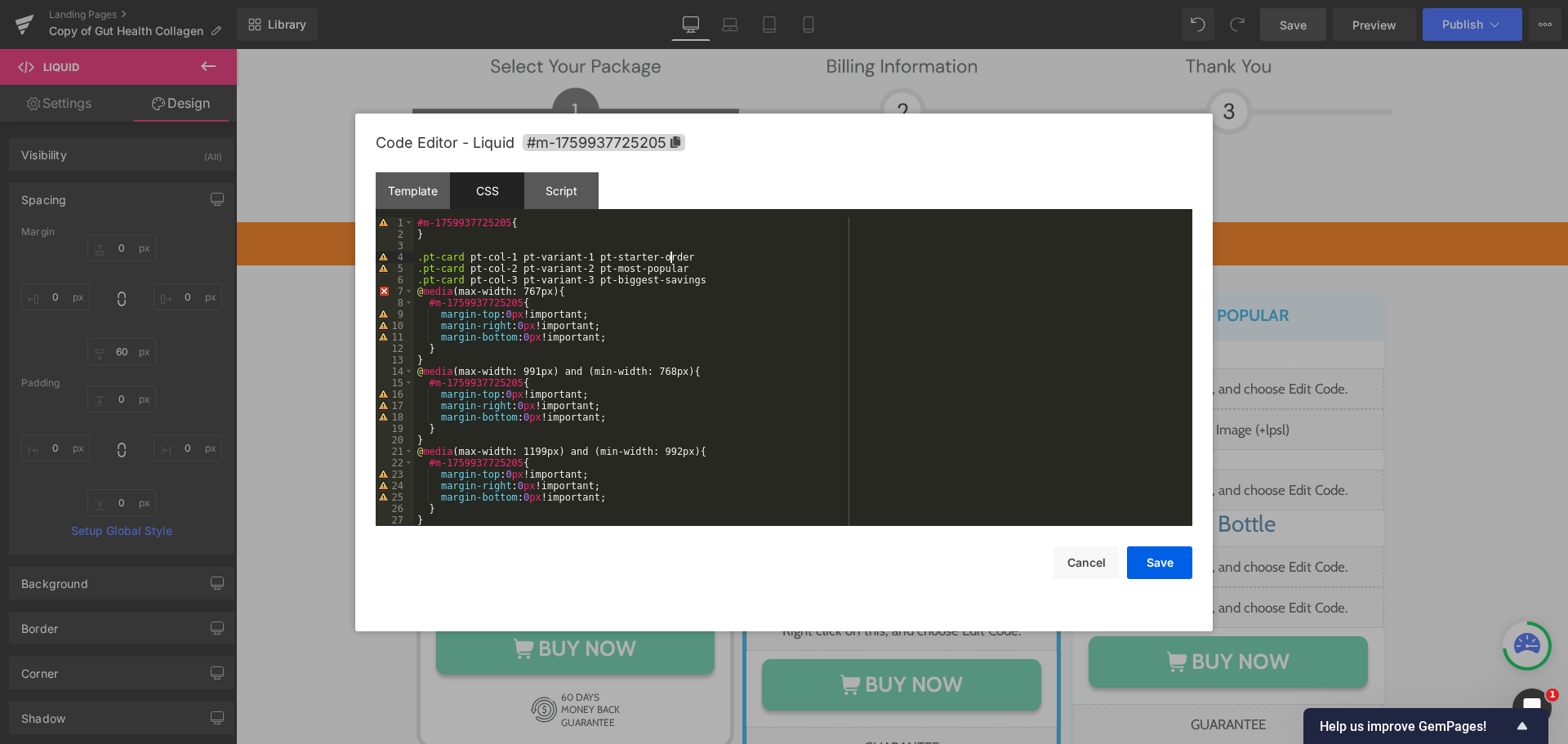
click at [700, 260] on div "#m-1759937725205 { } .pt-card pt-col-1 pt-variant-1 pt-starter-order .pt-card p…" at bounding box center [800, 383] width 772 height 332
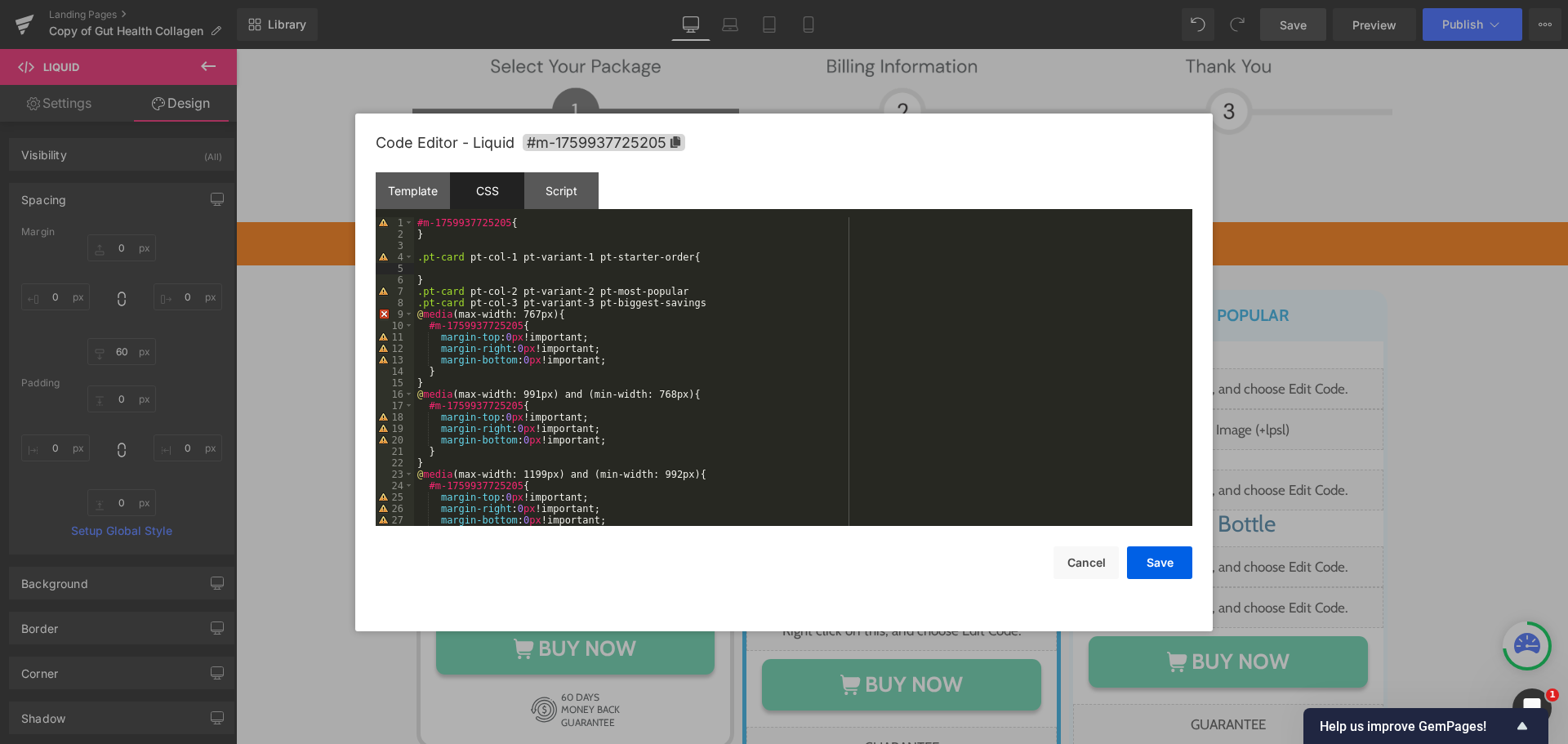
click at [778, 298] on div "#m-1759937725205 { } .pt-card pt-col-1 pt-variant-1 pt-starter-order { } .pt-ca…" at bounding box center [800, 383] width 772 height 332
click at [768, 285] on div "#m-1759937725205 { } .pt-card pt-col-1 pt-variant-1 pt-starter-order { } .pt-ca…" at bounding box center [800, 383] width 772 height 332
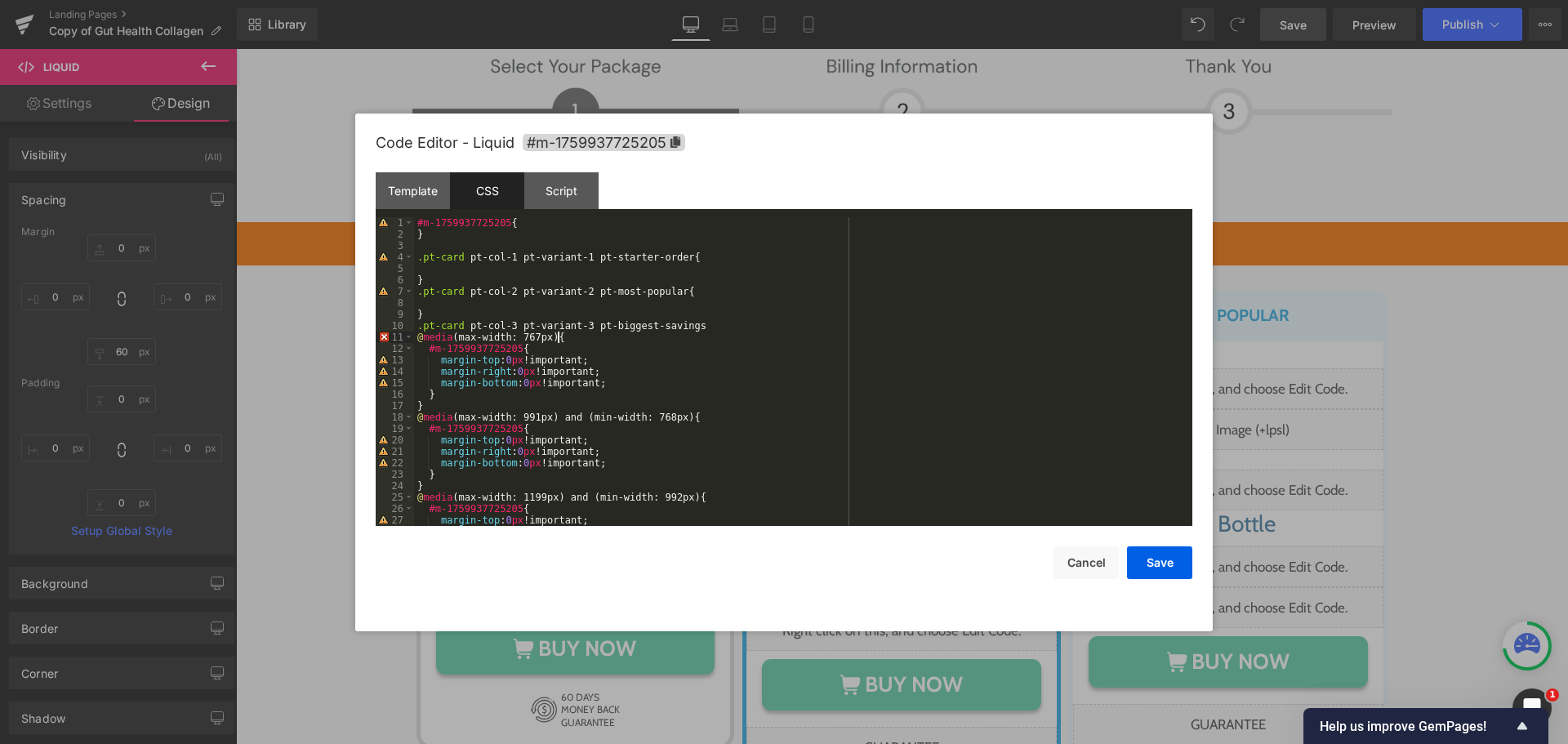
click at [711, 332] on div "#m-1759937725205 { } .pt-card pt-col-1 pt-variant-1 pt-starter-order { } .pt-ca…" at bounding box center [800, 383] width 772 height 332
click at [719, 323] on div "#m-1759937725205 { } .pt-card pt-col-1 pt-variant-1 pt-starter-order { } .pt-ca…" at bounding box center [800, 383] width 772 height 332
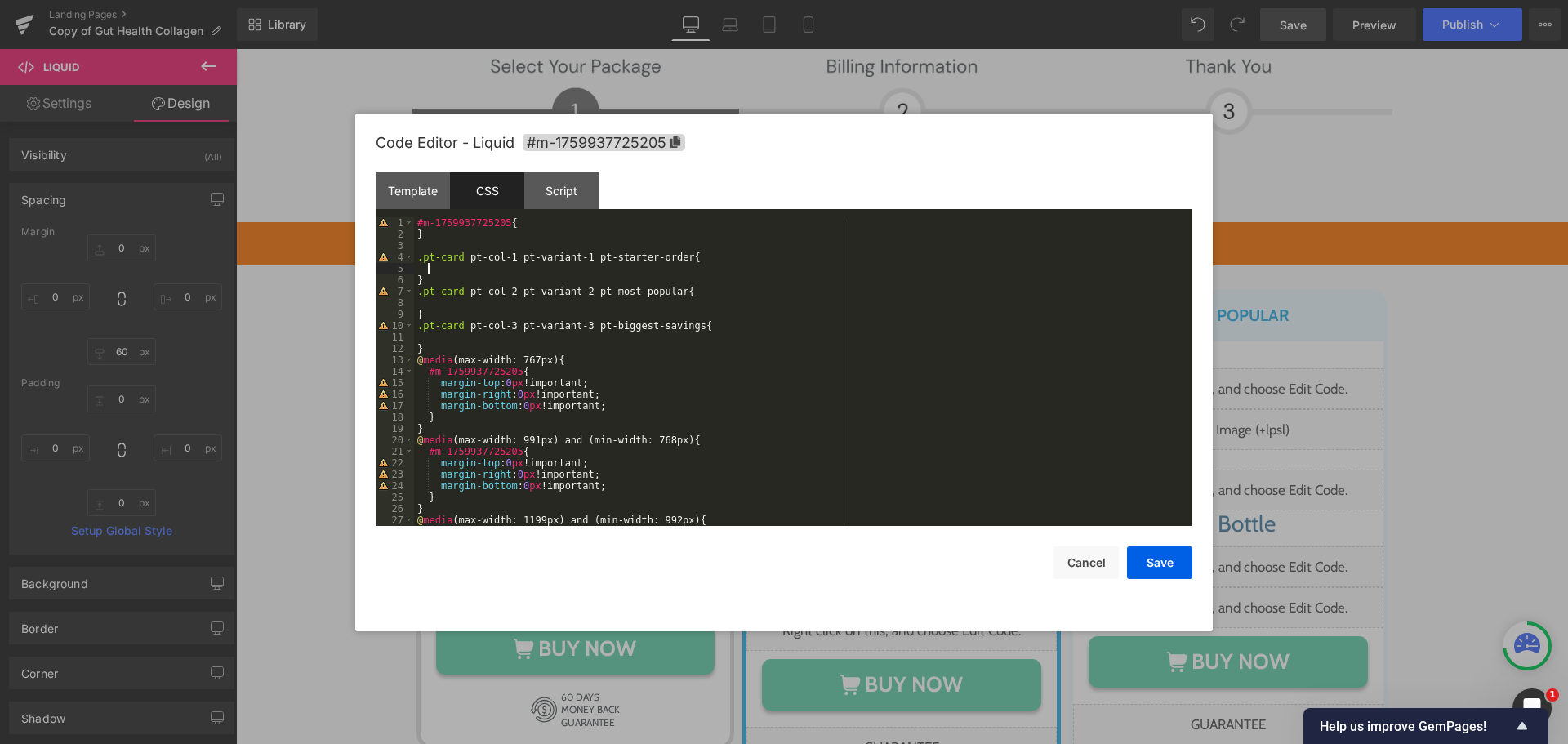
click at [697, 269] on div "#m-1759937725205 { } .pt-card pt-col-1 pt-variant-1 pt-starter-order { } .pt-ca…" at bounding box center [800, 383] width 772 height 332
drag, startPoint x: 584, startPoint y: 324, endPoint x: 423, endPoint y: 323, distance: 161.0
click at [423, 323] on div "#m-1759937725205 { } .pt-card pt-col-1 pt-variant-1 pt-starter-order { } .pt-ca…" at bounding box center [800, 383] width 772 height 332
click at [577, 333] on div "#m-1759937725205 { } .pt-card pt-col-1 pt-variant-1 pt-starter-order { } .pt-ca…" at bounding box center [800, 383] width 772 height 332
click at [479, 338] on div "#m-1759937725205 { } .pt-card pt-col-1 pt-variant-1 pt-starter-order { } .pt-ca…" at bounding box center [800, 383] width 772 height 332
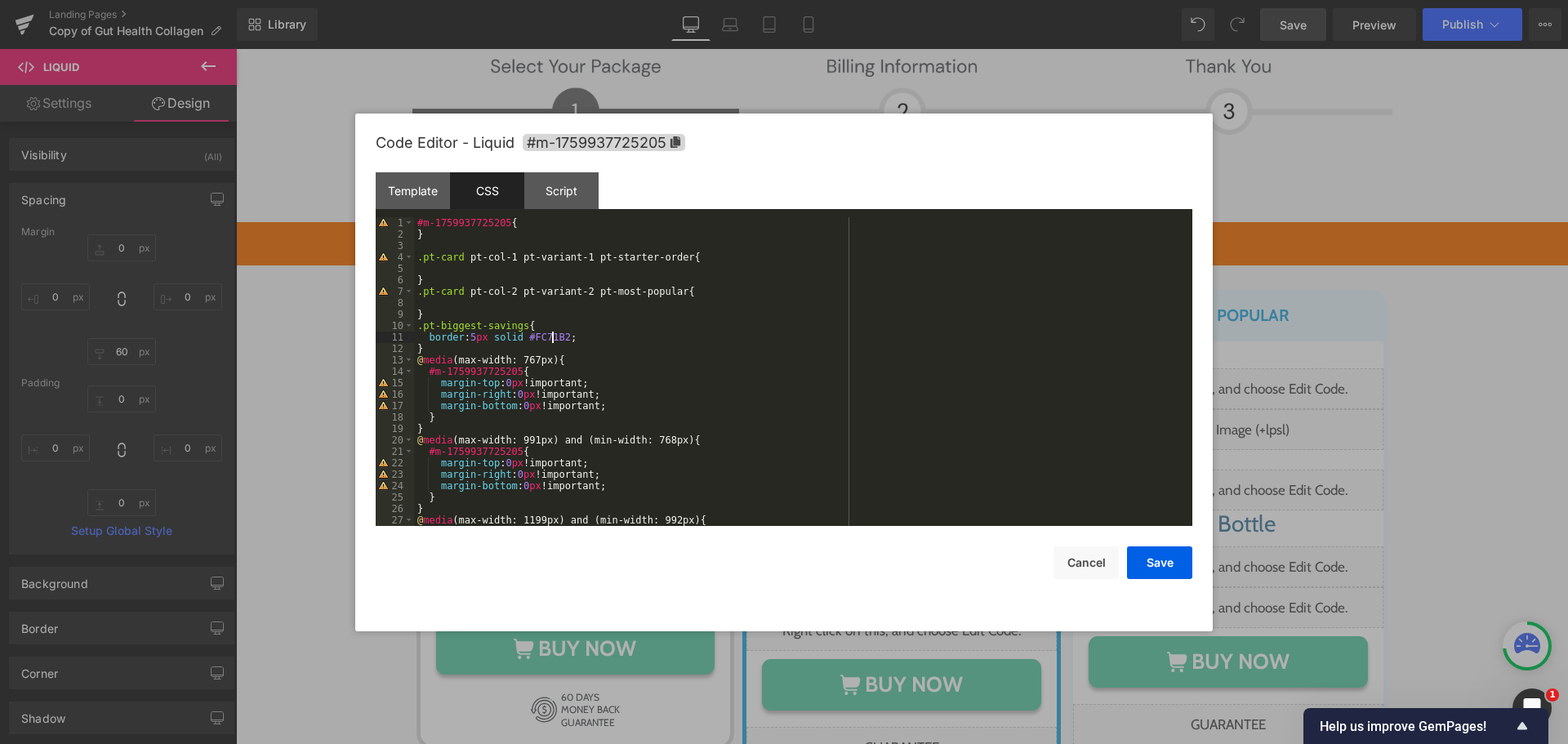
click at [553, 337] on div "#m-1759937725205 { } .pt-card pt-col-1 pt-variant-1 pt-starter-order { } .pt-ca…" at bounding box center [800, 383] width 772 height 332
click at [553, 337] on div "#m-1759937725205 { } .pt-card pt-col-1 pt-variant-1 pt-starter-order { } .pt-ca…" at bounding box center [800, 372] width 772 height 308
click at [553, 337] on div "#m-1759937725205 { } .pt-card pt-col-1 pt-variant-1 pt-starter-order { } .pt-ca…" at bounding box center [800, 383] width 772 height 332
click at [530, 341] on div "#m-1759937725205 { } .pt-card pt-col-1 pt-variant-1 pt-starter-order { } .pt-ca…" at bounding box center [800, 383] width 772 height 332
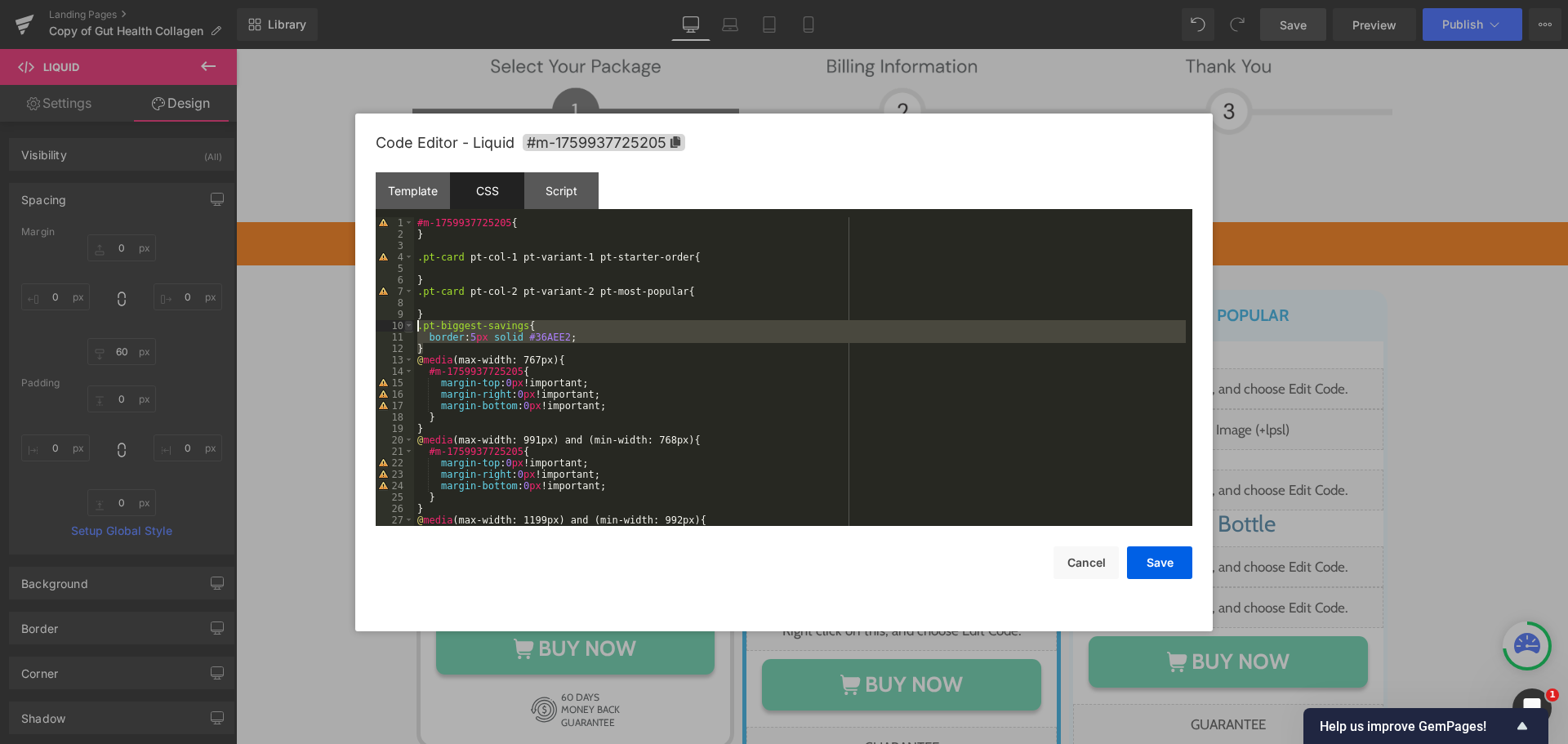
drag, startPoint x: 428, startPoint y: 343, endPoint x: 405, endPoint y: 331, distance: 25.9
click at [405, 331] on pre "1 2 3 4 5 6 7 8 9 10 11 12 13 14 15 16 17 18 19 20 21 22 23 24 25 26 27 28 #m-1…" at bounding box center [784, 372] width 817 height 308
click at [435, 348] on div "#m-1759937725205 { } .pt-card pt-col-1 pt-variant-1 pt-starter-order { } .pt-ca…" at bounding box center [800, 372] width 772 height 308
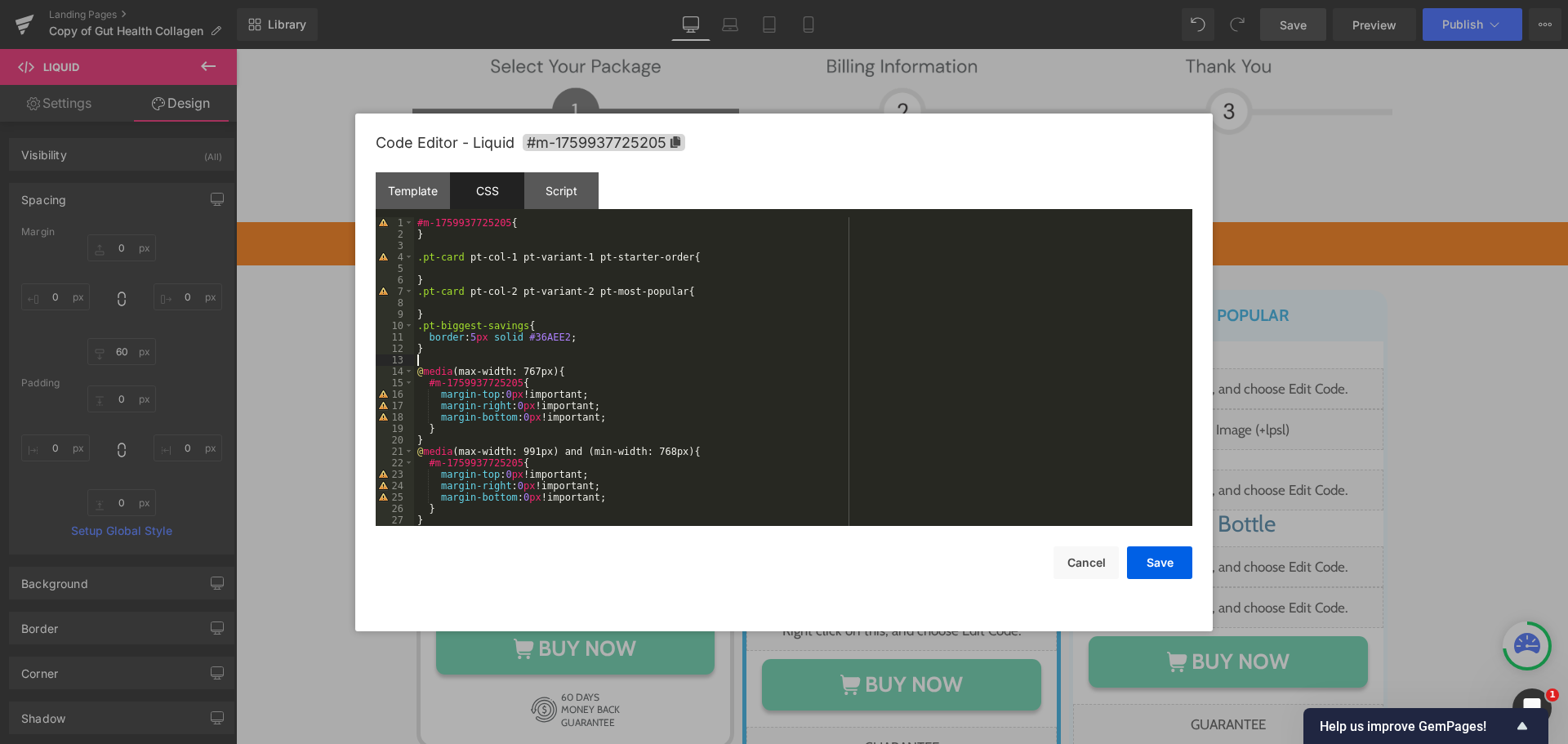
paste textarea
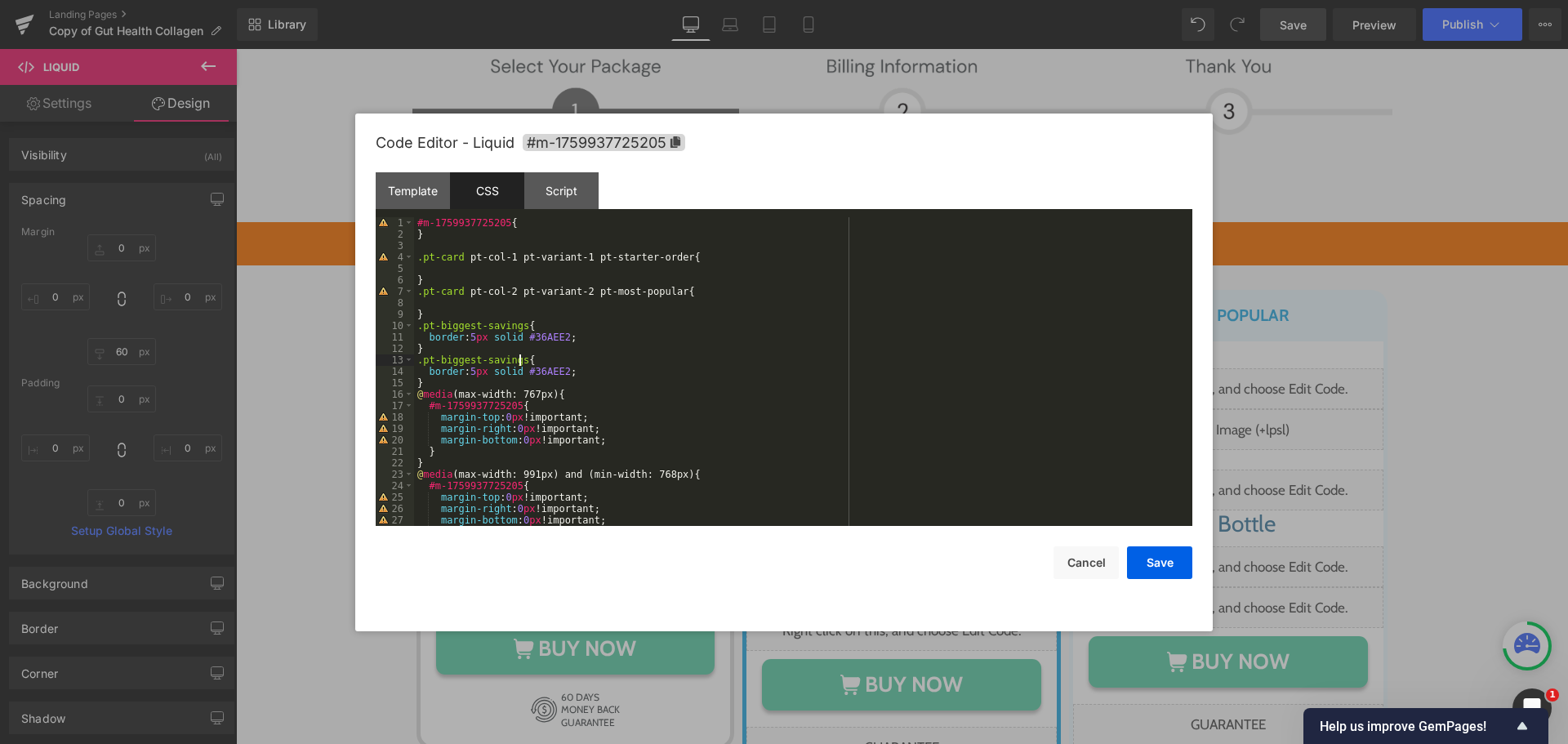
click at [517, 357] on div "#m-1759937725205 { } .pt-card pt-col-1 pt-variant-1 pt-starter-order { } .pt-ca…" at bounding box center [800, 383] width 772 height 332
drag, startPoint x: 601, startPoint y: 367, endPoint x: 584, endPoint y: 368, distance: 17.0
click at [584, 368] on div "#m-1759937725205 { } .pt-card pt-col-1 pt-variant-1 pt-starter-order { } .pt-ca…" at bounding box center [800, 383] width 772 height 332
drag, startPoint x: 584, startPoint y: 374, endPoint x: 429, endPoint y: 373, distance: 155.0
click at [429, 373] on div "#m-1759937725205 { } .pt-card pt-col-1 pt-variant-1 pt-starter-order { } .pt-ca…" at bounding box center [800, 383] width 772 height 332
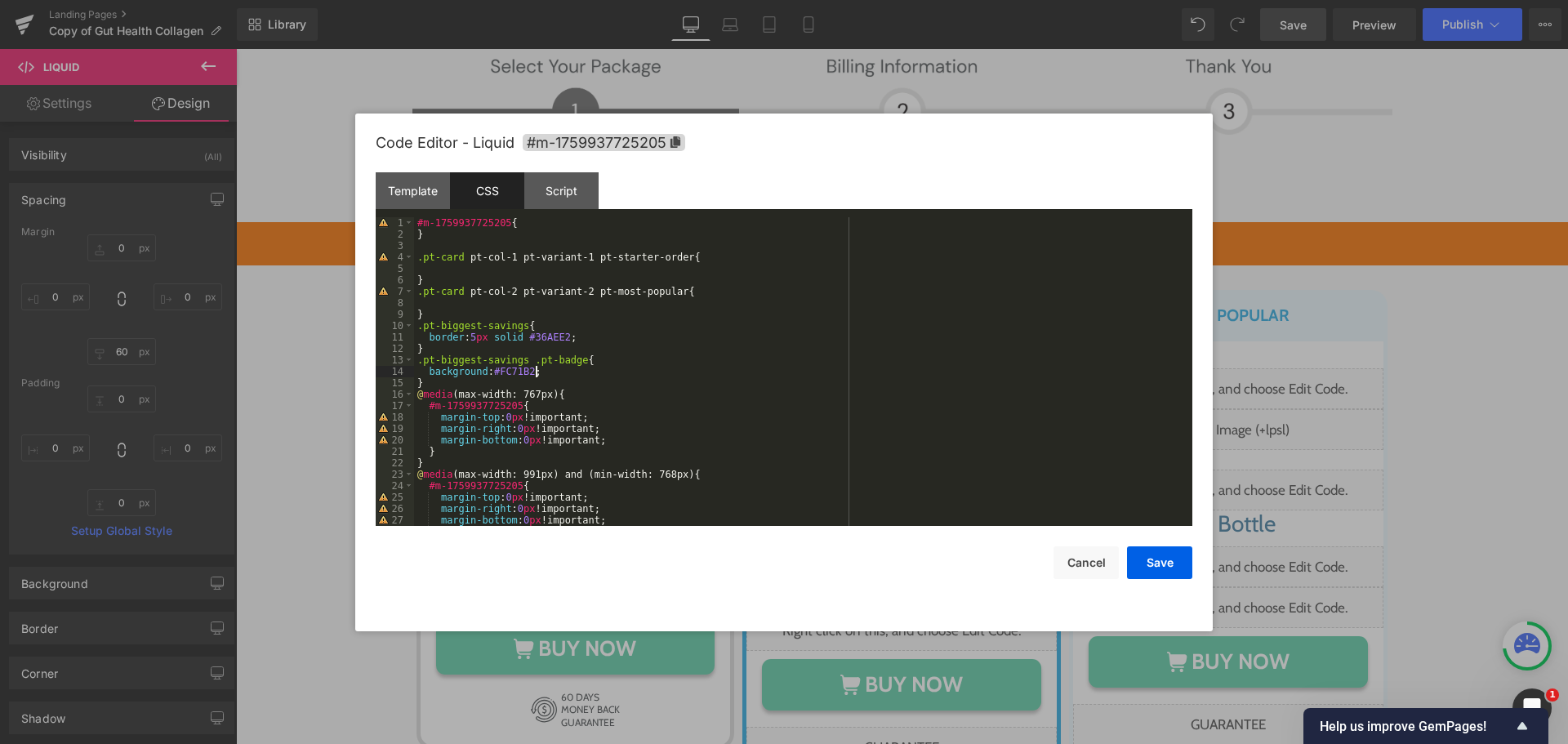
click at [552, 339] on div "#m-1759937725205 { } .pt-card pt-col-1 pt-variant-1 pt-starter-order { } .pt-ca…" at bounding box center [800, 383] width 772 height 332
click at [523, 368] on div "#m-1759937725205 { } .pt-card pt-col-1 pt-variant-1 pt-starter-order { } .pt-ca…" at bounding box center [800, 383] width 772 height 332
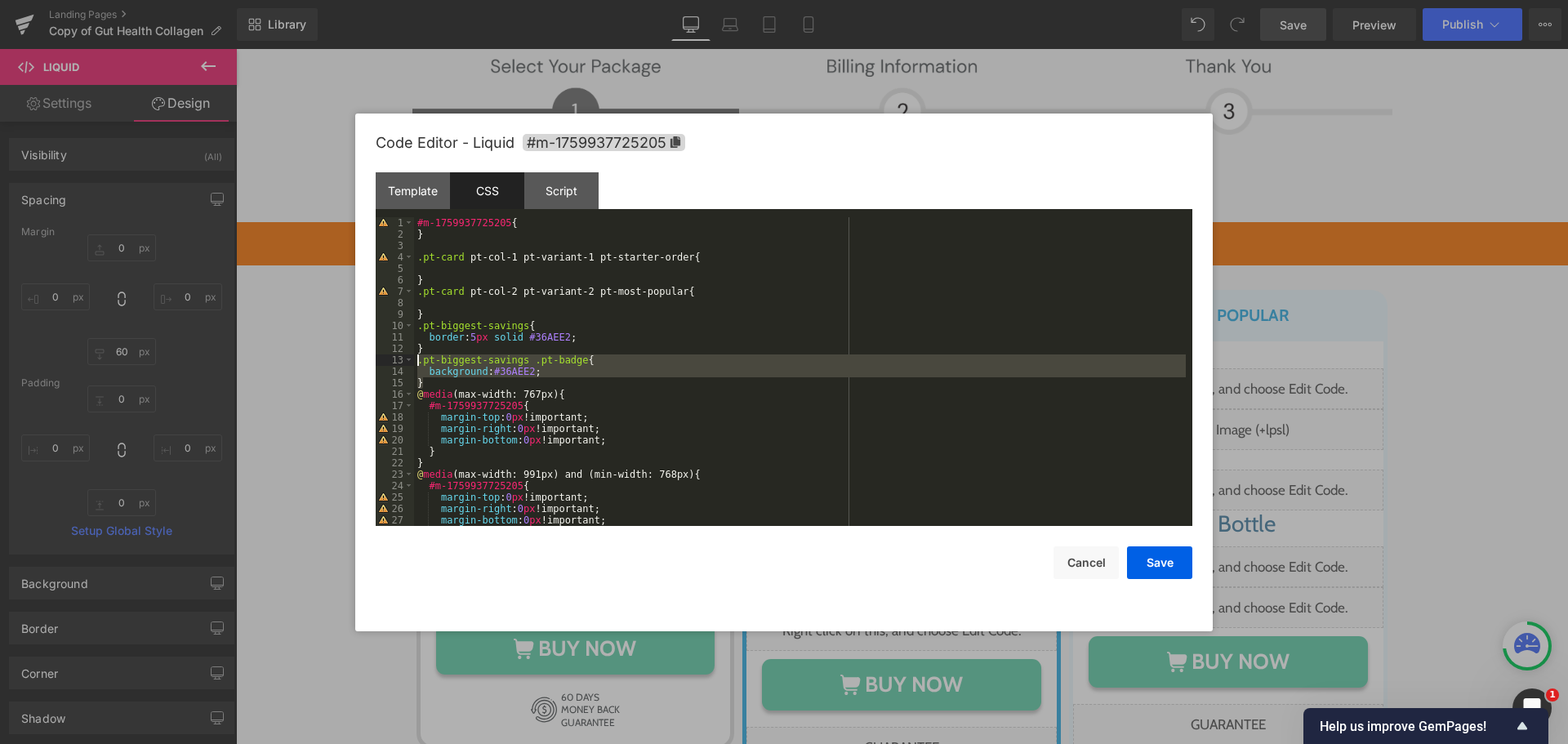
drag, startPoint x: 447, startPoint y: 381, endPoint x: 414, endPoint y: 359, distance: 39.7
click at [414, 359] on div "#m-1759937725205 { } .pt-card pt-col-1 pt-variant-1 pt-starter-order { } .pt-ca…" at bounding box center [800, 383] width 772 height 332
click at [445, 386] on div "#m-1759937725205 { } .pt-card pt-col-1 pt-variant-1 pt-starter-order { } .pt-ca…" at bounding box center [800, 372] width 772 height 308
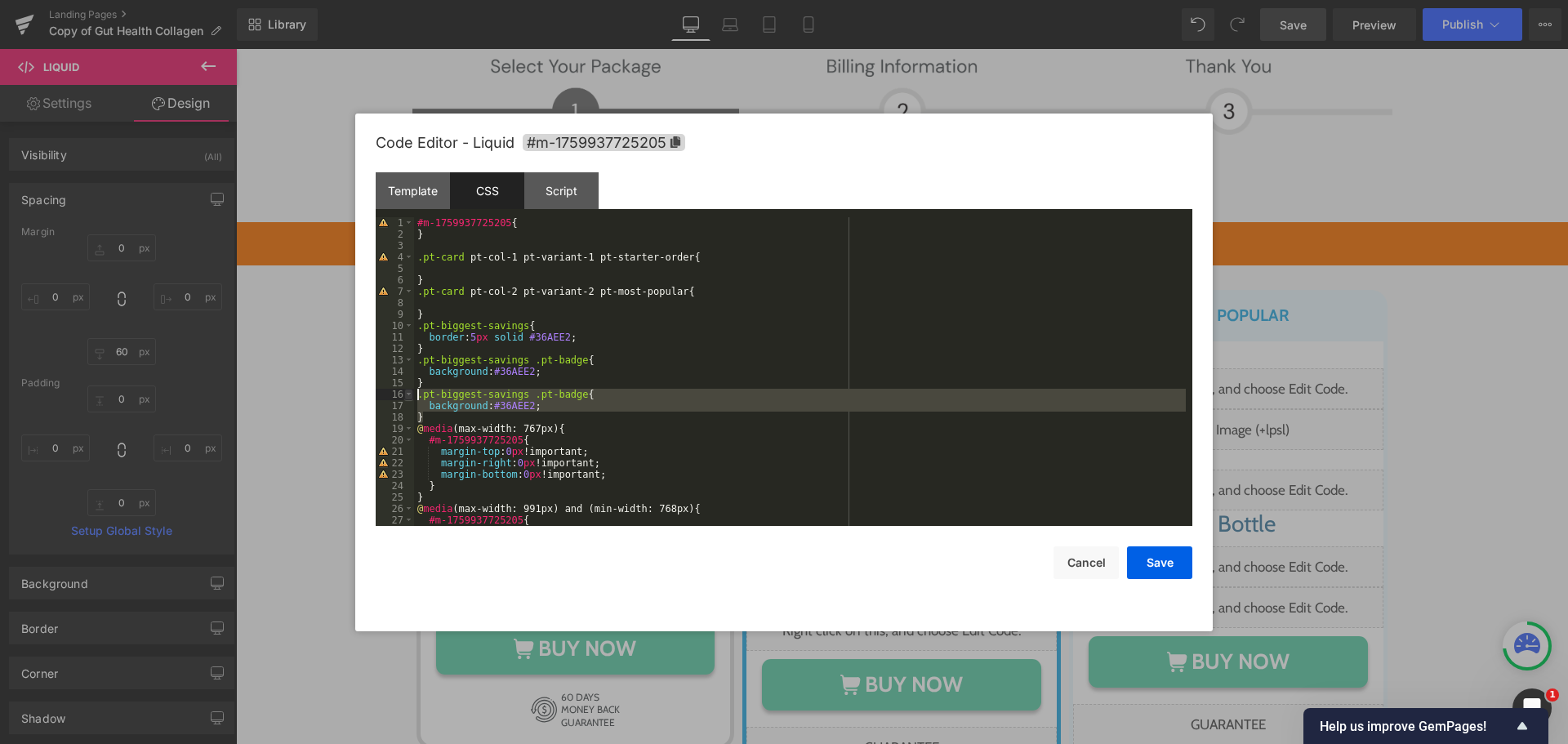
drag, startPoint x: 446, startPoint y: 416, endPoint x: 412, endPoint y: 397, distance: 38.9
click at [412, 397] on pre "1 2 3 4 5 6 7 8 9 10 11 12 13 14 15 16 17 18 19 20 21 22 23 24 25 26 27 28 #m-1…" at bounding box center [784, 372] width 817 height 308
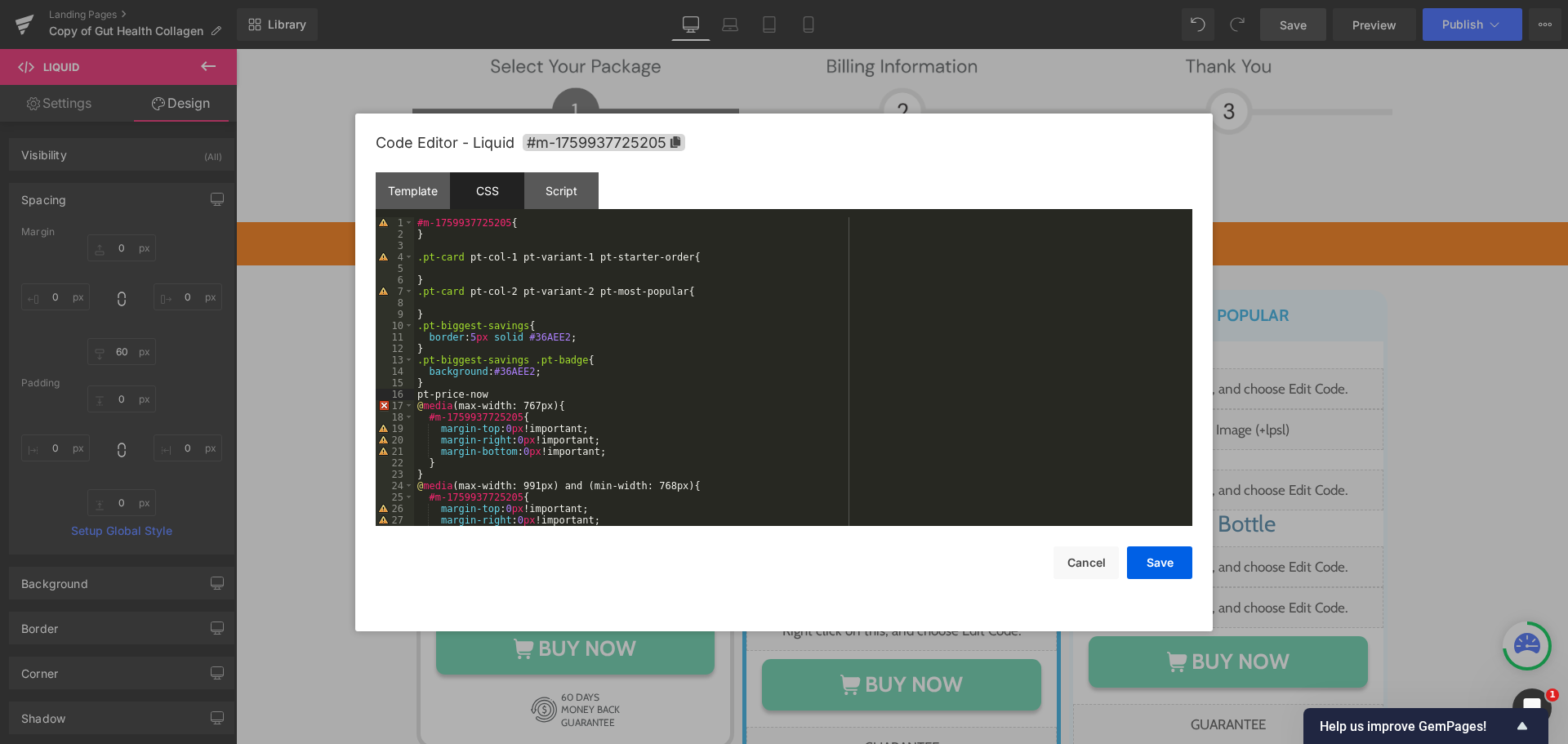
click at [421, 395] on div "#m-1759937725205 { } .pt-card pt-col-1 pt-variant-1 pt-starter-order { } .pt-ca…" at bounding box center [800, 383] width 772 height 332
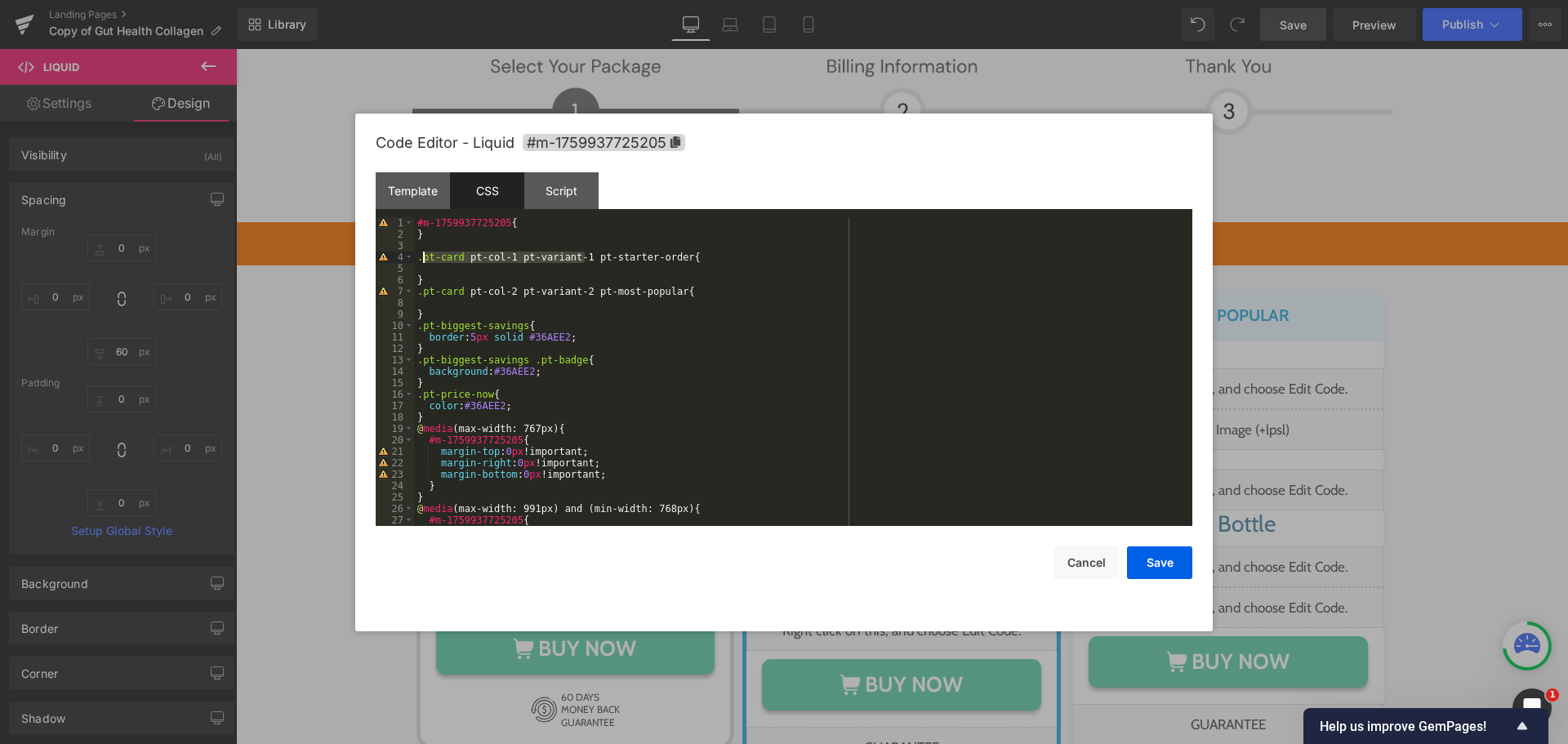
drag, startPoint x: 584, startPoint y: 258, endPoint x: 423, endPoint y: 260, distance: 161.0
click at [423, 260] on div "#m-1759937725205 { } .pt-card pt-col-1 pt-variant-1 pt-starter-order { } .pt-ca…" at bounding box center [800, 383] width 772 height 332
click at [439, 412] on div "#m-1759937725205 { } .pt-starter-order { } .pt-card pt-col-2 pt-variant-2 pt-mo…" at bounding box center [800, 383] width 772 height 332
drag, startPoint x: 488, startPoint y: 392, endPoint x: 420, endPoint y: 395, distance: 68.1
click at [420, 395] on div "#m-1759937725205 { } .pt-starter-order { } .pt-card pt-col-2 pt-variant-2 pt-mo…" at bounding box center [800, 383] width 772 height 332
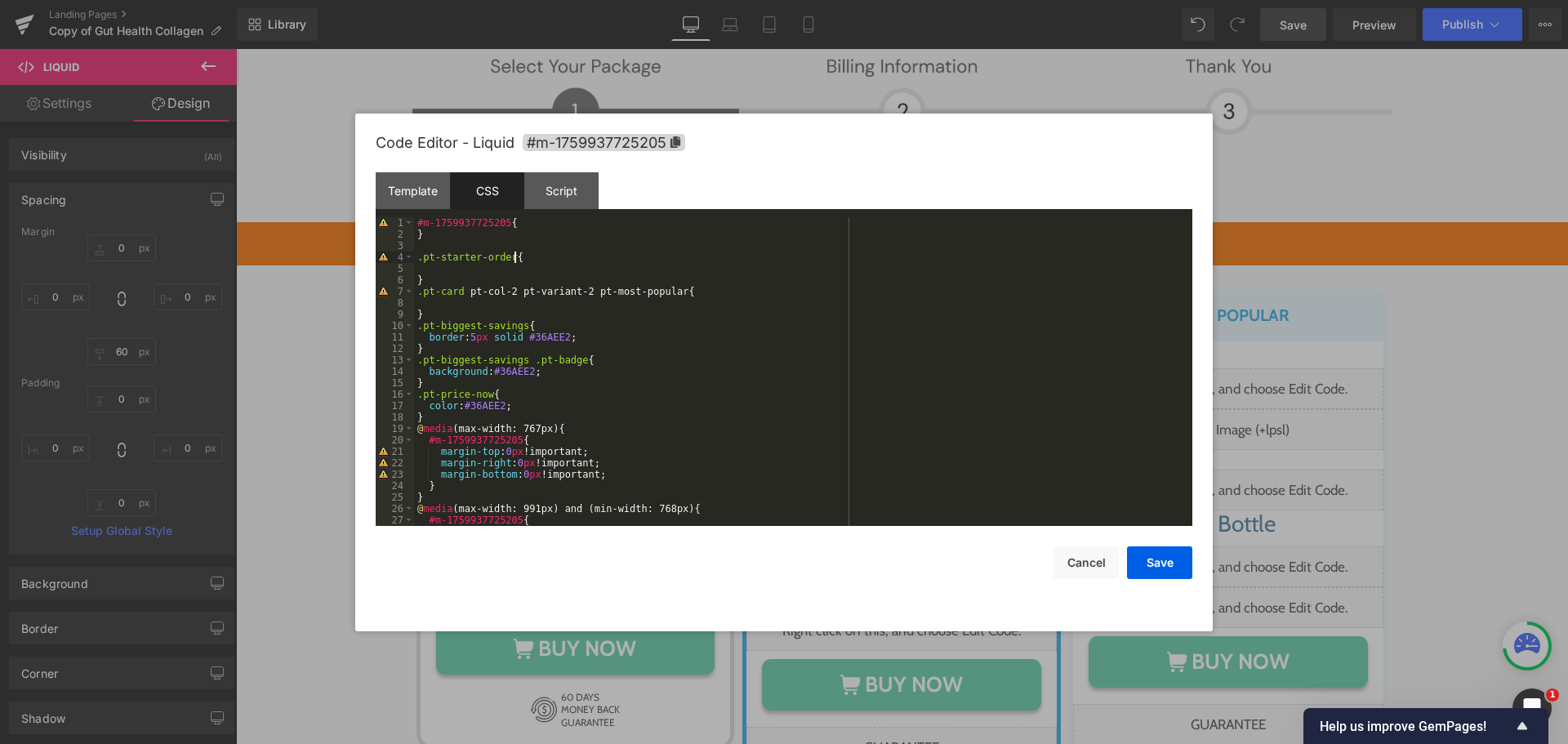
click at [512, 254] on div "#m-1759937725205 { } .pt-starter-order { } .pt-card pt-col-2 pt-variant-2 pt-mo…" at bounding box center [800, 383] width 772 height 332
click at [510, 260] on div "#m-1759937725205 { } .pt-starter-order { } .pt-card pt-col-2 pt-variant-2 pt-mo…" at bounding box center [800, 383] width 772 height 332
click at [609, 268] on div "#m-1759937725205 { } .pt-starter-order .pt-price-now { } .pt-card pt-col-2 pt-v…" at bounding box center [800, 383] width 772 height 332
drag, startPoint x: 517, startPoint y: 405, endPoint x: 428, endPoint y: 402, distance: 89.1
click at [428, 402] on div "#m-1759937725205 { } .pt-starter-order .pt-price-now { } .pt-card pt-col-2 pt-v…" at bounding box center [800, 383] width 772 height 332
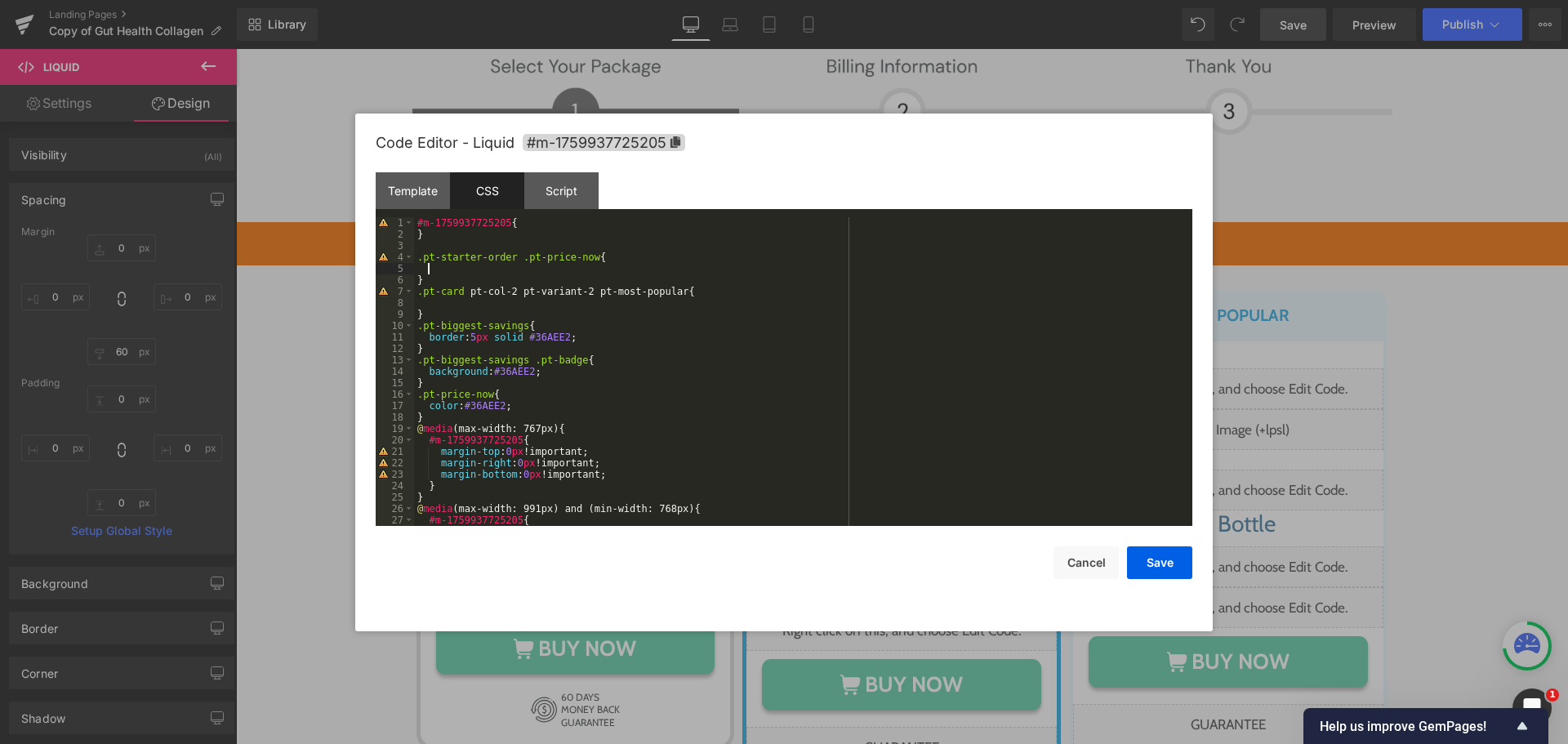
click at [490, 267] on div "#m-1759937725205 { } .pt-starter-order .pt-price-now { } .pt-card pt-col-2 pt-v…" at bounding box center [800, 383] width 772 height 332
click at [488, 263] on div "#m-1759937725205 { } .pt-starter-order .pt-price-now { color : #36AEE2 ; } .pt-…" at bounding box center [800, 383] width 772 height 332
drag, startPoint x: 585, startPoint y: 290, endPoint x: 422, endPoint y: 296, distance: 163.1
click at [422, 296] on div "#m-1759937725205 { } .pt-starter-order .pt-price-now { color : #707070 ; } .pt-…" at bounding box center [800, 383] width 772 height 332
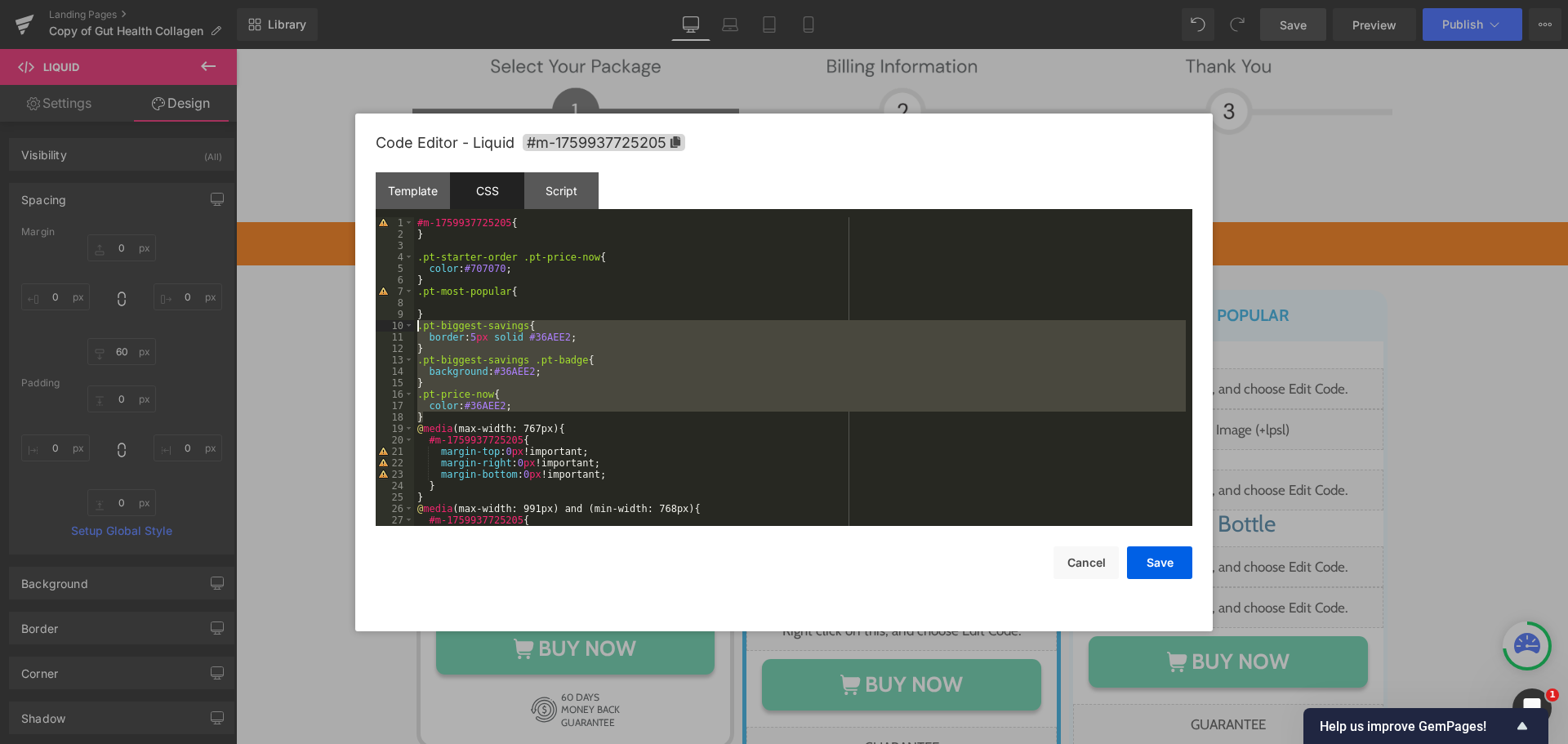
drag, startPoint x: 430, startPoint y: 418, endPoint x: 398, endPoint y: 330, distance: 93.6
click at [398, 330] on pre "1 2 3 4 5 6 7 8 9 10 11 12 13 14 15 16 17 18 19 20 21 22 23 24 25 26 27 28 #m-1…" at bounding box center [784, 372] width 817 height 308
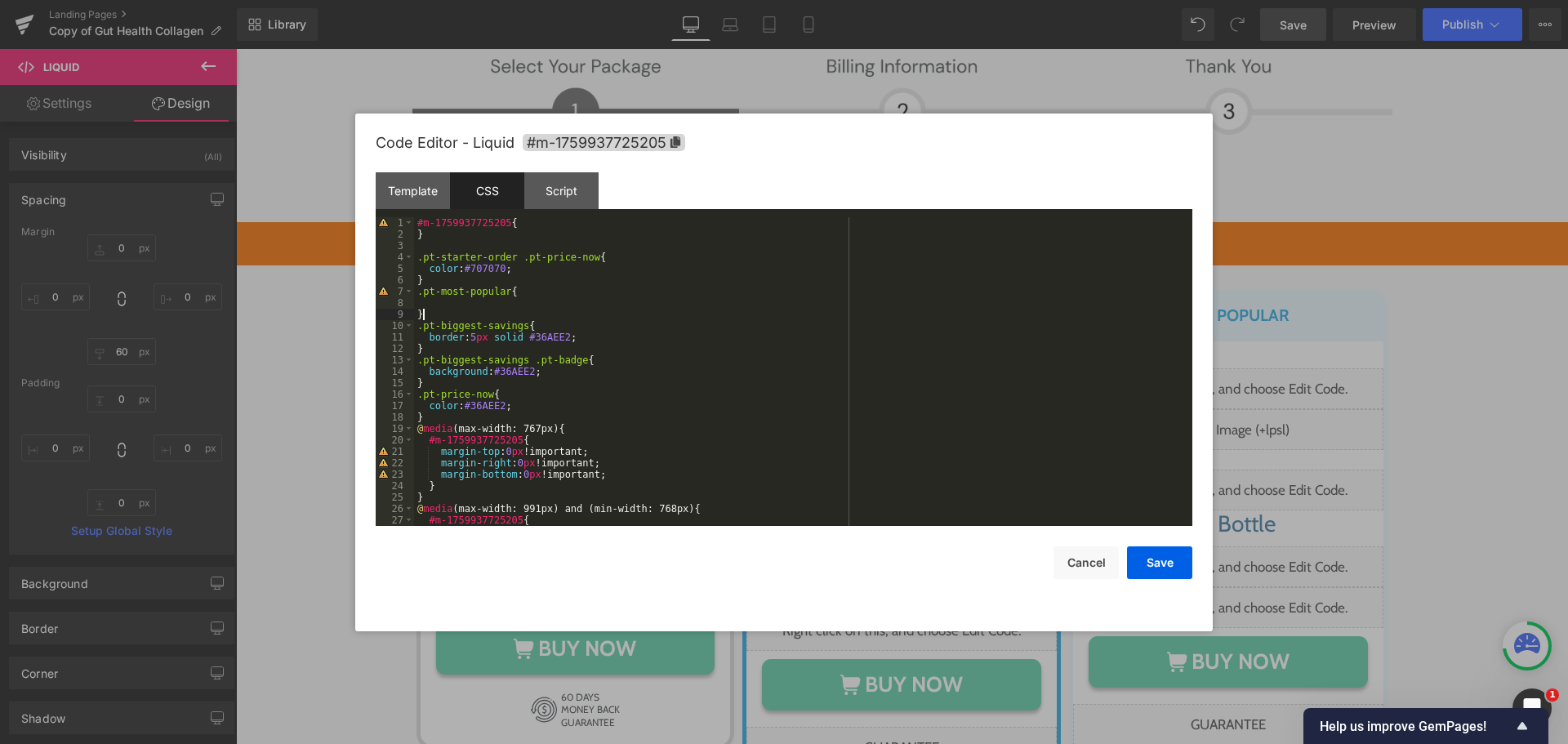
click at [433, 311] on div "#m-1759937725205 { } .pt-starter-order .pt-price-now { color : #707070 ; } .pt-…" at bounding box center [800, 383] width 772 height 332
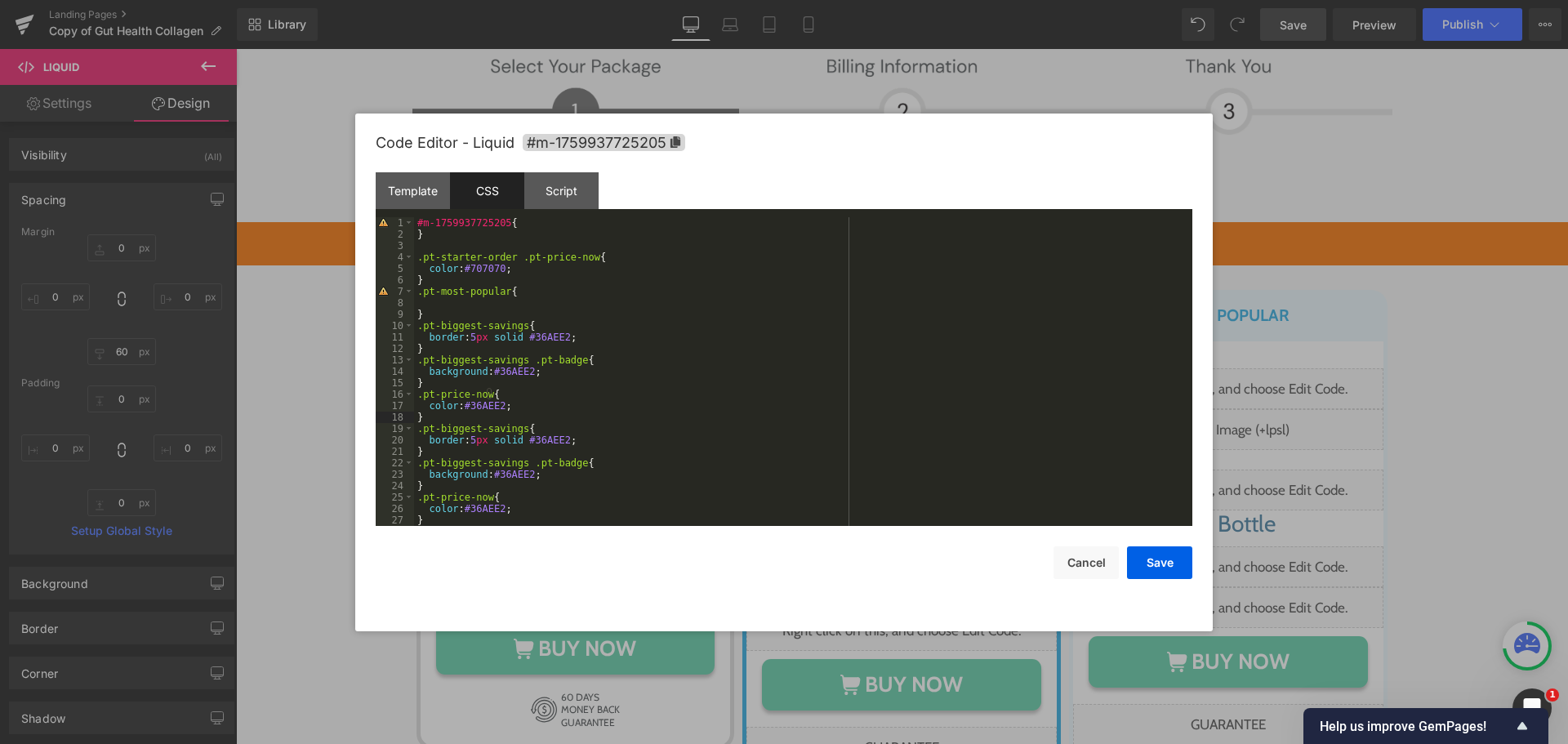
click at [486, 290] on div "#m-1759937725205 { } .pt-starter-order .pt-price-now { color : #707070 ; } .pt-…" at bounding box center [800, 383] width 772 height 332
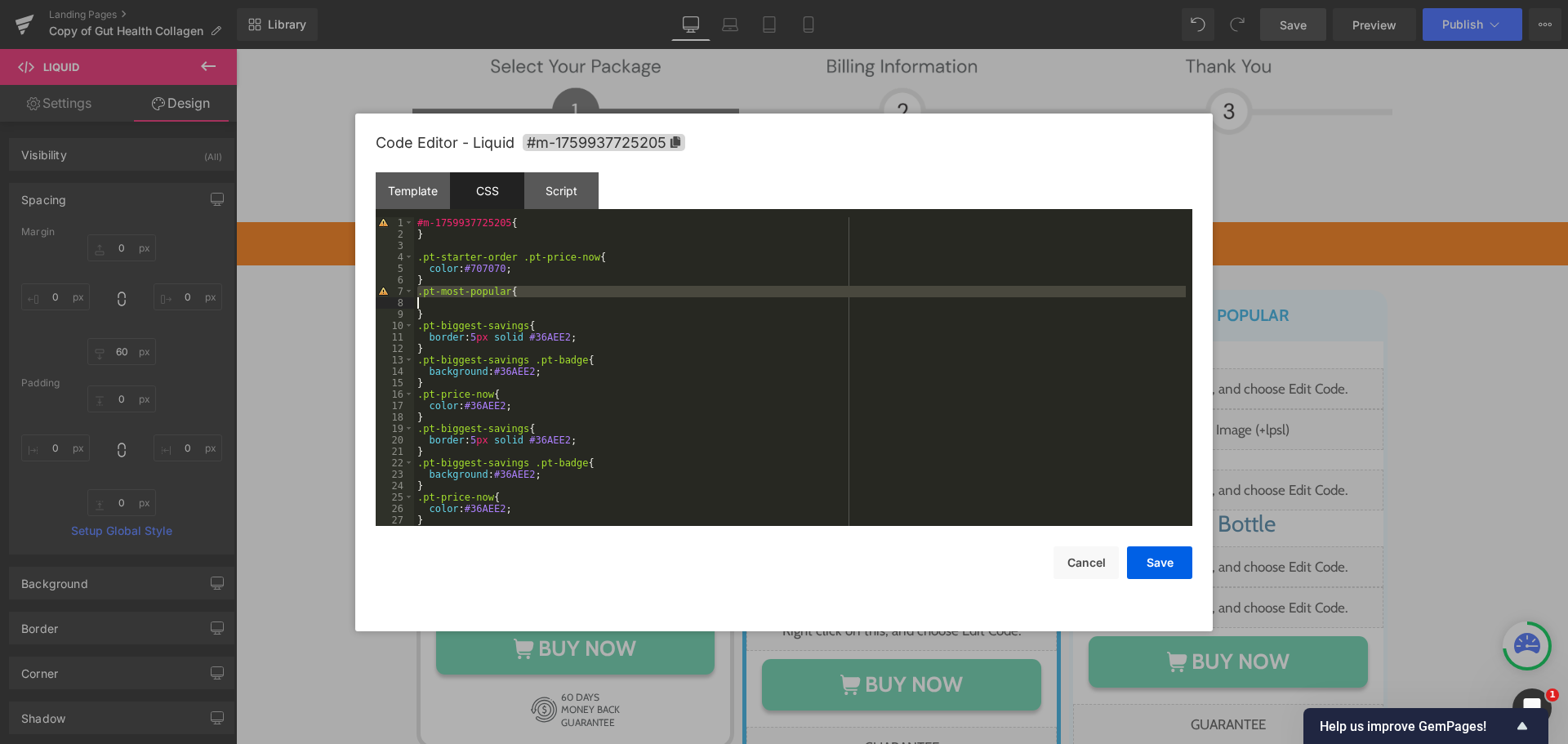
click at [486, 290] on div "#m-1759937725205 { } .pt-starter-order .pt-price-now { color : #707070 ; } .pt-…" at bounding box center [800, 383] width 772 height 332
click at [506, 286] on div "#m-1759937725205 { } .pt-starter-order .pt-price-now { color : #707070 ; } .pt-…" at bounding box center [800, 372] width 772 height 308
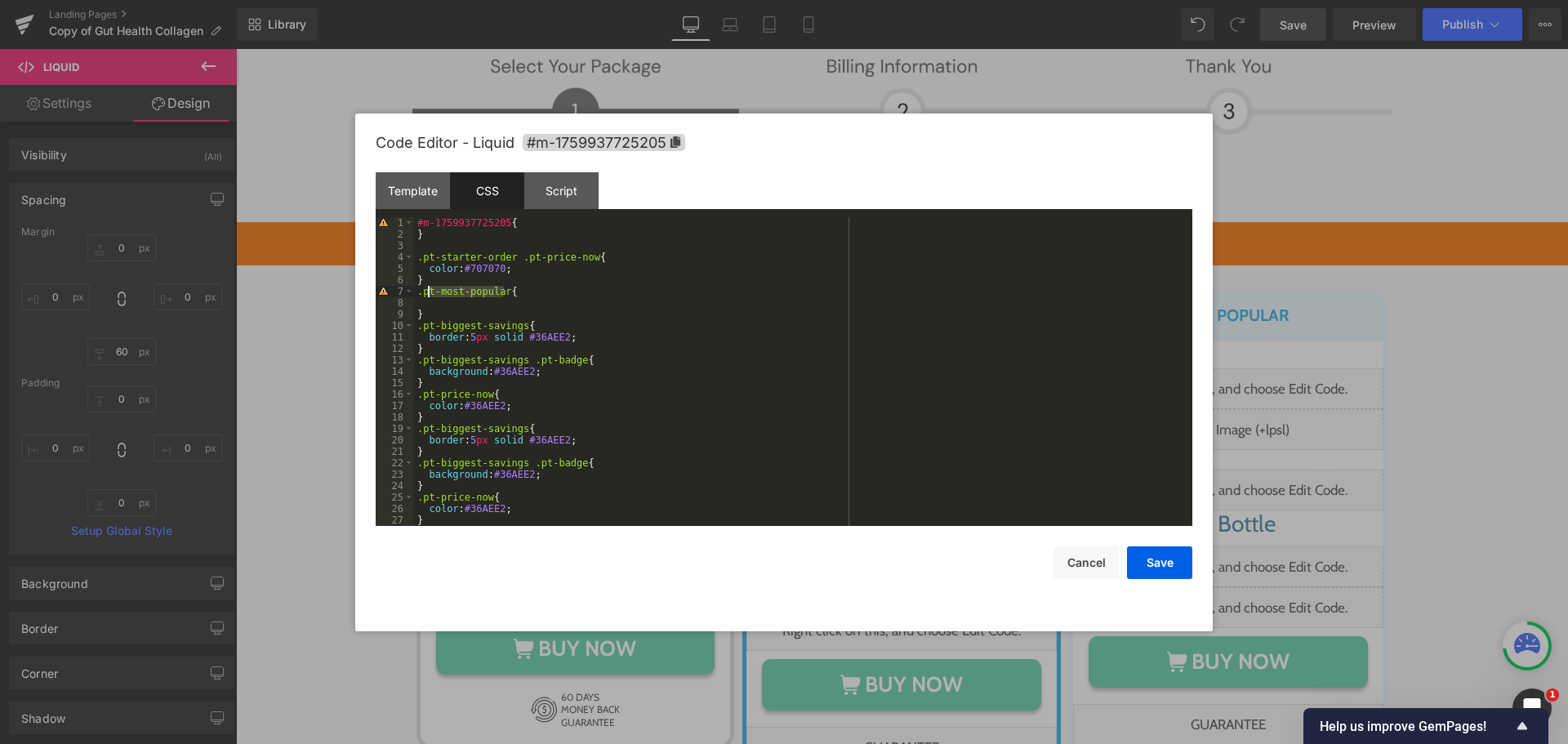
drag, startPoint x: 502, startPoint y: 287, endPoint x: 426, endPoint y: 294, distance: 76.3
click at [426, 294] on div "#m-1759937725205 { } .pt-starter-order .pt-price-now { color : #707070 ; } .pt-…" at bounding box center [800, 383] width 772 height 332
drag, startPoint x: 520, startPoint y: 324, endPoint x: 422, endPoint y: 324, distance: 98.0
click at [422, 324] on div "#m-1759937725205 { } .pt-starter-order .pt-price-now { color : #707070 ; } .pt-…" at bounding box center [800, 383] width 772 height 332
click at [522, 359] on div "#m-1759937725205 { } .pt-starter-order .pt-price-now { color : #707070 ; } .pt-…" at bounding box center [800, 383] width 772 height 332
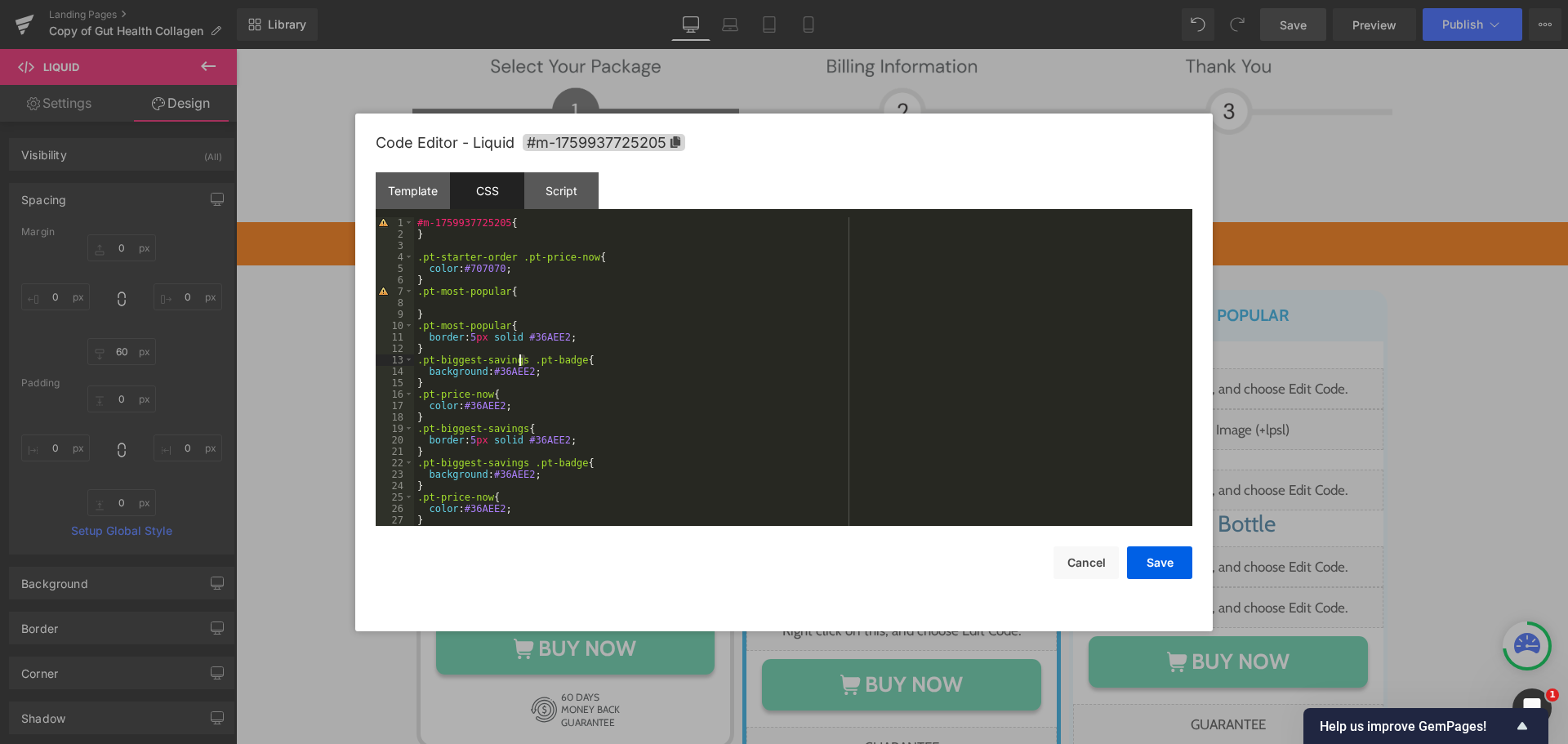
click at [519, 359] on div "#m-1759937725205 { } .pt-starter-order .pt-price-now { color : #707070 ; } .pt-…" at bounding box center [800, 372] width 772 height 308
drag, startPoint x: 519, startPoint y: 359, endPoint x: 425, endPoint y: 361, distance: 94.0
click at [425, 361] on div "#m-1759937725205 { } .pt-starter-order .pt-price-now { color : #707070 ; } .pt-…" at bounding box center [800, 383] width 772 height 332
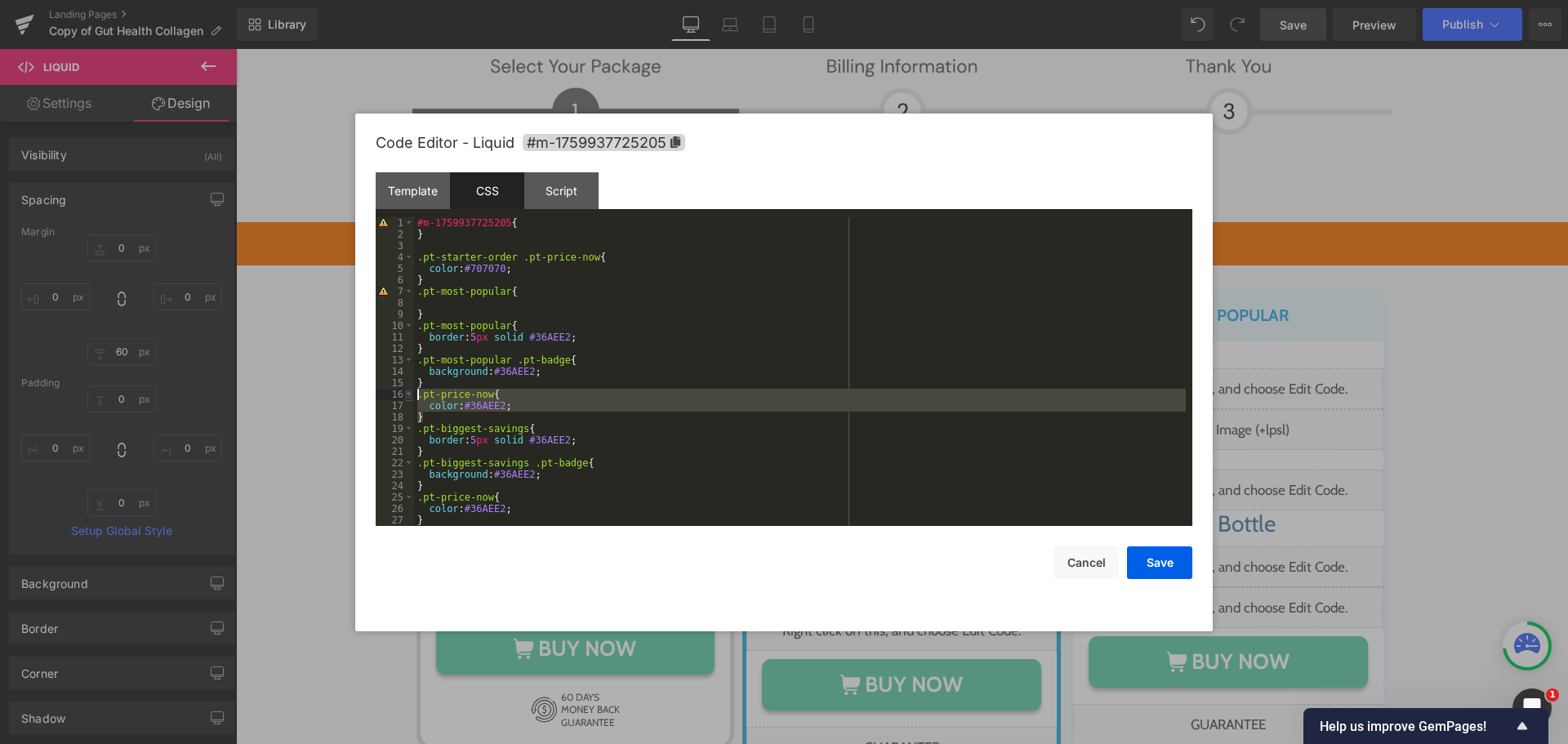
drag, startPoint x: 433, startPoint y: 418, endPoint x: 407, endPoint y: 394, distance: 35.4
click at [407, 394] on pre "1 2 3 4 5 6 7 8 9 10 11 12 13 14 15 16 17 18 19 20 21 22 23 24 25 26 27 28 #m-1…" at bounding box center [784, 372] width 817 height 308
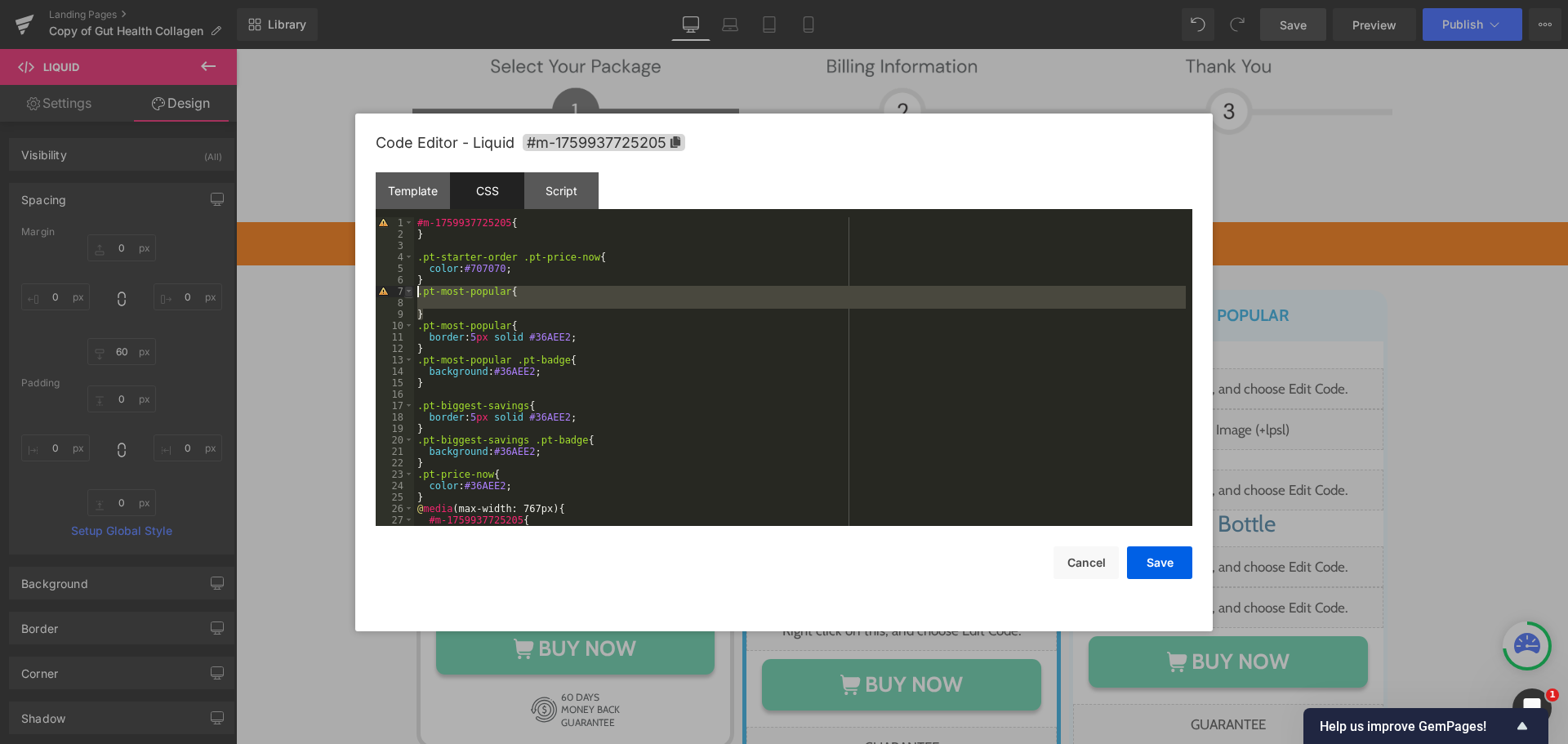
drag, startPoint x: 439, startPoint y: 318, endPoint x: 412, endPoint y: 293, distance: 36.8
click at [412, 293] on pre "1 2 3 4 5 6 7 8 9 10 11 12 13 14 15 16 17 18 19 20 21 22 23 24 25 26 27 28 #m-1…" at bounding box center [784, 372] width 817 height 308
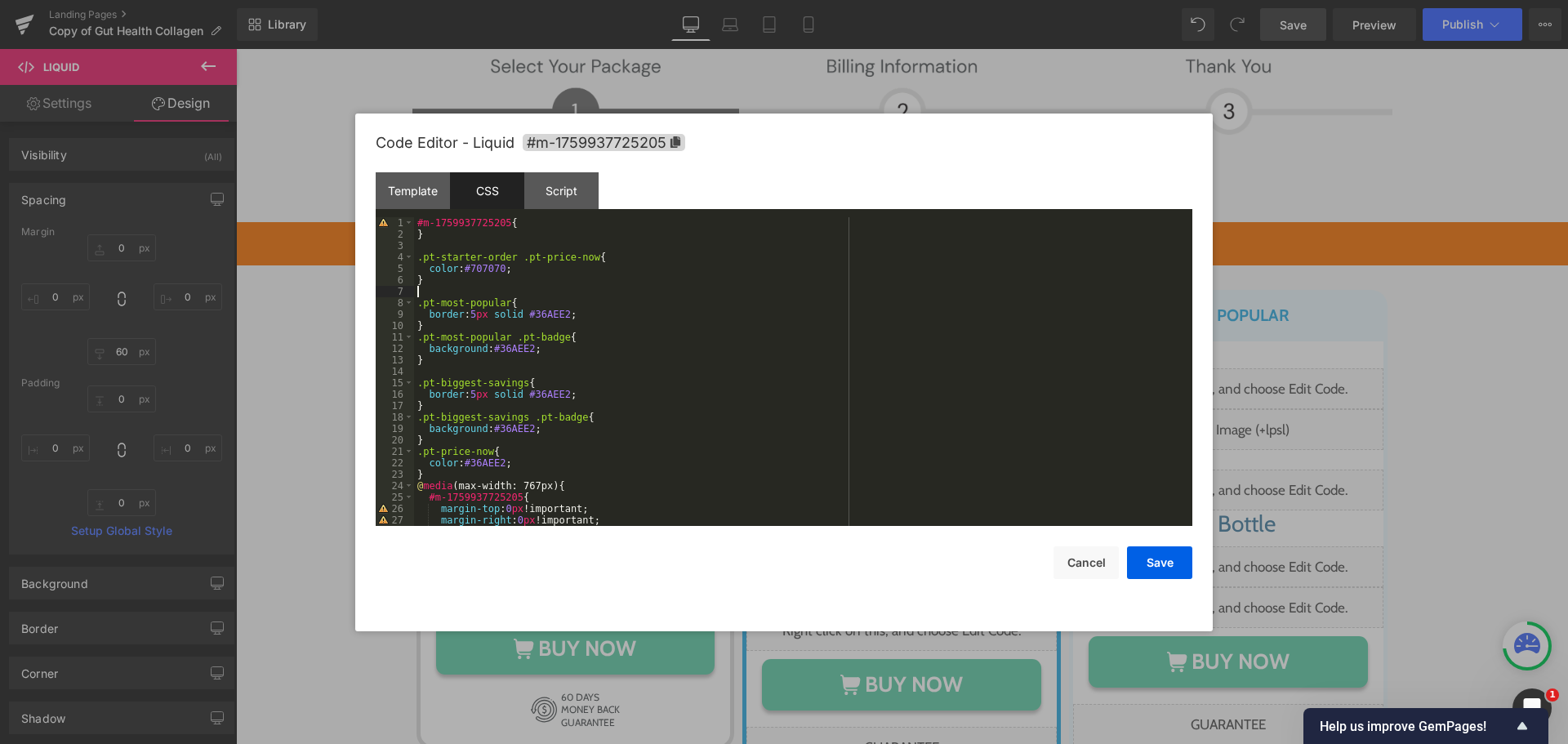
click at [541, 314] on div "#m-1759937725205 { } .pt-starter-order .pt-price-now { color : #707070 ; } .pt-…" at bounding box center [800, 383] width 772 height 332
click at [553, 308] on div "#m-1759937725205 { } .pt-starter-order .pt-price-now { color : #707070 ; } .pt-…" at bounding box center [800, 383] width 772 height 332
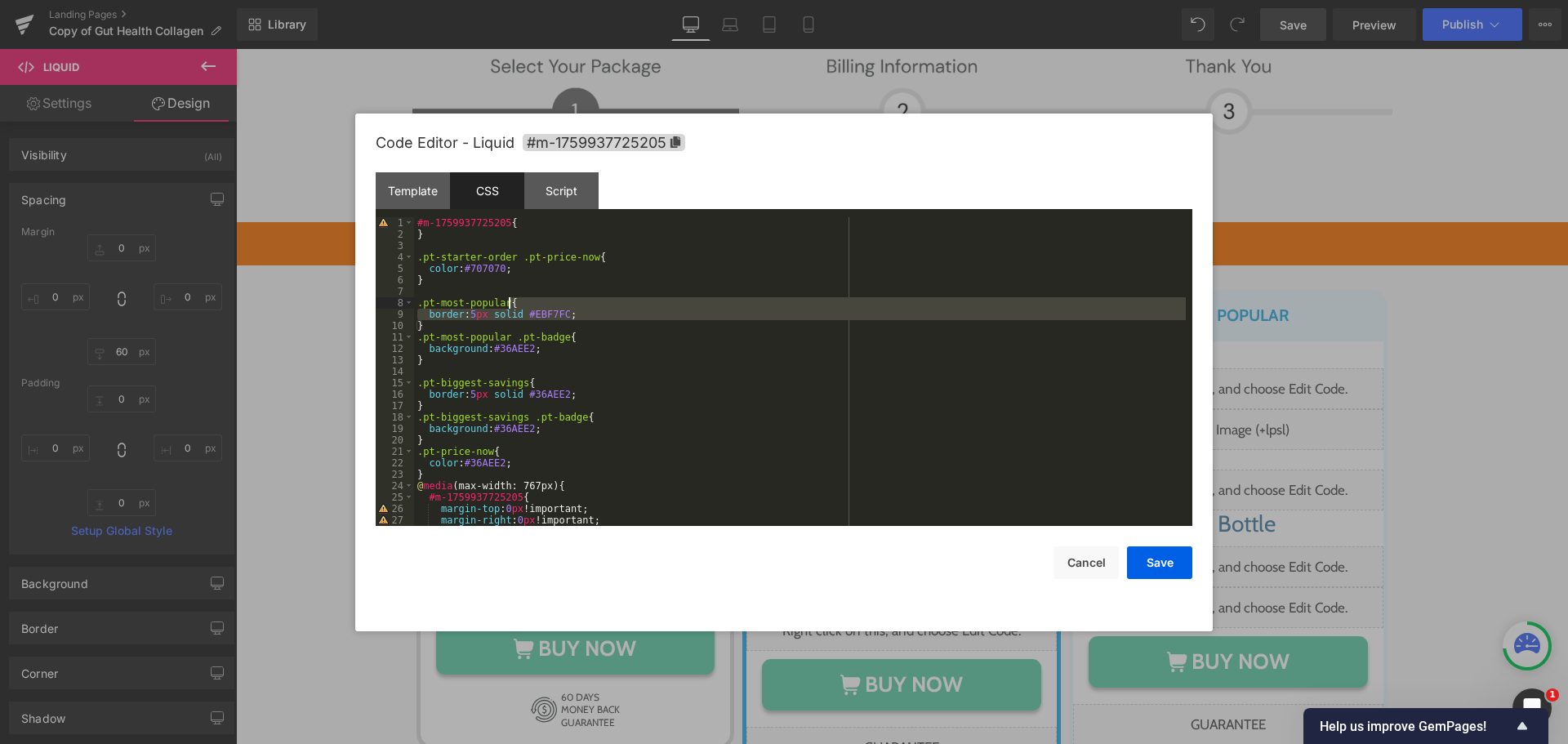
click at [553, 320] on div "#m-1759937725205 { } .pt-starter-order .pt-price-now { color : #707070 ; } .pt-…" at bounding box center [800, 372] width 772 height 308
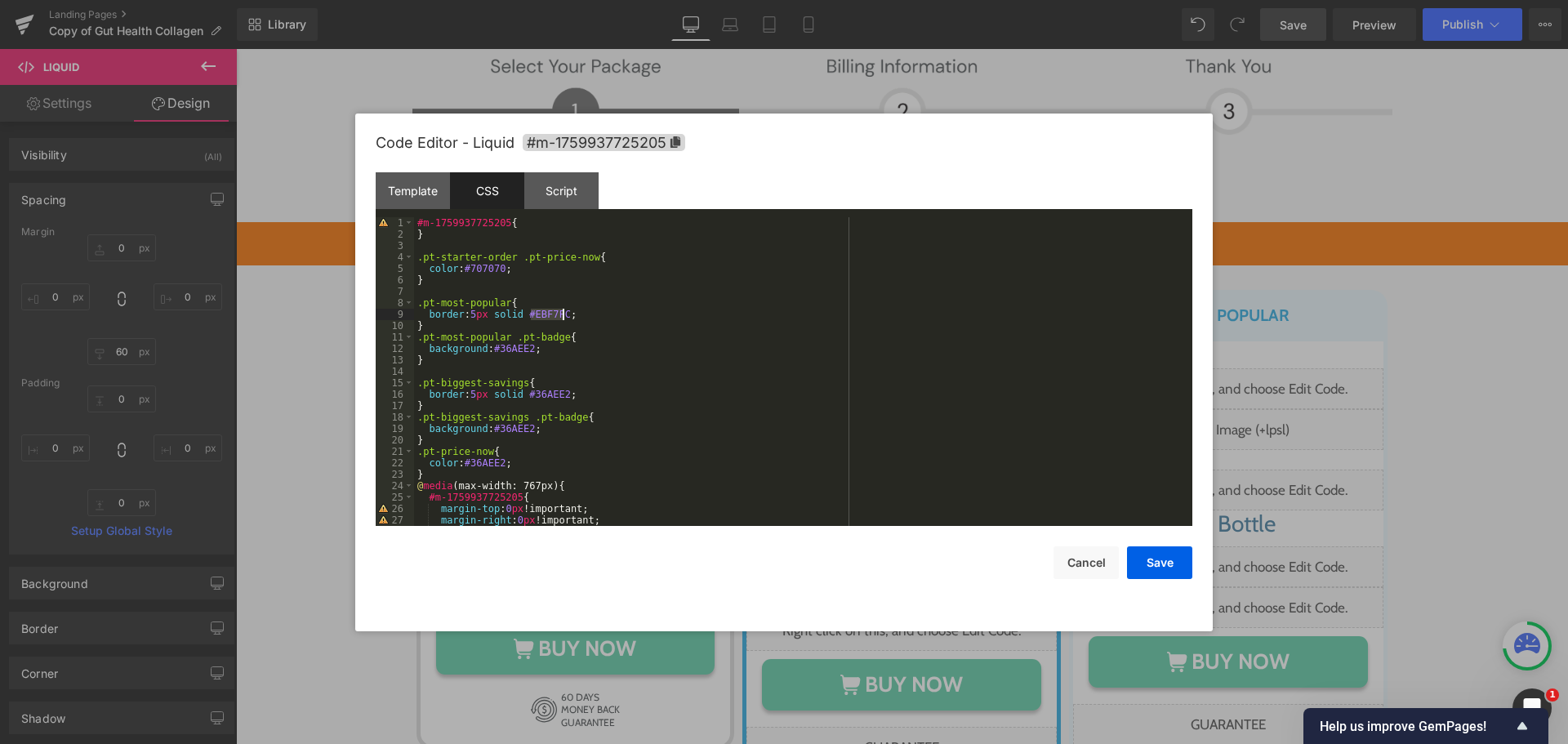
click at [553, 320] on div "#m-1759937725205 { } .pt-starter-order .pt-price-now { color : #707070 ; } .pt-…" at bounding box center [800, 383] width 772 height 332
click at [554, 320] on div "#m-1759937725205 { } .pt-starter-order .pt-price-now { color : #707070 ; } .pt-…" at bounding box center [800, 372] width 772 height 308
click at [554, 320] on div "#m-1759937725205 { } .pt-starter-order .pt-price-now { color : #707070 ; } .pt-…" at bounding box center [800, 383] width 772 height 332
click at [518, 353] on div "#m-1759937725205 { } .pt-starter-order .pt-price-now { color : #707070 ; } .pt-…" at bounding box center [800, 383] width 772 height 332
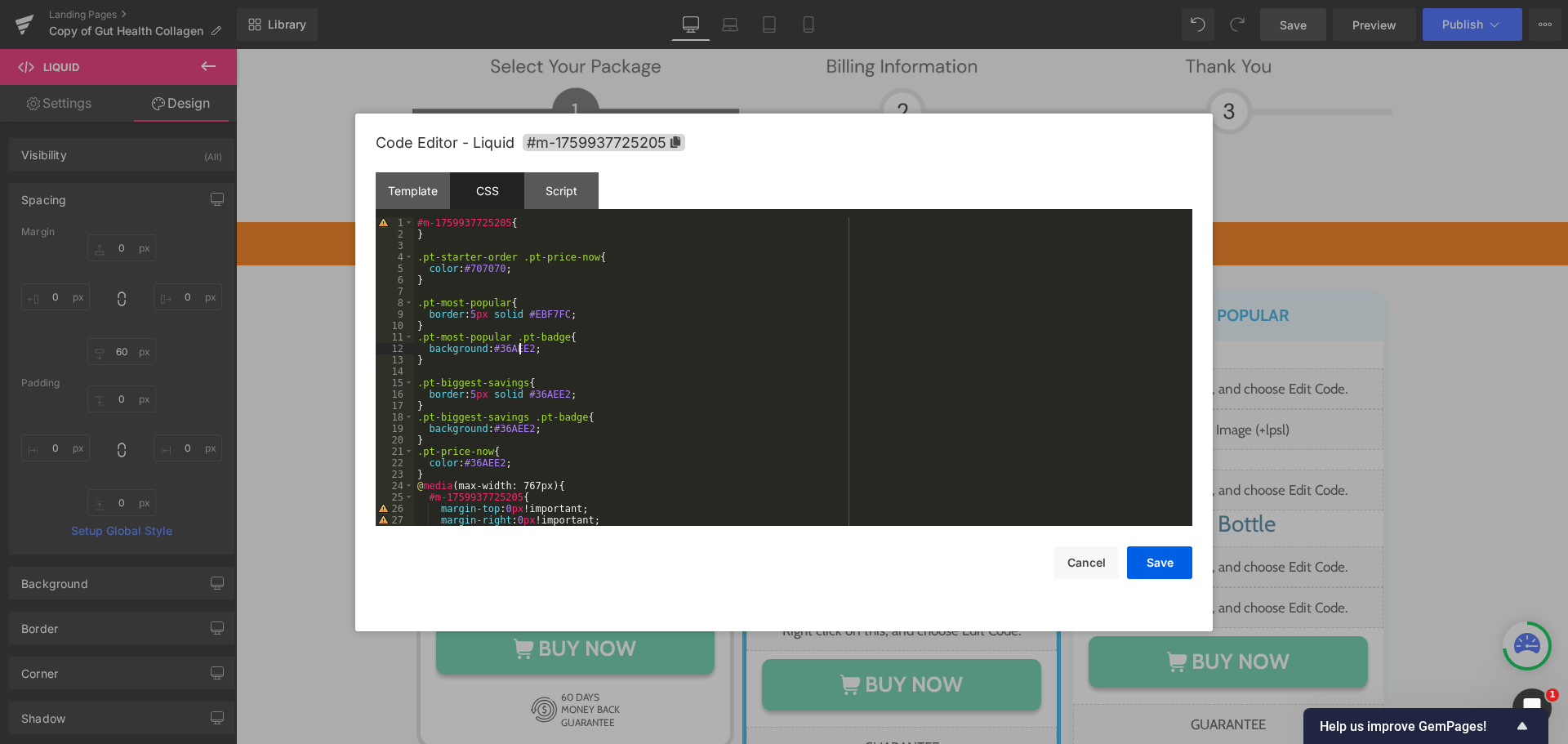
click at [518, 353] on div "#m-1759937725205 { } .pt-starter-order .pt-price-now { color : #707070 ; } .pt-…" at bounding box center [800, 383] width 772 height 332
click at [550, 352] on div "#m-1759937725205 { } .pt-starter-order .pt-price-now { color : #707070 ; } .pt-…" at bounding box center [800, 383] width 772 height 332
click at [549, 406] on div "#m-1759937725205 { } .pt-starter-order .pt-price-now { color : #707070 ; } .pt-…" at bounding box center [800, 383] width 772 height 332
click at [485, 359] on div "#m-1759937725205 { } .pt-starter-order .pt-price-now { color : #707070 ; } .pt-…" at bounding box center [800, 383] width 772 height 332
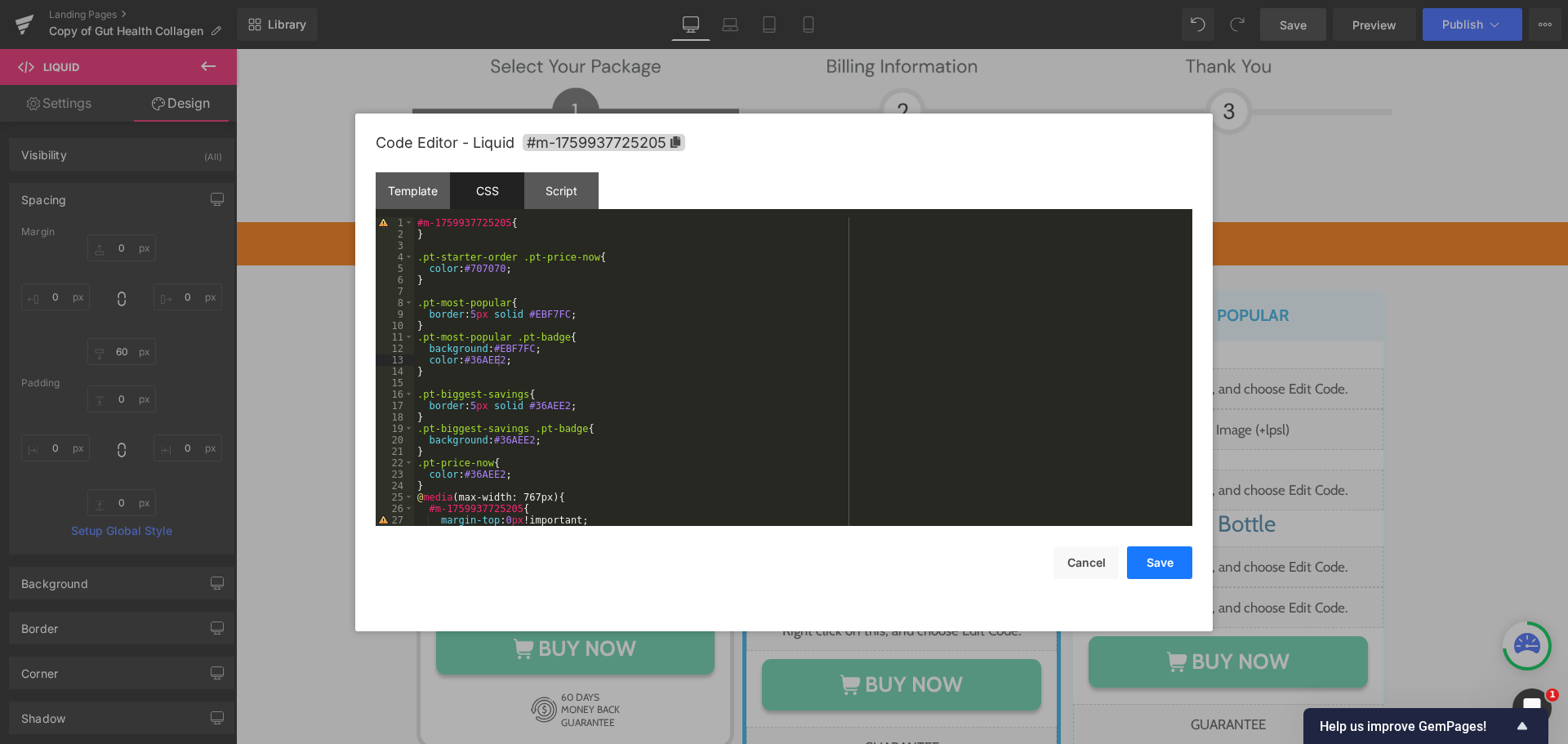
click at [1159, 567] on button "Save" at bounding box center [1159, 562] width 65 height 33
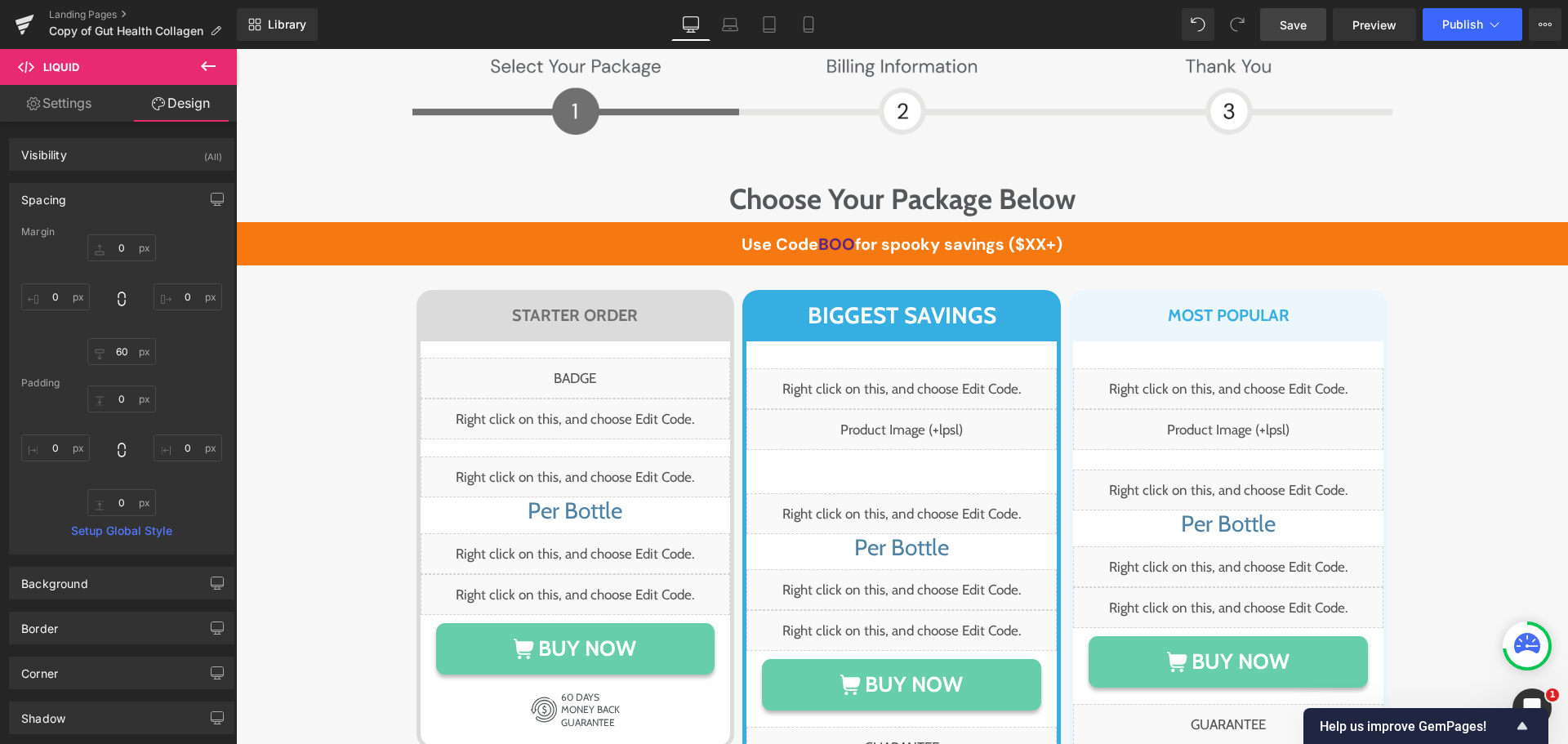
click at [1294, 26] on span "Save" at bounding box center [1293, 25] width 26 height 17
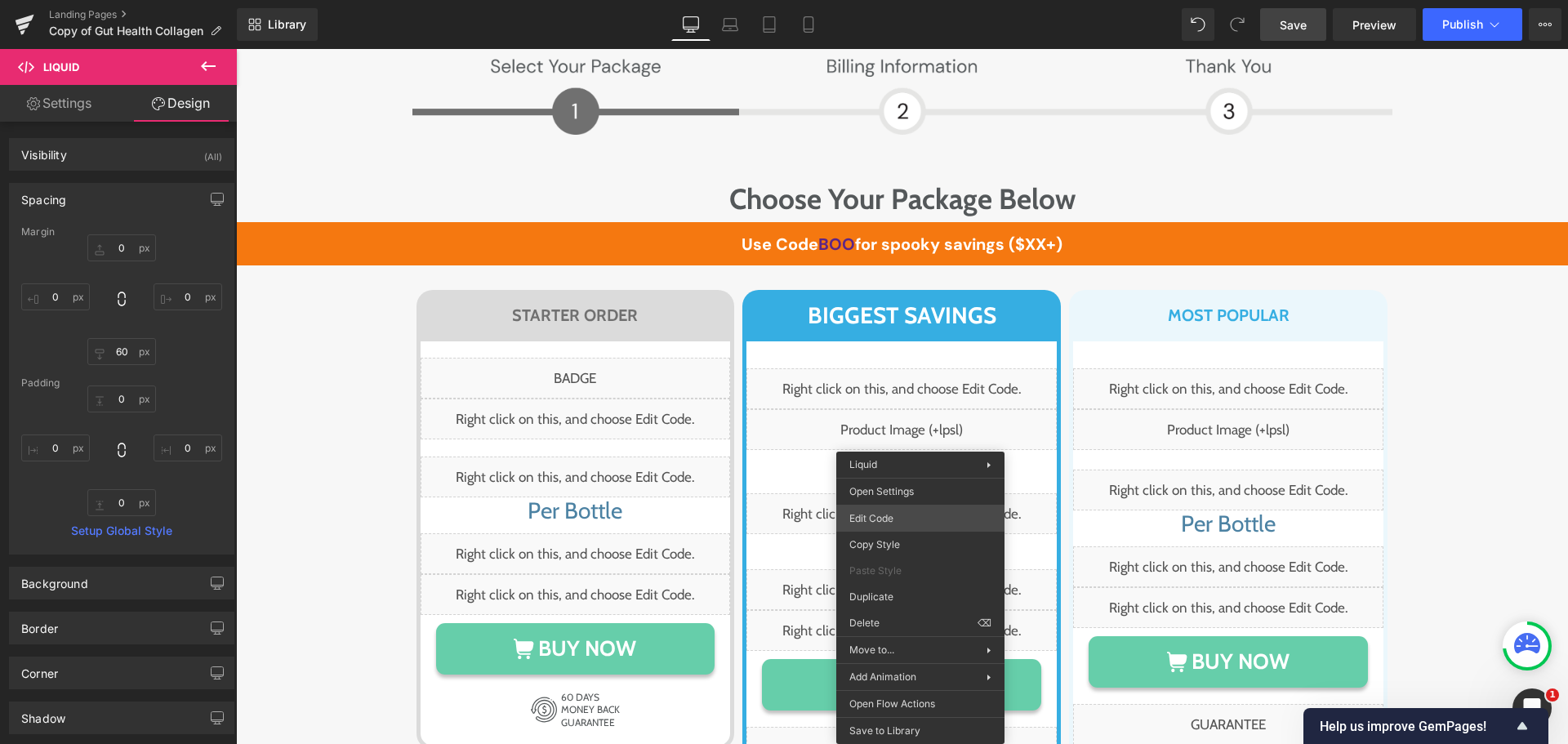
click at [902, 0] on div "Text Block You are previewing how the will restyle your page. You can not edit …" at bounding box center [784, 0] width 1568 height 0
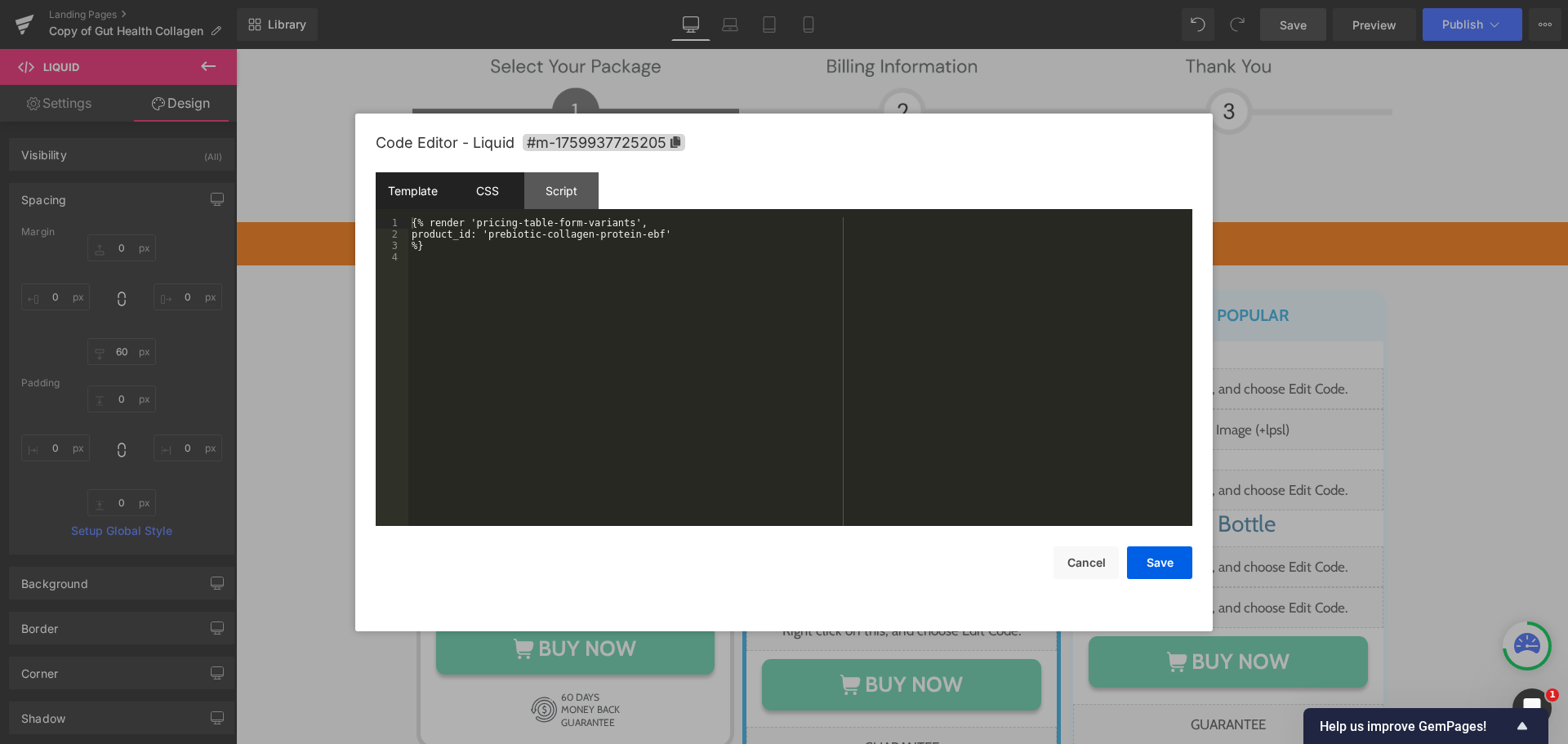
click at [466, 193] on div "CSS" at bounding box center [487, 190] width 75 height 37
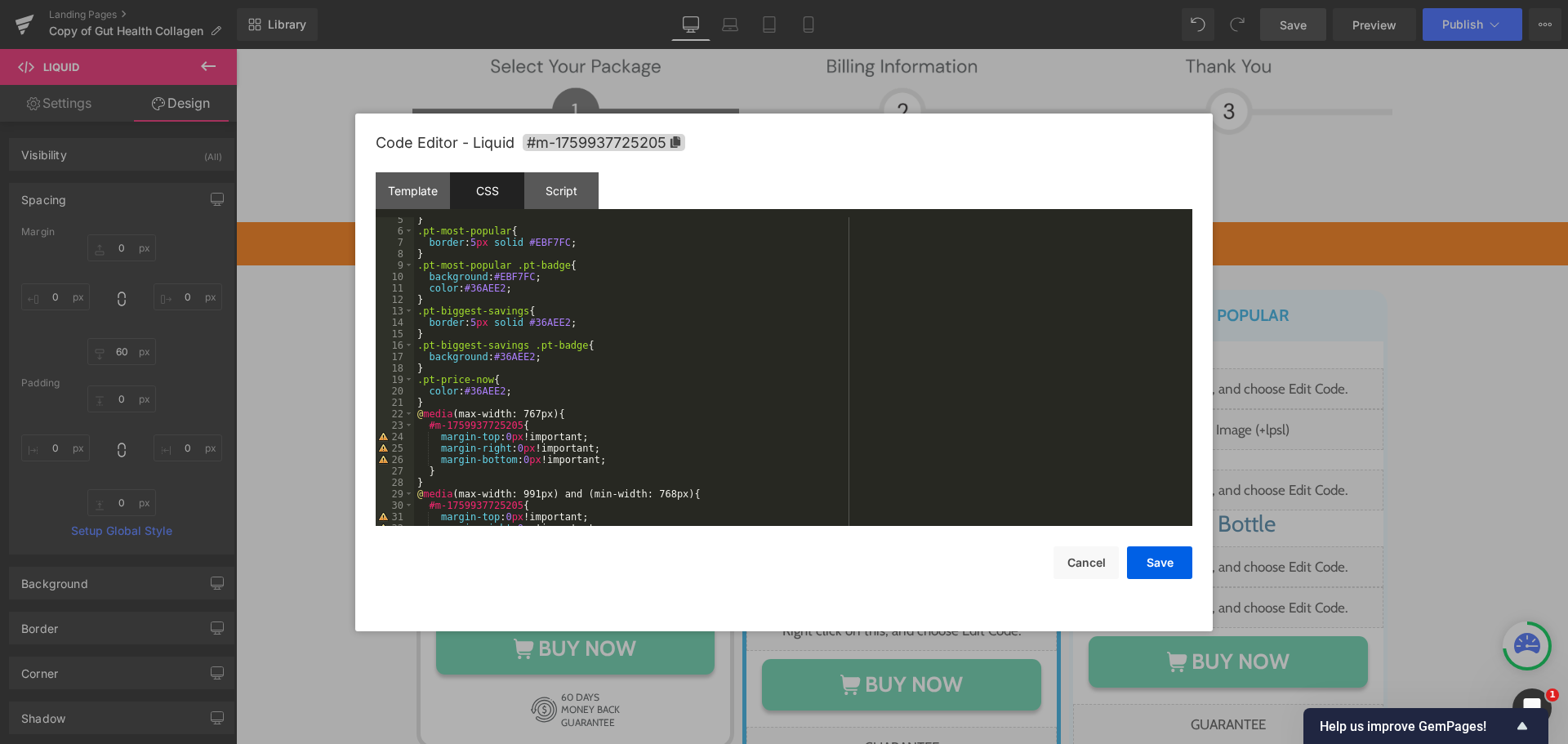
scroll to position [0, 0]
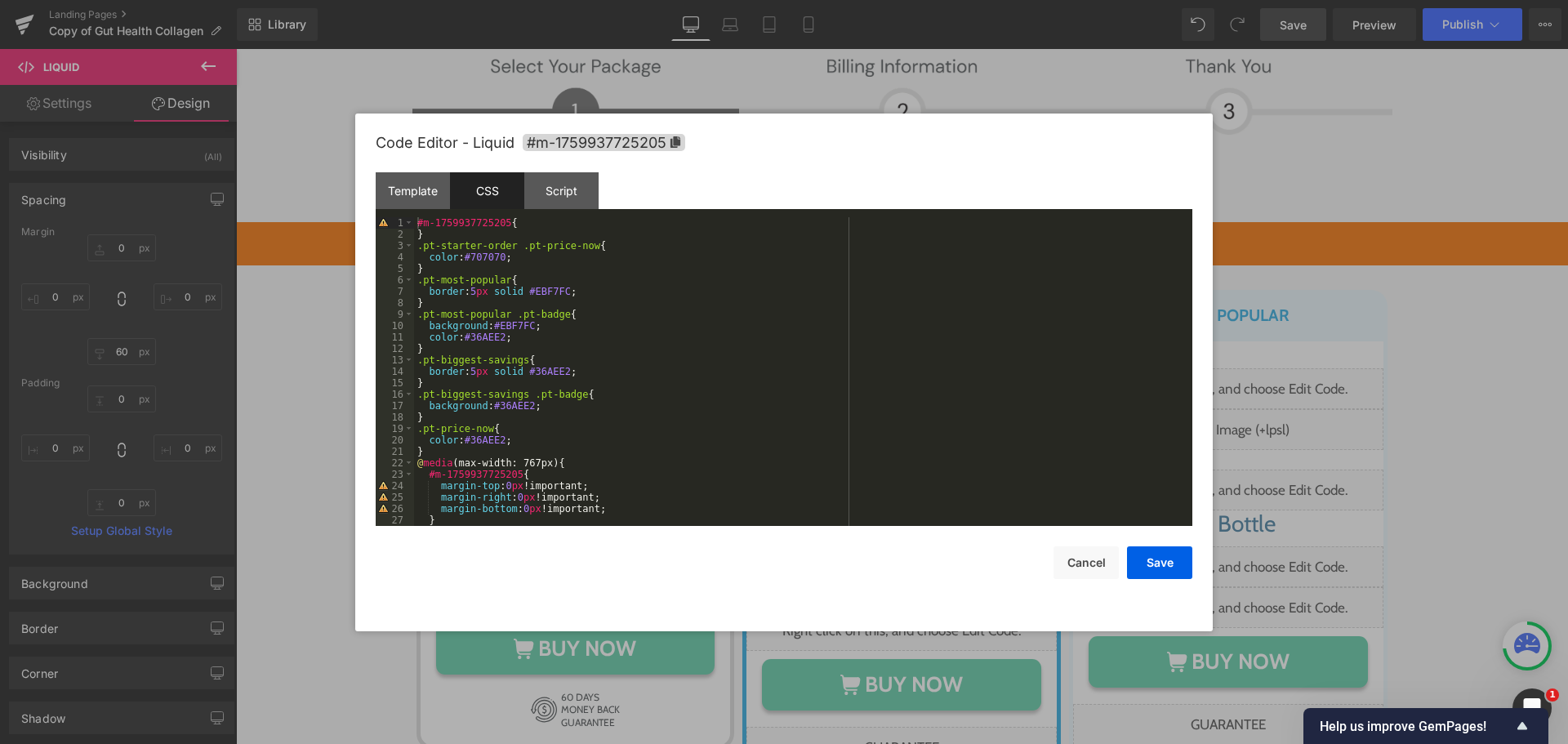
click at [497, 256] on div "#m-1759937725205 { } .pt-starter-order .pt-price-now { color : #707070 ; } .pt-…" at bounding box center [800, 383] width 772 height 332
click at [562, 290] on div "#m-1759937725205 { } .pt-starter-order .pt-price-now { color : #707070 !importa…" at bounding box center [800, 383] width 772 height 332
click at [531, 321] on div "#m-1759937725205 { } .pt-starter-order .pt-price-now { color : #707070 !importa…" at bounding box center [800, 383] width 772 height 332
click at [495, 337] on div "#m-1759937725205 { } .pt-starter-order .pt-price-now { color : #707070 !importa…" at bounding box center [800, 383] width 772 height 332
click at [497, 337] on div "#m-1759937725205 { } .pt-starter-order .pt-price-now { color : #707070 !importa…" at bounding box center [800, 383] width 772 height 332
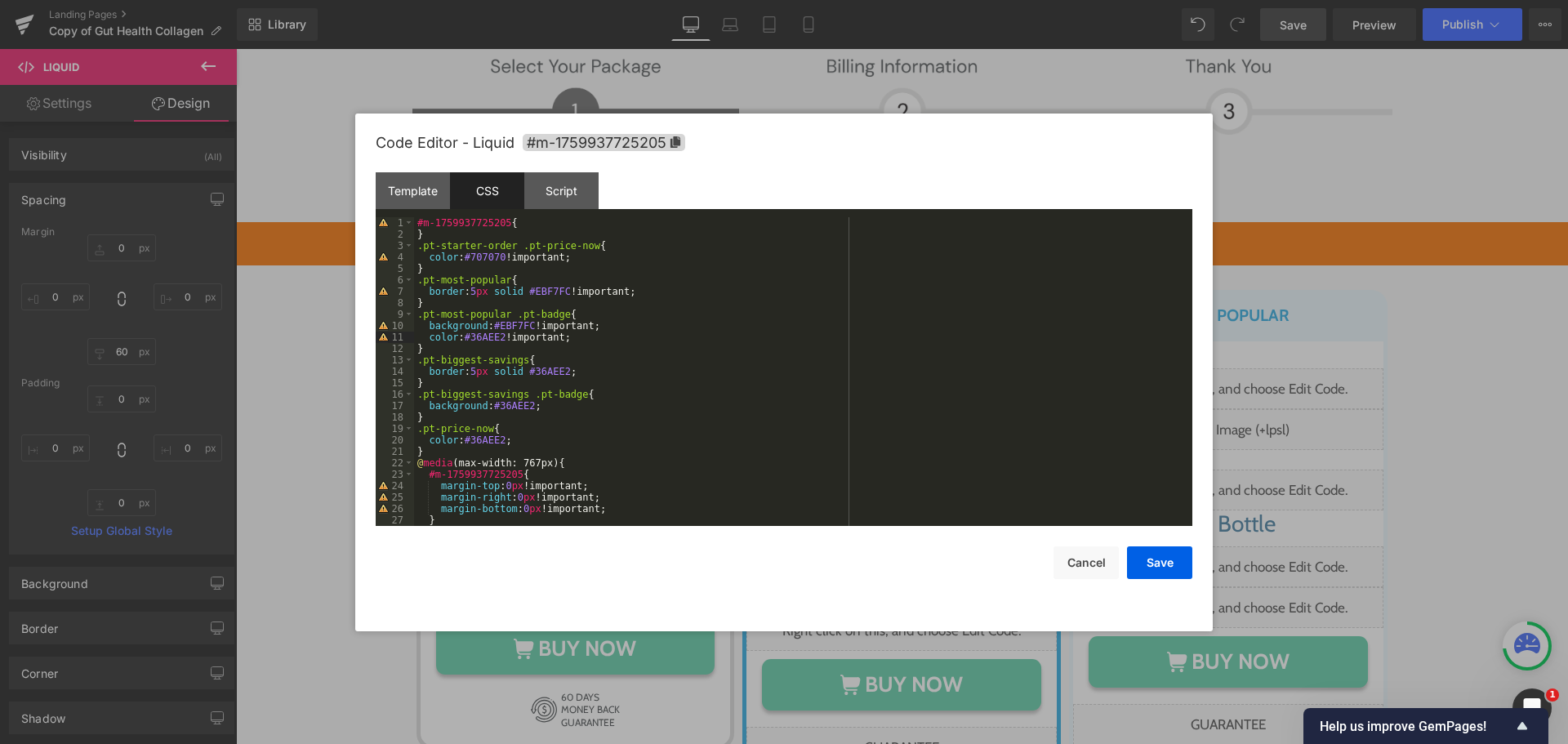
click at [563, 372] on div "#m-1759937725205 { } .pt-starter-order .pt-price-now { color : #707070 !importa…" at bounding box center [800, 383] width 772 height 332
click at [530, 405] on div "#m-1759937725205 { } .pt-starter-order .pt-price-now { color : #707070 !importa…" at bounding box center [800, 383] width 772 height 332
click at [498, 441] on div "#m-1759937725205 { } .pt-starter-order .pt-price-now { color : #707070 !importa…" at bounding box center [800, 383] width 772 height 332
drag, startPoint x: 578, startPoint y: 439, endPoint x: 499, endPoint y: 441, distance: 79.0
click at [499, 441] on div "#m-1759937725205 { } .pt-starter-order .pt-price-now { color : #707070 !importa…" at bounding box center [800, 383] width 772 height 332
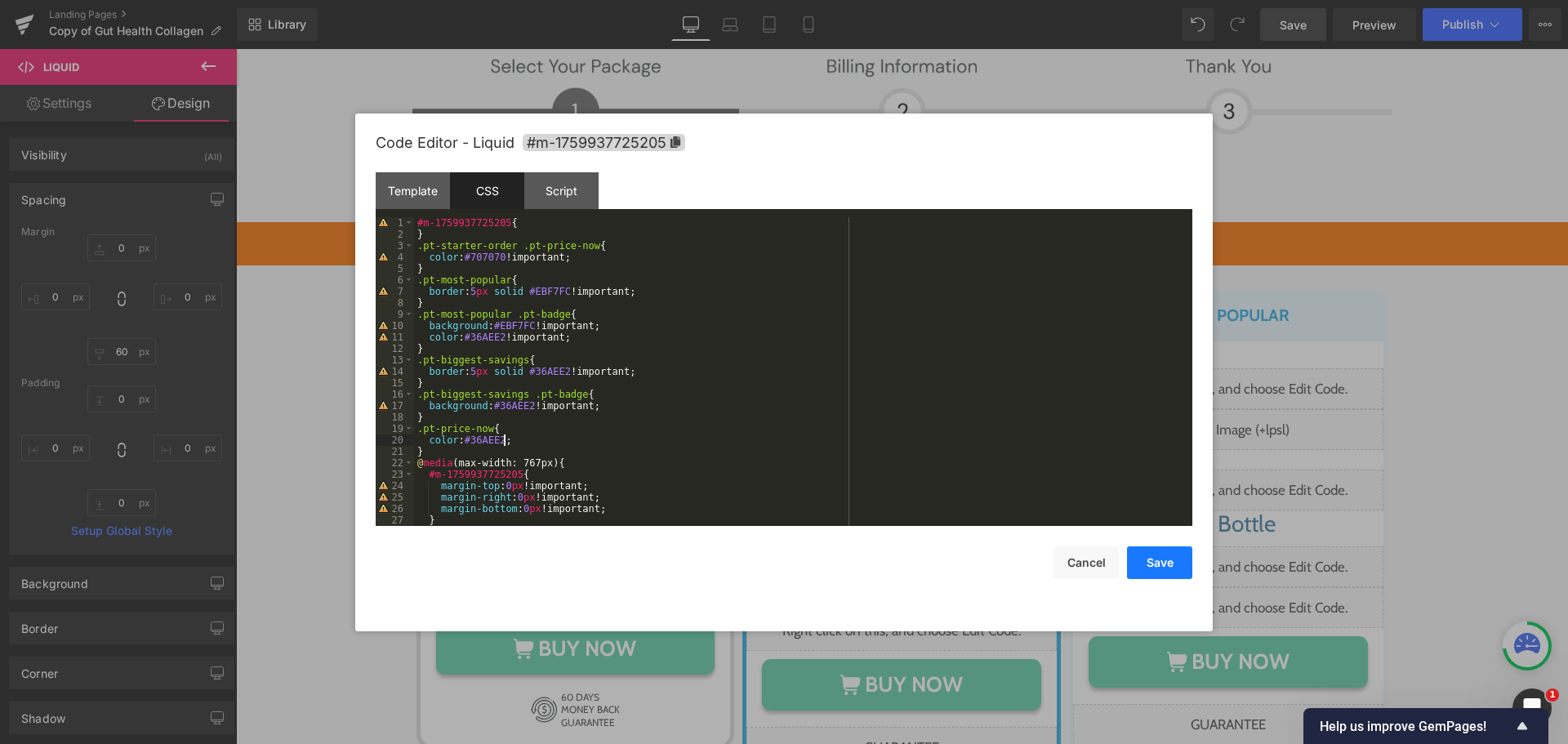
click at [1169, 558] on button "Save" at bounding box center [1159, 562] width 65 height 33
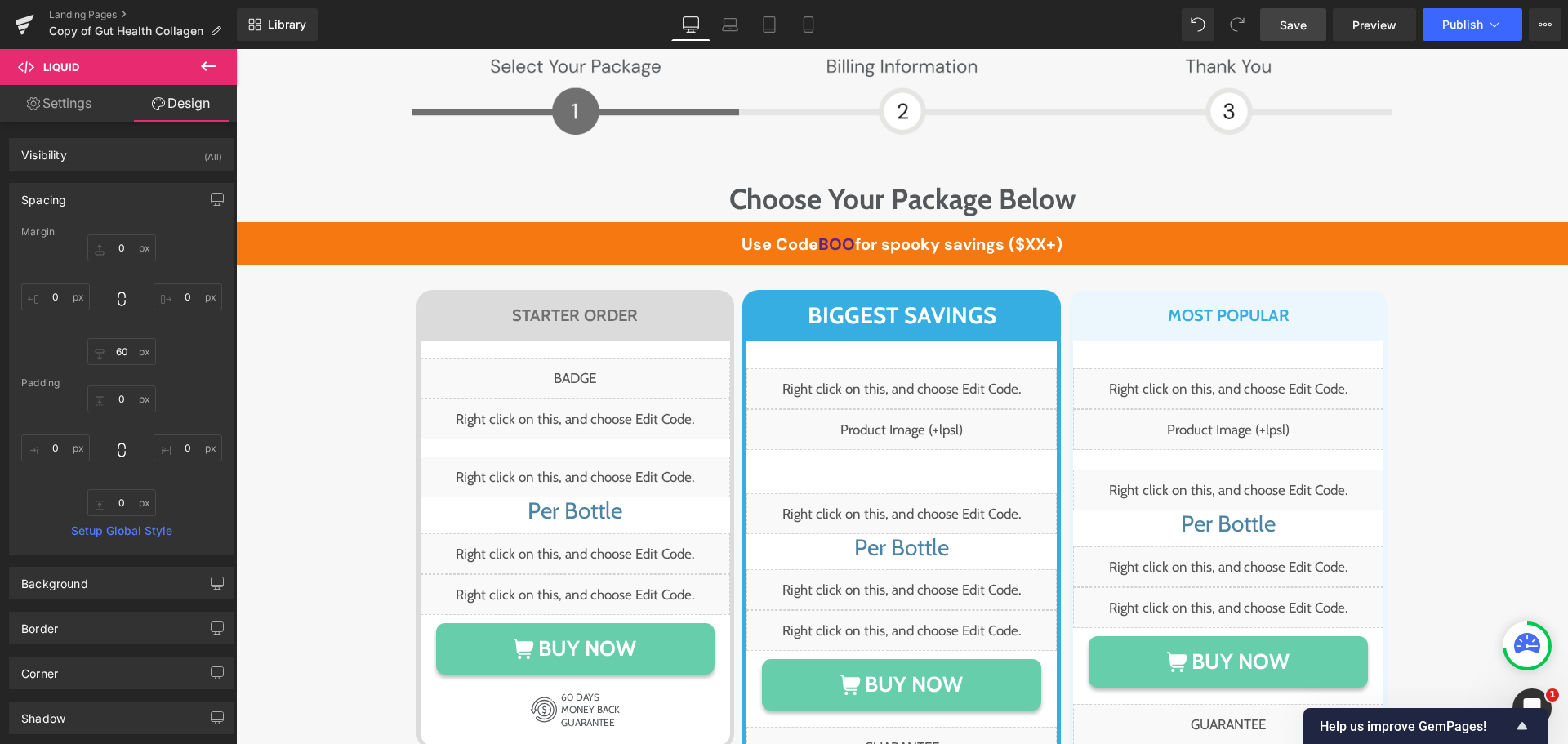
click at [1302, 21] on span "Save" at bounding box center [1293, 25] width 26 height 17
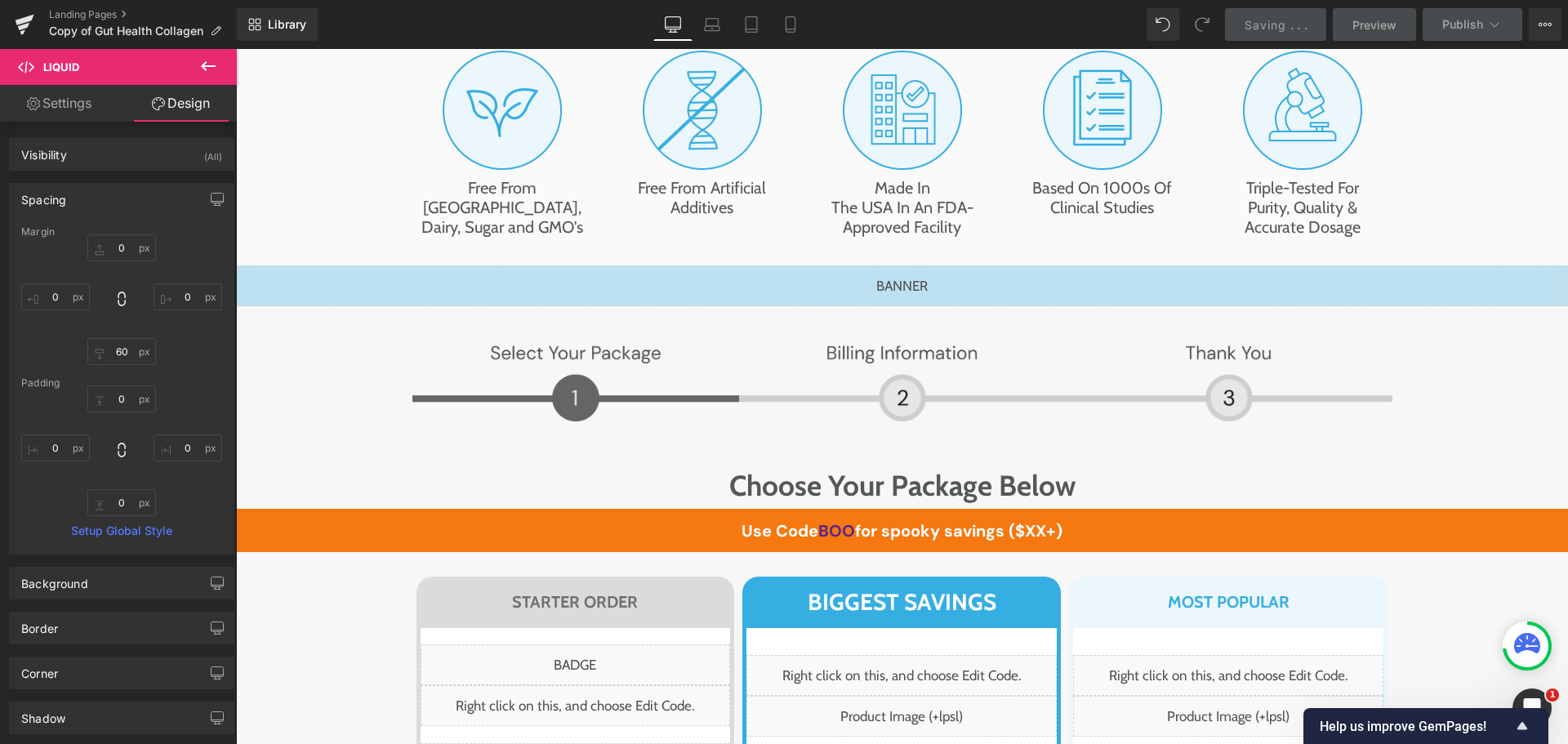
scroll to position [8827, 0]
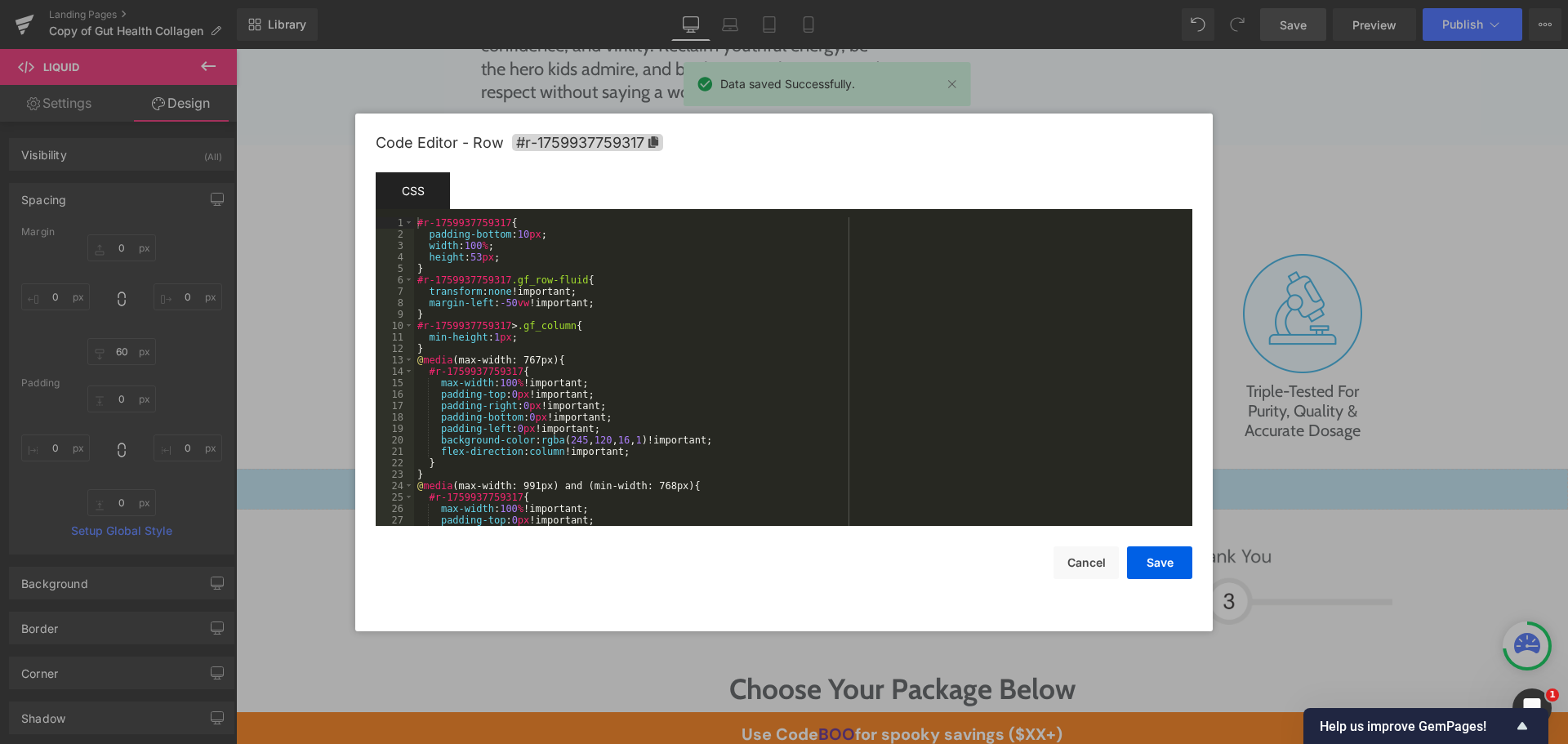
click at [249, 521] on body "Text Block You are previewing how the will restyle your page. You can not edit …" at bounding box center [784, 372] width 1568 height 744
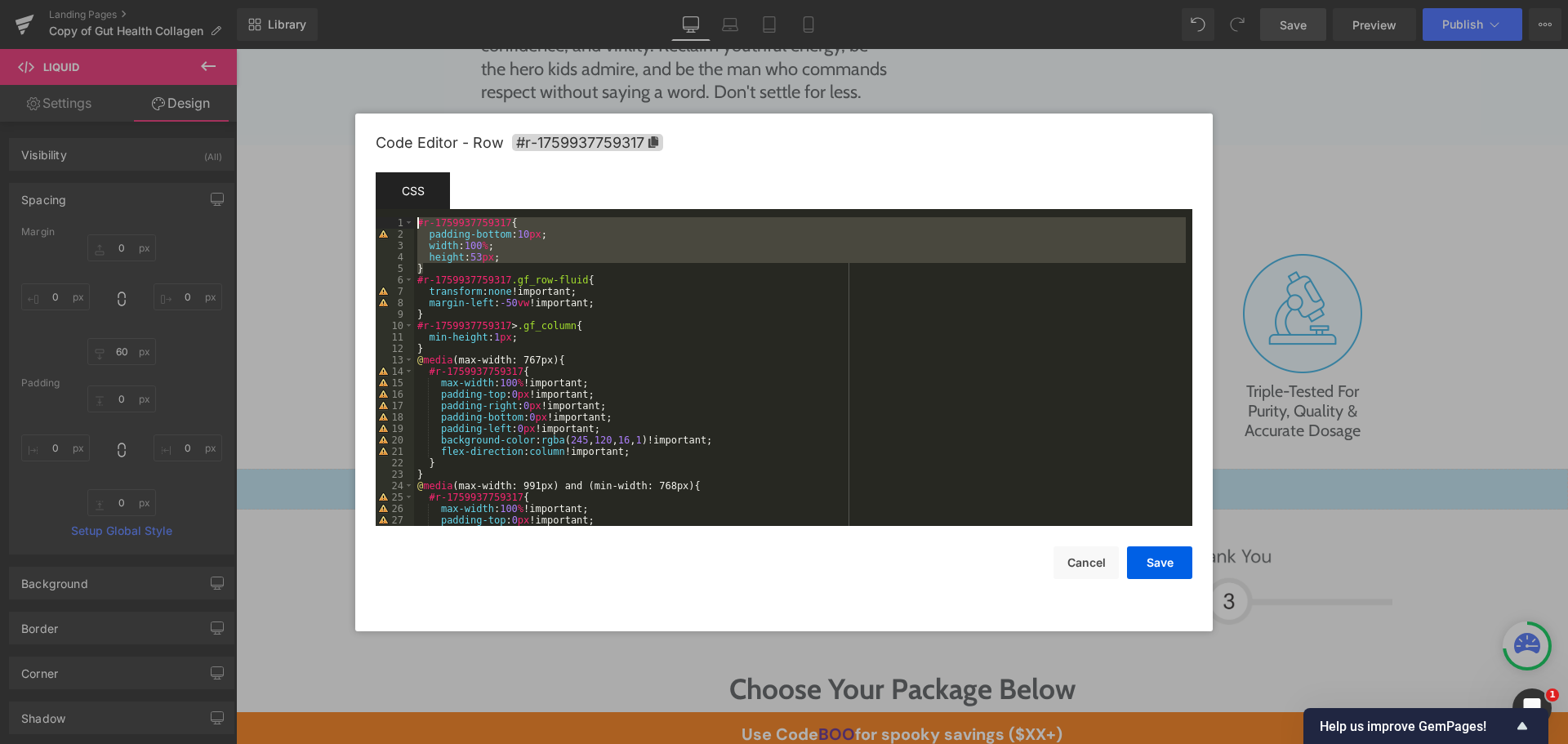
drag, startPoint x: 460, startPoint y: 264, endPoint x: 410, endPoint y: 216, distance: 69.3
click at [410, 216] on div "Template CSS Script 1 2 3 4 5 6 7 8 9 10 11 12 13 14 15 16 17 18 19 20 21 22 23…" at bounding box center [784, 349] width 817 height 354
click at [522, 261] on div "#r-1759937759317 { padding-bottom : 10 px ; width : 100 % ; height : 53 px ; } …" at bounding box center [800, 372] width 772 height 308
drag, startPoint x: 445, startPoint y: 268, endPoint x: 384, endPoint y: 220, distance: 77.6
click at [384, 220] on pre "1 2 3 4 5 6 7 8 9 10 11 12 13 14 15 16 17 18 19 20 21 22 23 24 25 26 27 28 #r-1…" at bounding box center [784, 372] width 817 height 308
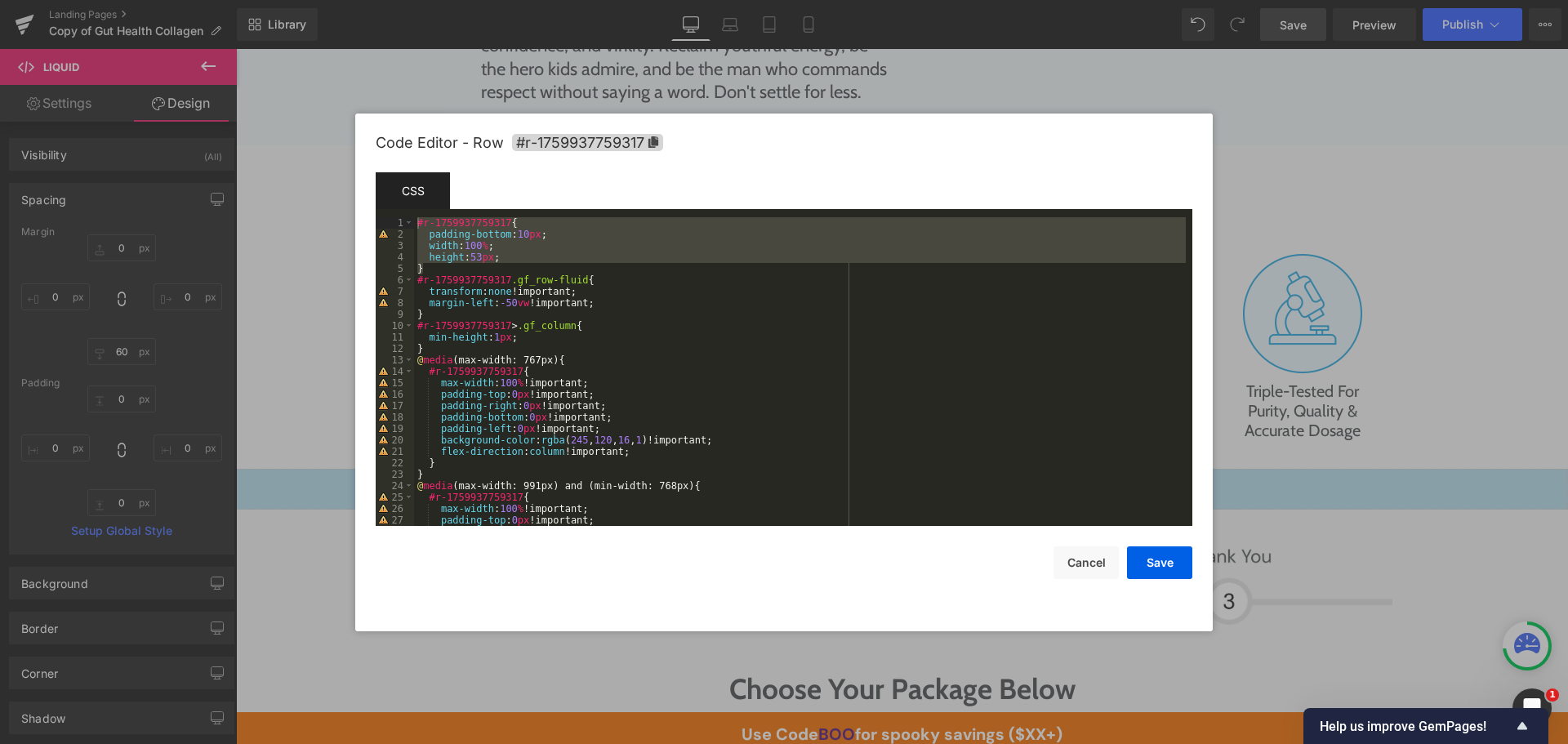
click at [452, 271] on div "#r-1759937759317 { padding-bottom : 10 px ; width : 100 % ; height : 53 px ; } …" at bounding box center [800, 372] width 772 height 308
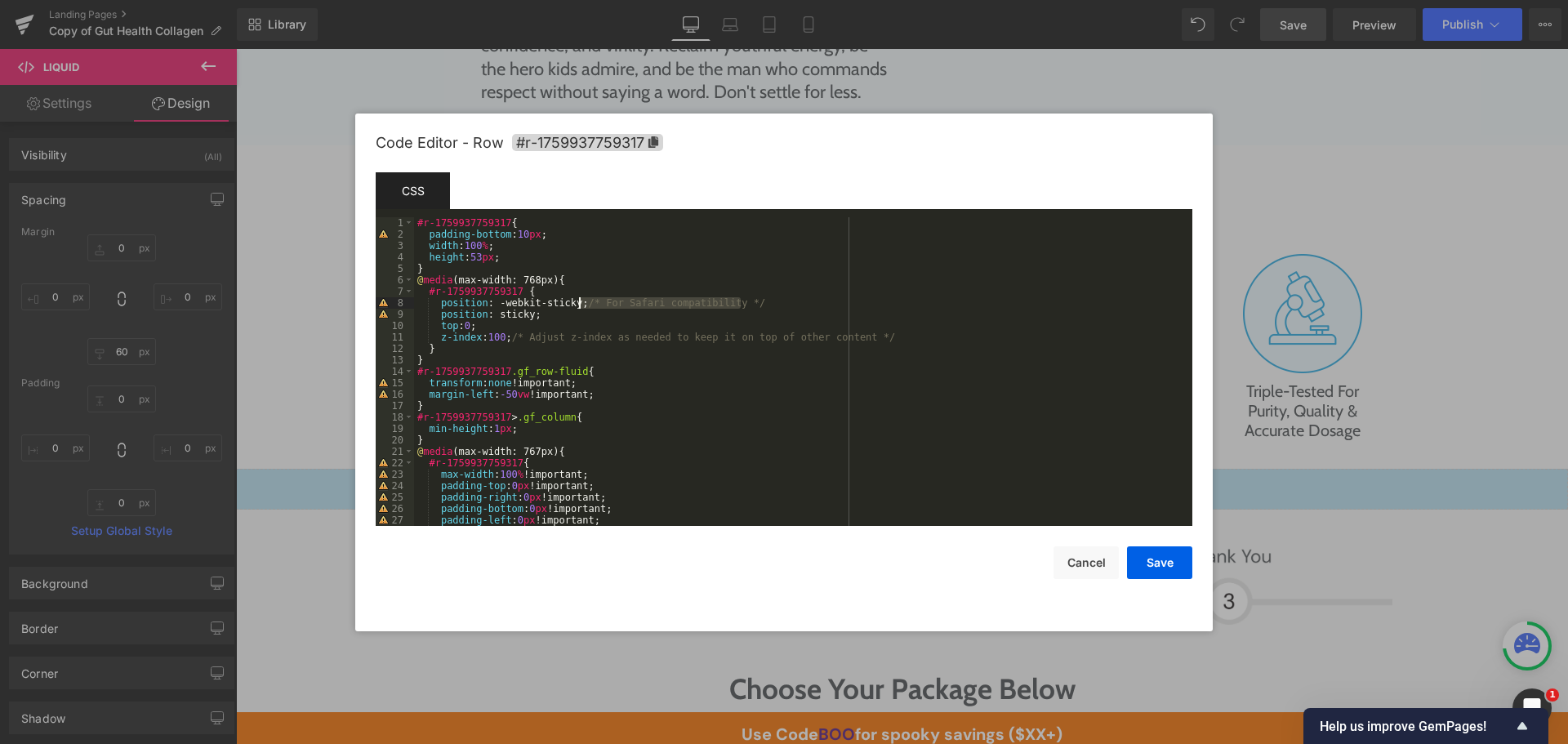
drag, startPoint x: 751, startPoint y: 300, endPoint x: 577, endPoint y: 303, distance: 174.0
click at [577, 303] on div "#r-1759937759317 { padding-bottom : 10 px ; width : 100 % ; height : 53 px ; } …" at bounding box center [800, 383] width 772 height 332
click at [885, 344] on div "#r-1759937759317 { padding-bottom : 10 px ; width : 100 % ; height : 53 px ; } …" at bounding box center [800, 383] width 772 height 332
click at [889, 337] on div "#r-1759937759317 { padding-bottom : 10 px ; width : 100 % ; height : 53 px ; } …" at bounding box center [800, 383] width 772 height 332
drag, startPoint x: 637, startPoint y: 322, endPoint x: 657, endPoint y: 312, distance: 22.4
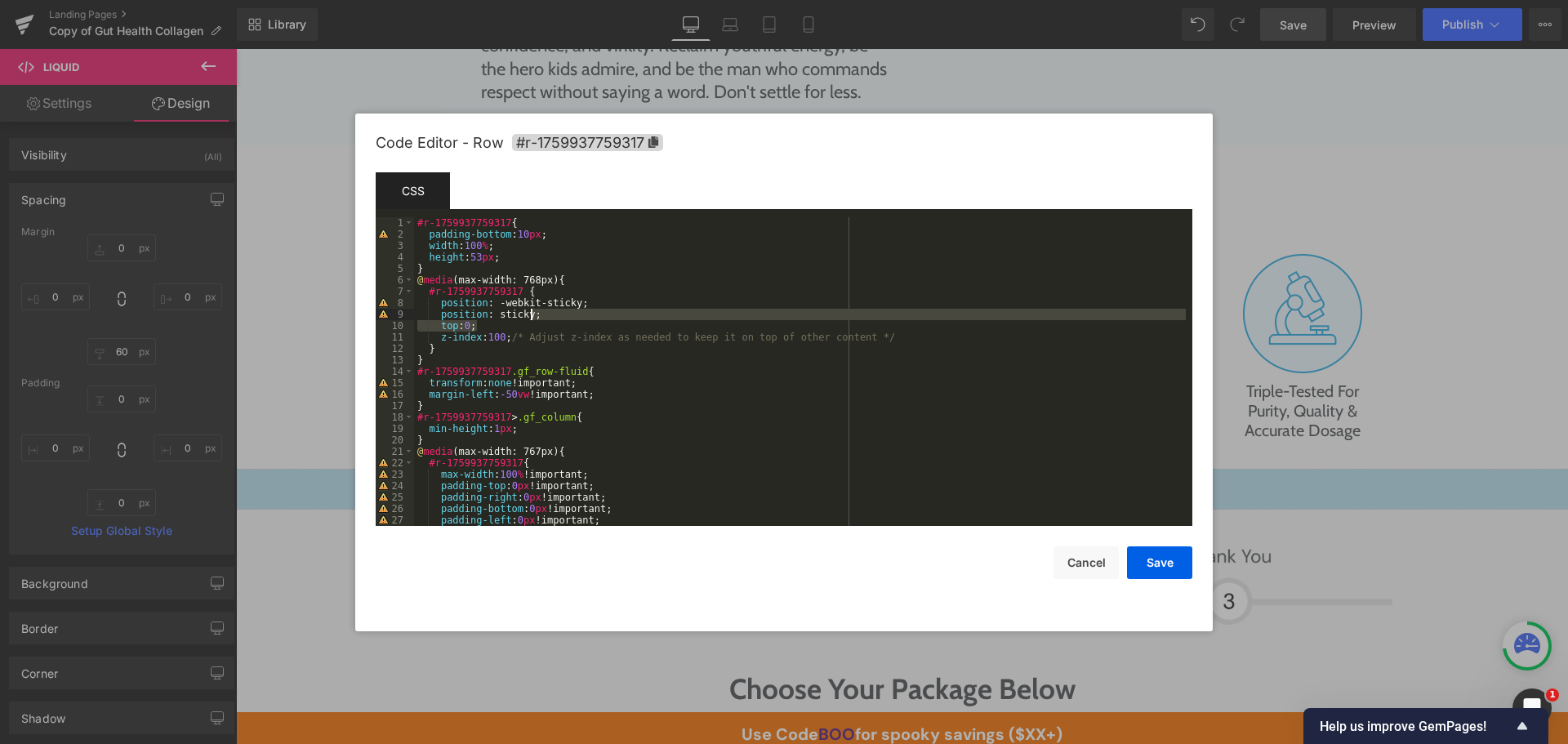
click at [657, 312] on div "#r-1759937759317 { padding-bottom : 10 px ; width : 100 % ; height : 53 px ; } …" at bounding box center [800, 383] width 772 height 332
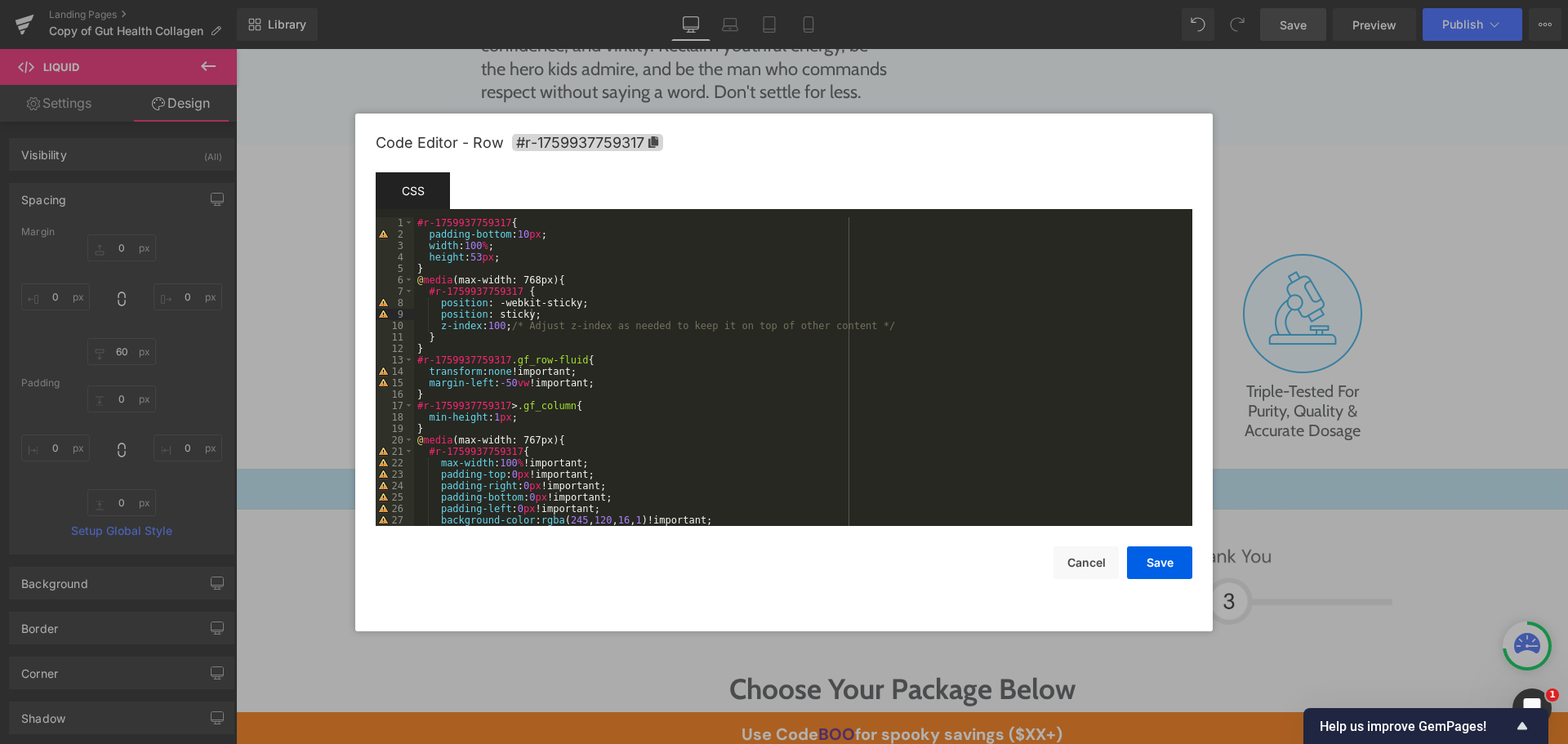
drag, startPoint x: 1175, startPoint y: 571, endPoint x: 812, endPoint y: 266, distance: 474.1
click at [812, 263] on div "#r-1759937759317 { padding-bottom : 10 px ; width : 100 % ; height : 53 px ; } …" at bounding box center [800, 383] width 772 height 332
click at [1070, 417] on div "#r-1759937759317 { padding-bottom : 10 px ; width : 100 % ; height : 53 px ; } …" at bounding box center [800, 383] width 772 height 332
click at [1078, 571] on button "Cancel" at bounding box center [1086, 562] width 65 height 33
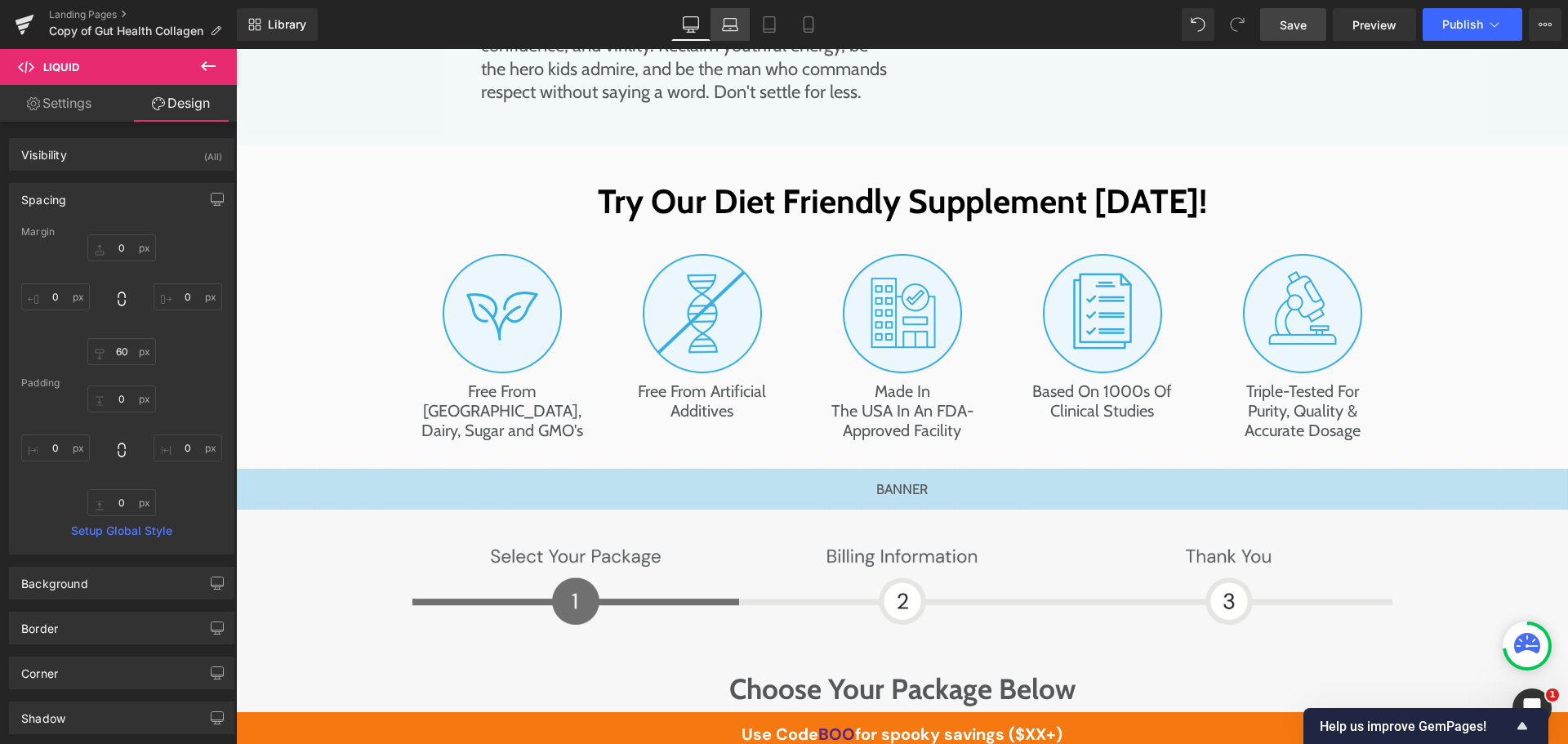
click at [723, 32] on icon at bounding box center [729, 24] width 16 height 16
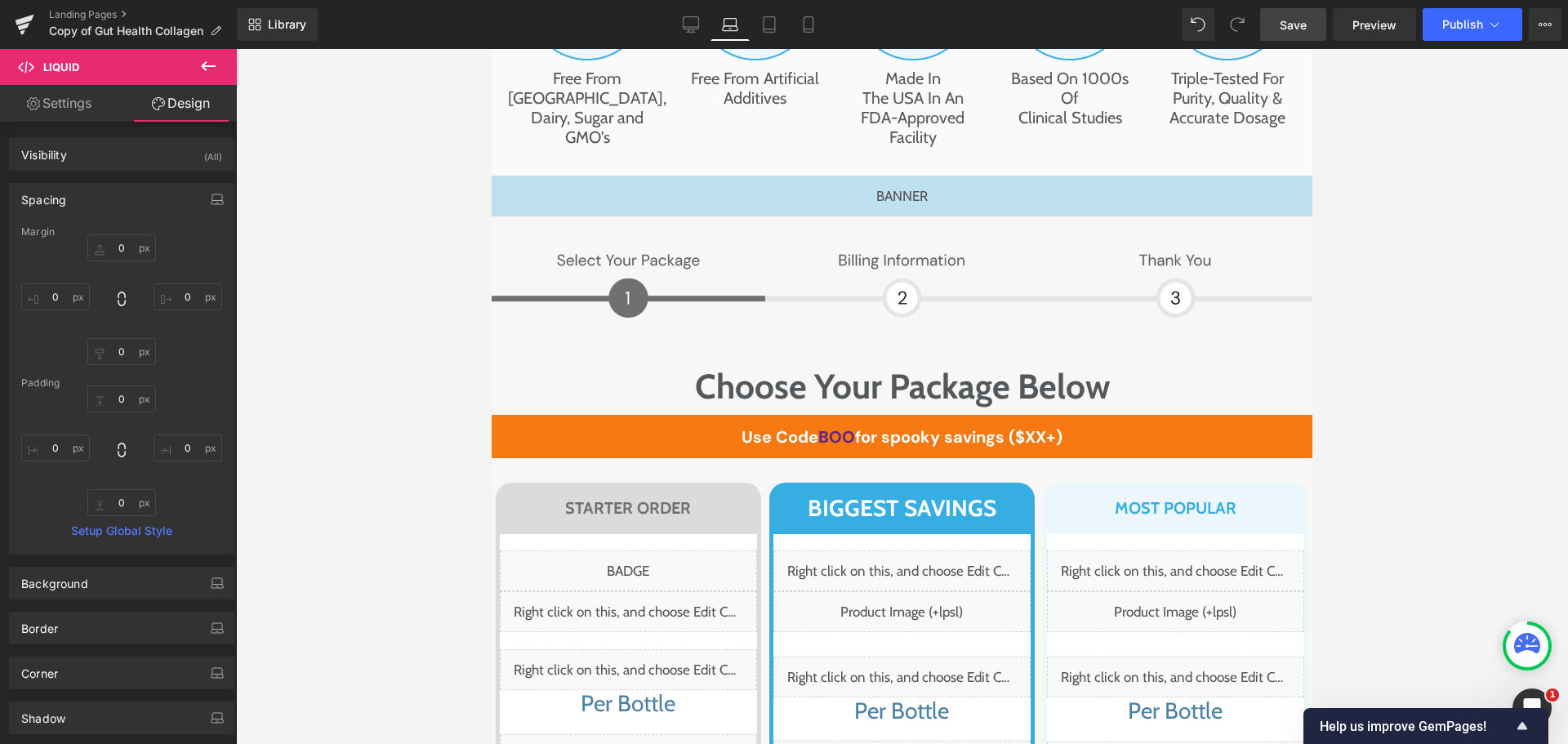
scroll to position [10164, 0]
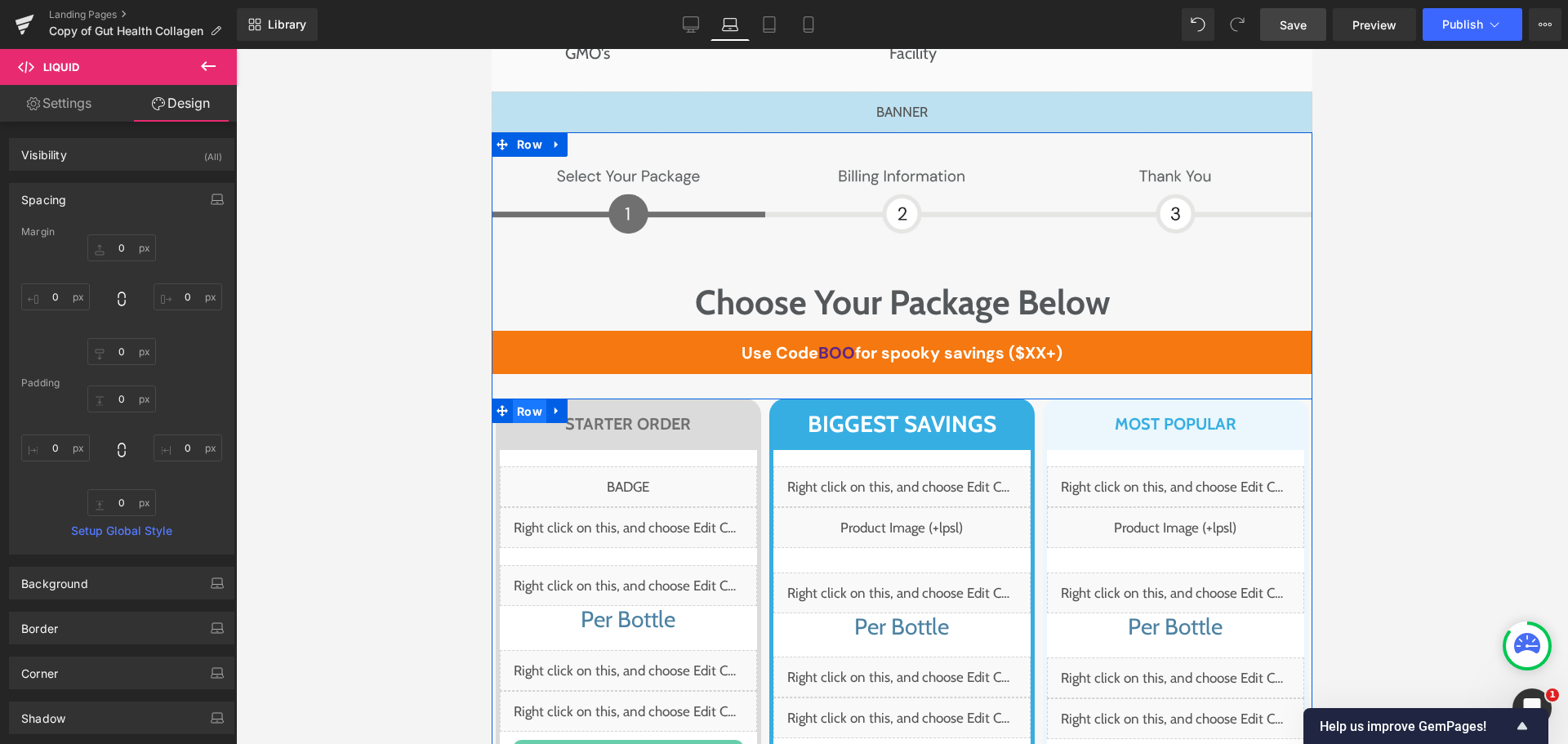
click at [524, 399] on span "Row" at bounding box center [529, 411] width 33 height 25
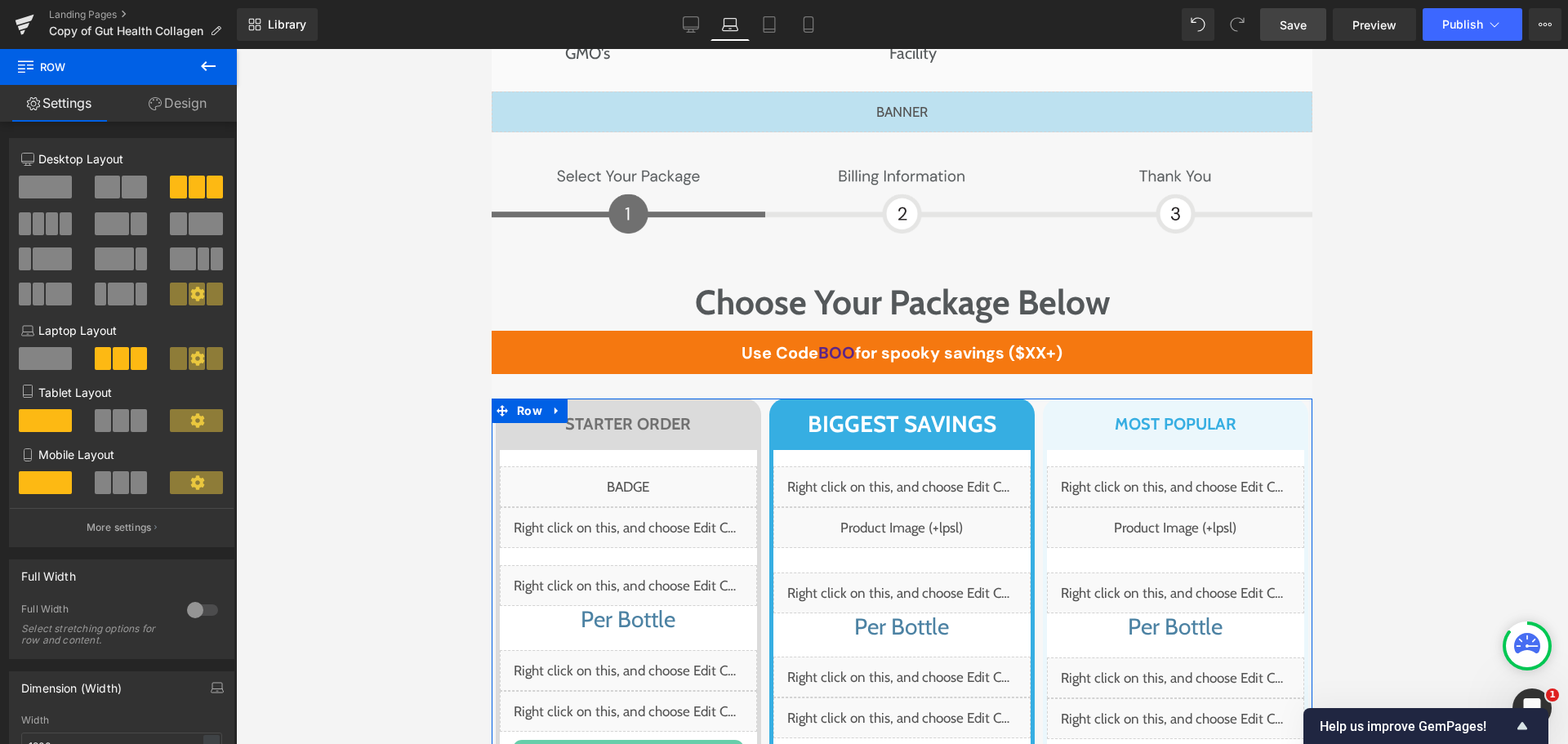
click at [181, 112] on link "Design" at bounding box center [177, 103] width 118 height 37
click at [0, 0] on div "Spacing" at bounding box center [0, 0] width 0 height 0
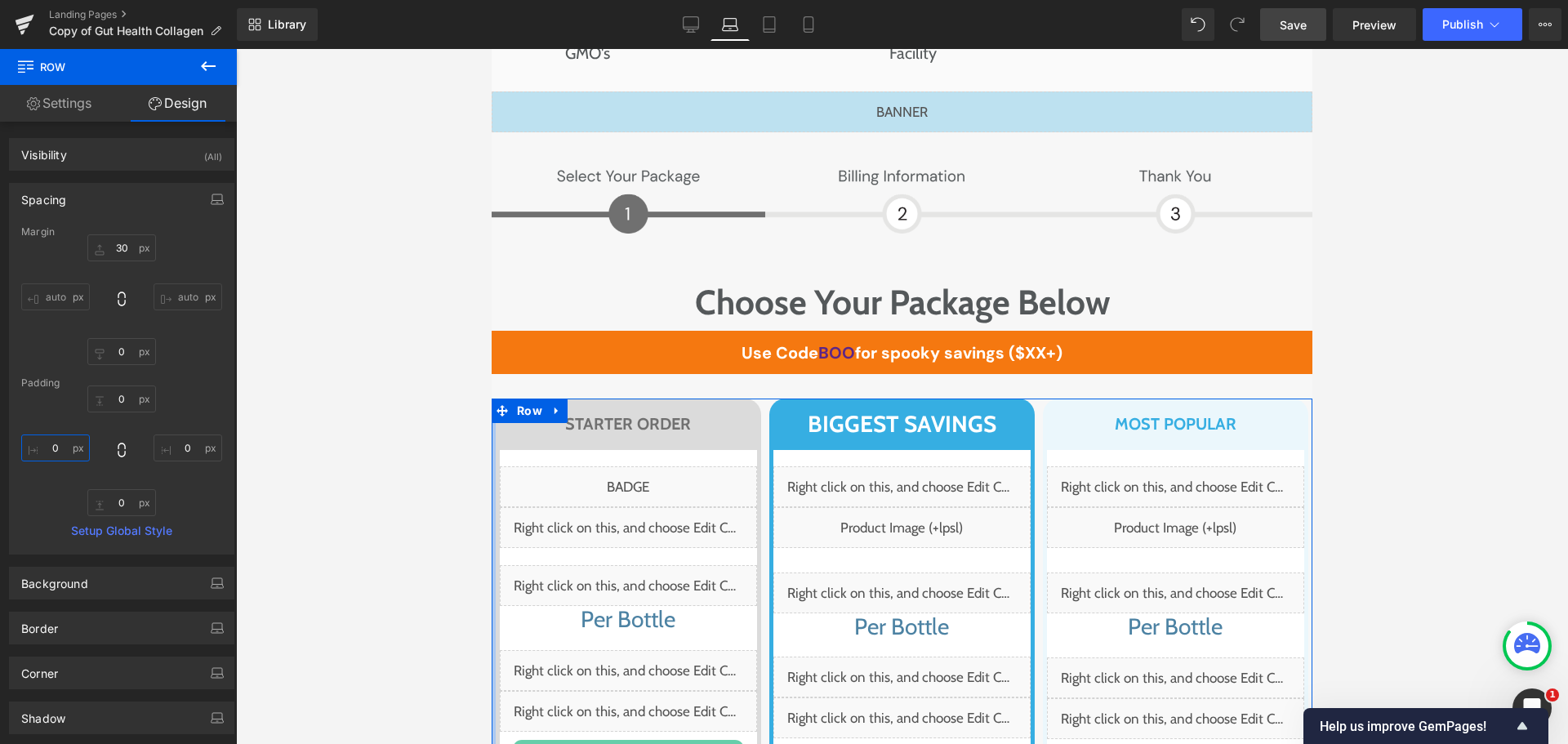
click at [54, 446] on input "text" at bounding box center [55, 447] width 69 height 26
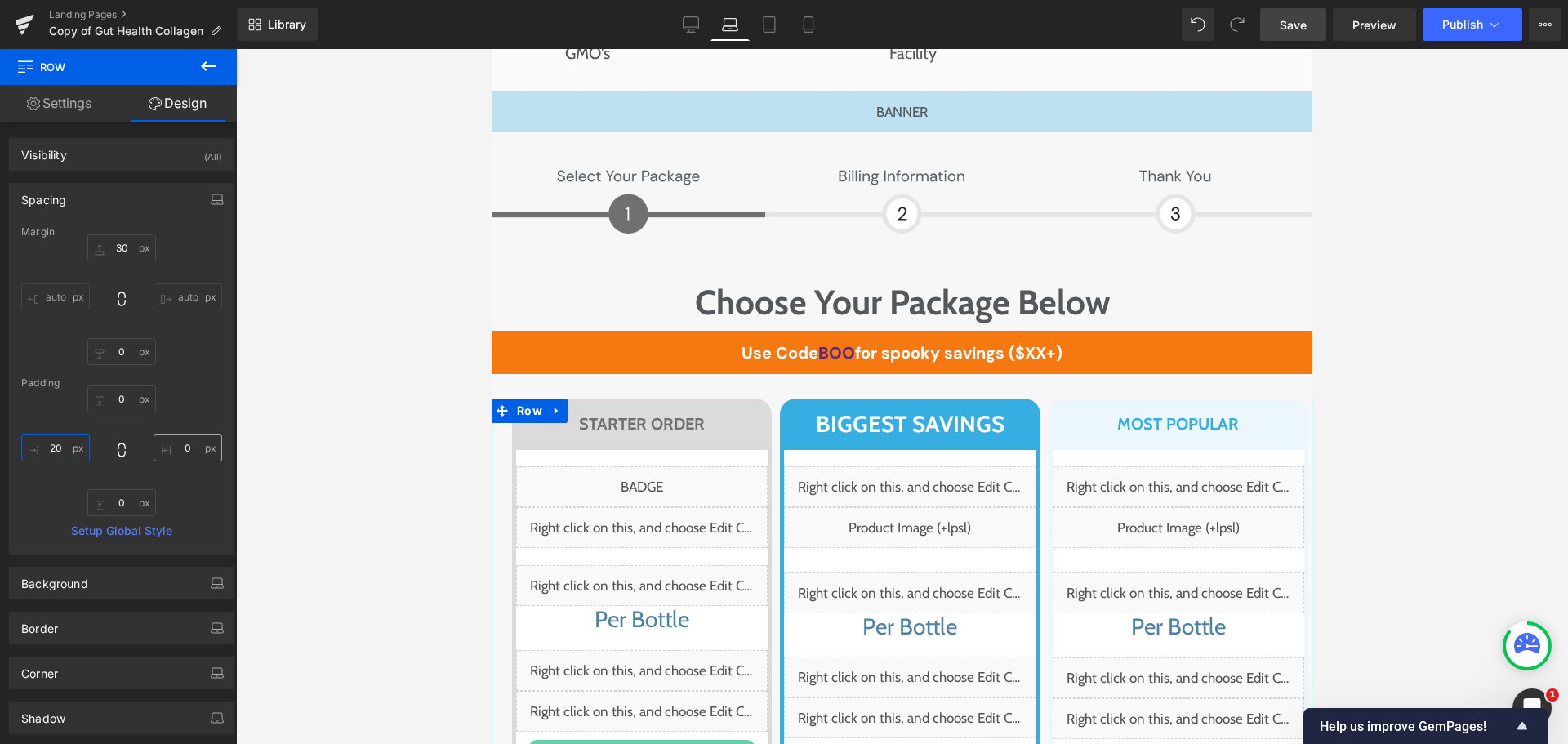
type input "20"
click at [180, 450] on input "text" at bounding box center [187, 447] width 69 height 26
type input "20"
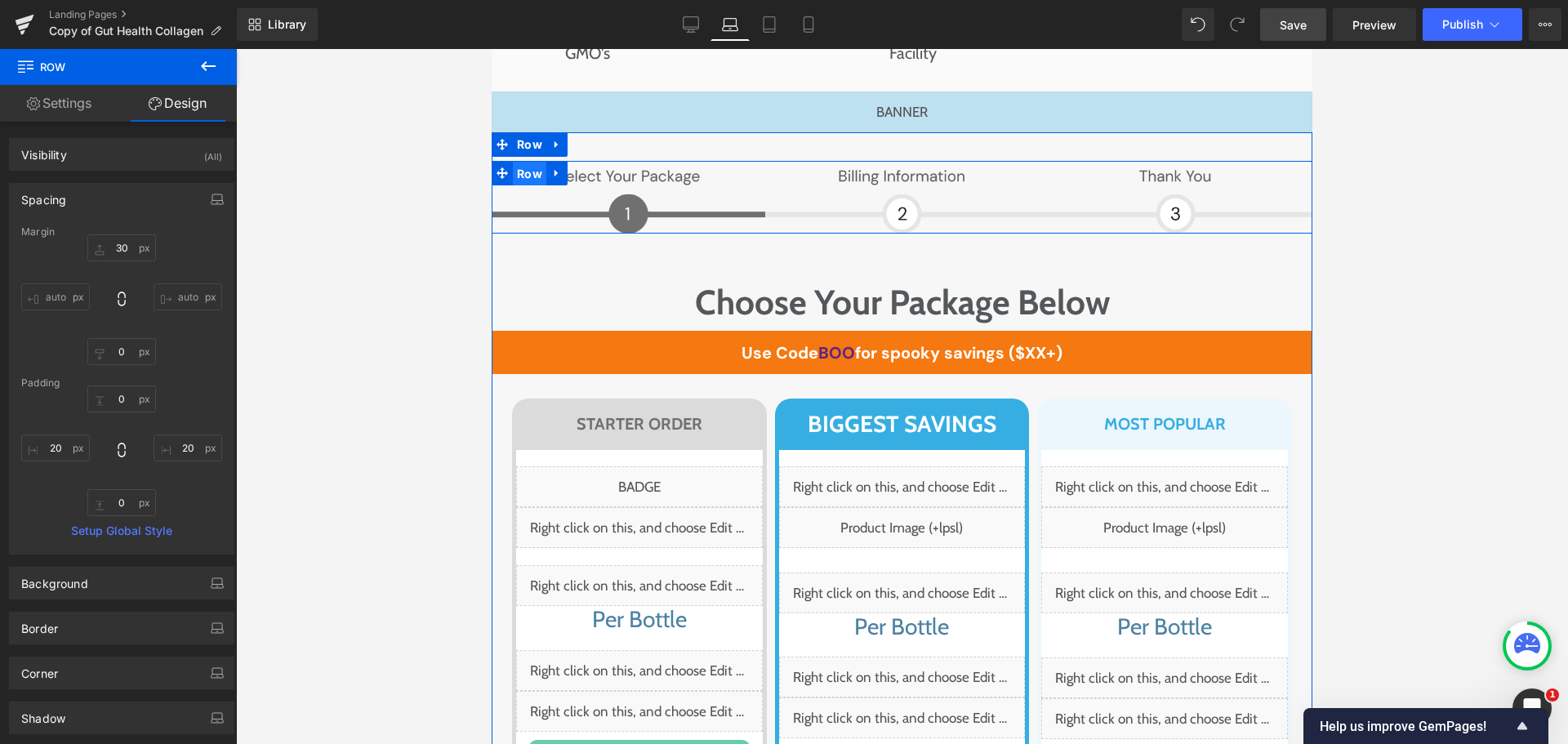
click at [522, 162] on span "Row" at bounding box center [529, 174] width 33 height 25
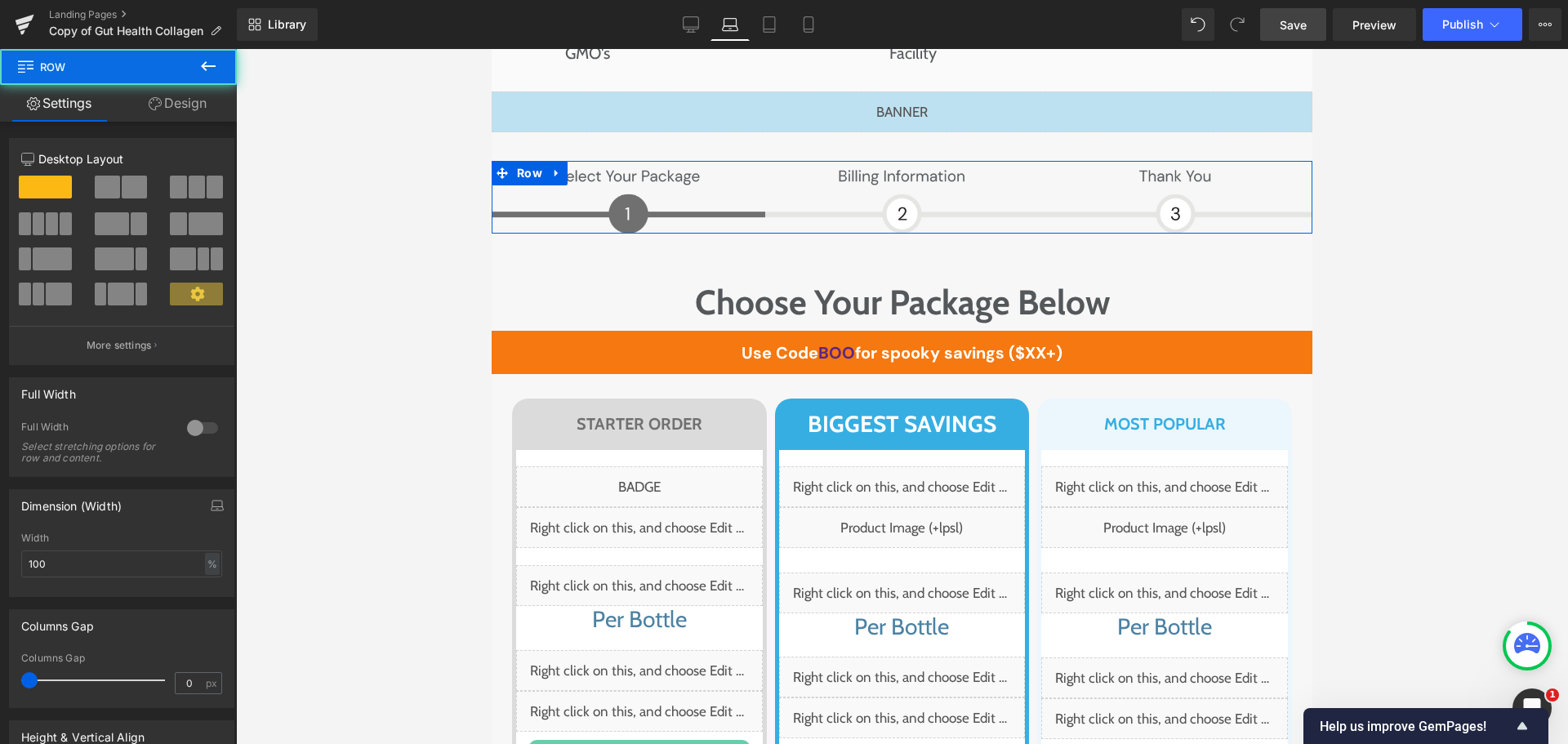
click at [201, 104] on link "Design" at bounding box center [177, 103] width 118 height 37
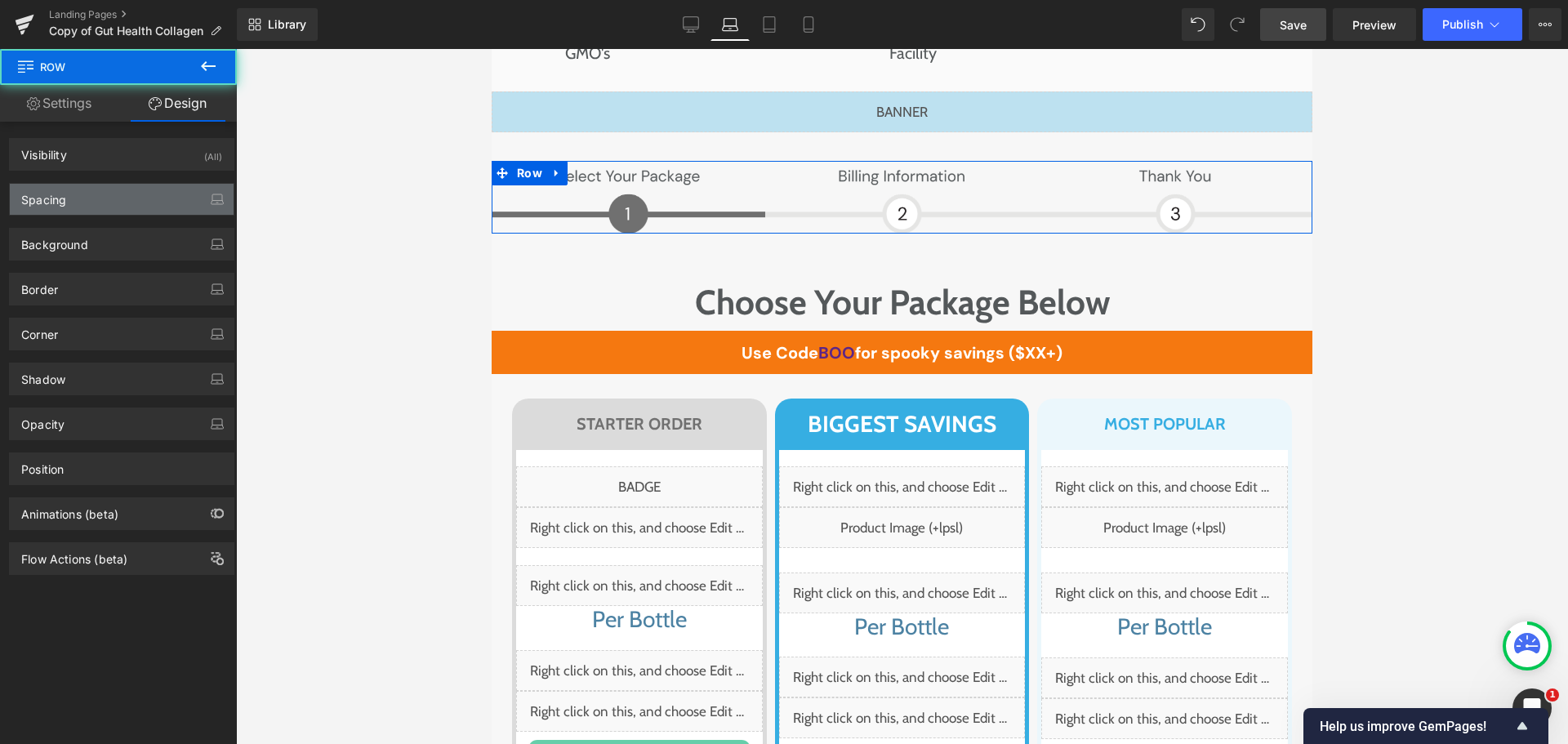
click at [89, 202] on div "Spacing" at bounding box center [121, 199] width 224 height 31
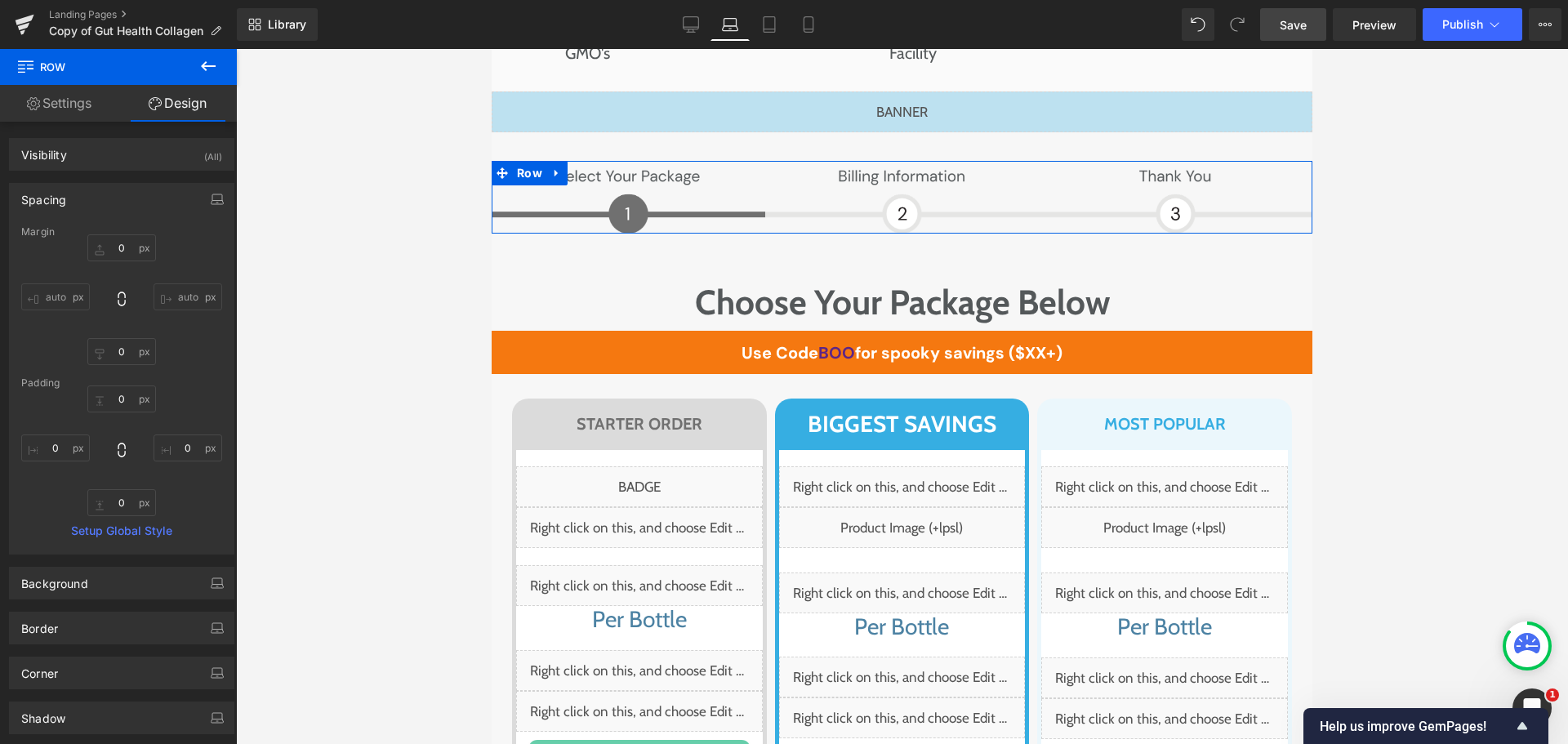
click at [45, 462] on div at bounding box center [121, 451] width 200 height 130
click at [53, 449] on input "text" at bounding box center [55, 447] width 69 height 26
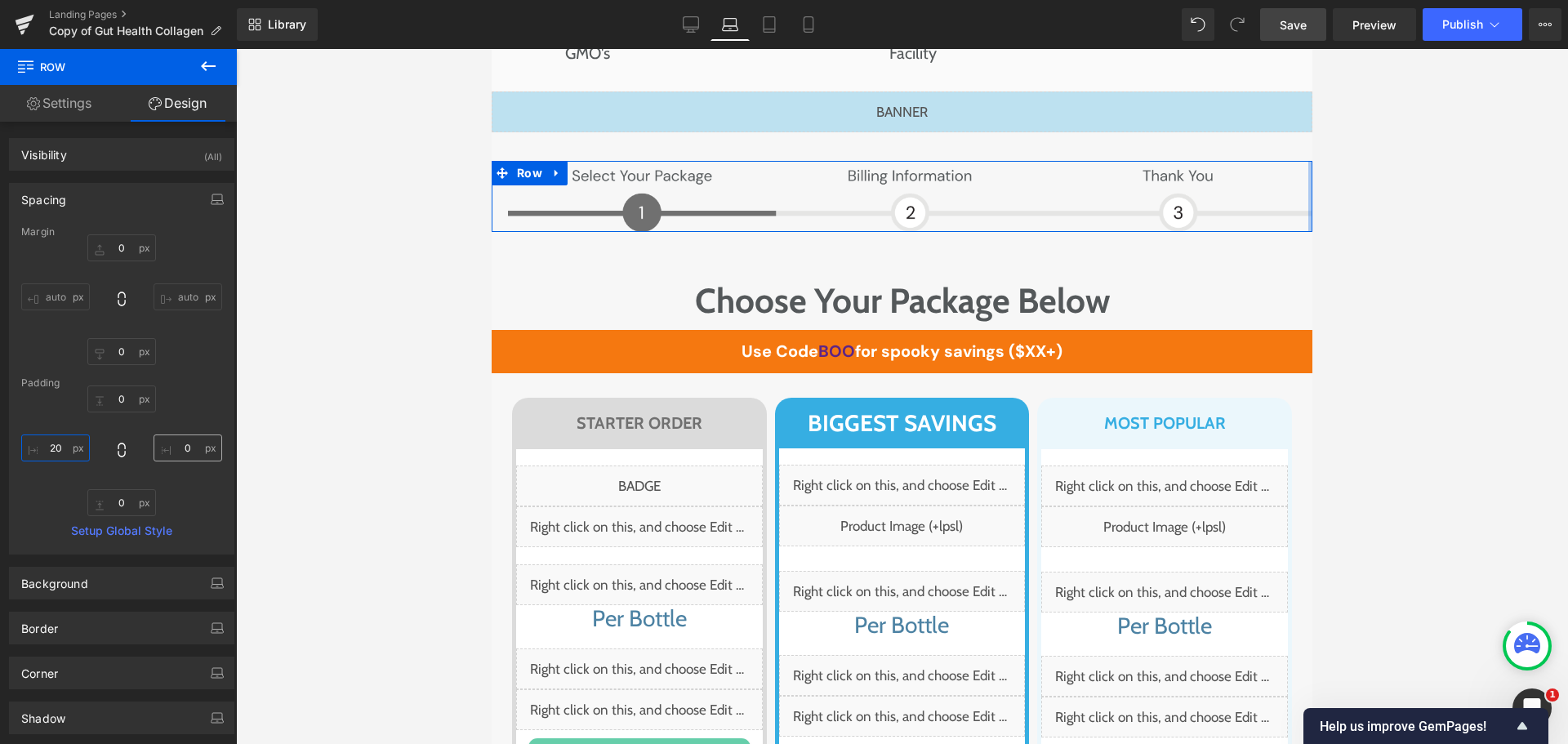
type input "20"
click at [159, 452] on input "text" at bounding box center [187, 447] width 69 height 26
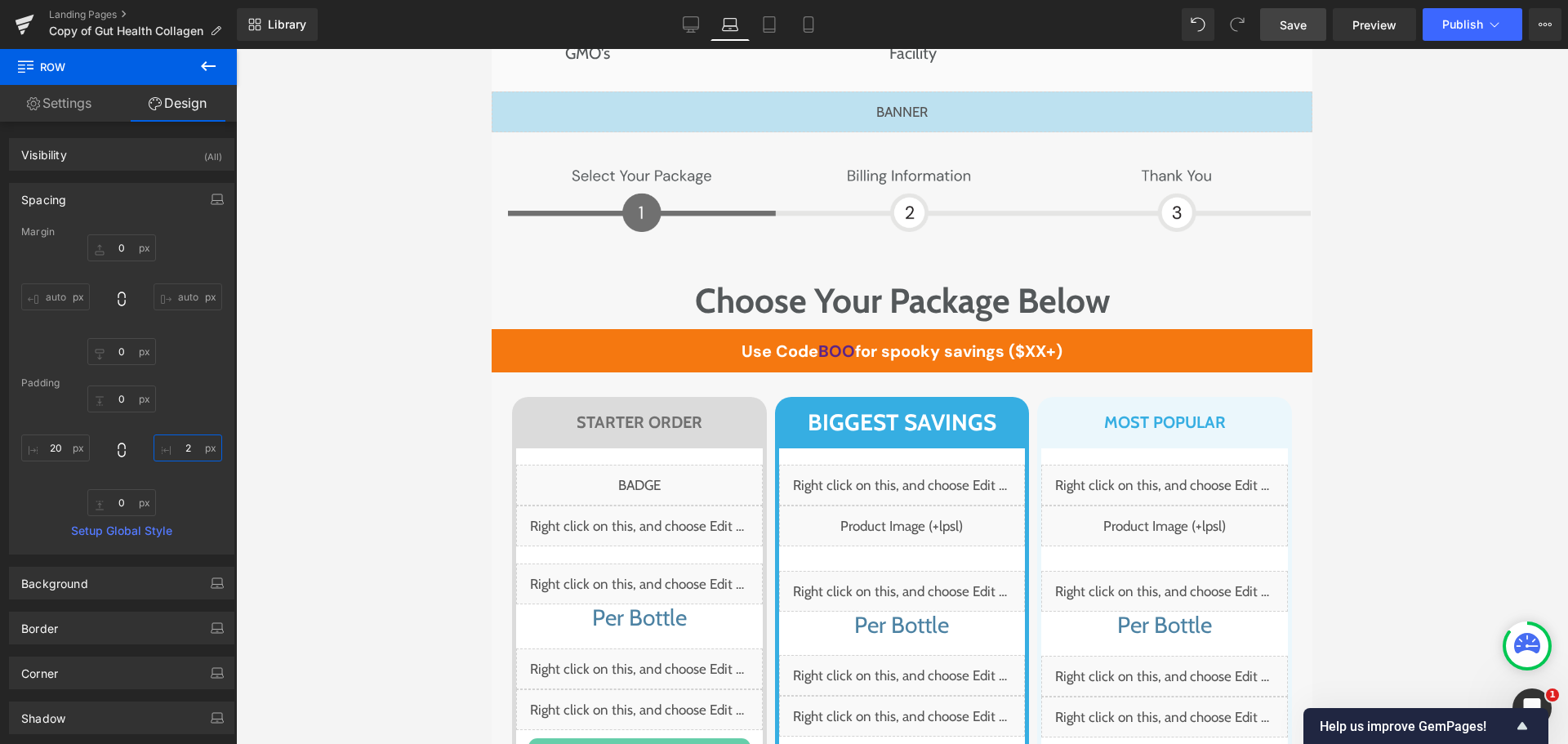
type input "20"
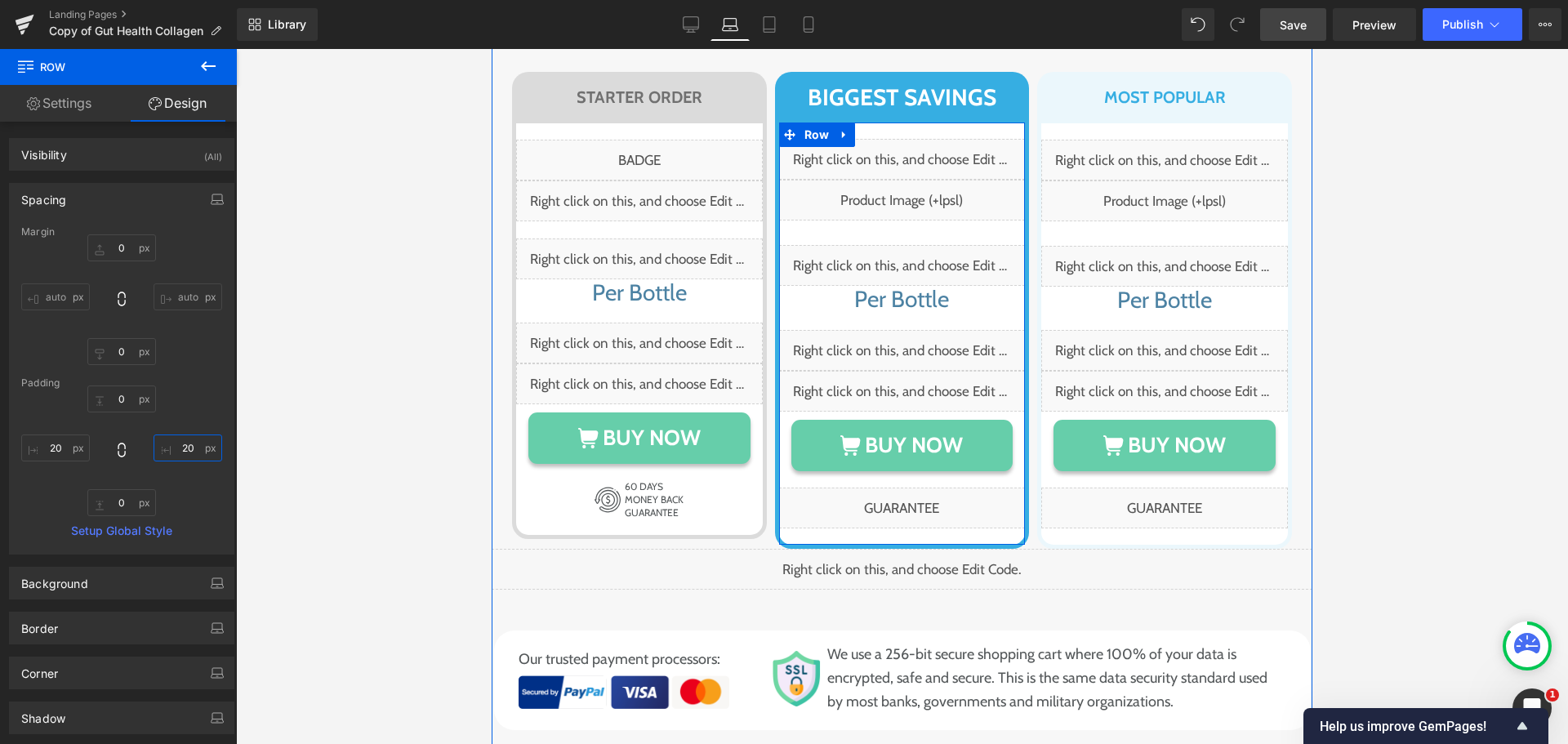
scroll to position [10490, 0]
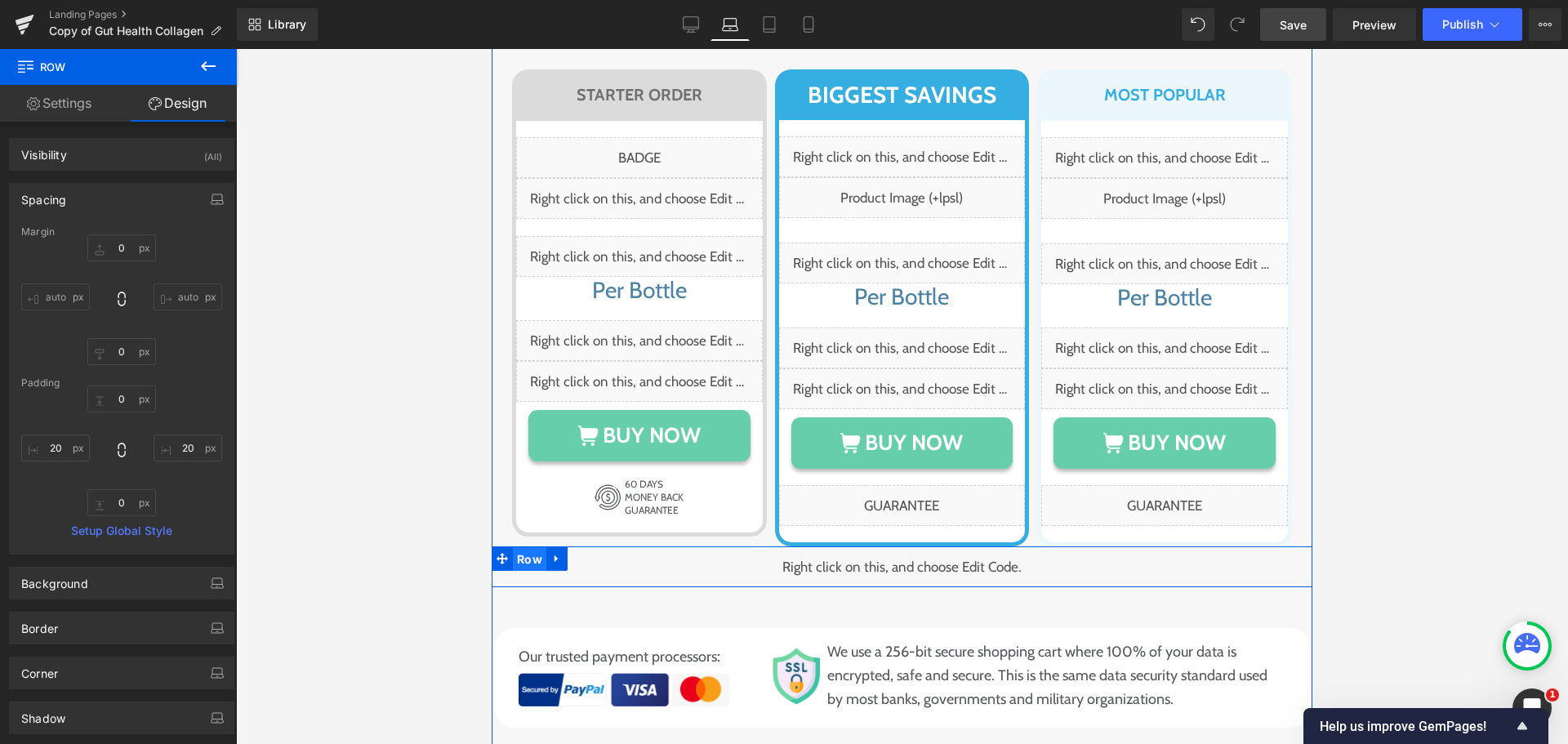
click at [513, 547] on span "Row" at bounding box center [529, 560] width 33 height 25
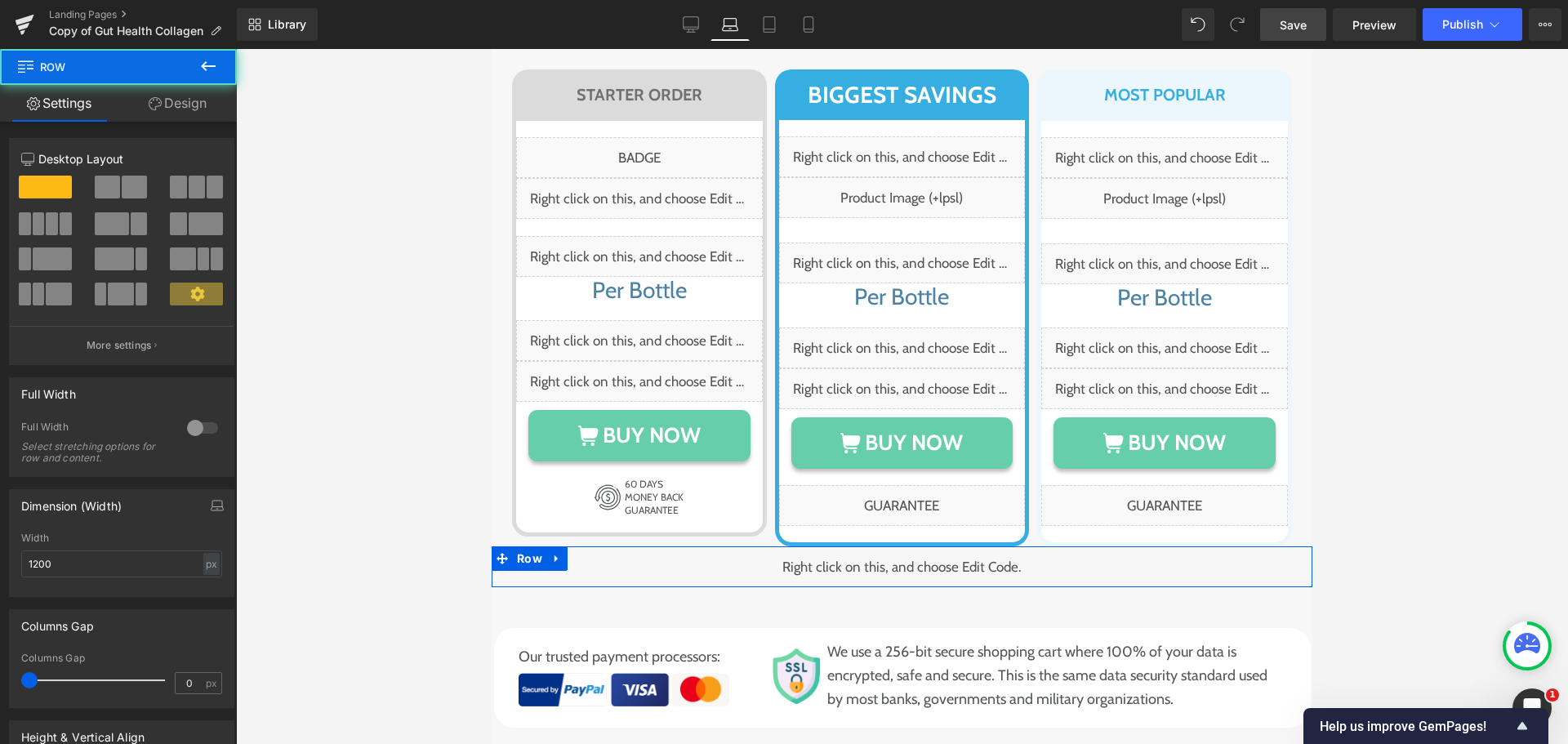
click at [183, 102] on link "Design" at bounding box center [177, 103] width 118 height 37
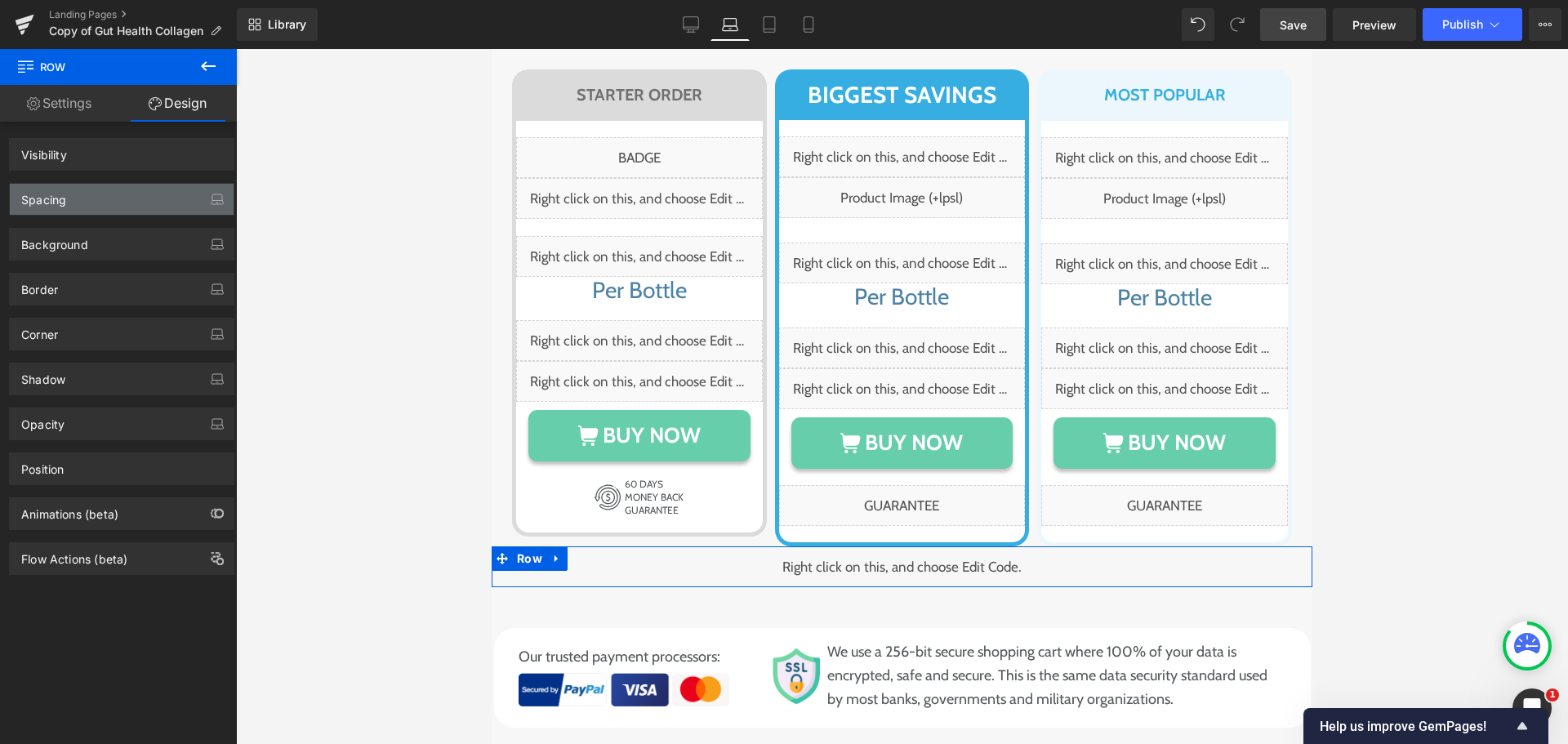
click at [69, 202] on div "Spacing" at bounding box center [121, 199] width 224 height 31
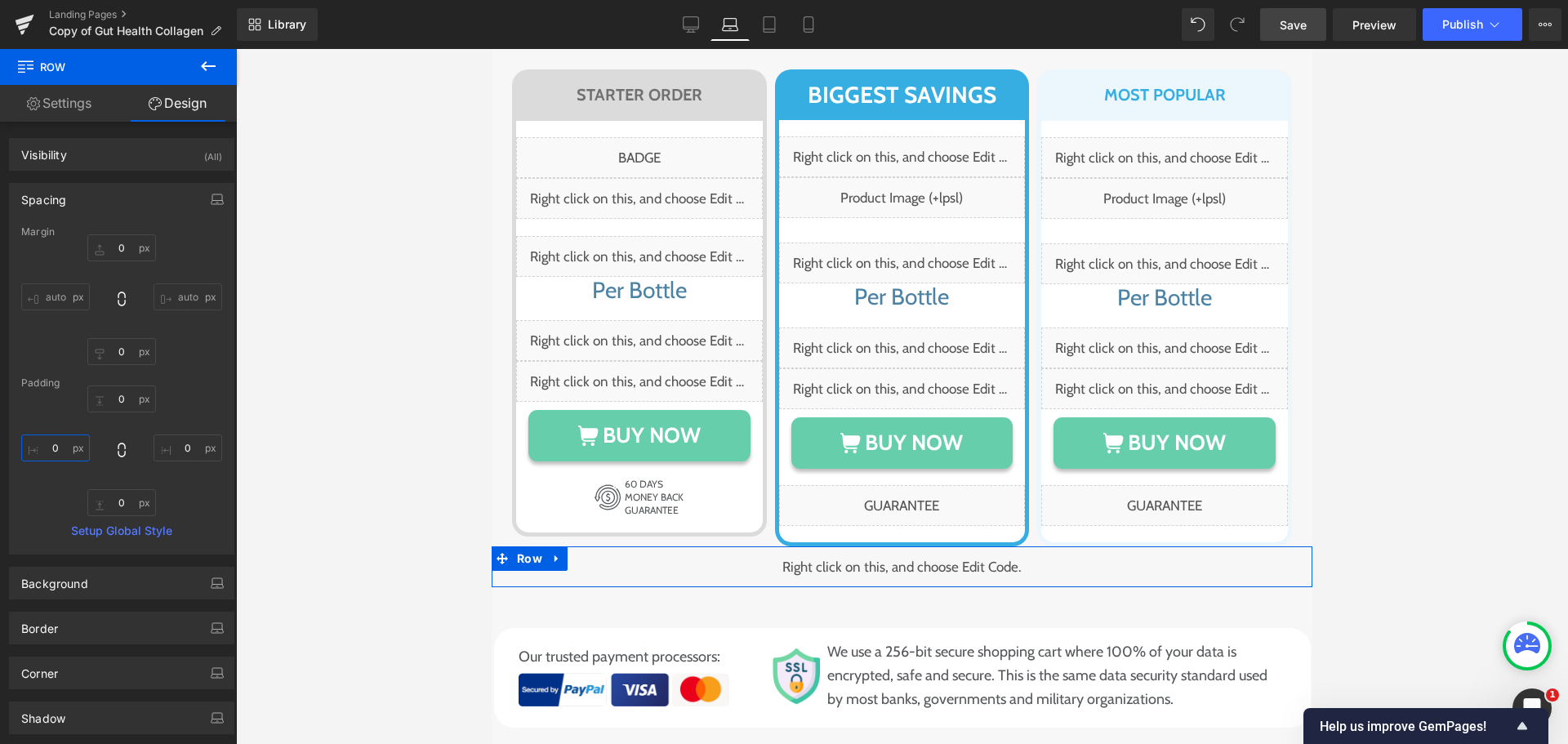
click at [54, 447] on input "text" at bounding box center [55, 447] width 69 height 26
type input "20"
click at [180, 452] on input "text" at bounding box center [187, 447] width 69 height 26
type input "20"
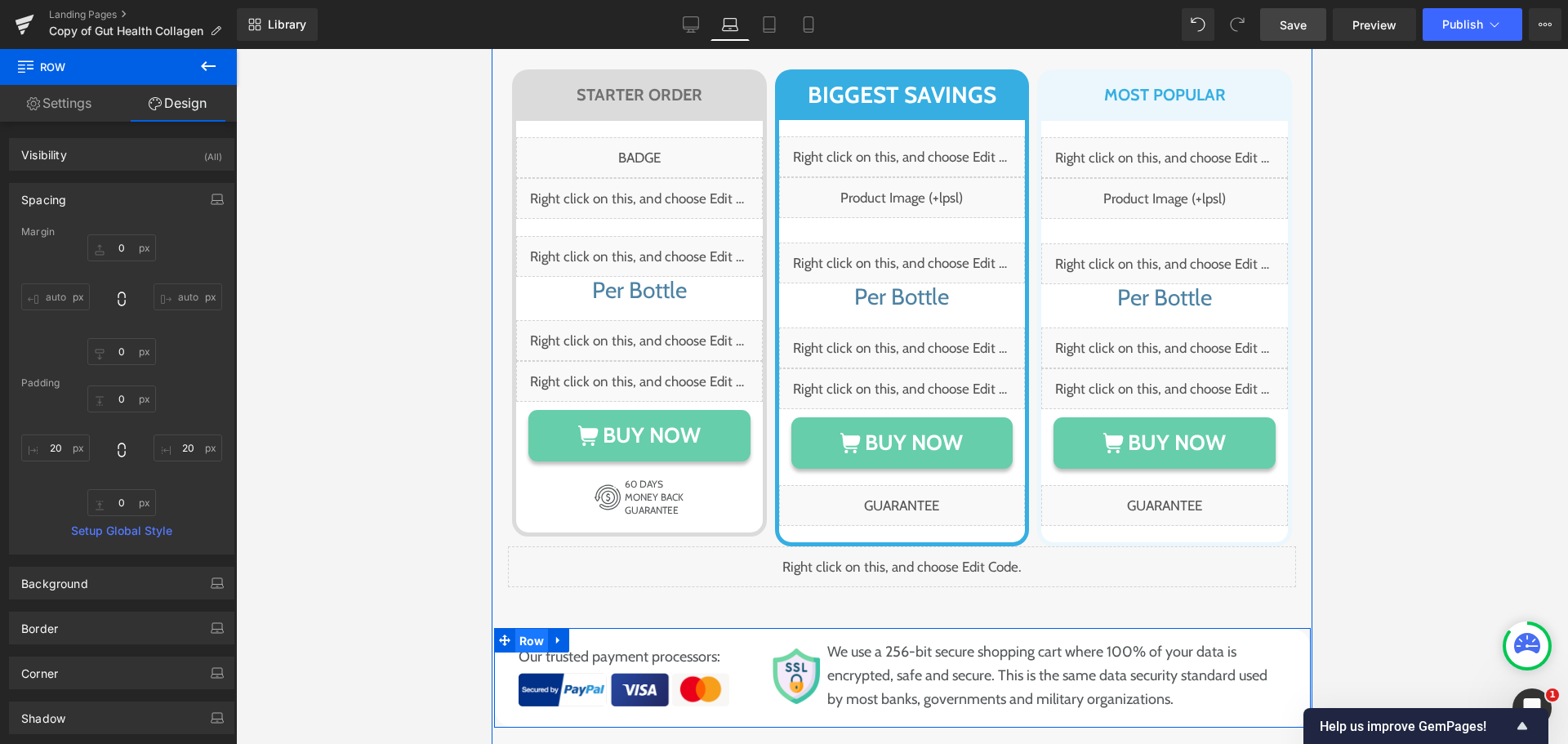
click at [522, 629] on span "Row" at bounding box center [531, 641] width 33 height 25
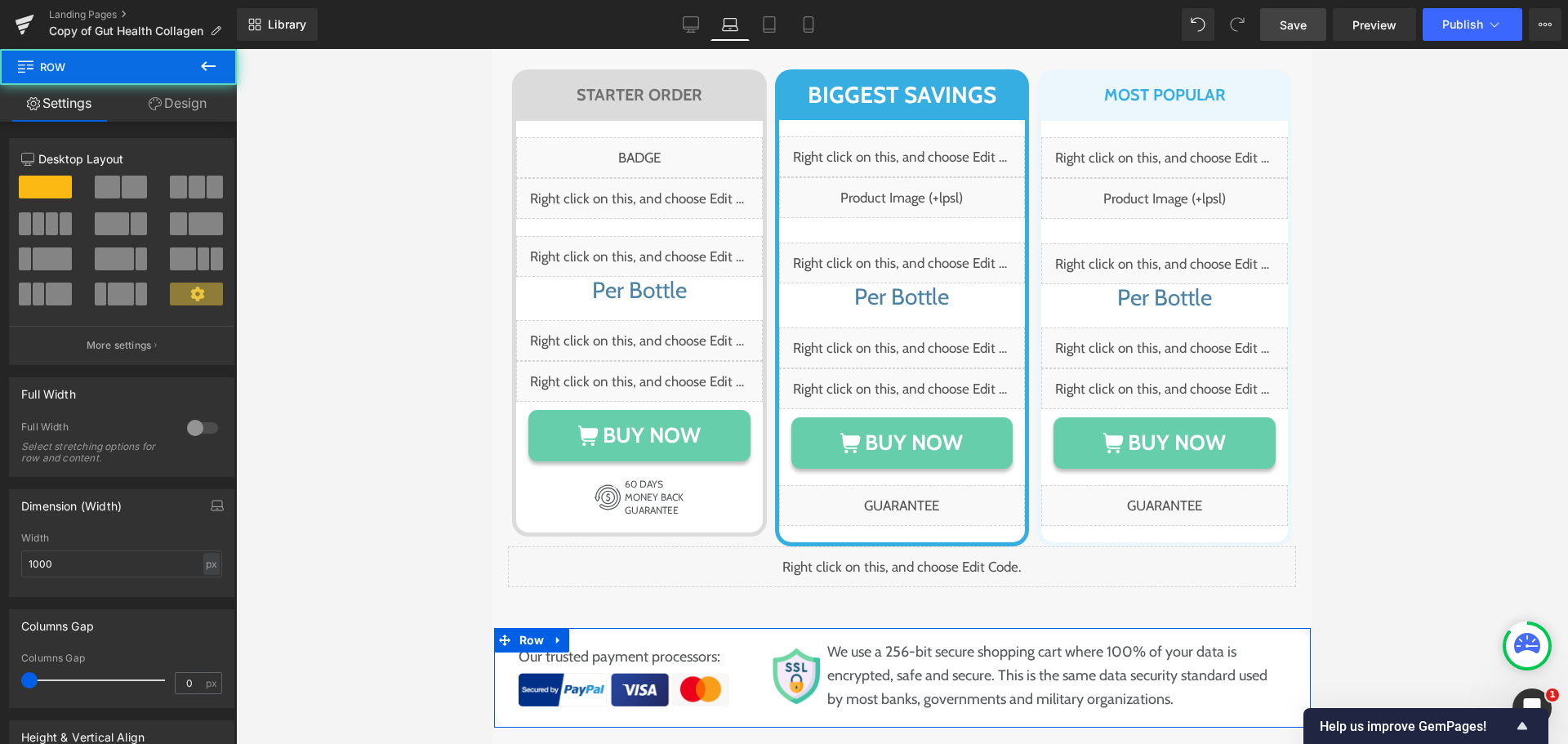
click at [171, 101] on link "Design" at bounding box center [177, 103] width 118 height 37
click at [0, 0] on div "Spacing" at bounding box center [0, 0] width 0 height 0
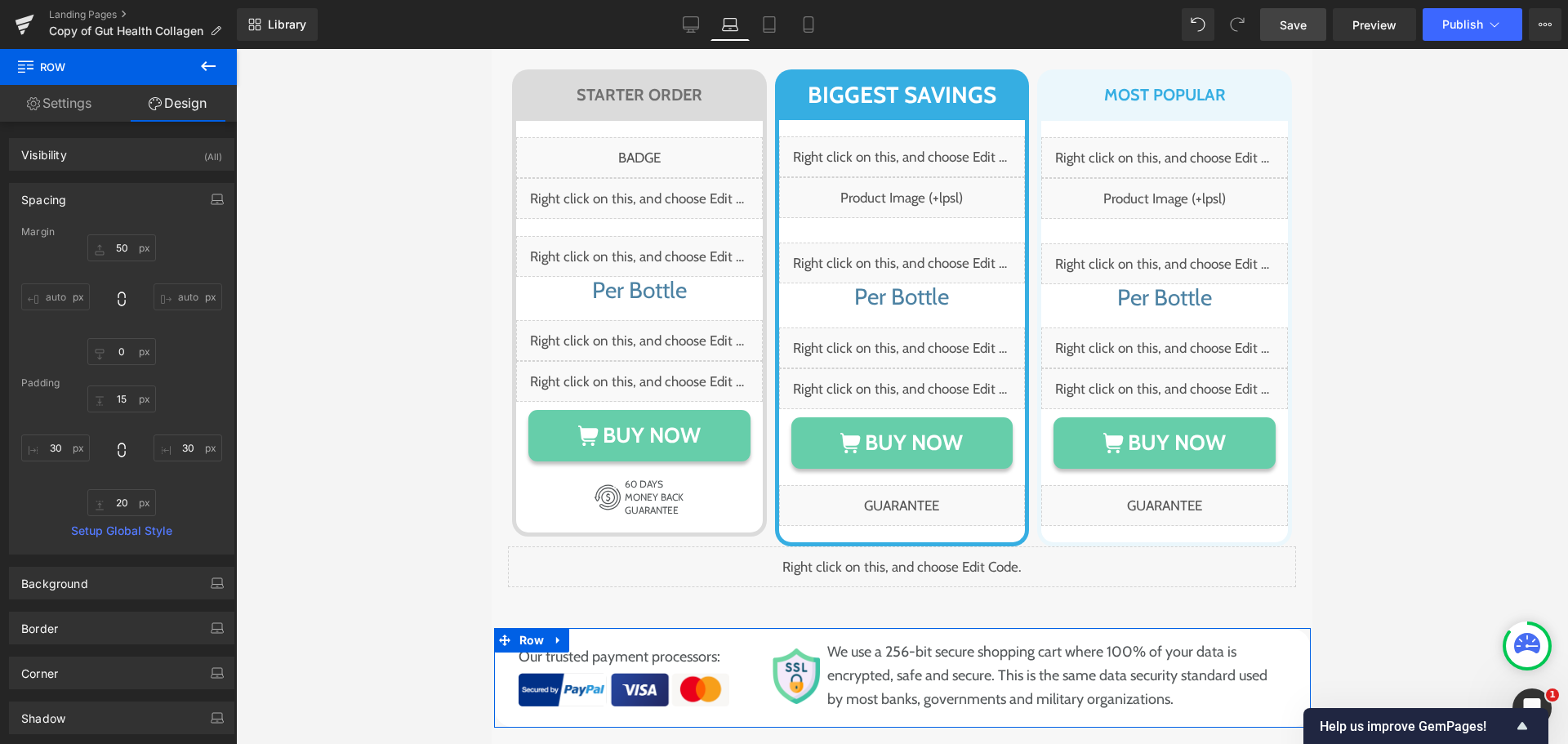
click at [72, 98] on link "Settings" at bounding box center [59, 103] width 118 height 37
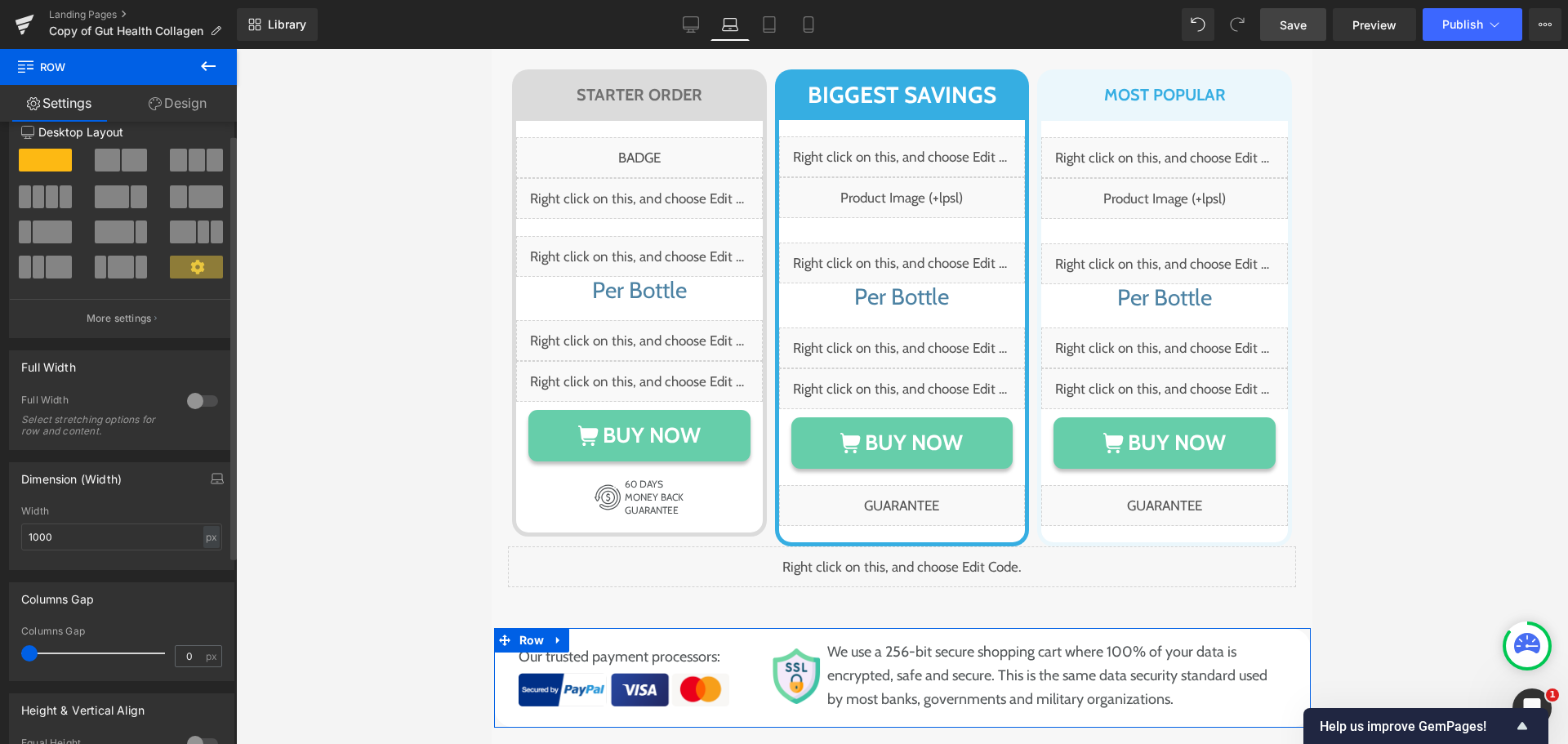
scroll to position [81, 0]
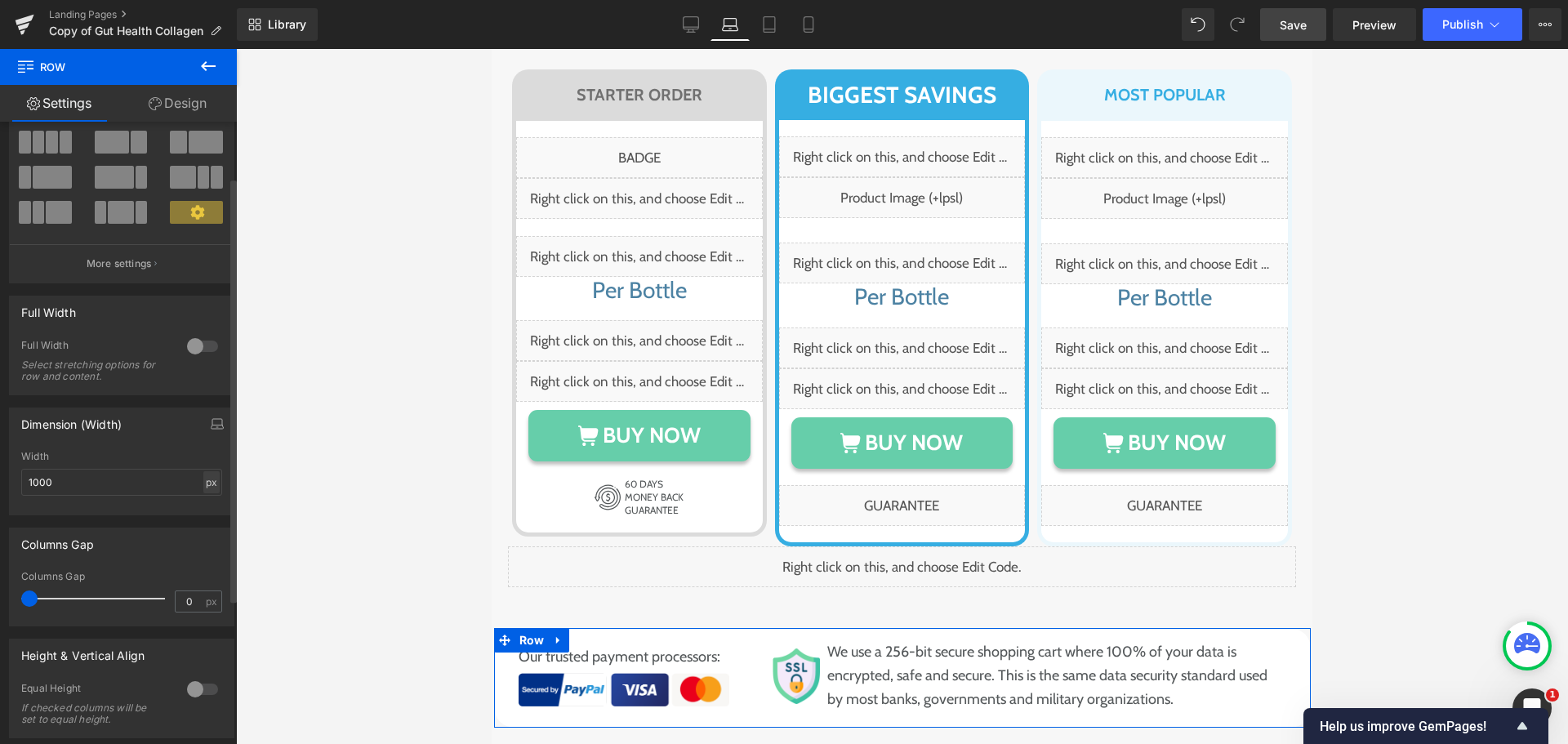
click at [203, 478] on div "px" at bounding box center [211, 481] width 16 height 22
click at [211, 506] on li "%" at bounding box center [211, 507] width 21 height 24
click at [116, 494] on input "1000" at bounding box center [121, 482] width 200 height 26
click at [116, 493] on input "1000" at bounding box center [121, 482] width 200 height 26
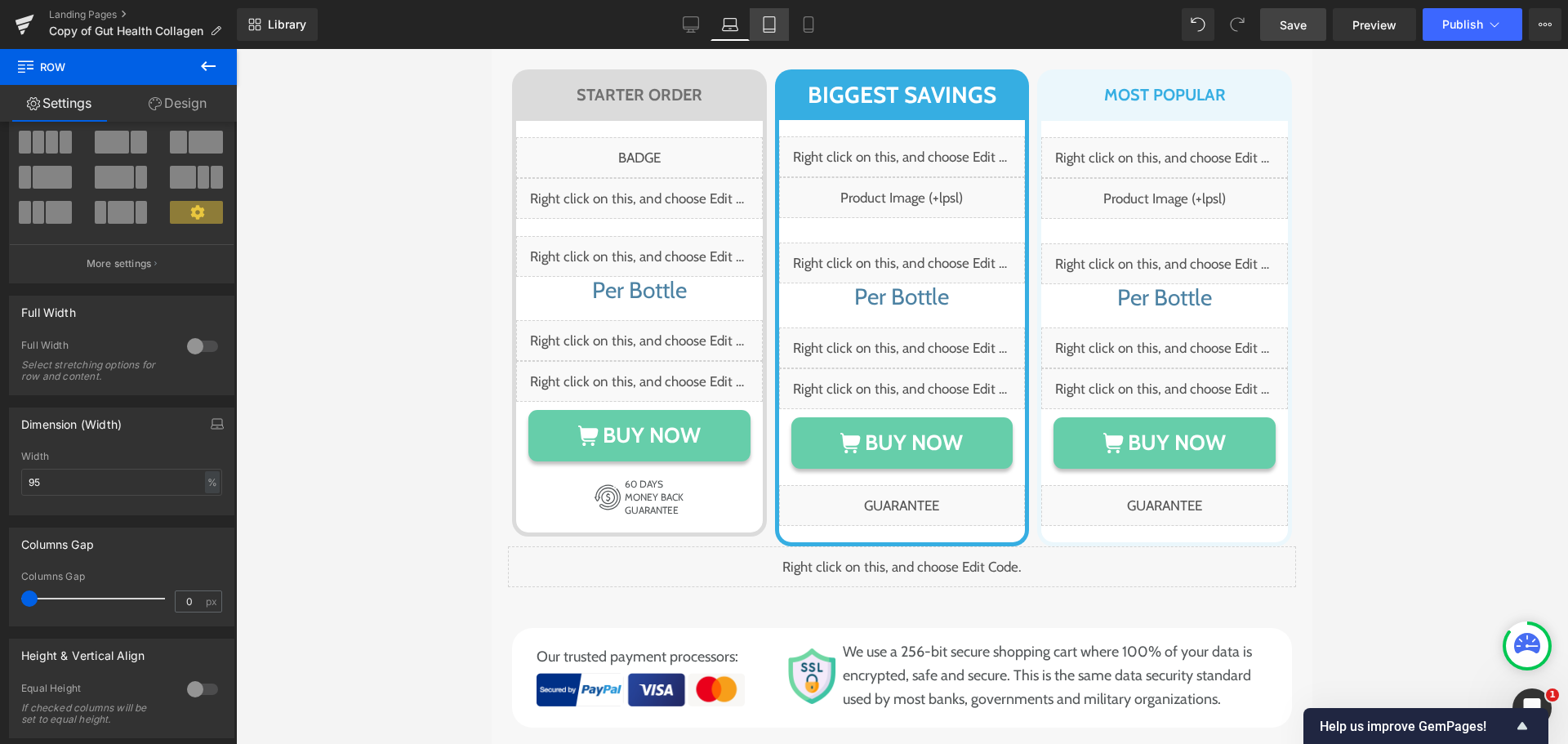
click at [767, 26] on icon at bounding box center [769, 24] width 16 height 16
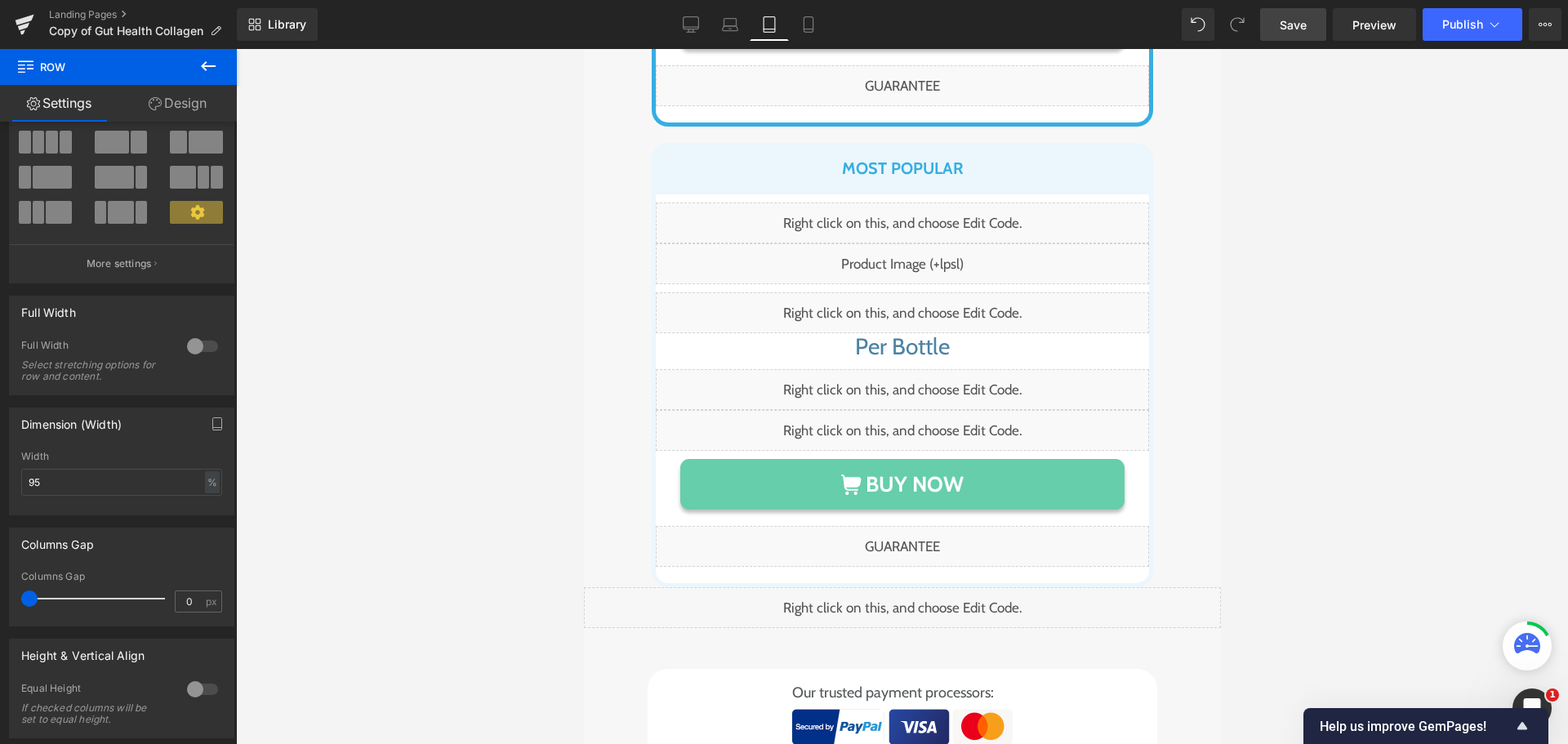
scroll to position [13239, 0]
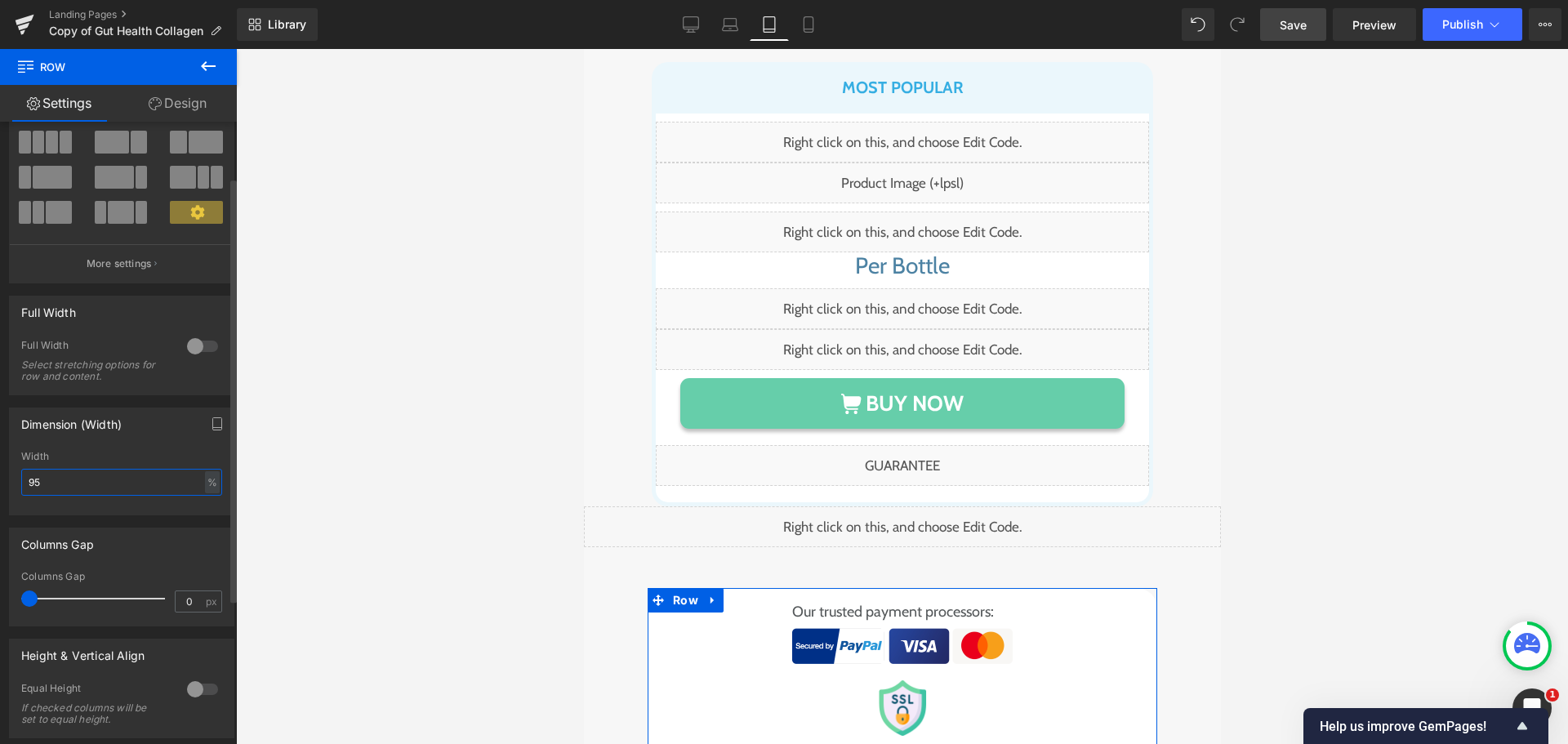
click at [73, 488] on input "95" at bounding box center [121, 482] width 200 height 26
type input "95"
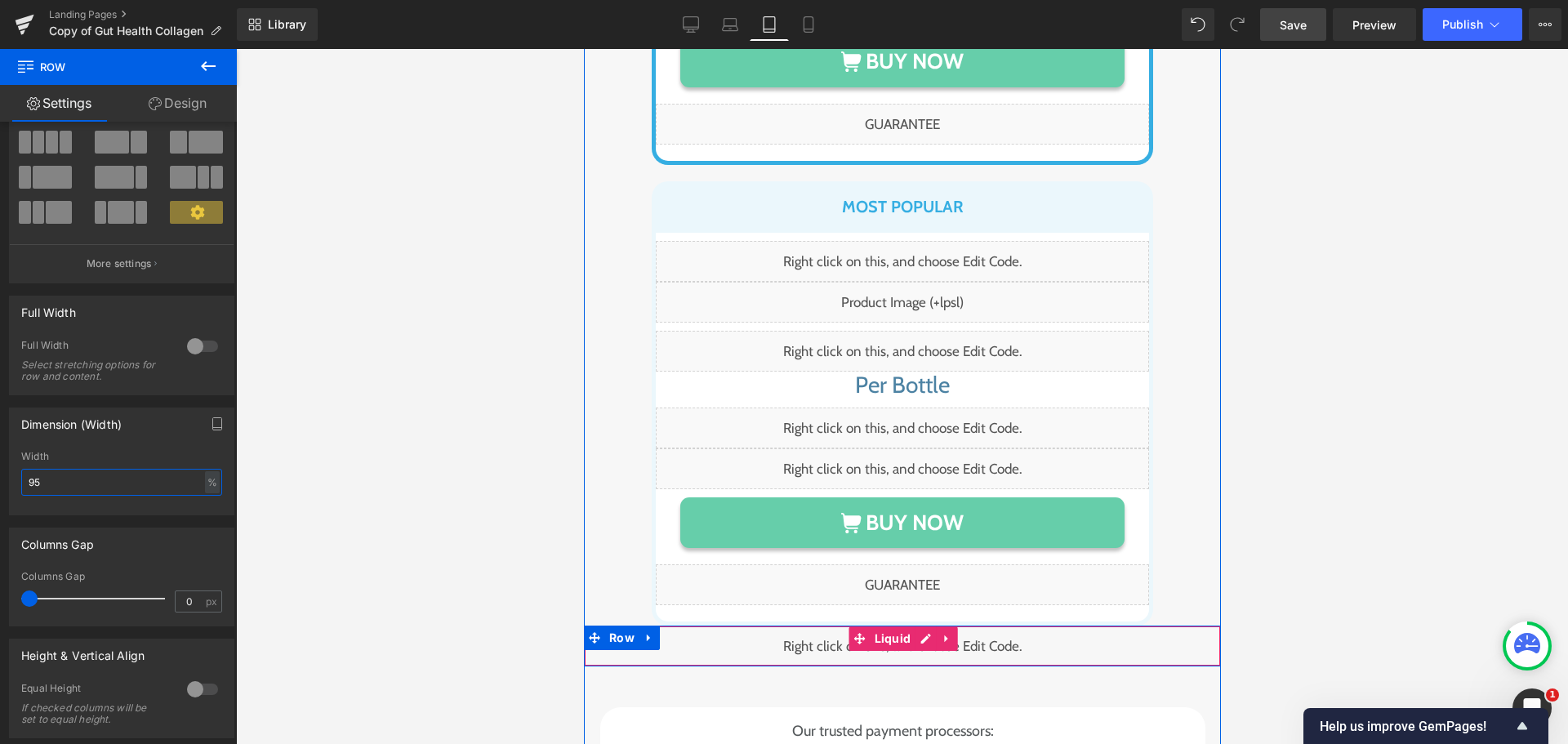
scroll to position [13075, 0]
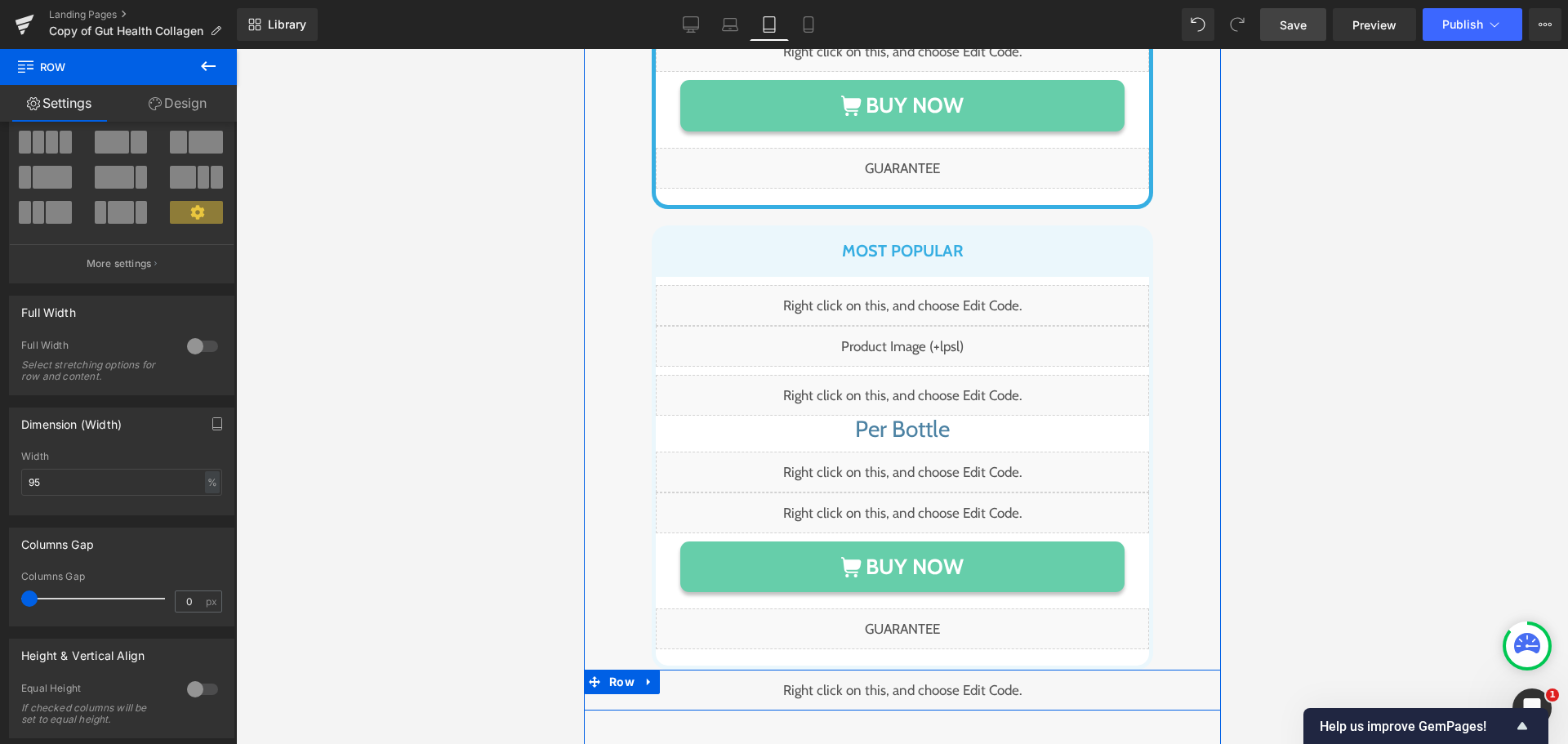
click at [607, 669] on span "Row" at bounding box center [620, 682] width 33 height 25
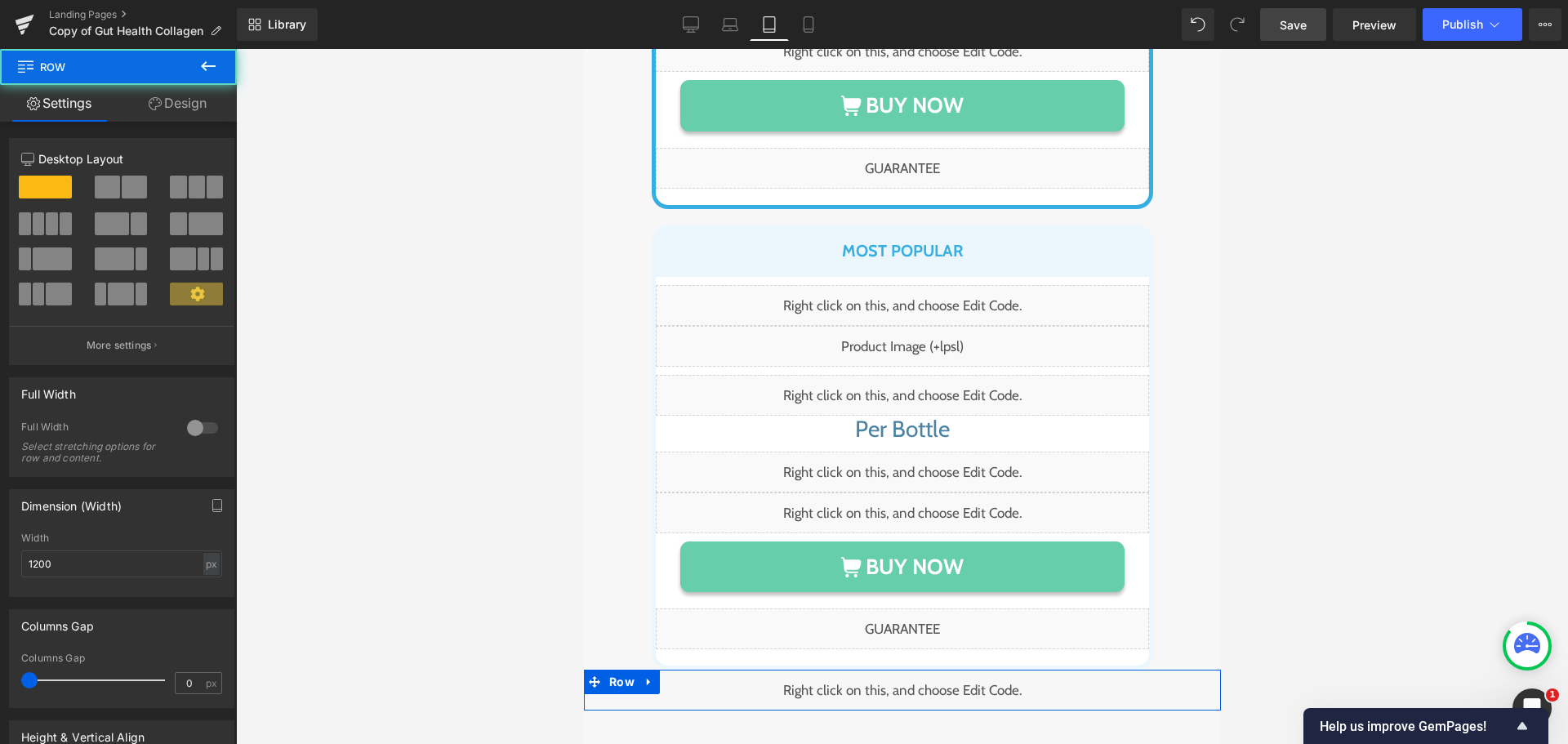
click at [184, 106] on link "Design" at bounding box center [177, 103] width 118 height 37
click at [0, 0] on div "Spacing" at bounding box center [0, 0] width 0 height 0
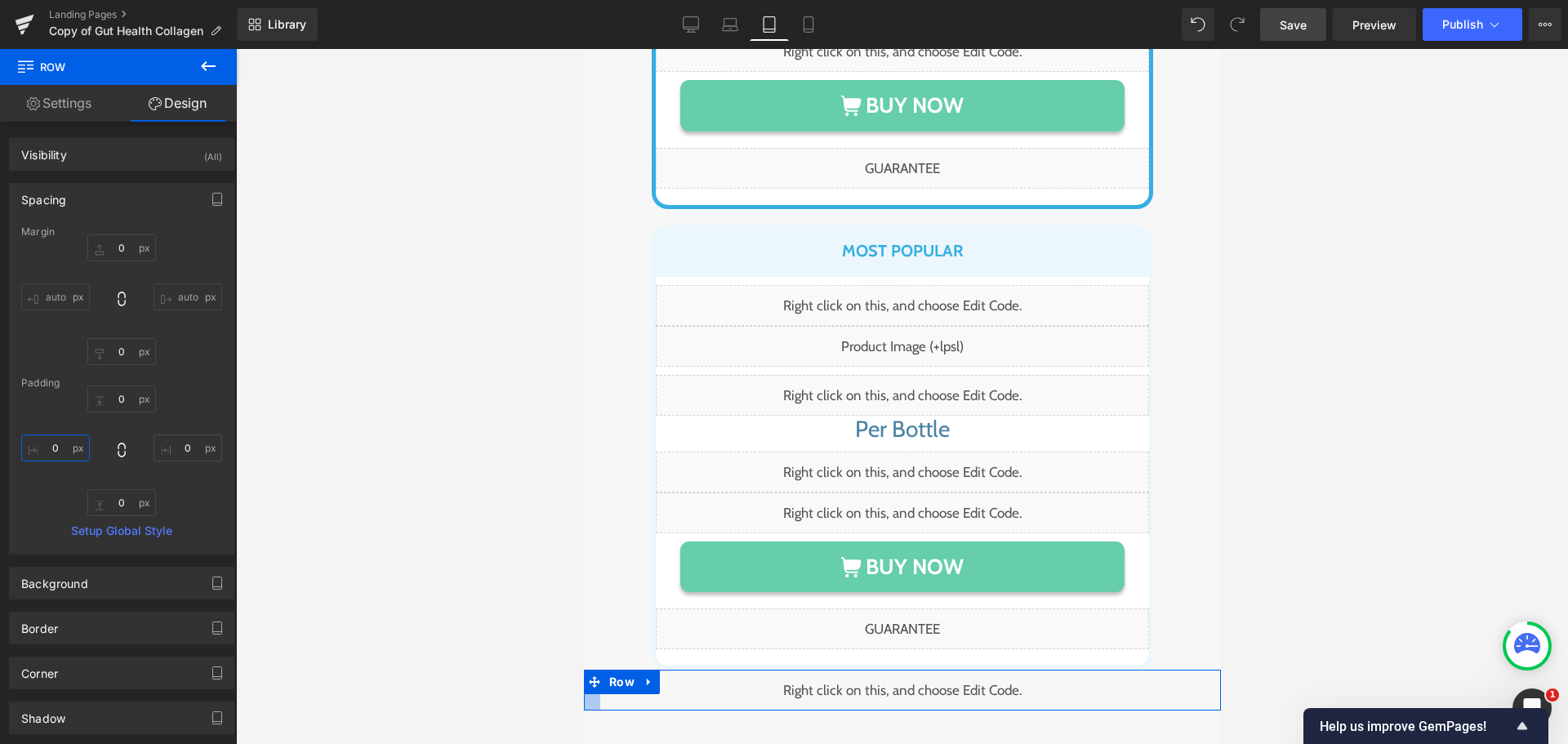
click at [63, 447] on input "text" at bounding box center [55, 447] width 69 height 26
type input "20"
click at [177, 446] on input "text" at bounding box center [187, 447] width 69 height 26
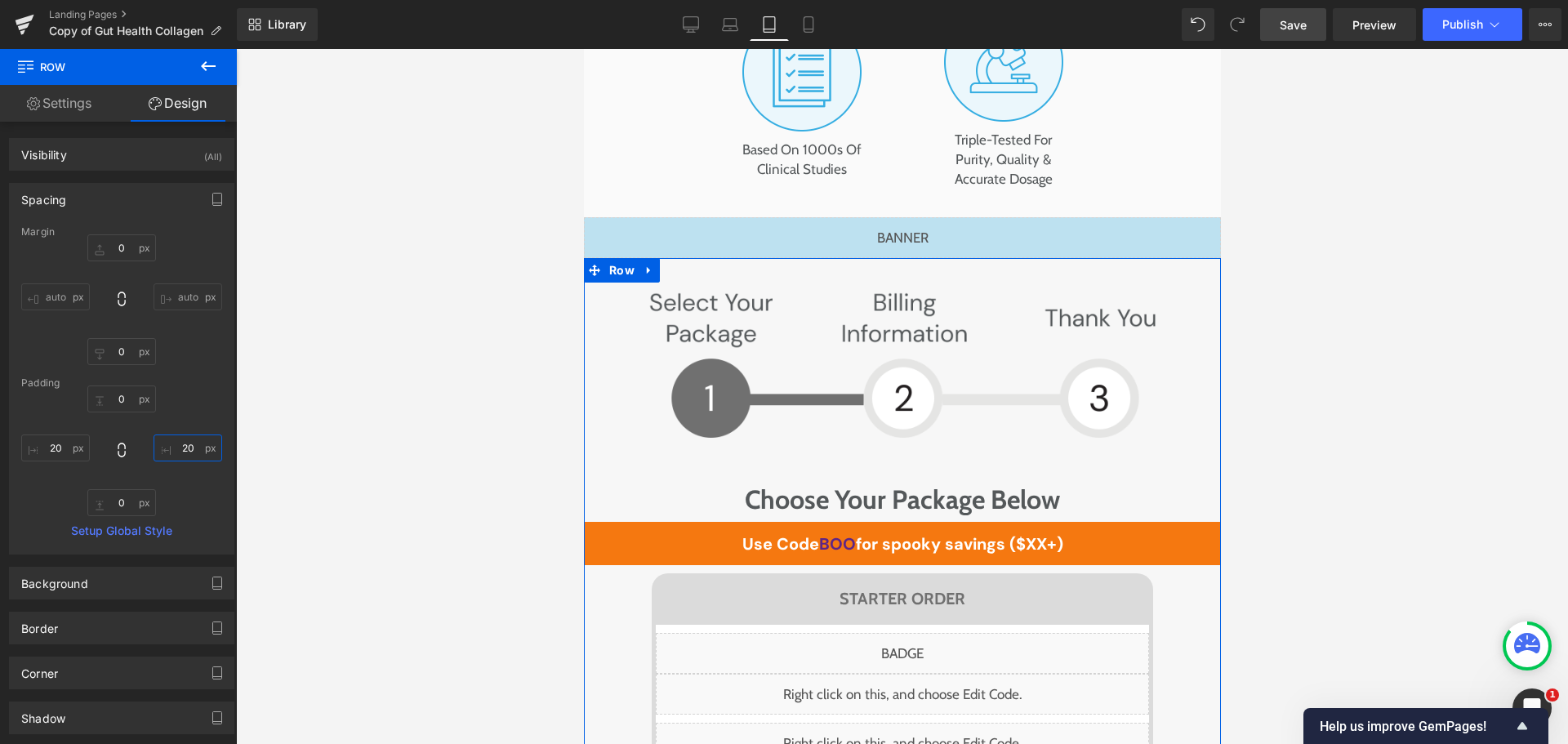
scroll to position [11769, 0]
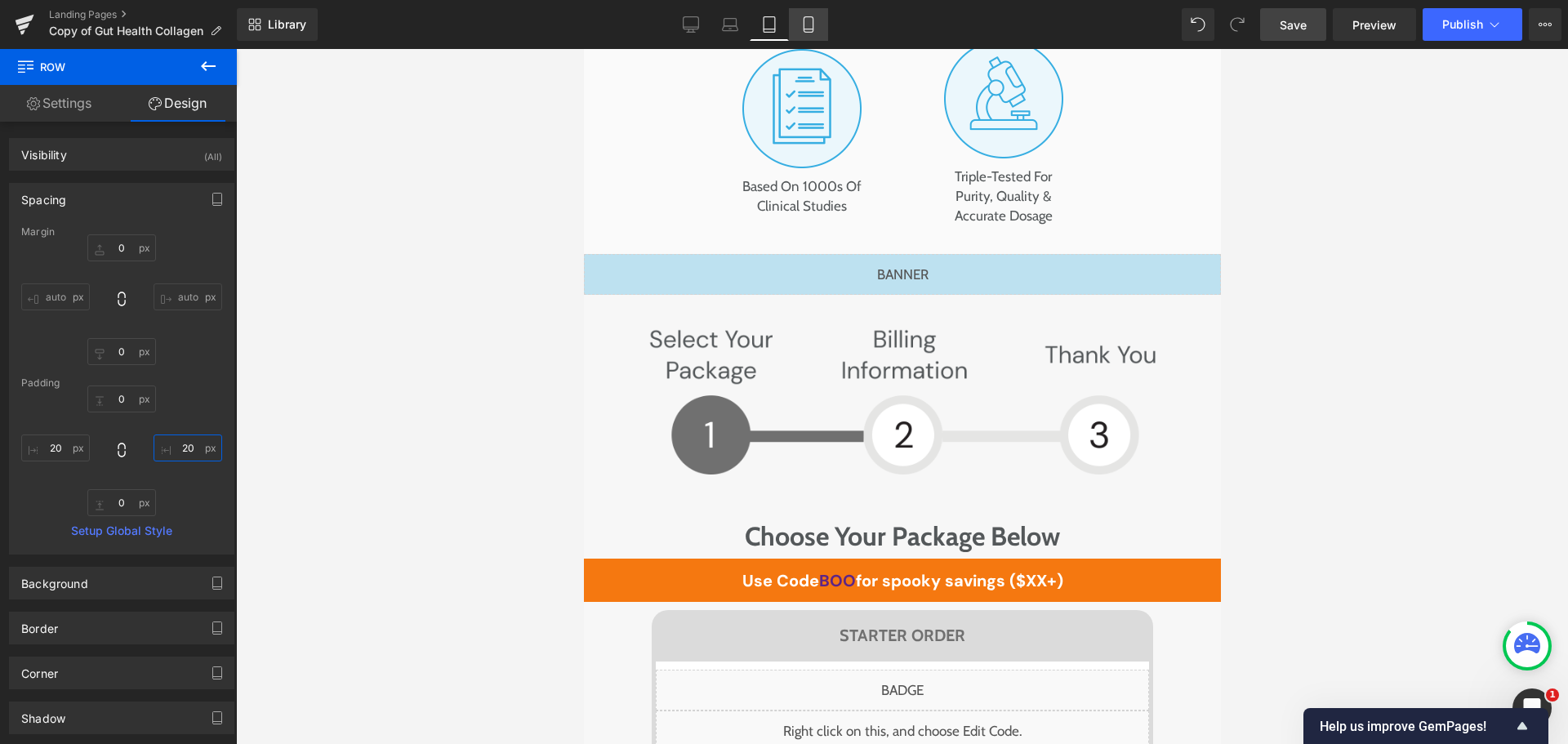
type input "20"
click at [805, 30] on icon at bounding box center [808, 24] width 16 height 16
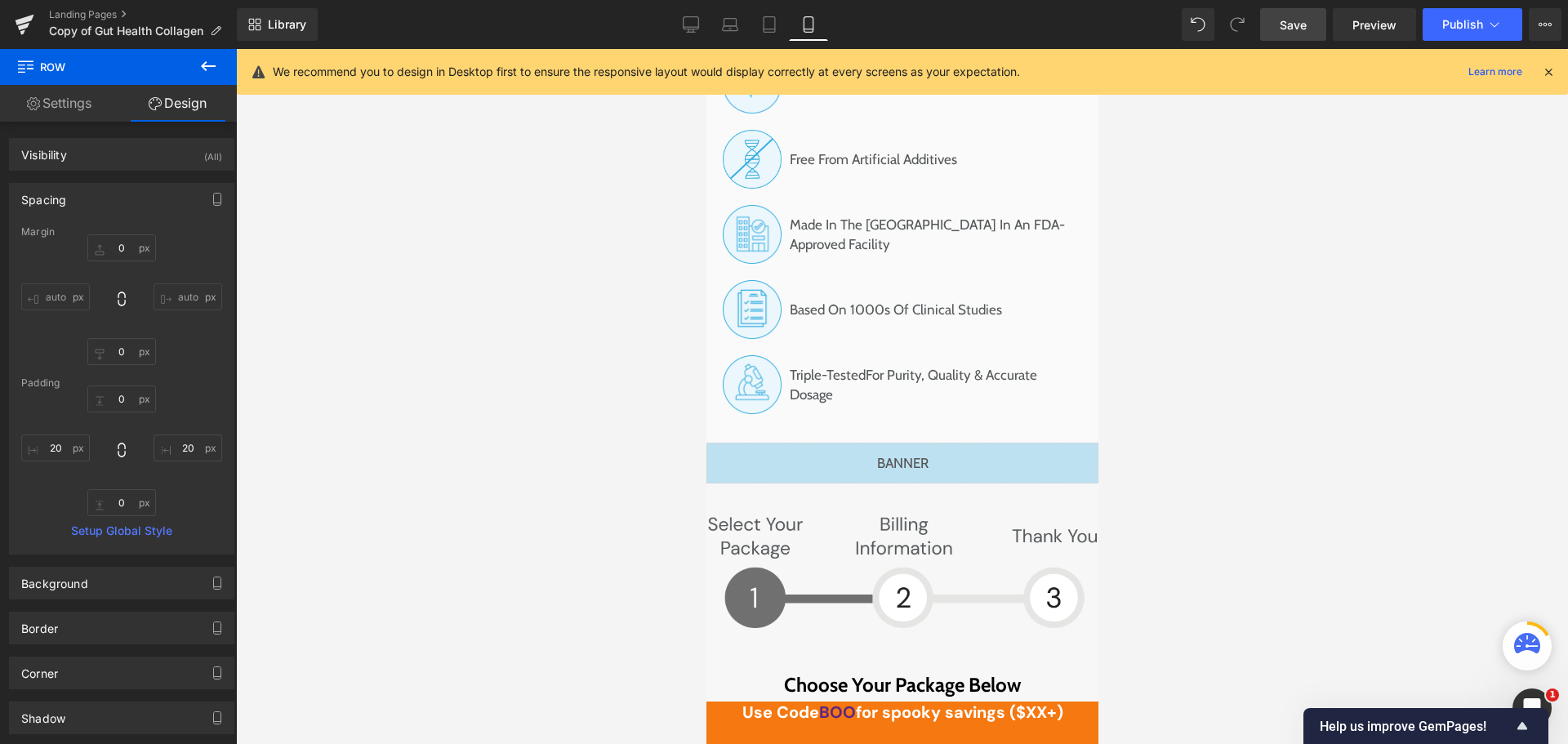
scroll to position [11325, 0]
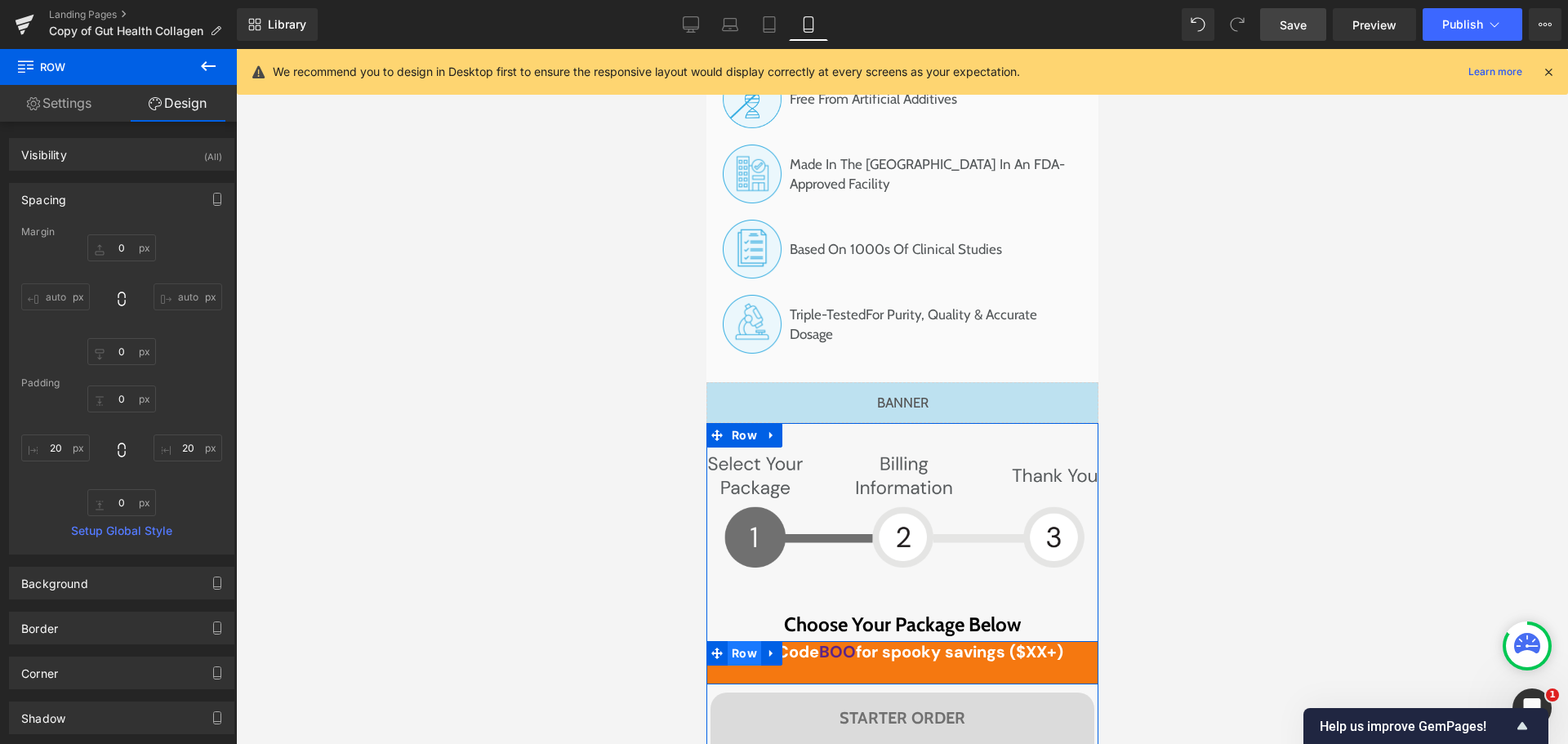
click at [747, 641] on span "Row" at bounding box center [743, 653] width 33 height 25
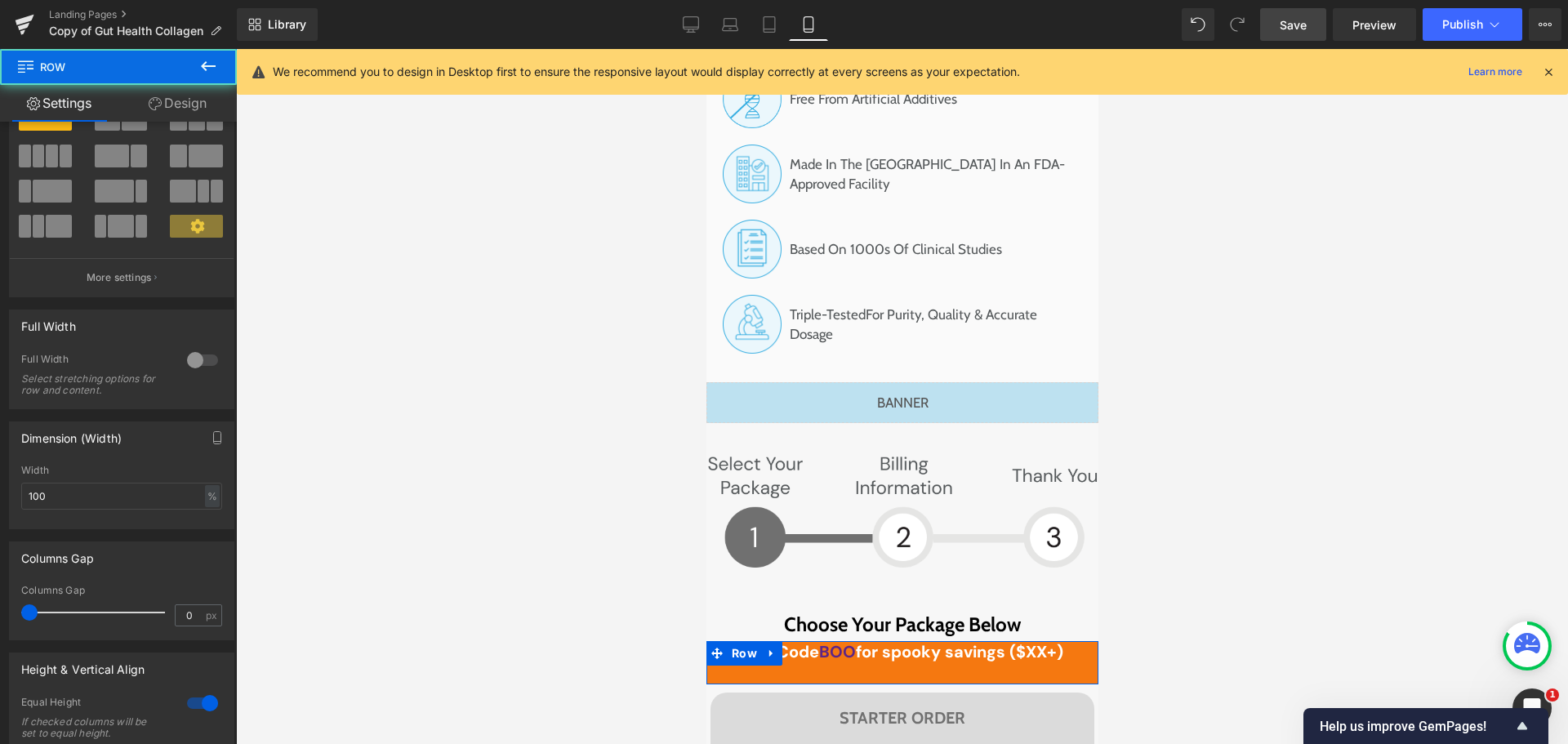
scroll to position [376, 0]
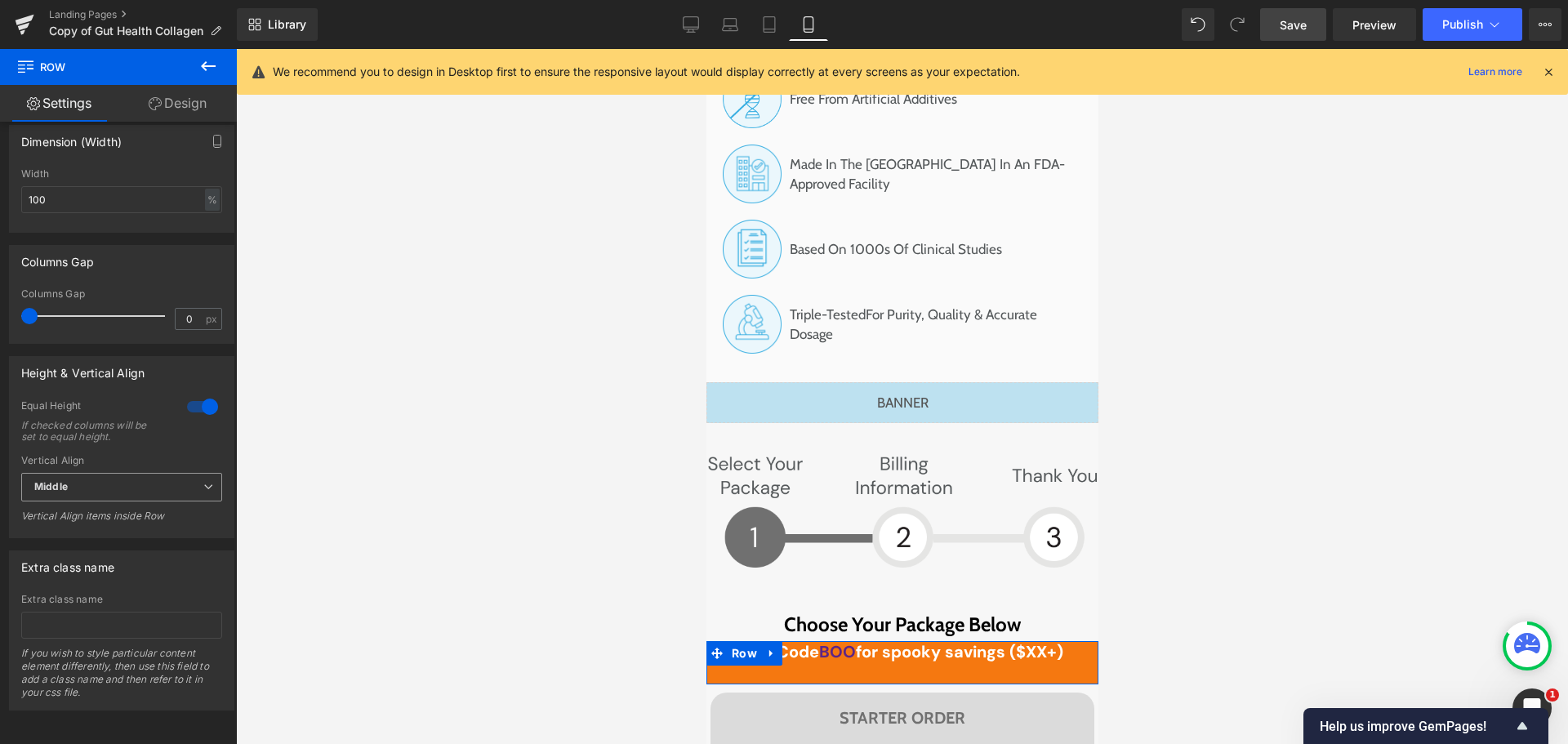
click at [110, 476] on span "Middle" at bounding box center [121, 487] width 200 height 28
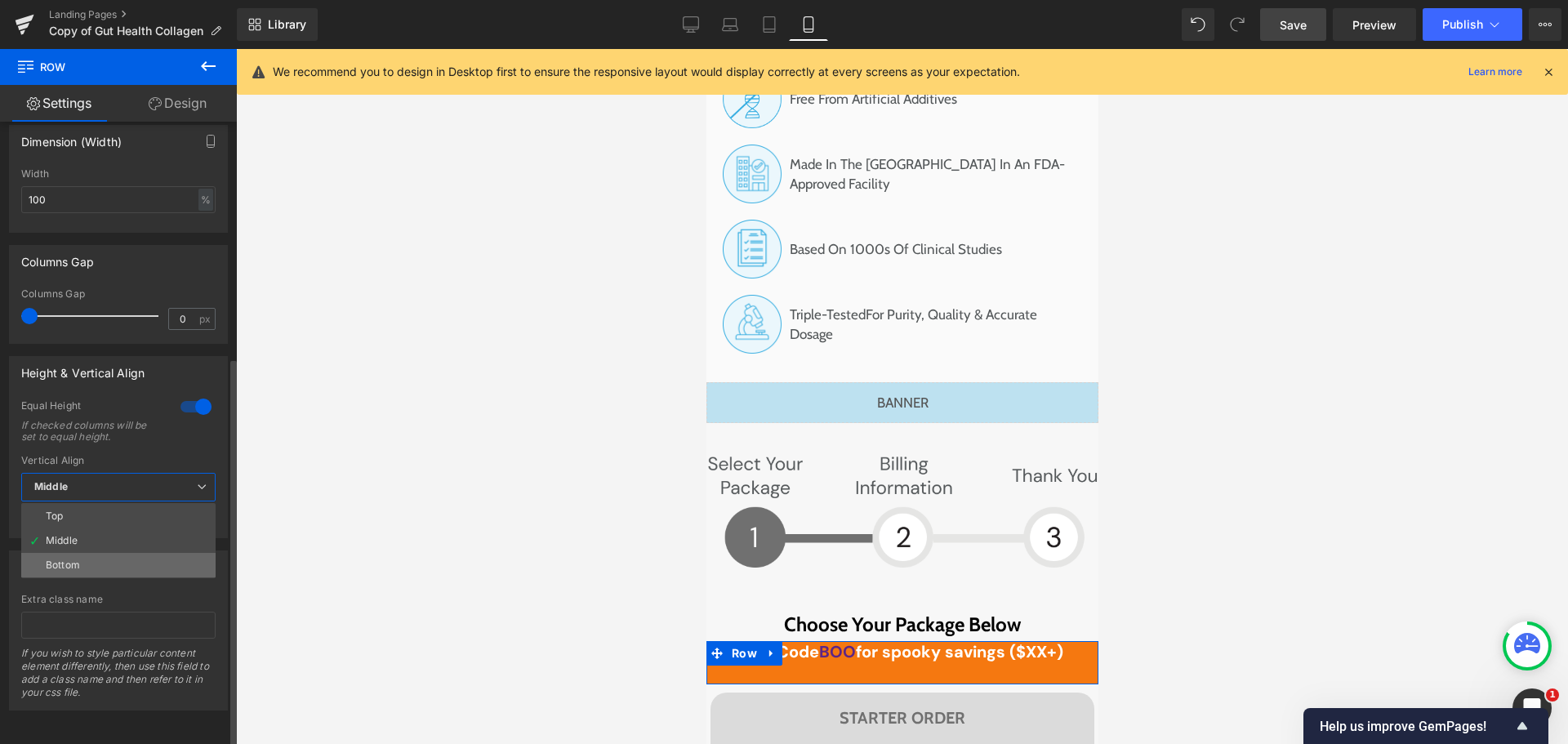
click at [89, 553] on li "Bottom" at bounding box center [118, 565] width 195 height 25
click at [98, 473] on span "Bottom" at bounding box center [121, 487] width 200 height 28
click at [93, 528] on li "Middle" at bounding box center [118, 541] width 195 height 25
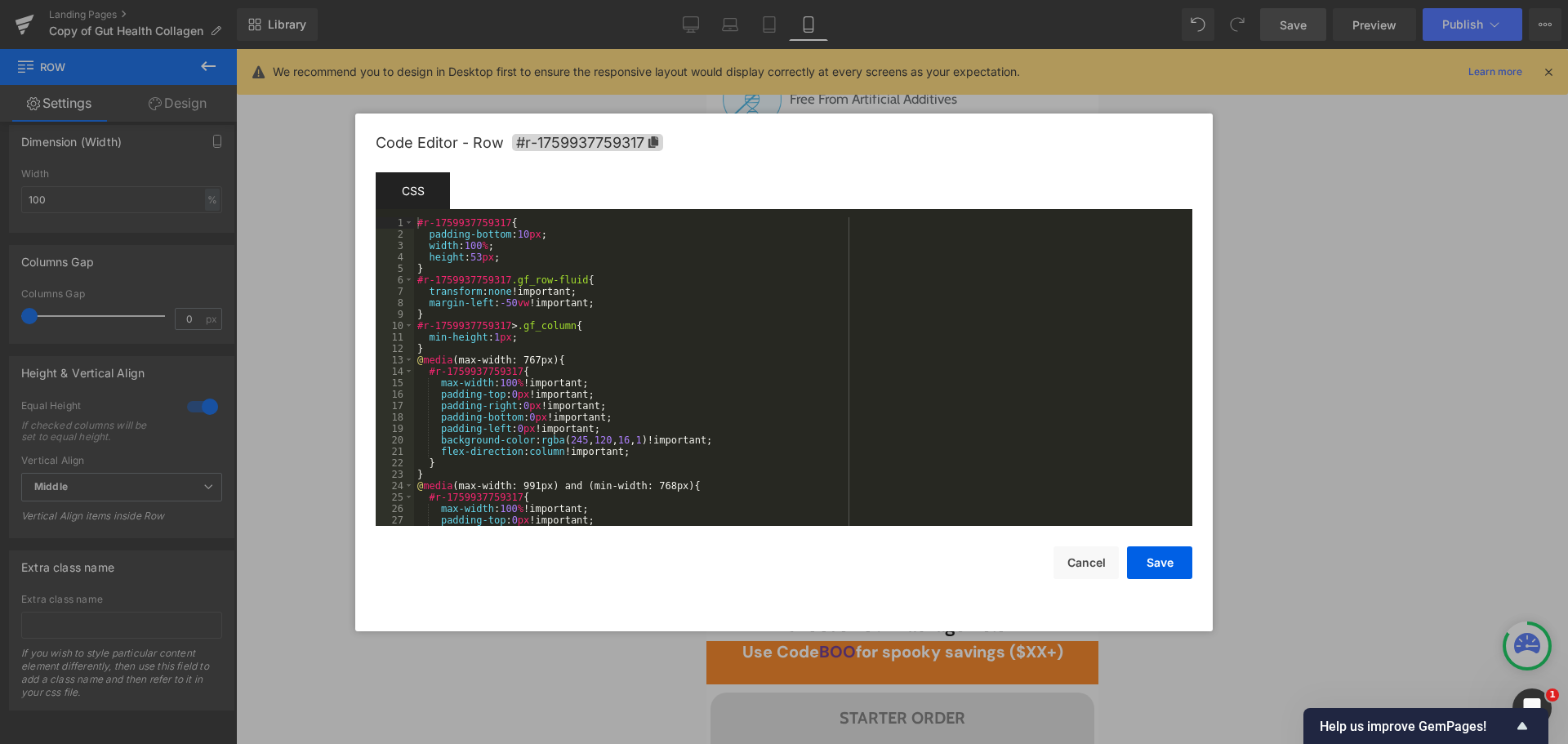
click at [734, 0] on div "Row You are previewing how the will restyle your page. You can not edit Element…" at bounding box center [784, 0] width 1568 height 0
click at [546, 260] on div "#r-1759937759317 { padding-bottom : 10 px ; width : 100 % ; height : 53 px ; } …" at bounding box center [800, 383] width 772 height 332
click at [1090, 554] on button "Cancel" at bounding box center [1086, 562] width 65 height 33
click at [706, 0] on div "Row You are previewing how the will restyle your page. You can not edit Element…" at bounding box center [784, 0] width 1568 height 0
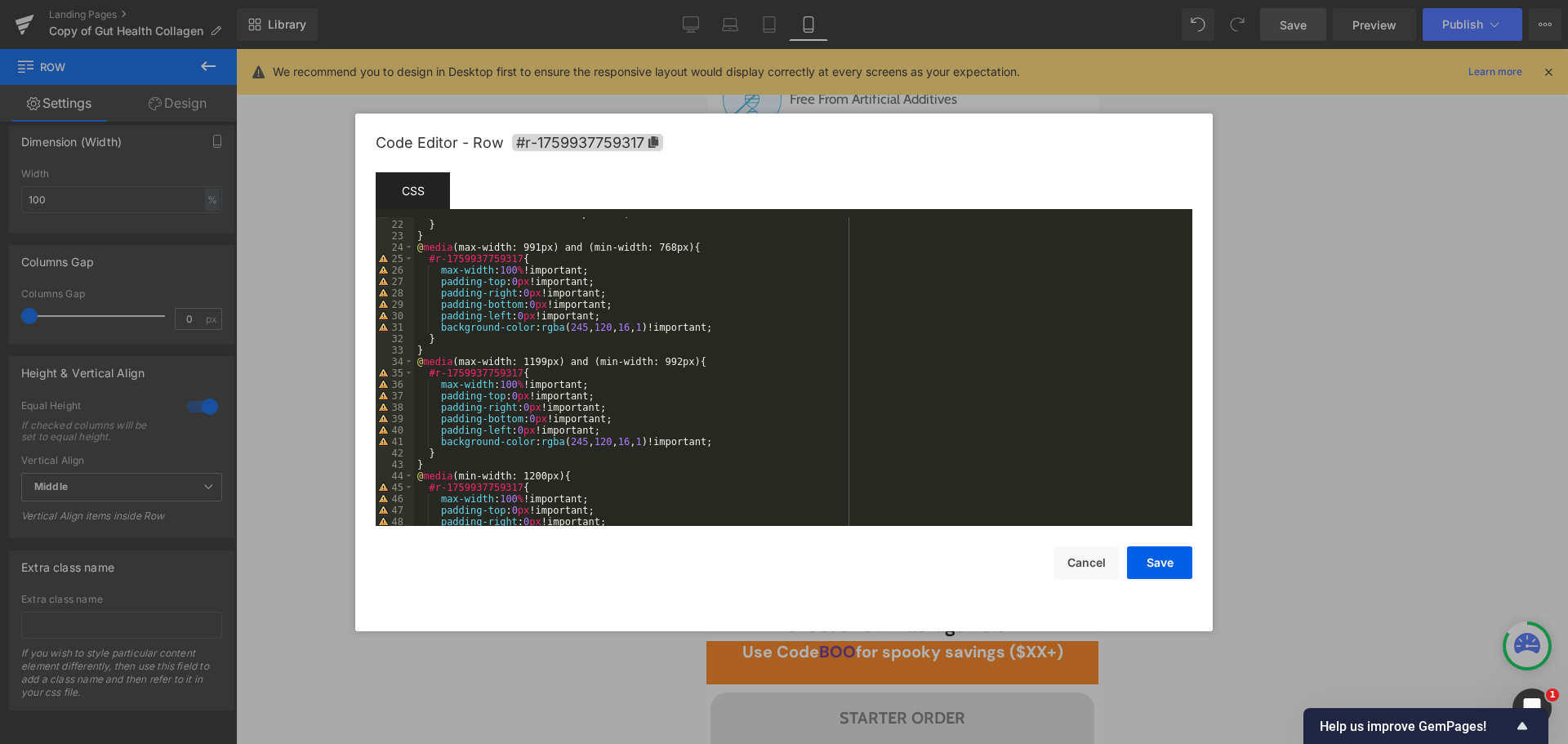
scroll to position [0, 0]
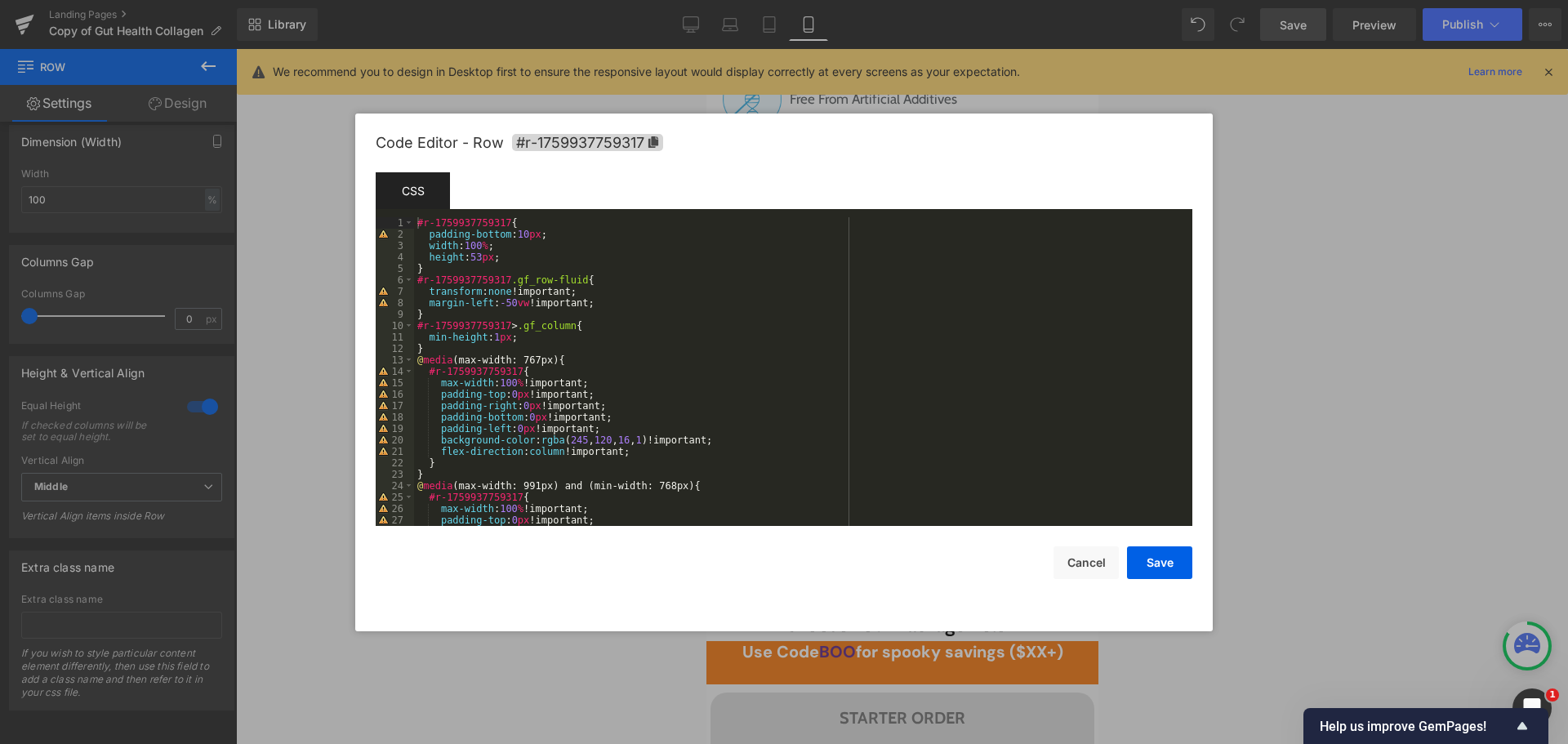
click at [887, 290] on div "#r-1759937759317 { padding-bottom : 10 px ; width : 100 % ; height : 53 px ; } …" at bounding box center [800, 383] width 772 height 332
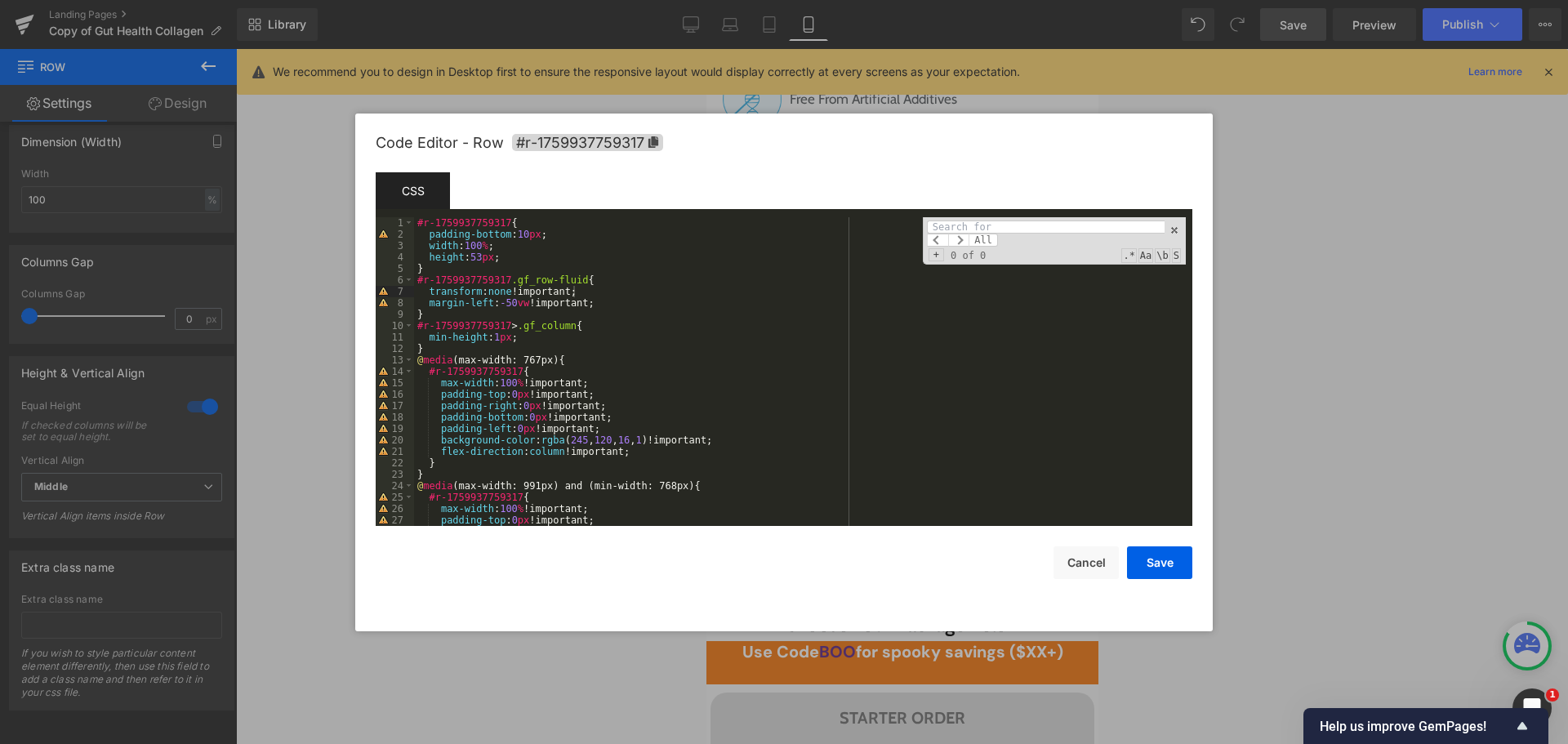
type input "@media (max-width: 768px) { #r-1759937759317 { position: -webkit-sticky; /* For…"
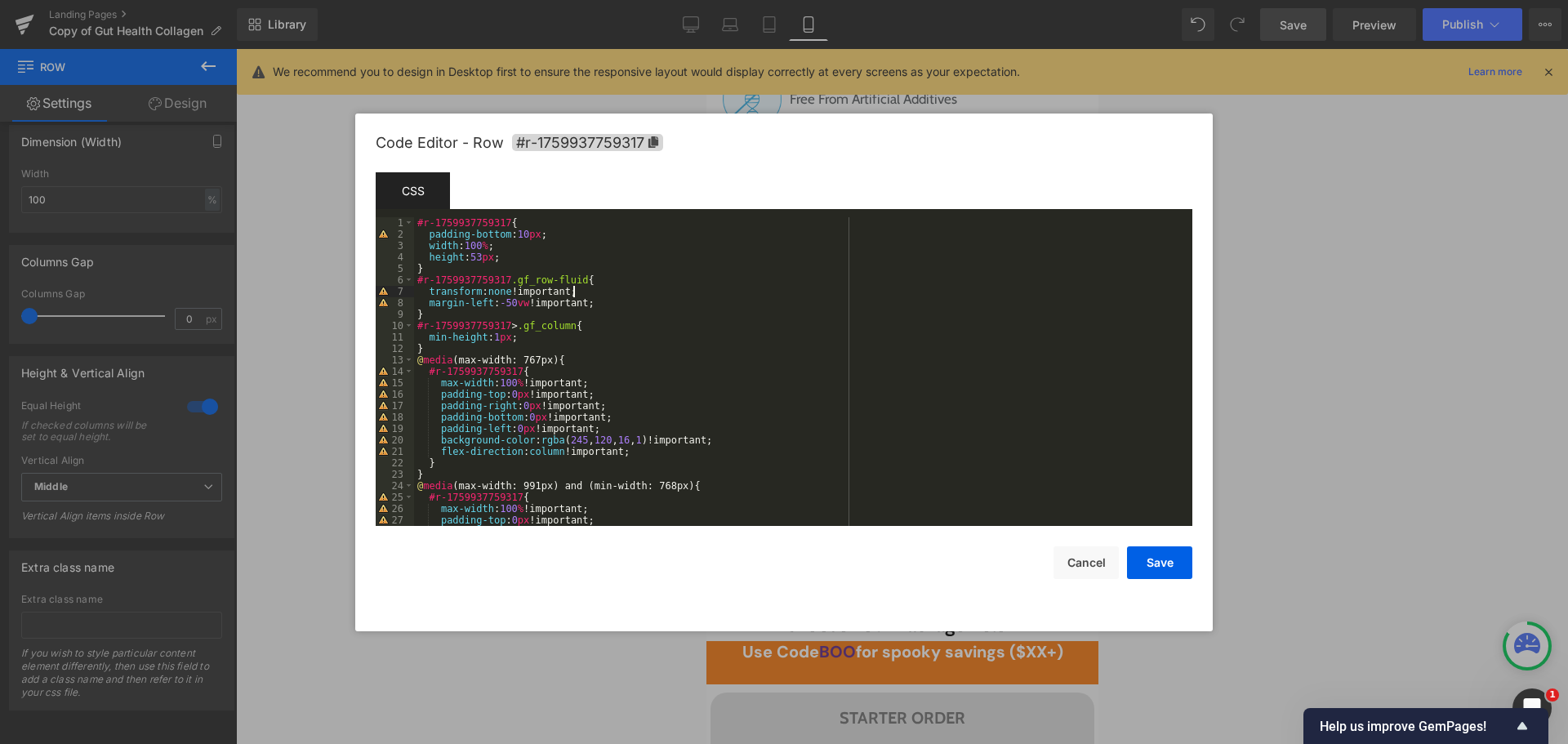
click at [462, 347] on div "#r-1759937759317 { padding-bottom : 10 px ; width : 100 % ; height : 53 px ; } …" at bounding box center [800, 383] width 772 height 332
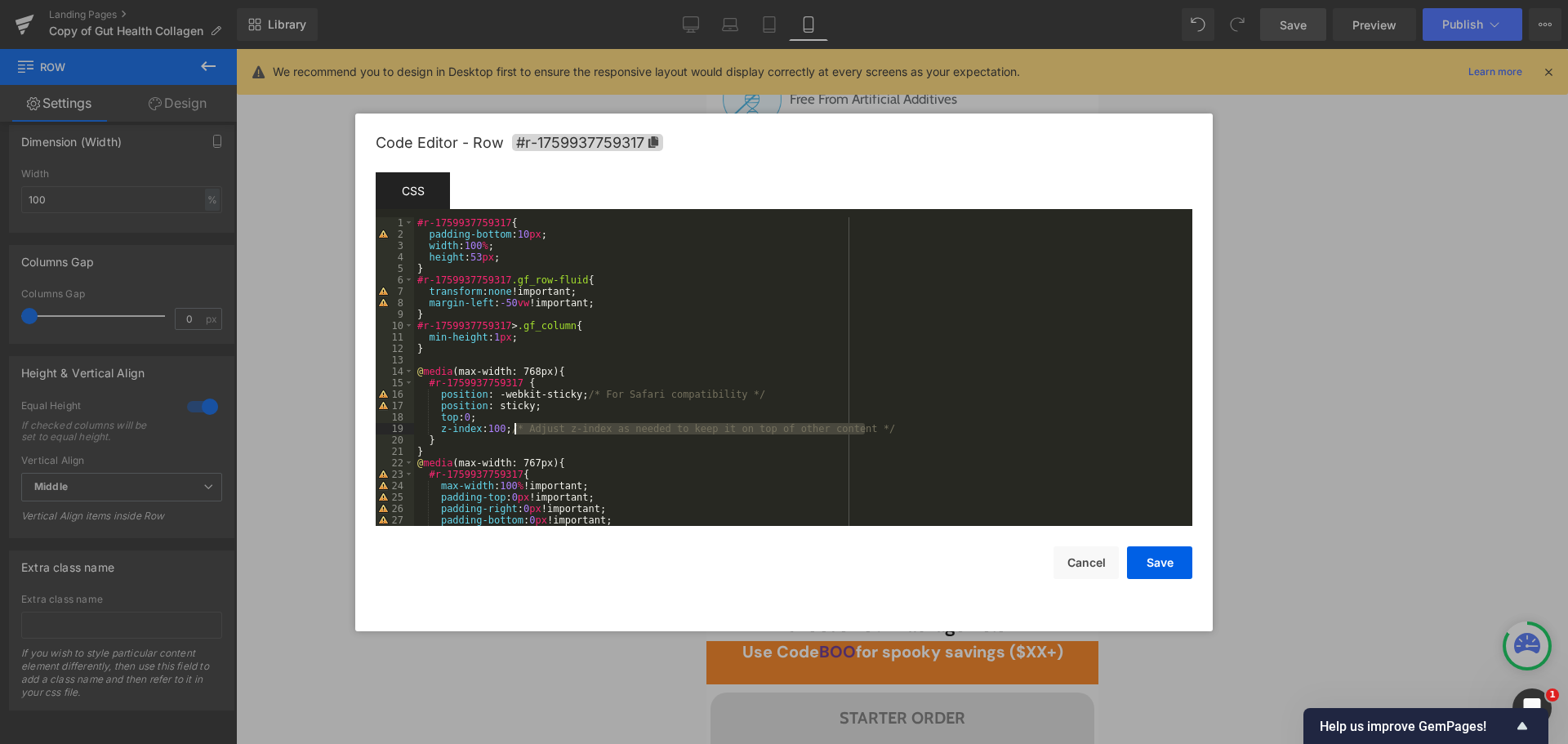
drag, startPoint x: 904, startPoint y: 425, endPoint x: 512, endPoint y: 429, distance: 392.0
click at [512, 429] on div "#r-1759937759317 { padding-bottom : 10 px ; width : 100 % ; height : 53 px ; } …" at bounding box center [800, 383] width 772 height 332
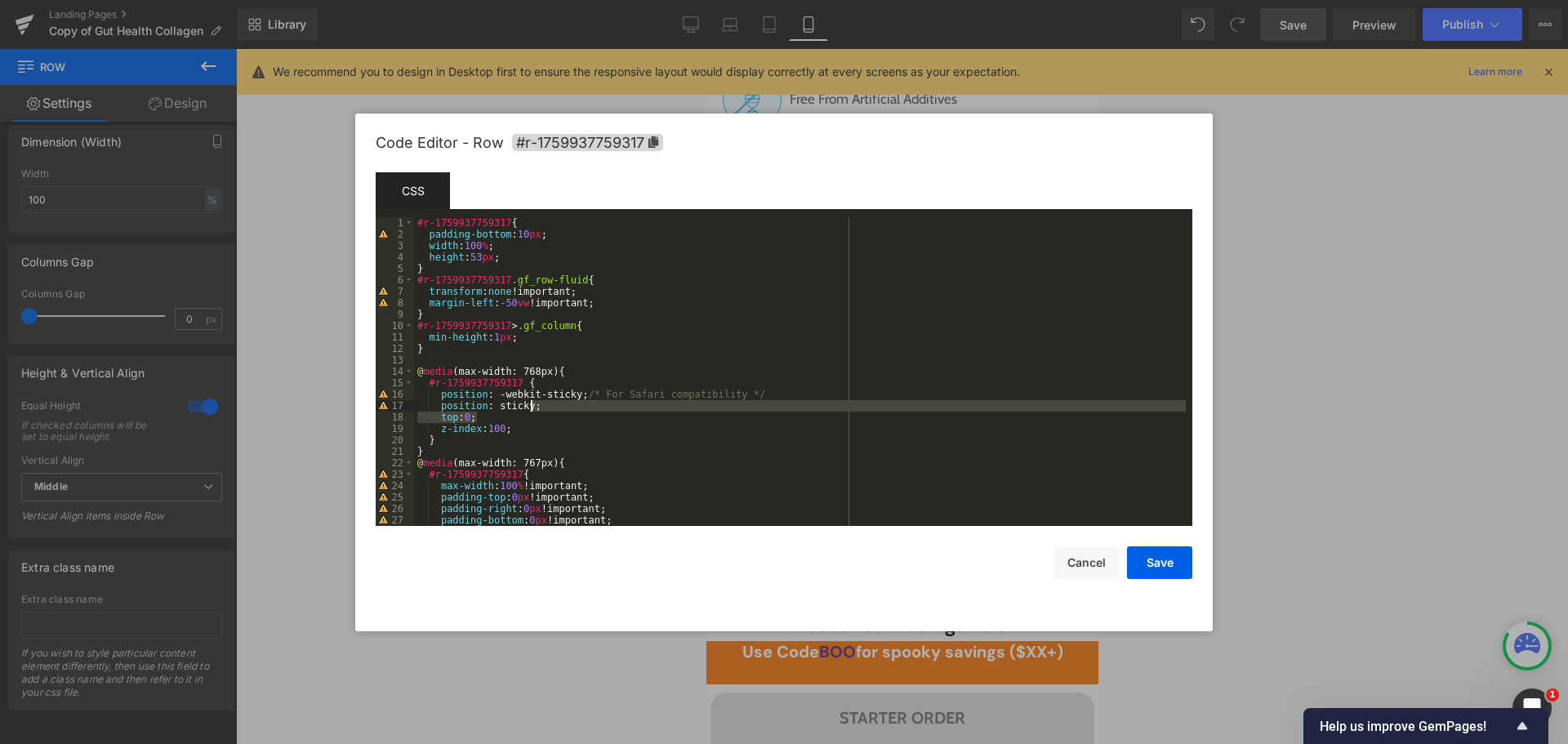
drag, startPoint x: 504, startPoint y: 415, endPoint x: 560, endPoint y: 408, distance: 56.4
click at [560, 408] on div "#r-1759937759317 { padding-bottom : 10 px ; width : 100 % ; height : 53 px ; } …" at bounding box center [800, 383] width 772 height 332
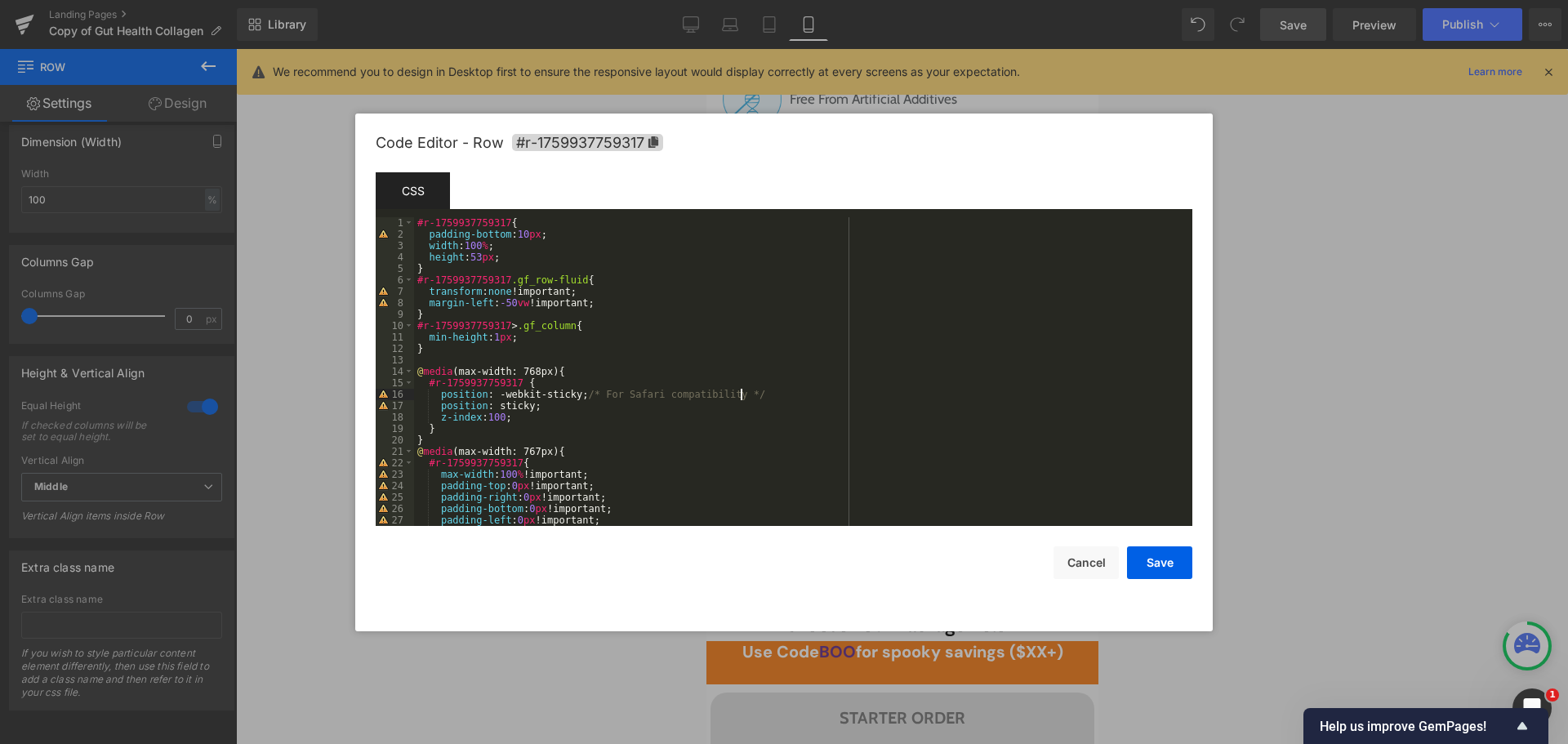
click at [740, 397] on div "#r-1759937759317 { padding-bottom : 10 px ; width : 100 % ; height : 53 px ; } …" at bounding box center [800, 383] width 772 height 332
drag, startPoint x: 754, startPoint y: 395, endPoint x: 574, endPoint y: 396, distance: 180.0
click at [574, 396] on div "#r-1759937759317 { padding-bottom : 10 px ; width : 100 % ; height : 53 px ; } …" at bounding box center [800, 383] width 772 height 332
click at [1146, 557] on button "Save" at bounding box center [1159, 562] width 65 height 33
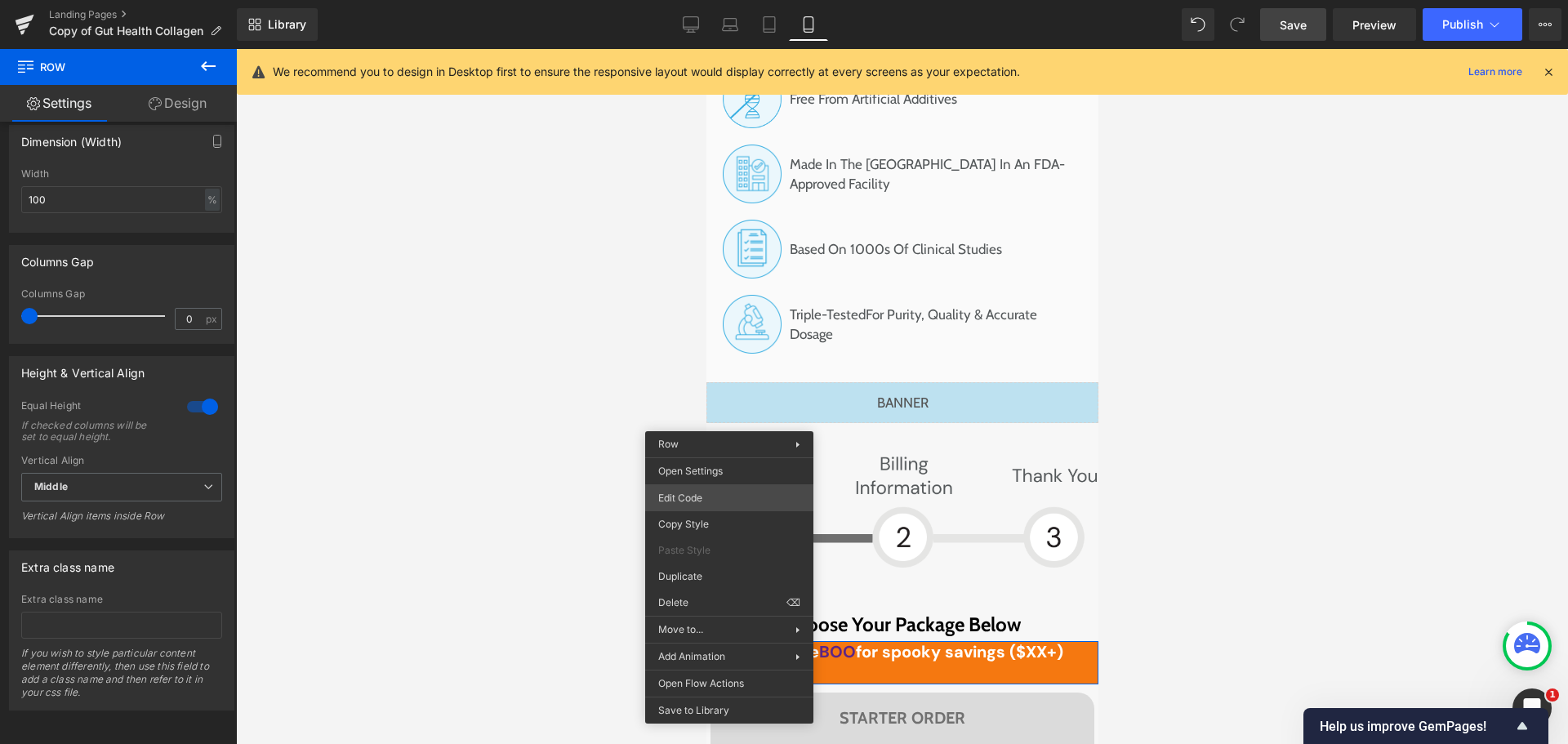
click at [698, 0] on div "Row You are previewing how the will restyle your page. You can not edit Element…" at bounding box center [784, 0] width 1568 height 0
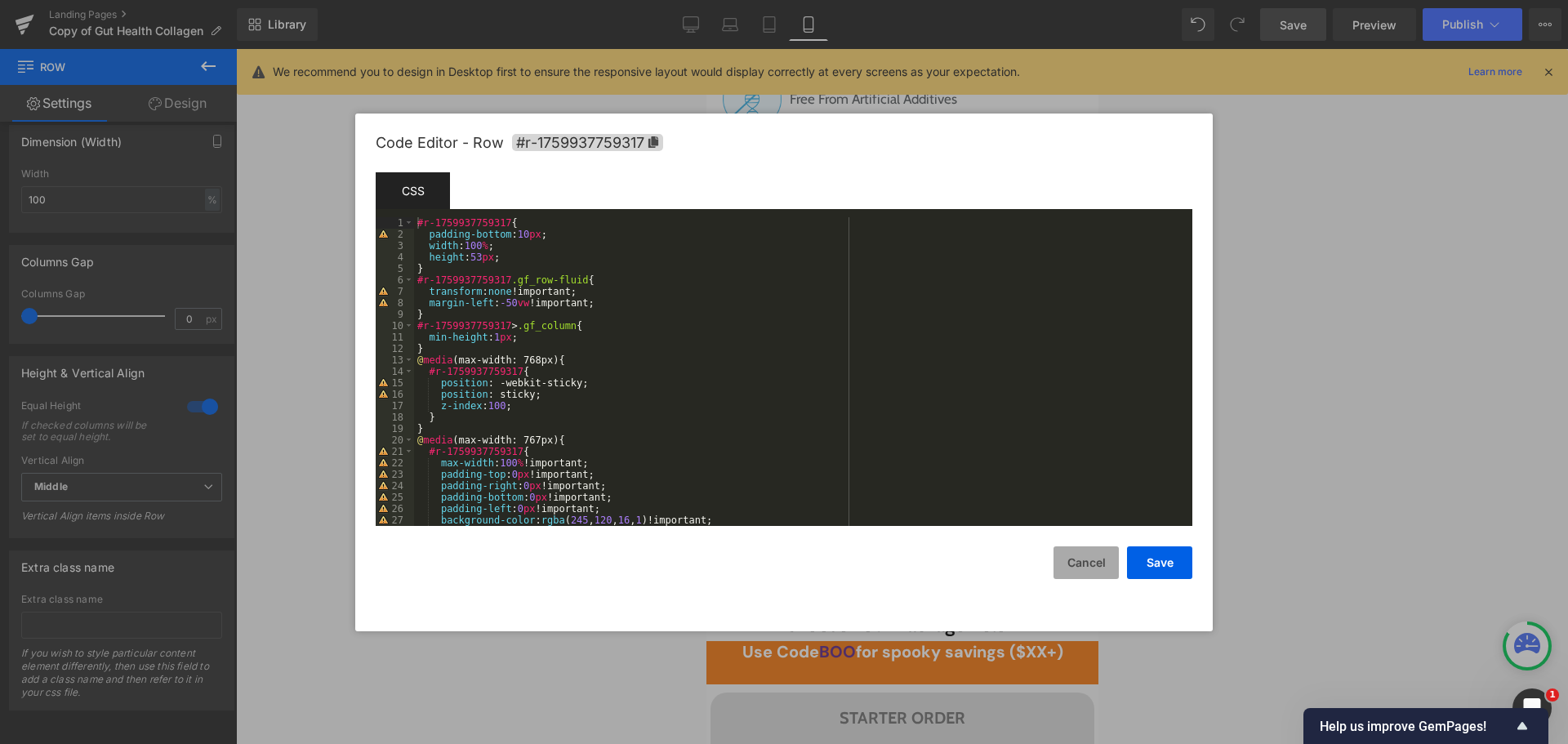
click at [1084, 561] on button "Cancel" at bounding box center [1086, 562] width 65 height 33
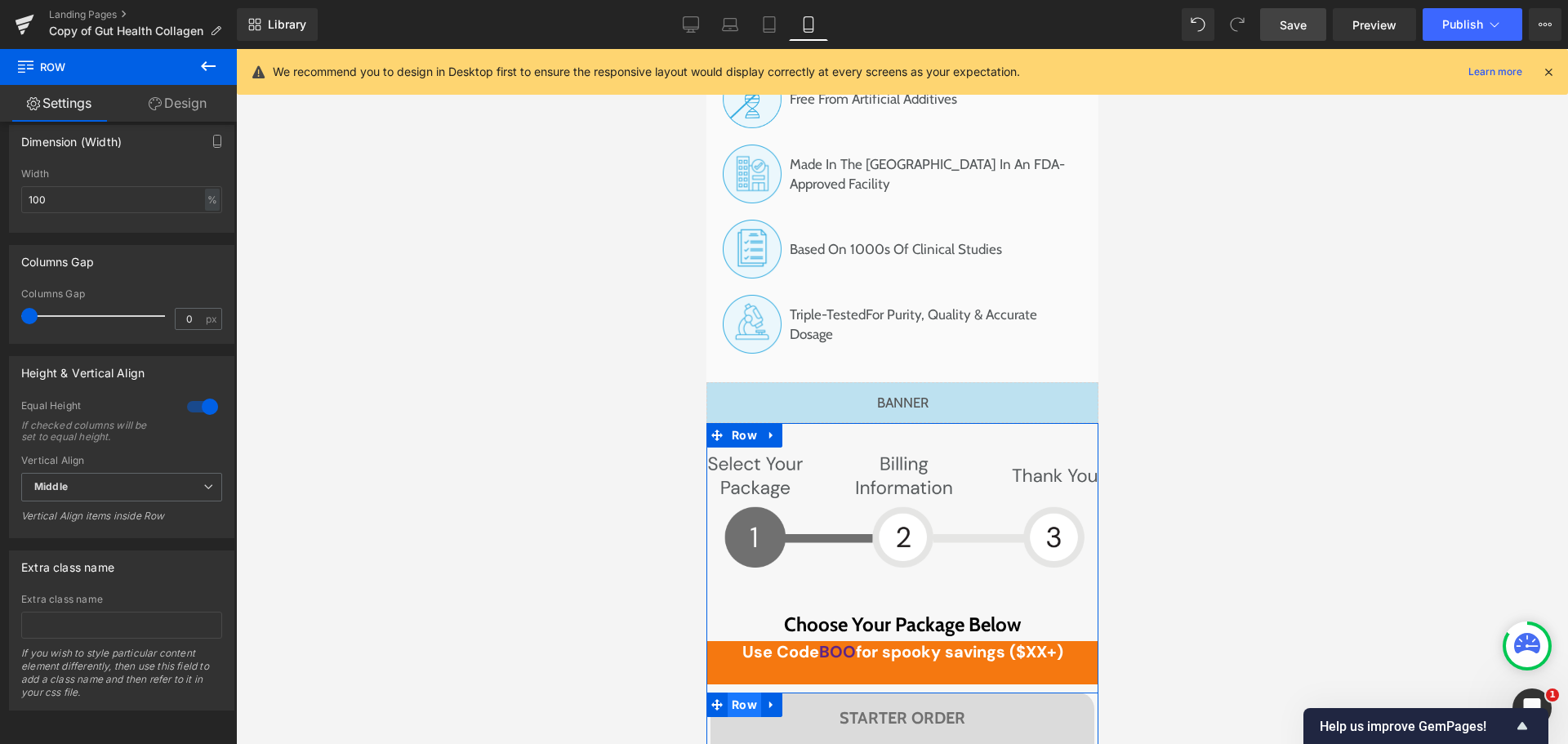
click at [730, 692] on span "Row" at bounding box center [743, 704] width 33 height 25
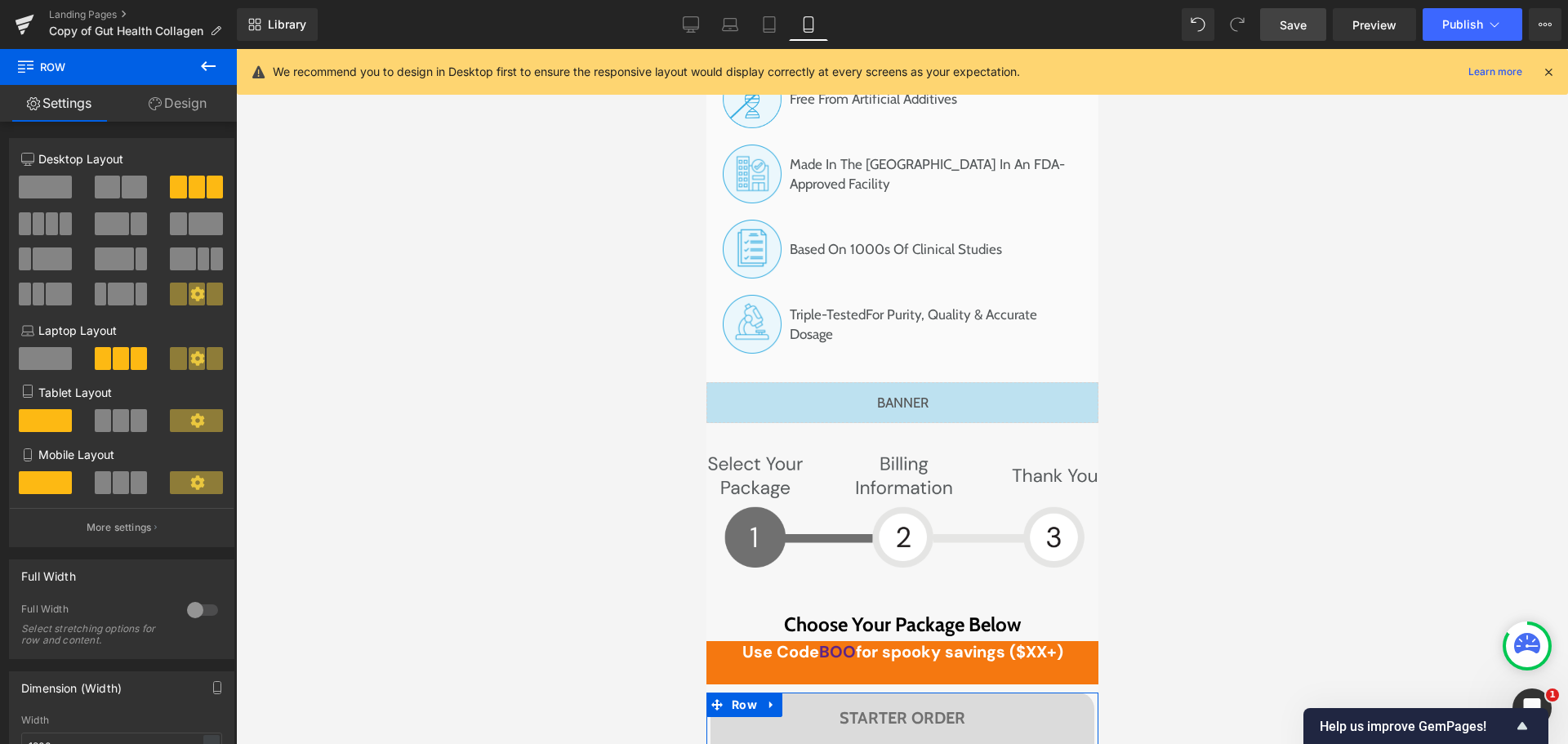
click at [183, 113] on link "Design" at bounding box center [177, 103] width 118 height 37
click at [0, 0] on div "Spacing" at bounding box center [0, 0] width 0 height 0
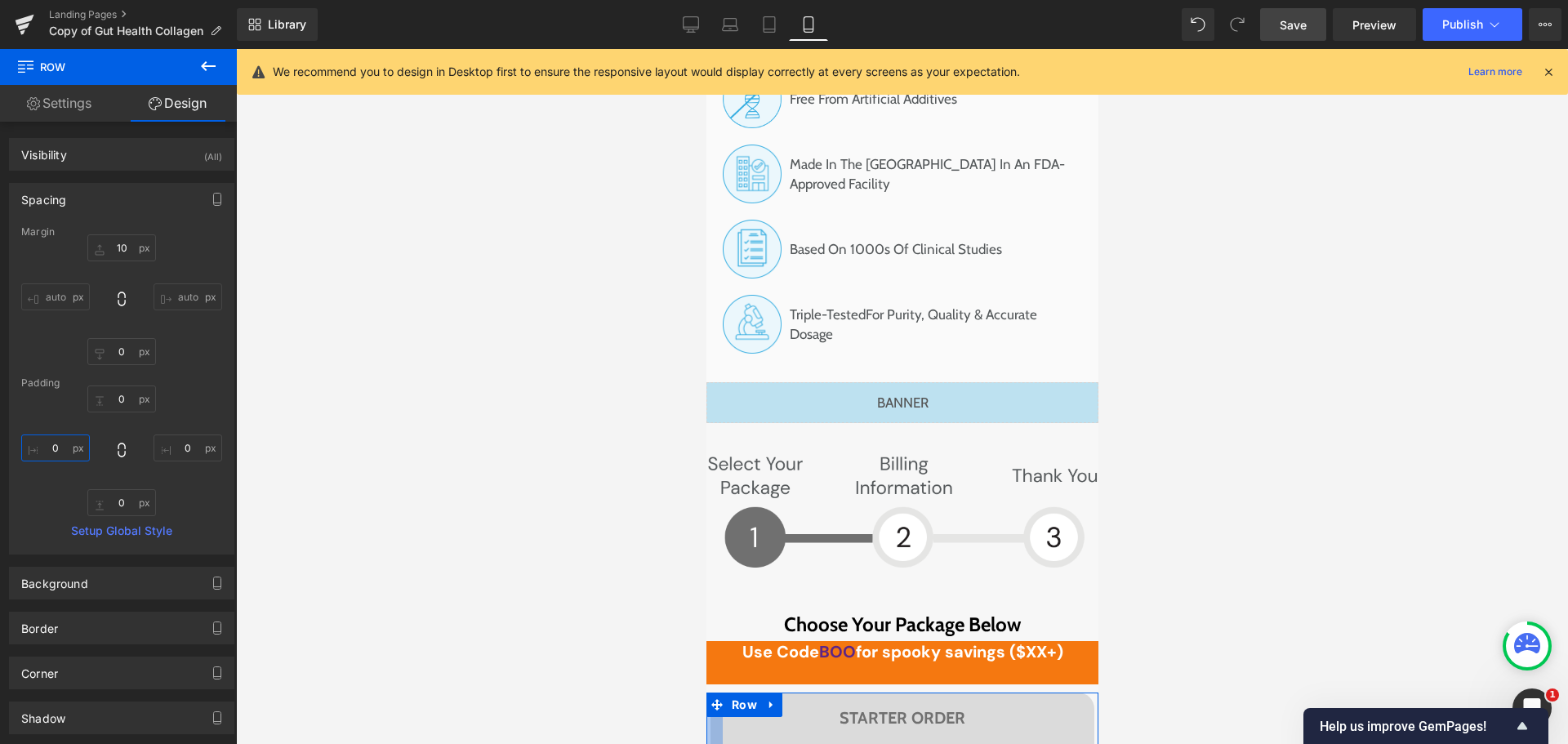
click at [70, 450] on input "text" at bounding box center [55, 447] width 69 height 26
type input "20"
click at [173, 446] on input "2" at bounding box center [187, 447] width 69 height 26
type input "20"
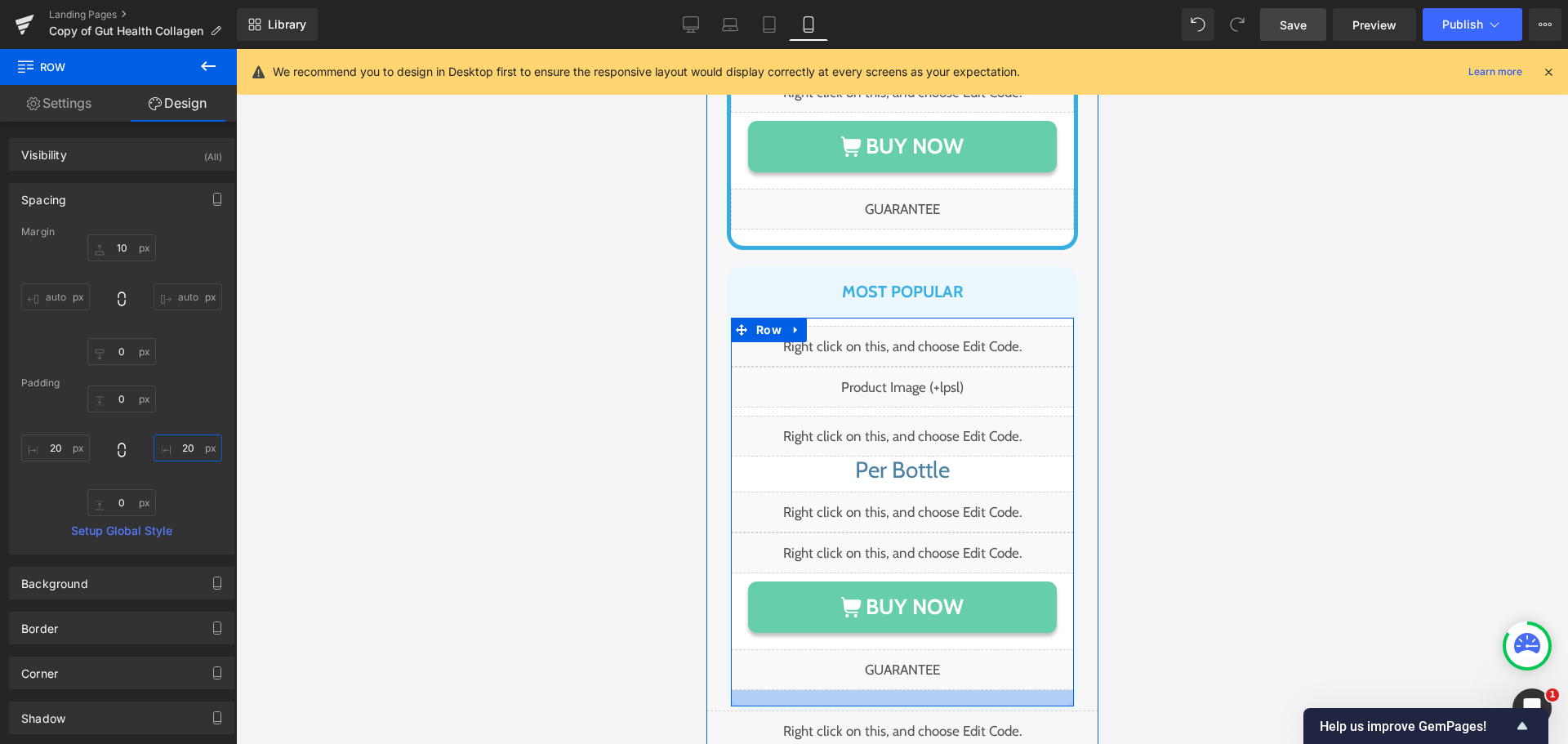
scroll to position [12713, 0]
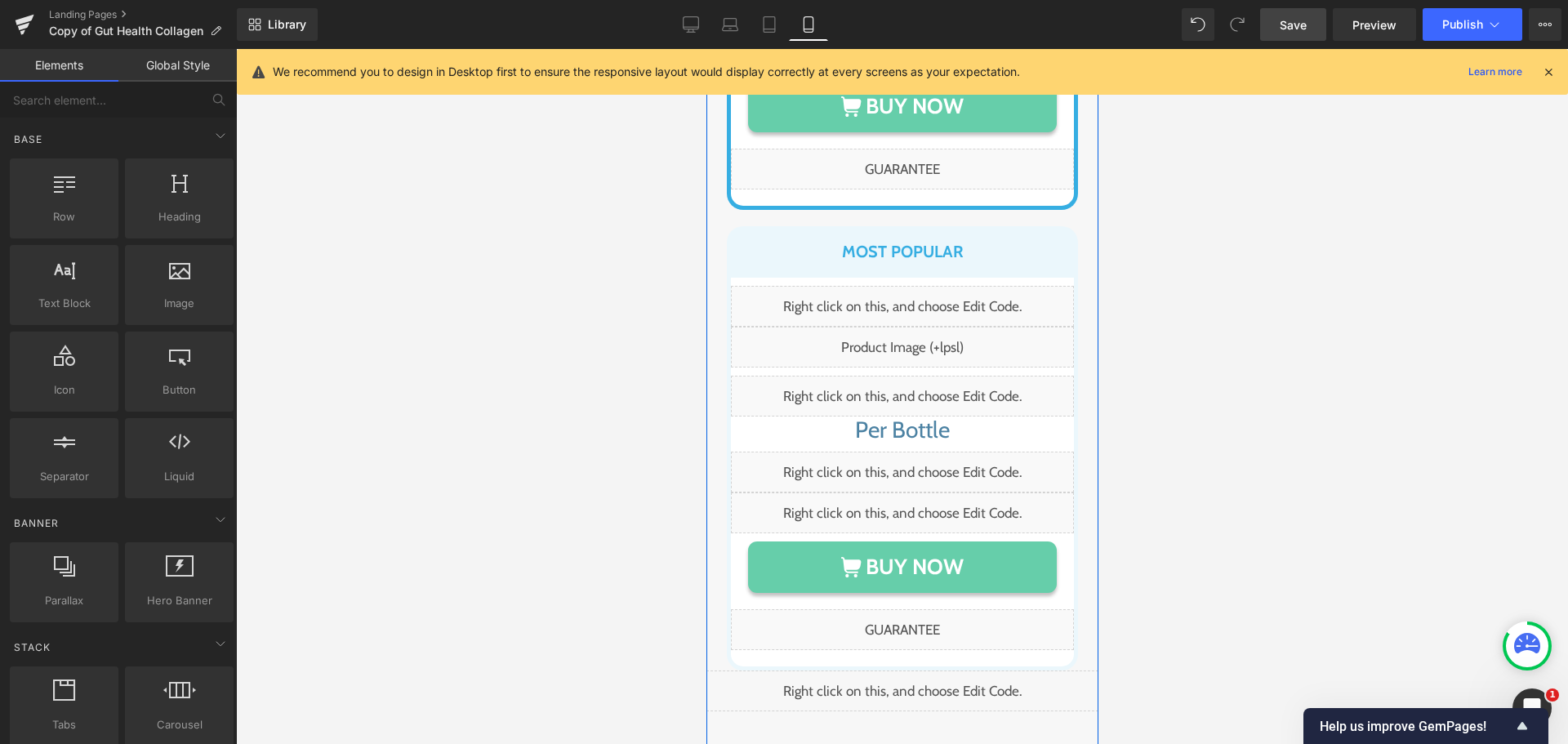
click at [500, 500] on div at bounding box center [902, 396] width 1332 height 695
click at [734, 670] on span "Row" at bounding box center [743, 683] width 33 height 25
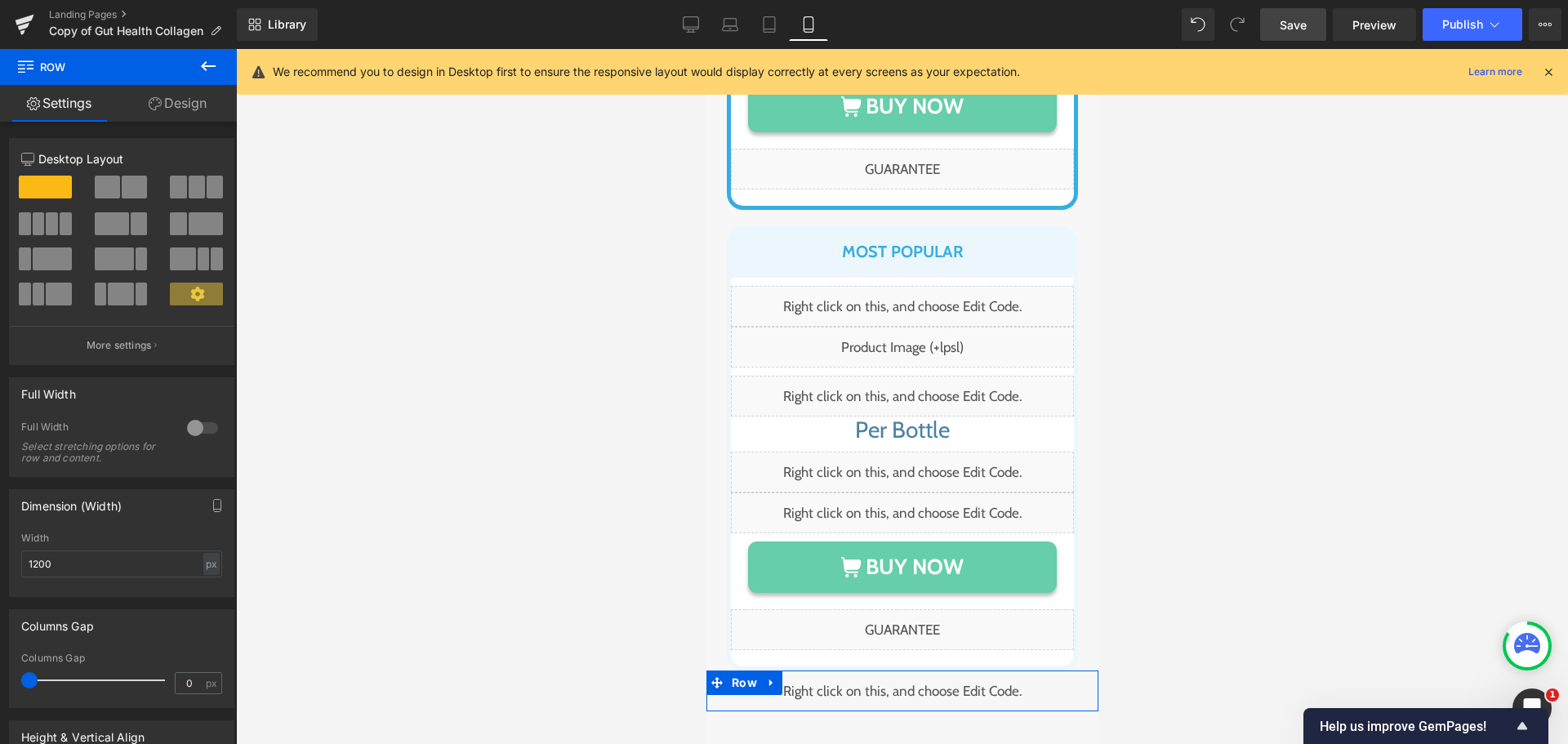
click at [183, 112] on link "Design" at bounding box center [177, 103] width 118 height 37
click at [0, 0] on div "Spacing" at bounding box center [0, 0] width 0 height 0
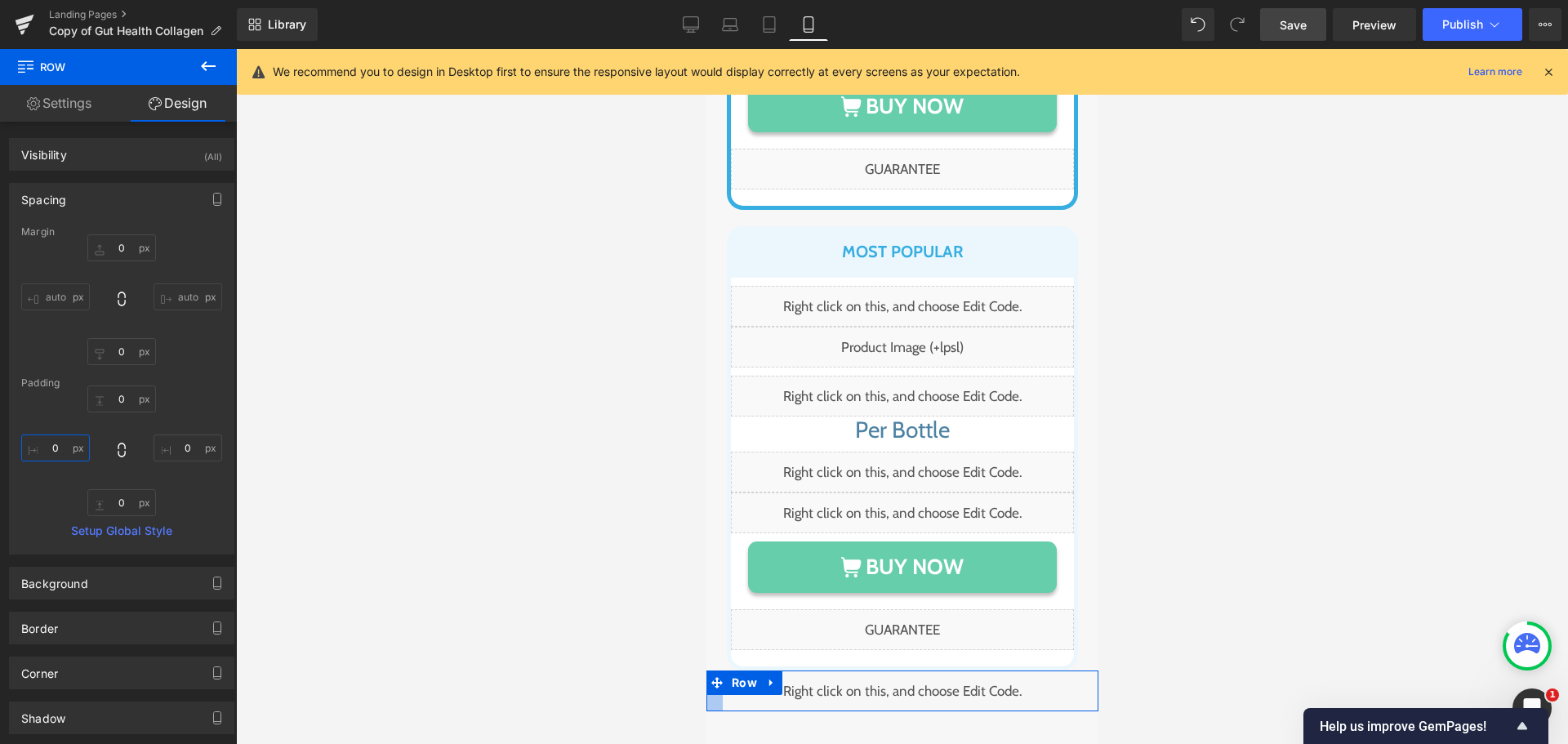
click at [50, 447] on input "text" at bounding box center [55, 447] width 69 height 26
type input "20"
click at [169, 440] on input "text" at bounding box center [187, 447] width 69 height 26
type input "20"
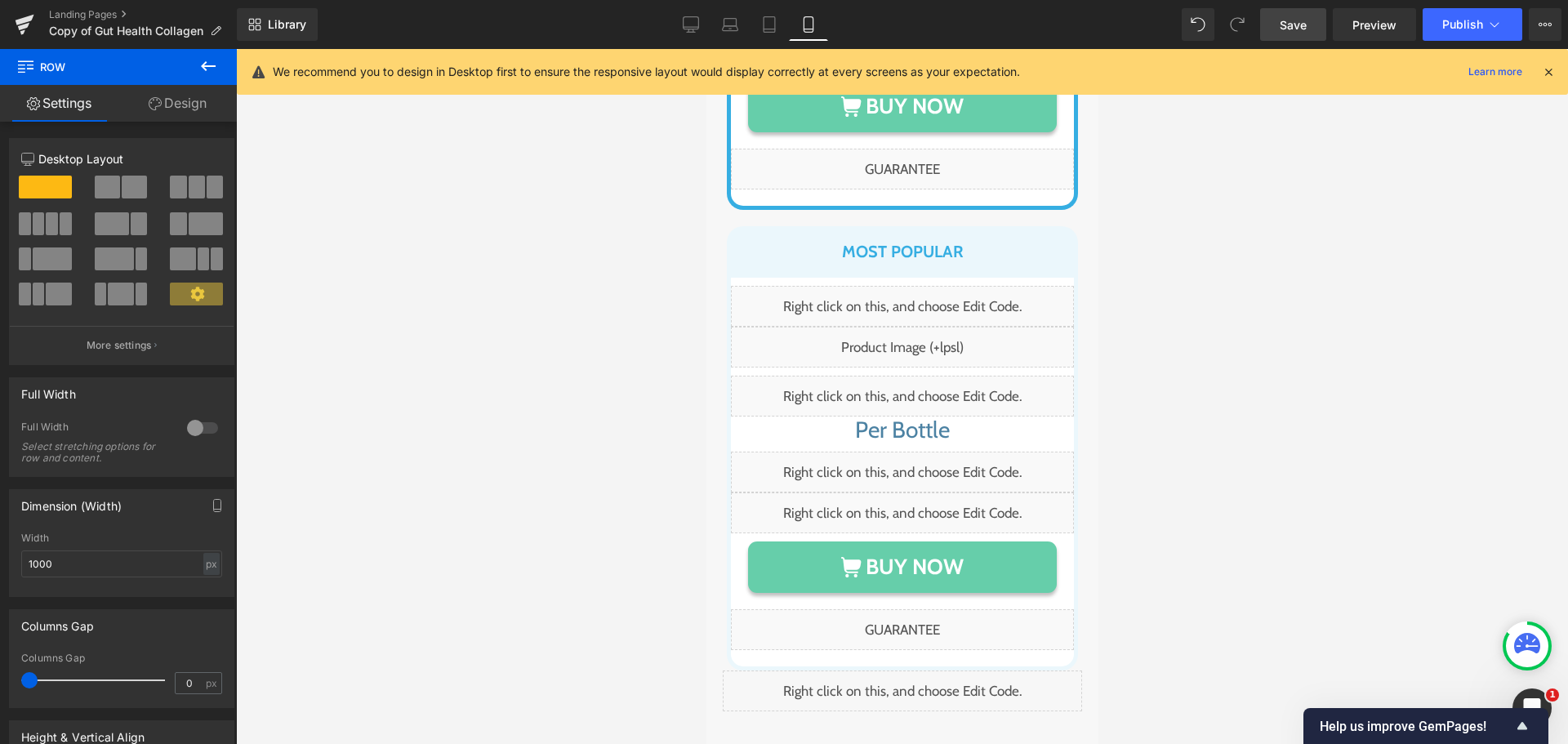
click at [161, 99] on link "Design" at bounding box center [177, 103] width 118 height 37
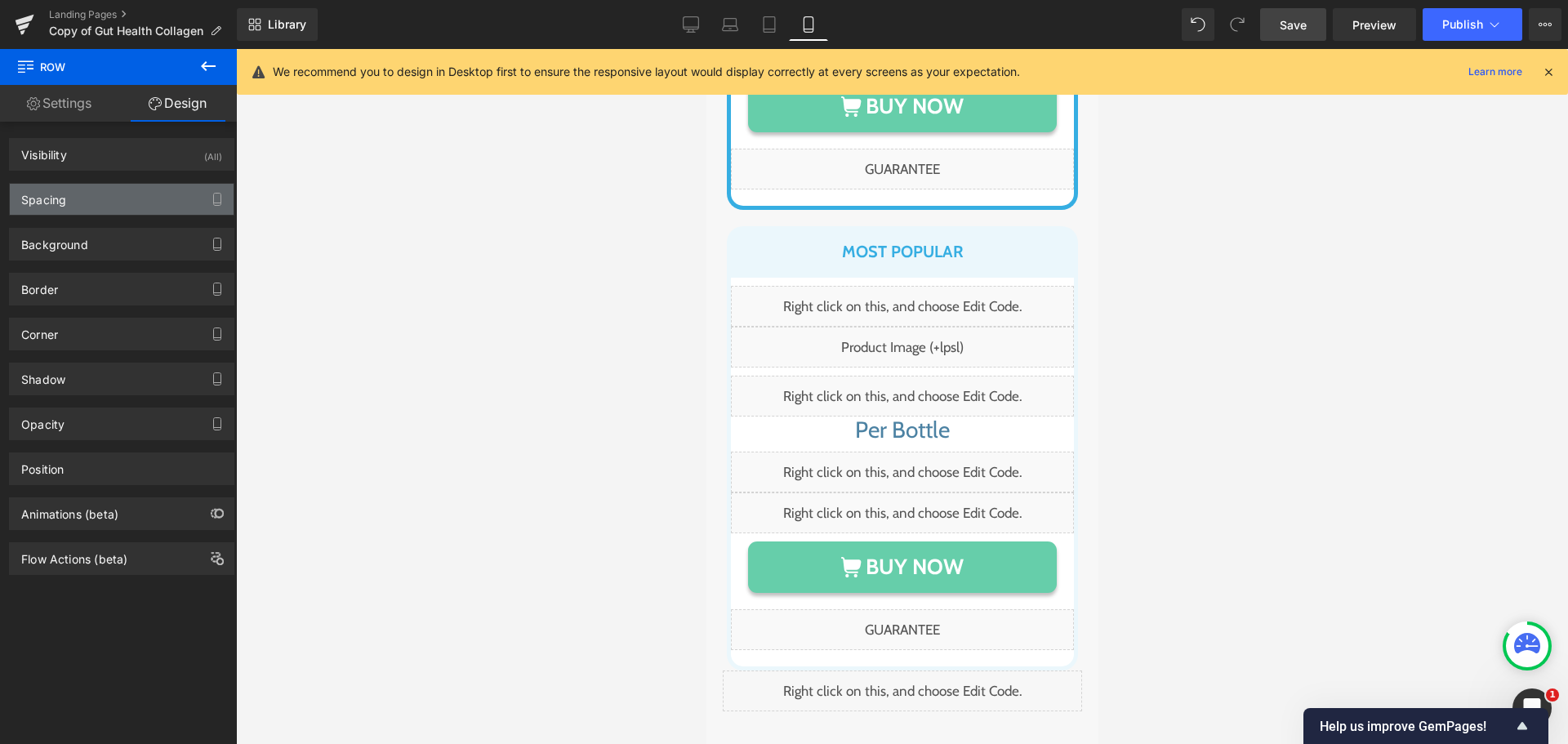
click at [60, 198] on div "Spacing" at bounding box center [43, 195] width 44 height 23
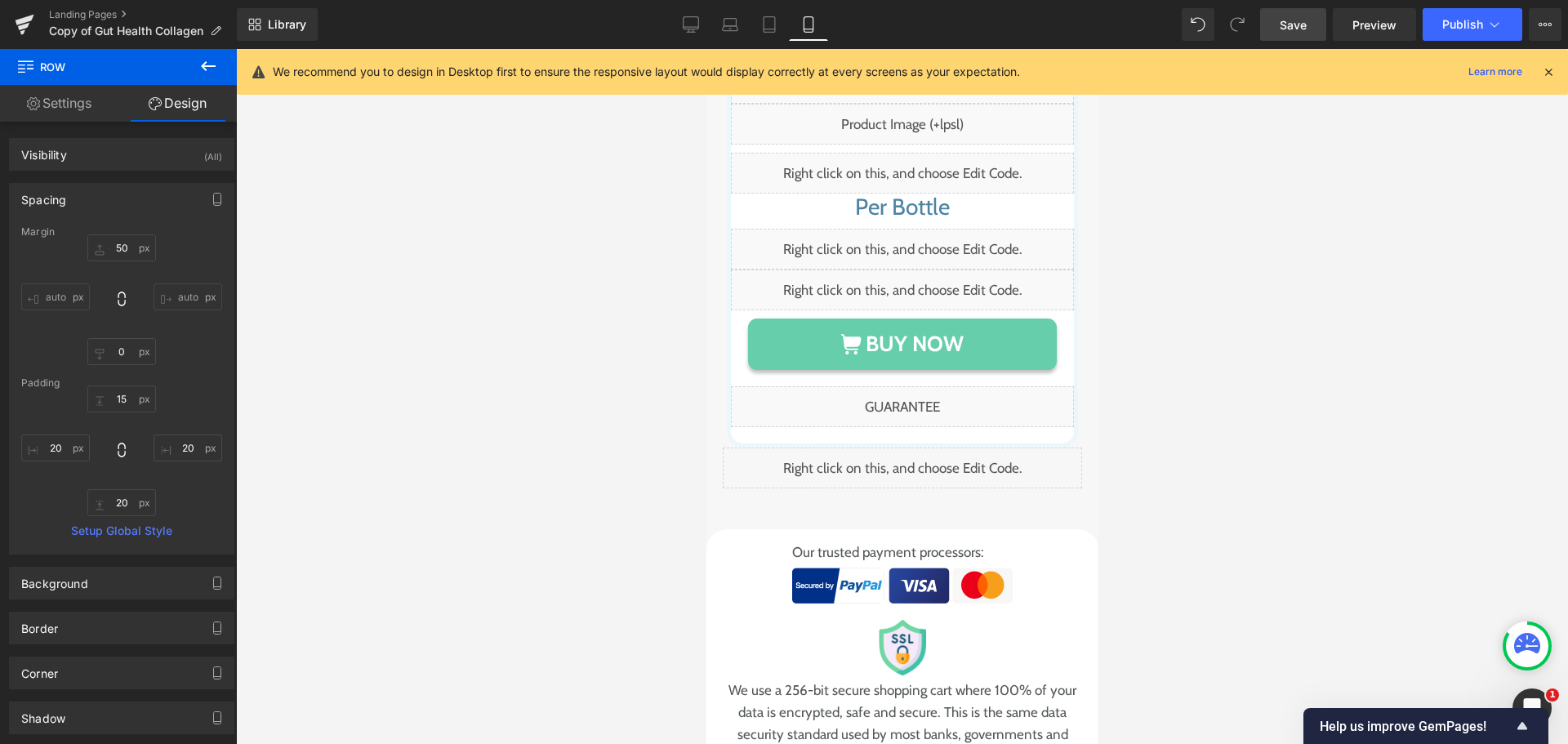
scroll to position [12958, 0]
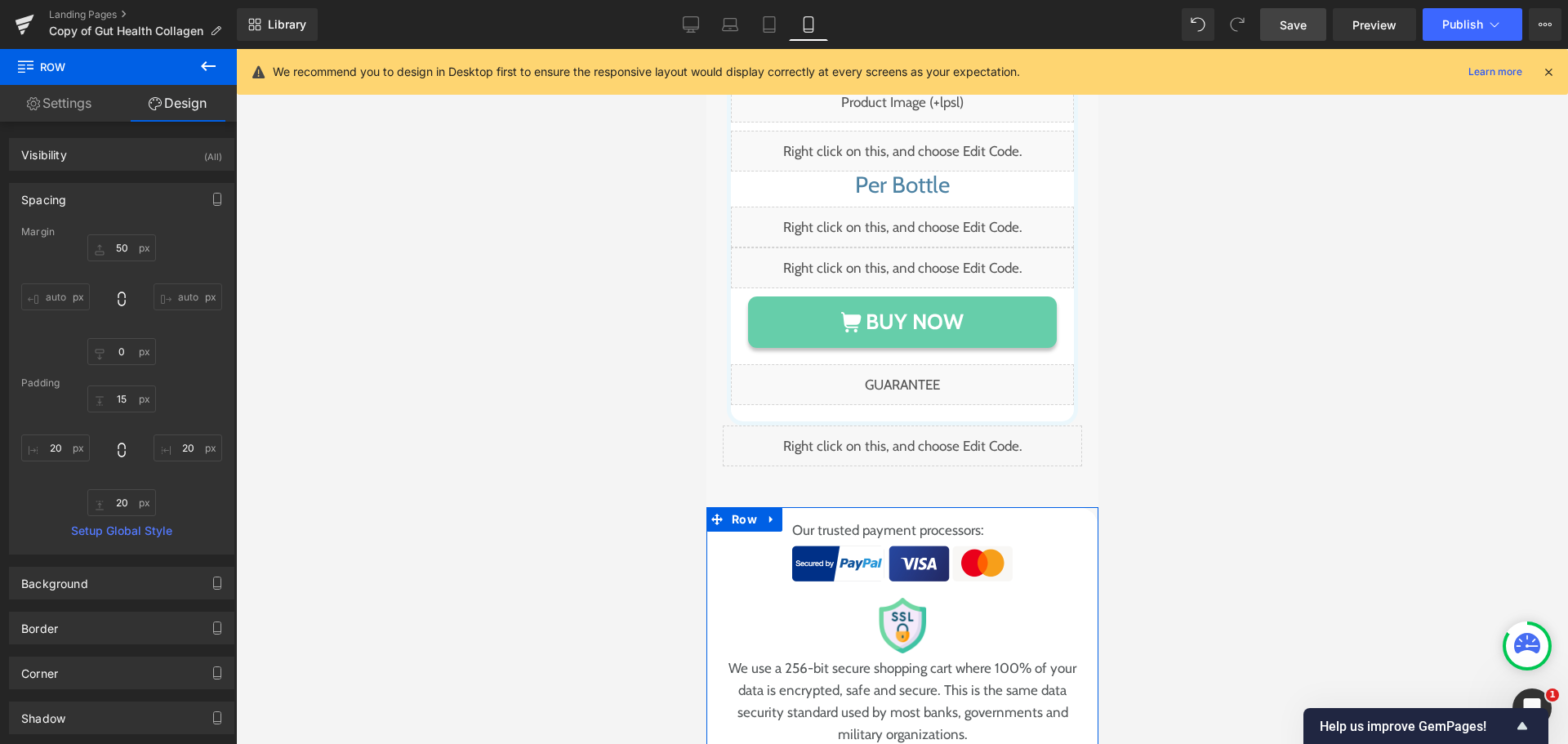
click at [58, 104] on link "Settings" at bounding box center [59, 103] width 118 height 37
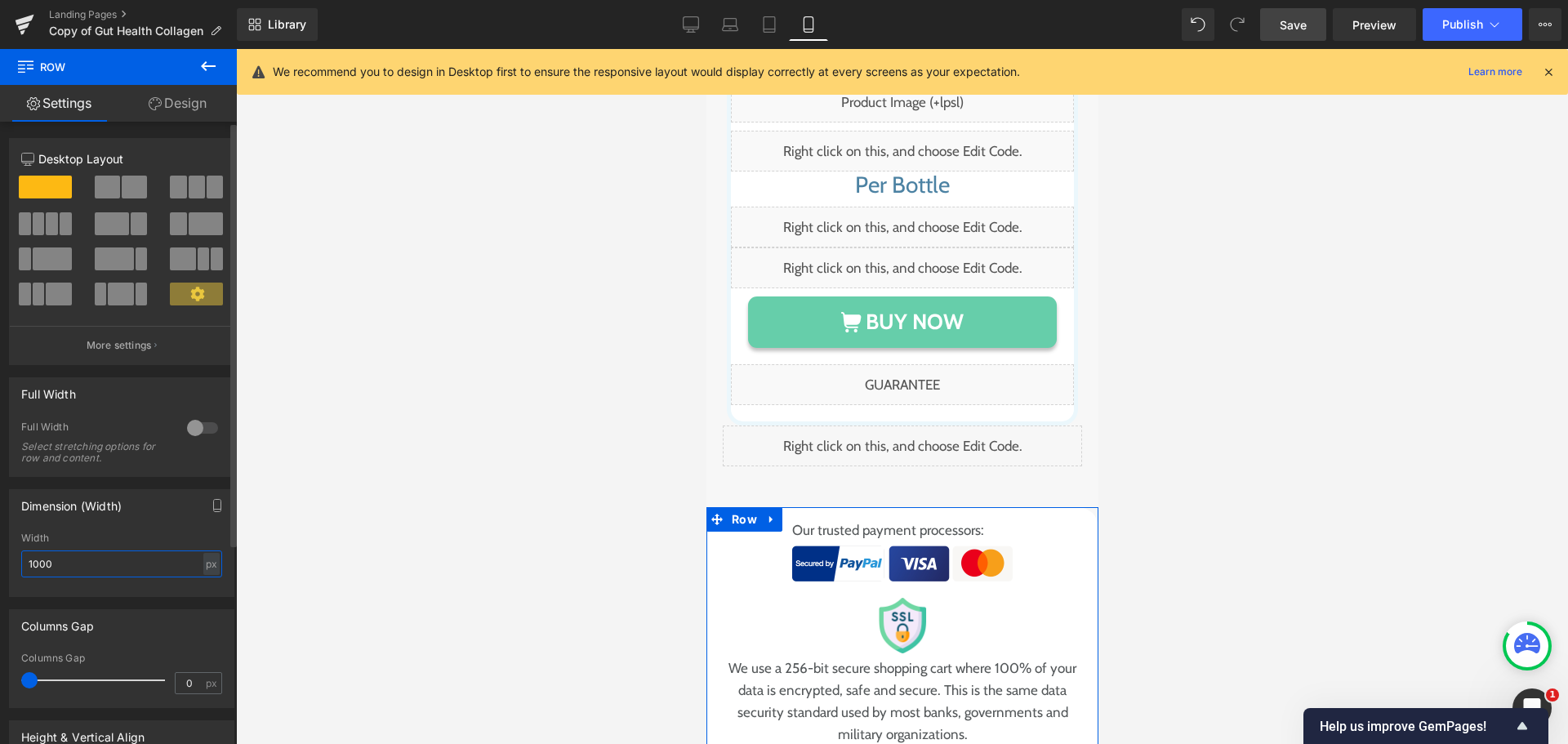
drag, startPoint x: 47, startPoint y: 574, endPoint x: 62, endPoint y: 566, distance: 17.0
click at [59, 566] on input "1000" at bounding box center [121, 563] width 200 height 26
click at [205, 565] on div "px" at bounding box center [211, 563] width 16 height 22
click at [203, 583] on li "%" at bounding box center [211, 589] width 21 height 24
click at [79, 563] on input "1000" at bounding box center [121, 563] width 200 height 26
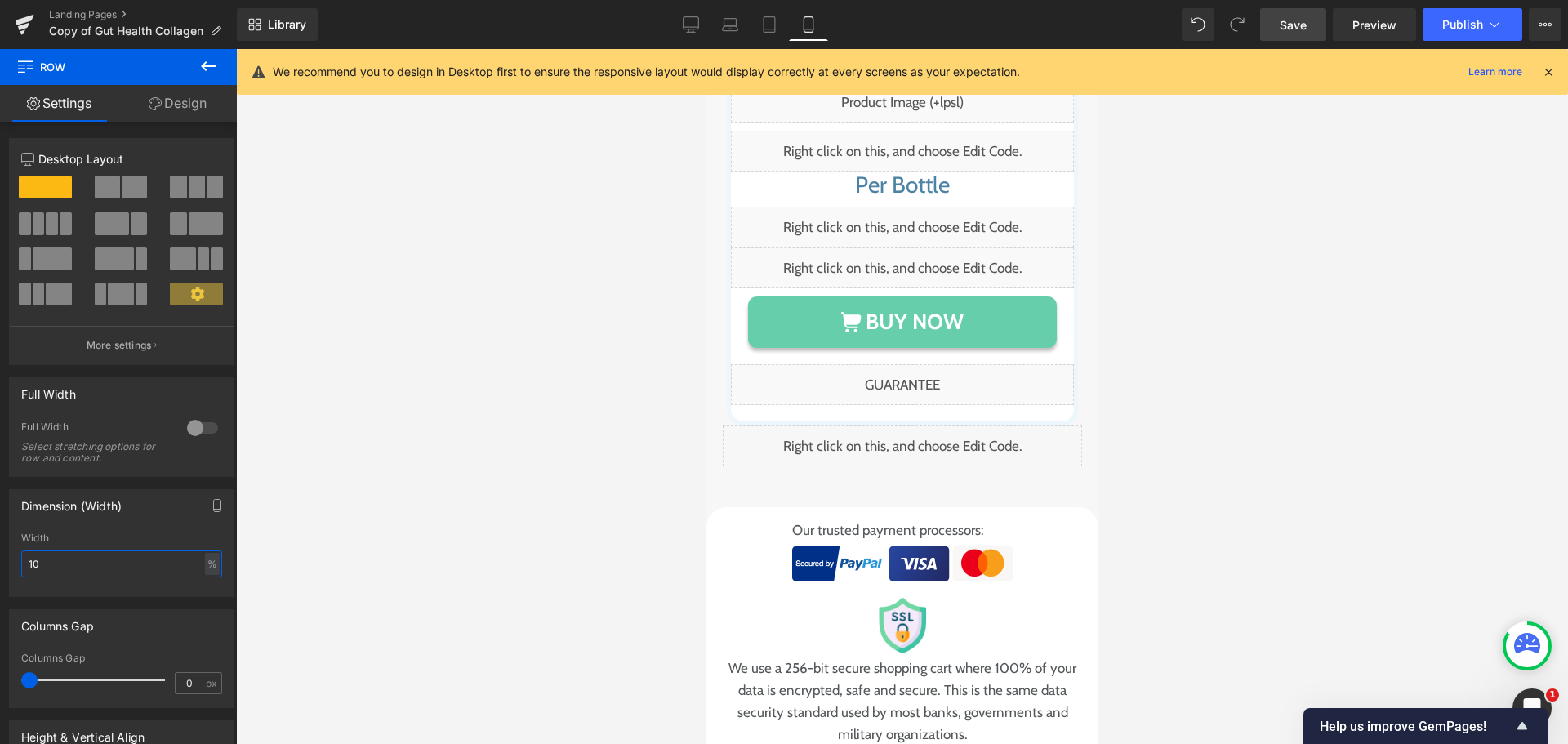
type input "1"
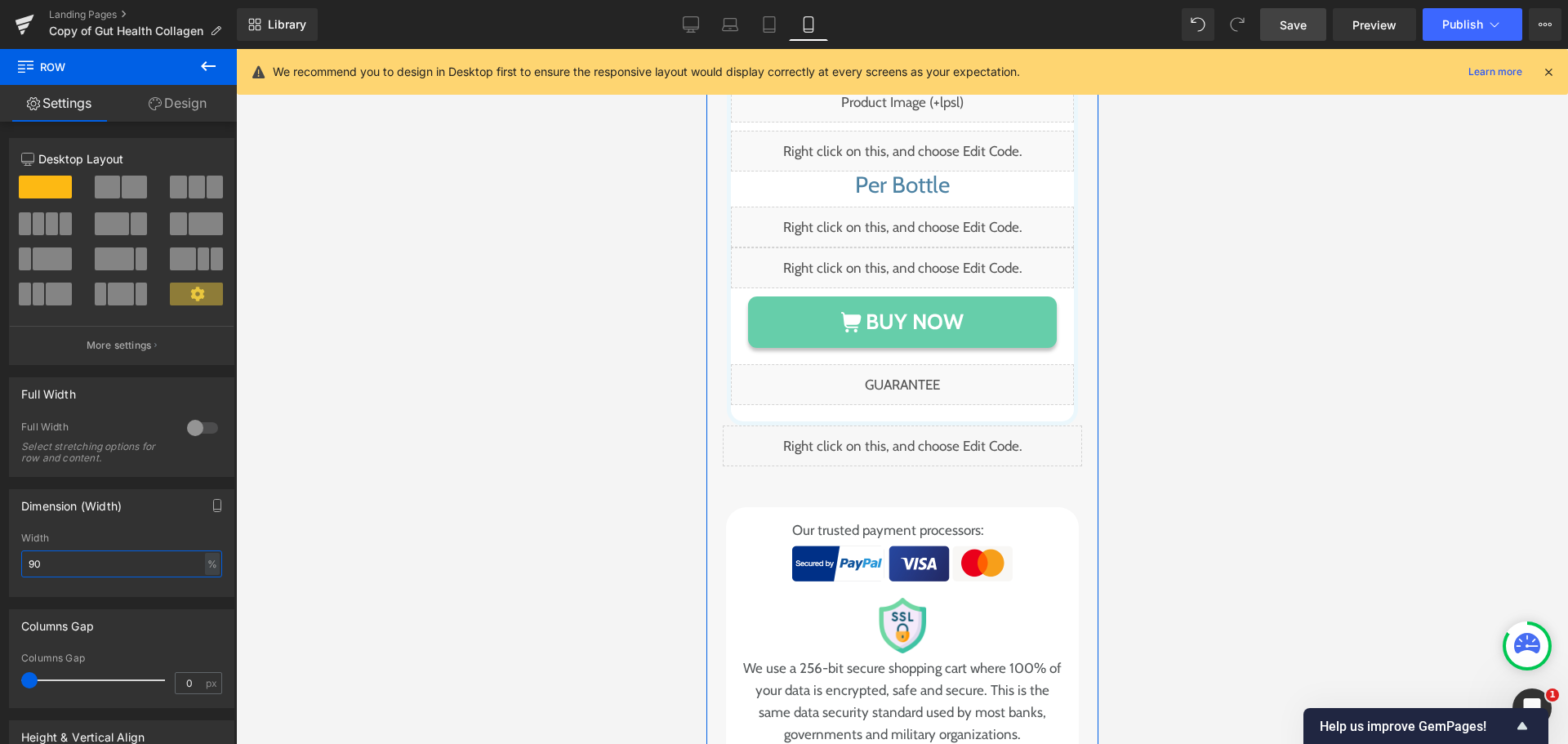
scroll to position [12713, 0]
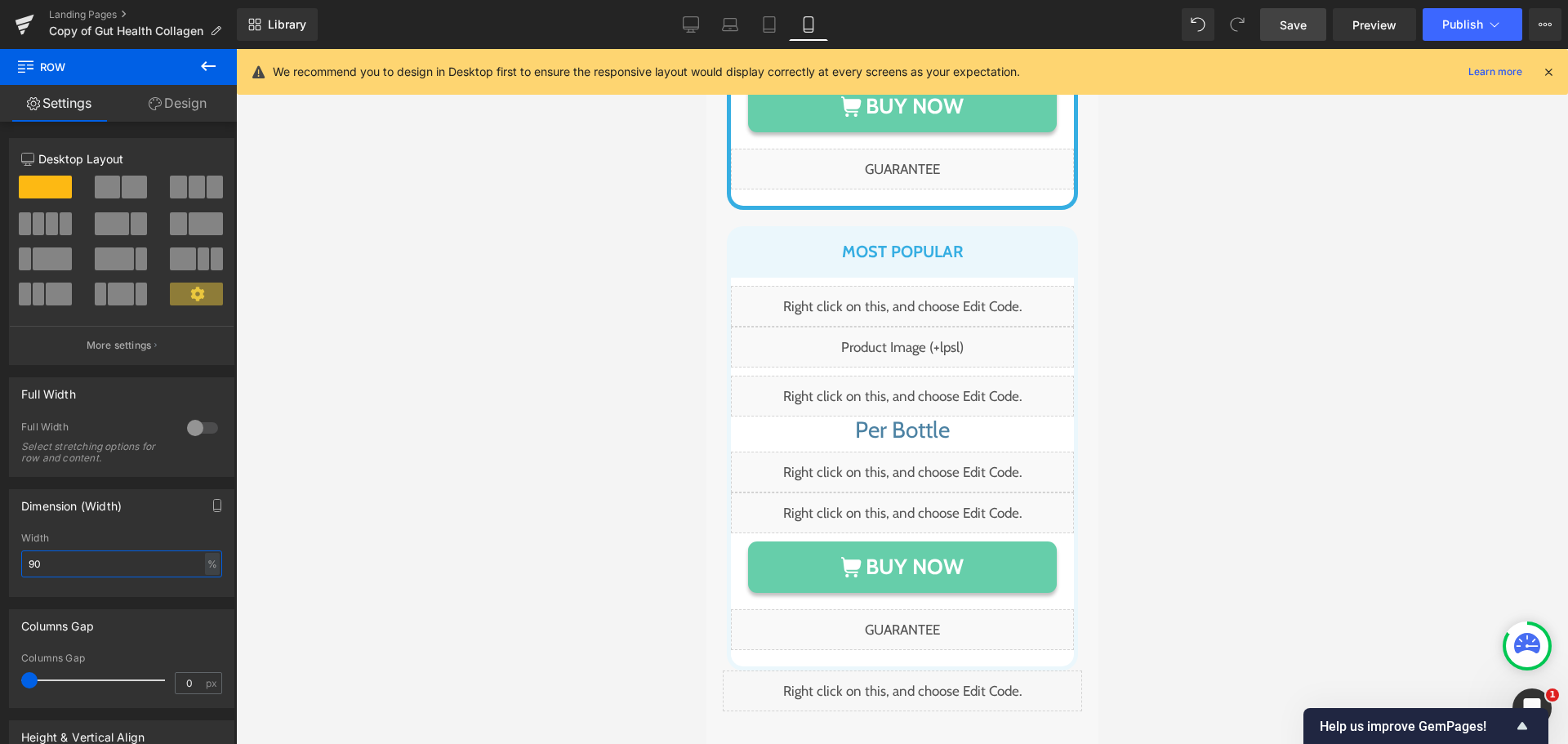
type input "90"
click at [1308, 26] on link "Save" at bounding box center [1293, 25] width 66 height 33
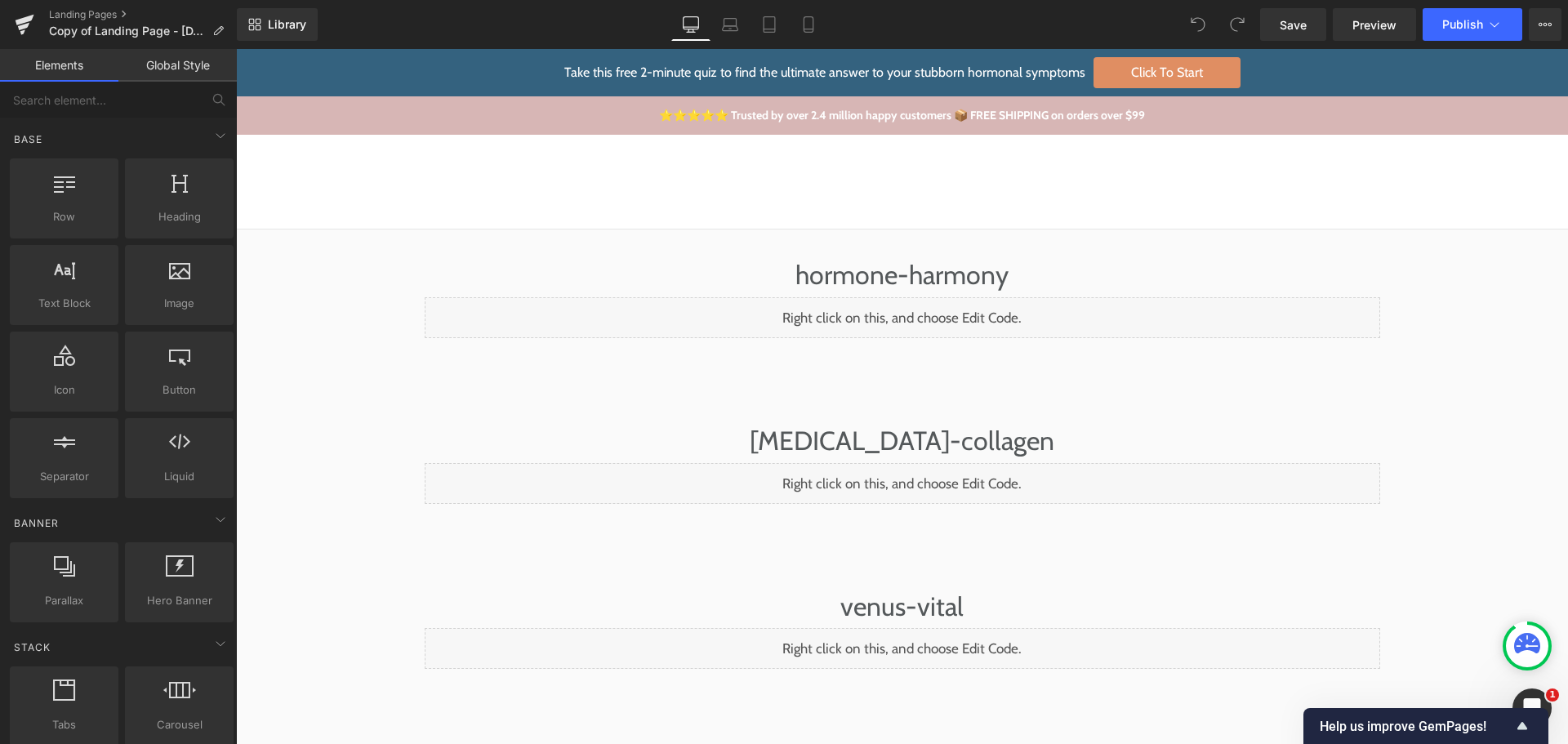
click at [1497, 261] on div "hormone-harmony Heading Liquid Row [MEDICAL_DATA]-collagen Heading Liquid Row v…" at bounding box center [902, 585] width 1332 height 712
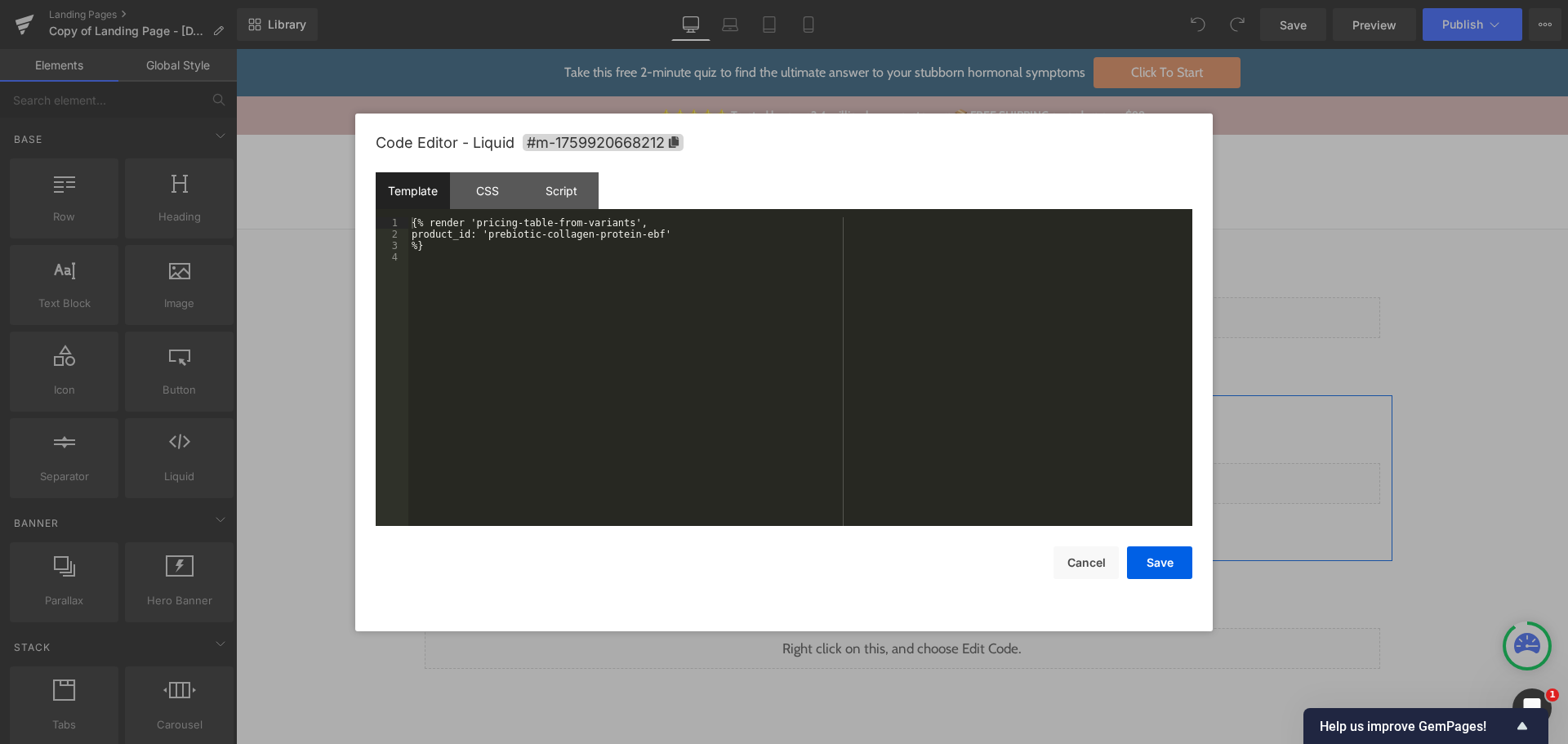
click at [922, 471] on div "Liquid" at bounding box center [902, 483] width 955 height 41
drag, startPoint x: 629, startPoint y: 337, endPoint x: 588, endPoint y: 332, distance: 41.3
click at [610, 333] on div "{% render 'pricing-table-from-variants', product_id: 'prebiotic-collagen-protei…" at bounding box center [800, 383] width 784 height 332
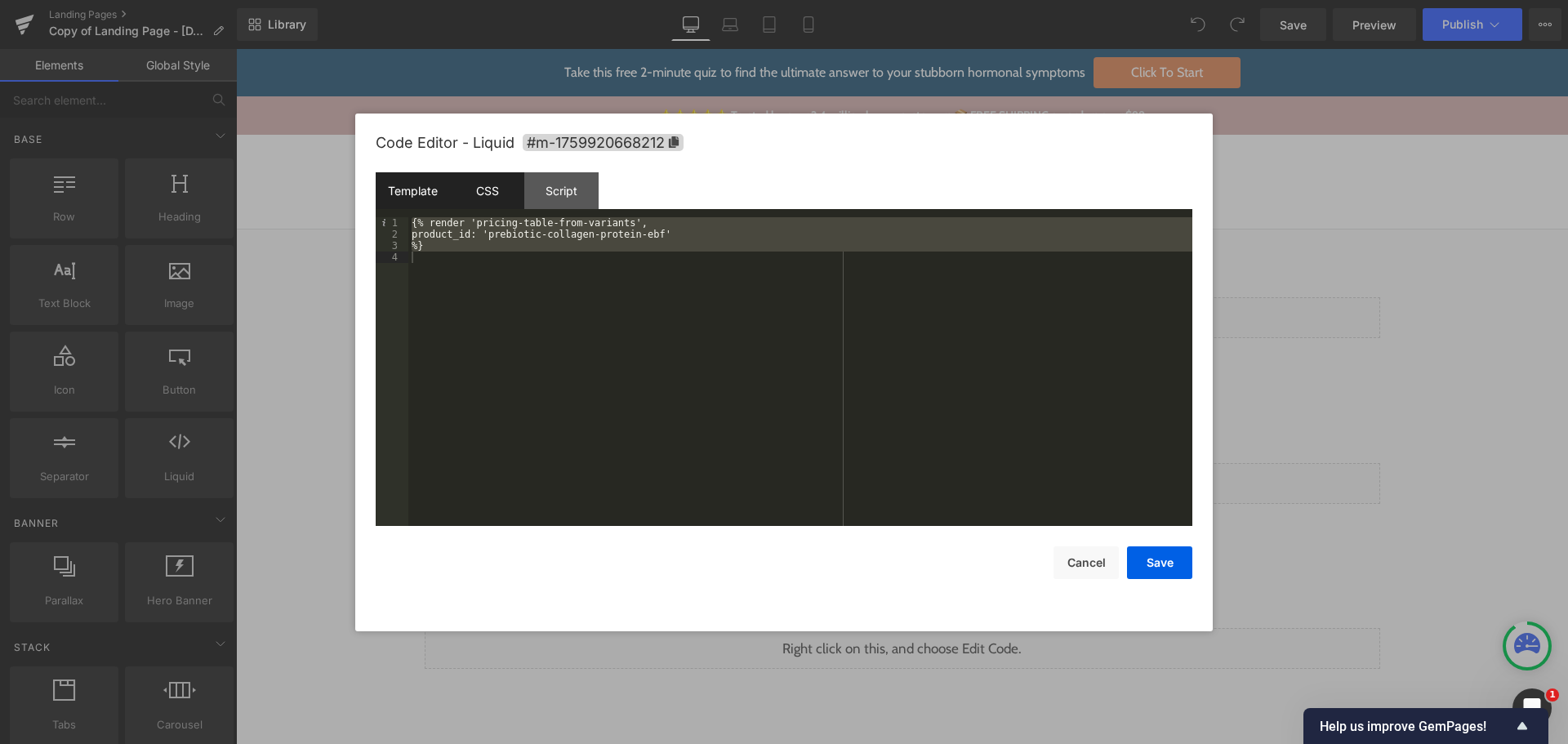
drag, startPoint x: 503, startPoint y: 190, endPoint x: 512, endPoint y: 199, distance: 12.7
click at [504, 191] on div "CSS" at bounding box center [487, 190] width 75 height 37
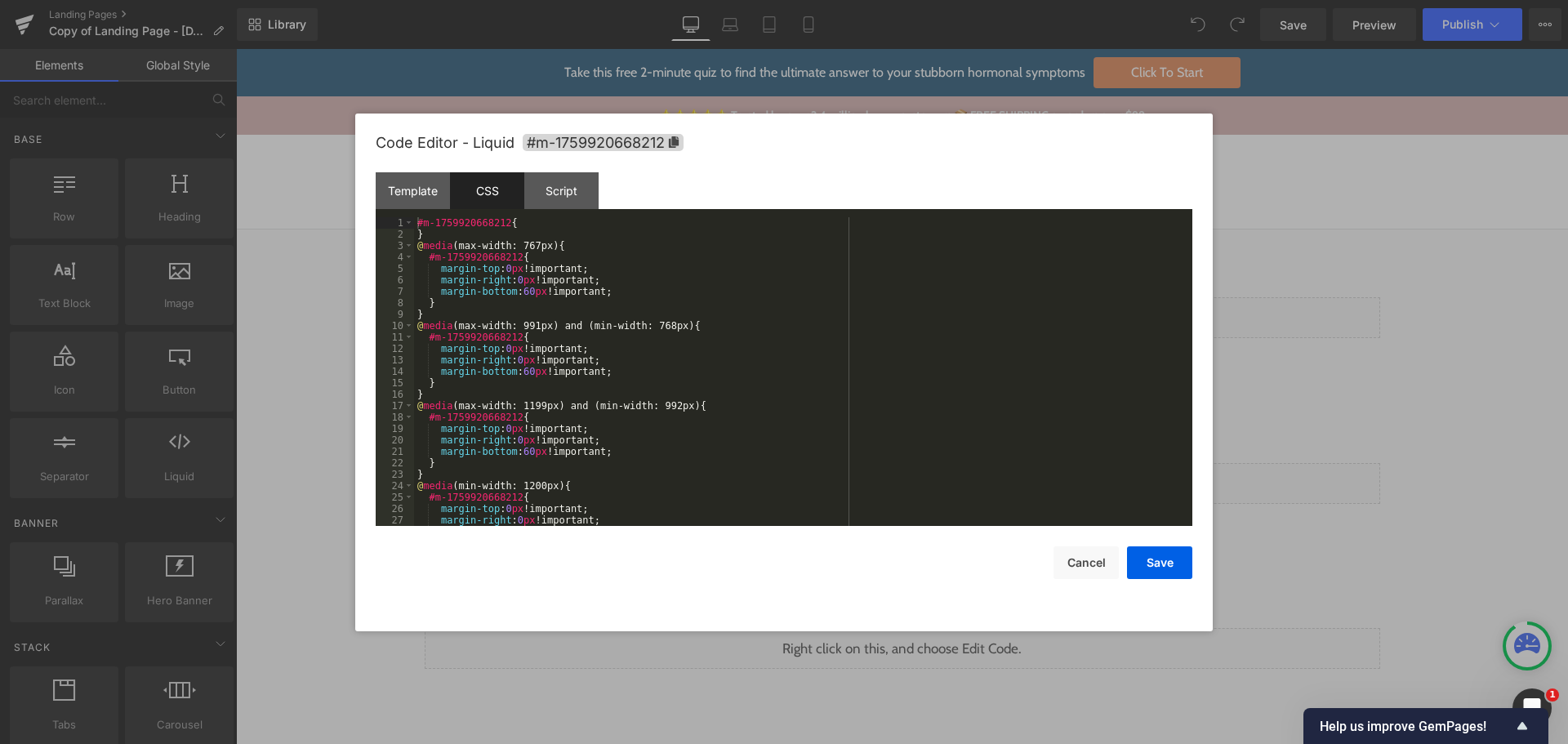
click at [772, 282] on div "#m-1759920668212 { } @ media (max-width: 767px) { #m-1759920668212 { margin-top…" at bounding box center [800, 383] width 772 height 332
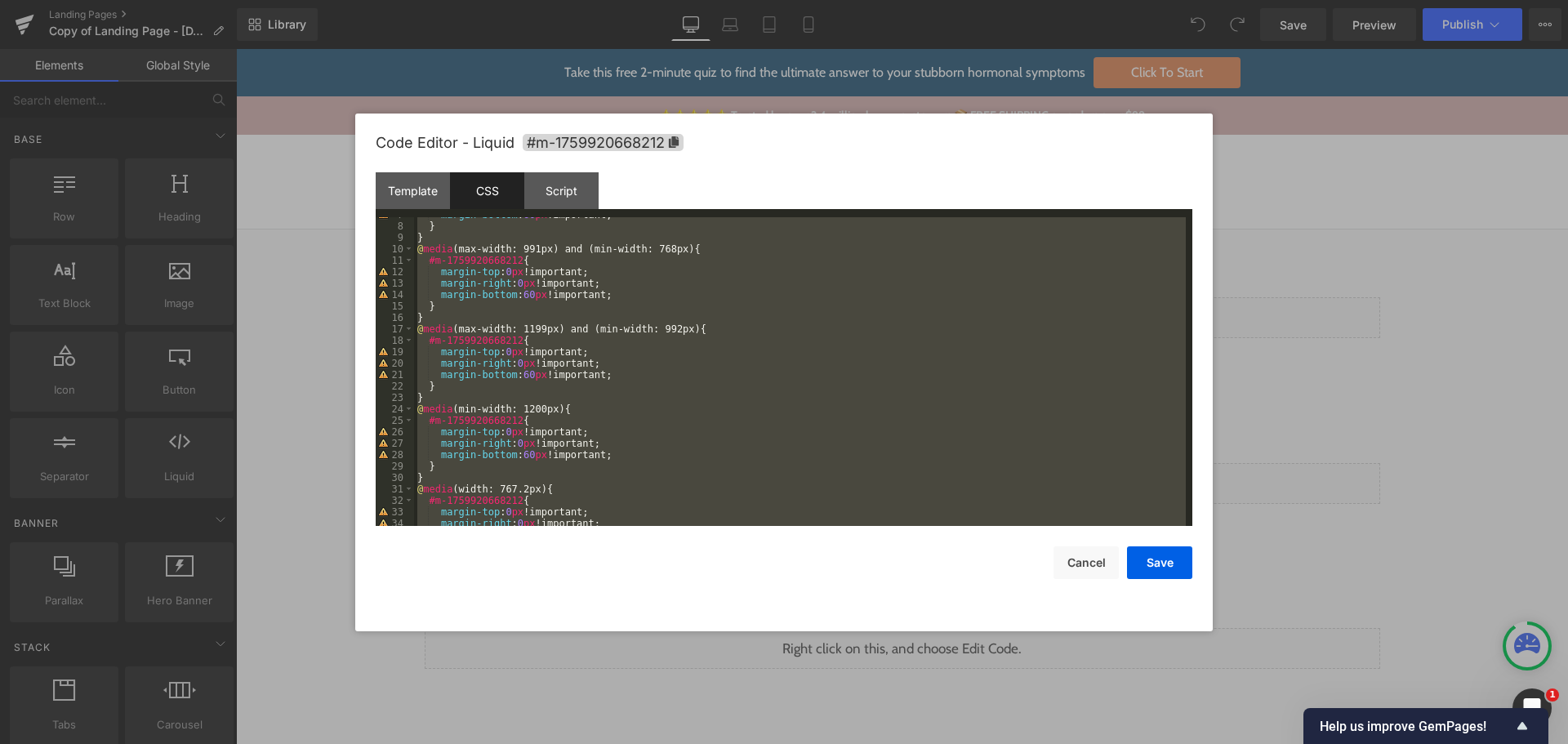
scroll to position [126, 0]
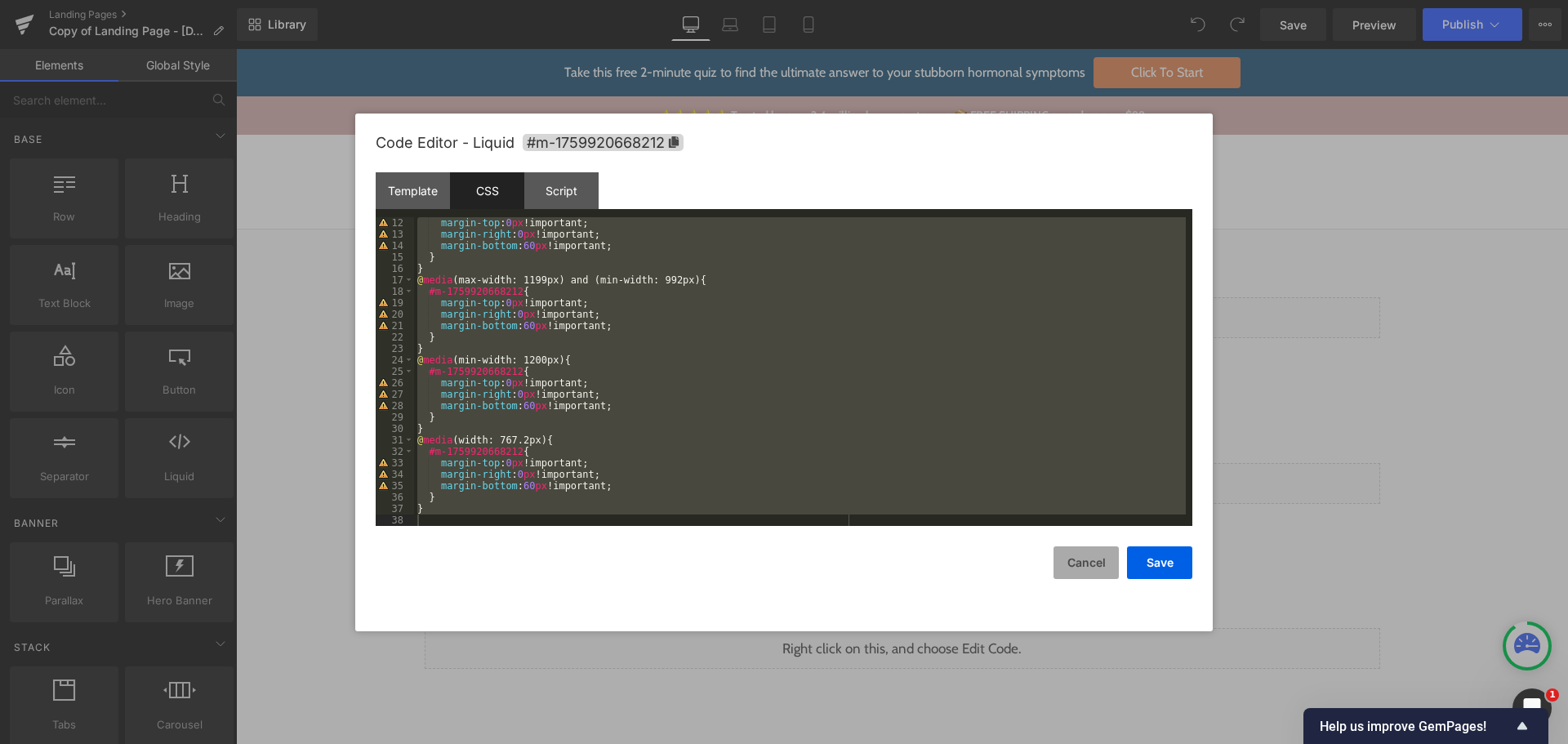
drag, startPoint x: 1093, startPoint y: 570, endPoint x: 1001, endPoint y: 489, distance: 122.6
click at [1093, 570] on button "Cancel" at bounding box center [1086, 562] width 65 height 33
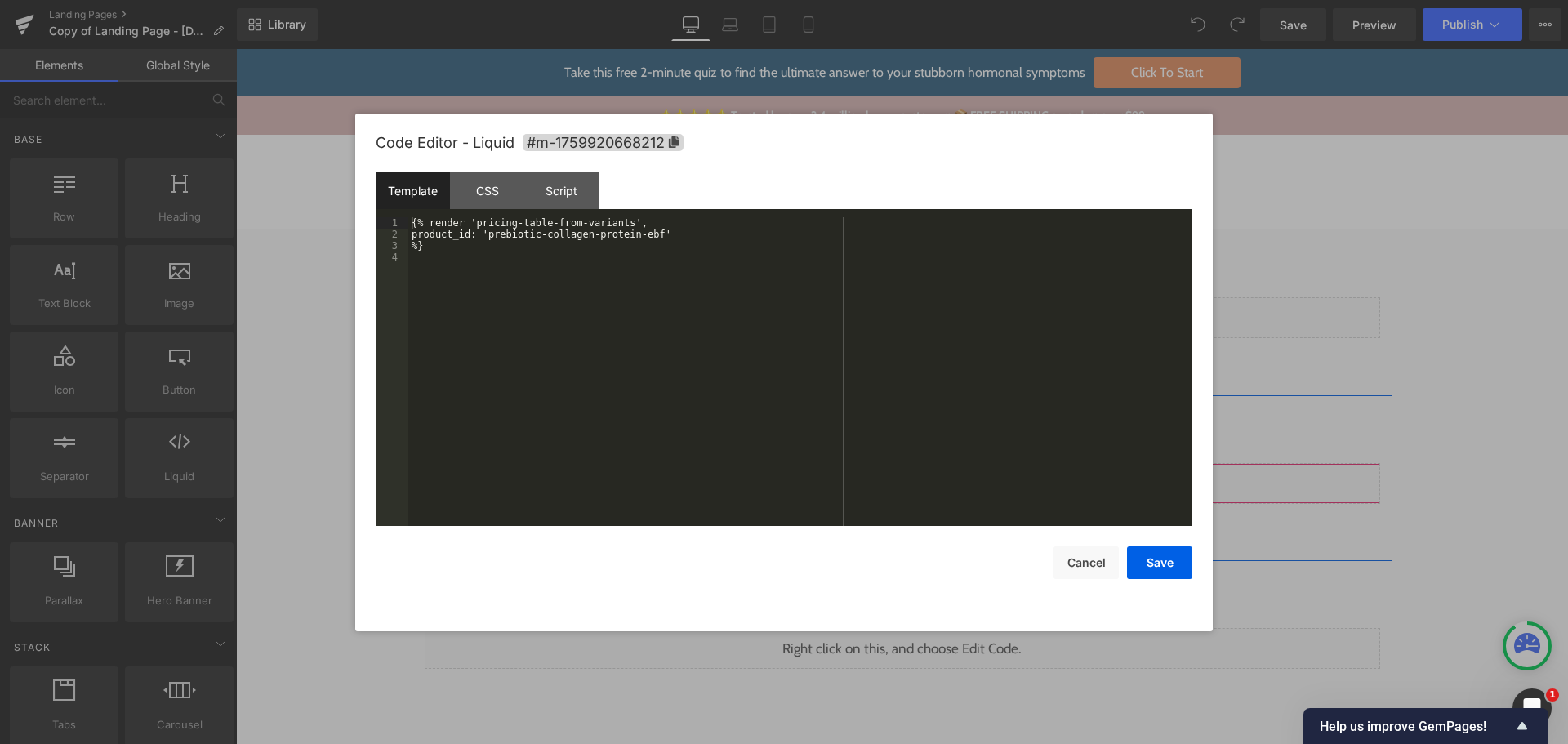
click at [925, 473] on div "Liquid" at bounding box center [902, 483] width 955 height 41
click at [477, 196] on div "CSS" at bounding box center [487, 190] width 75 height 37
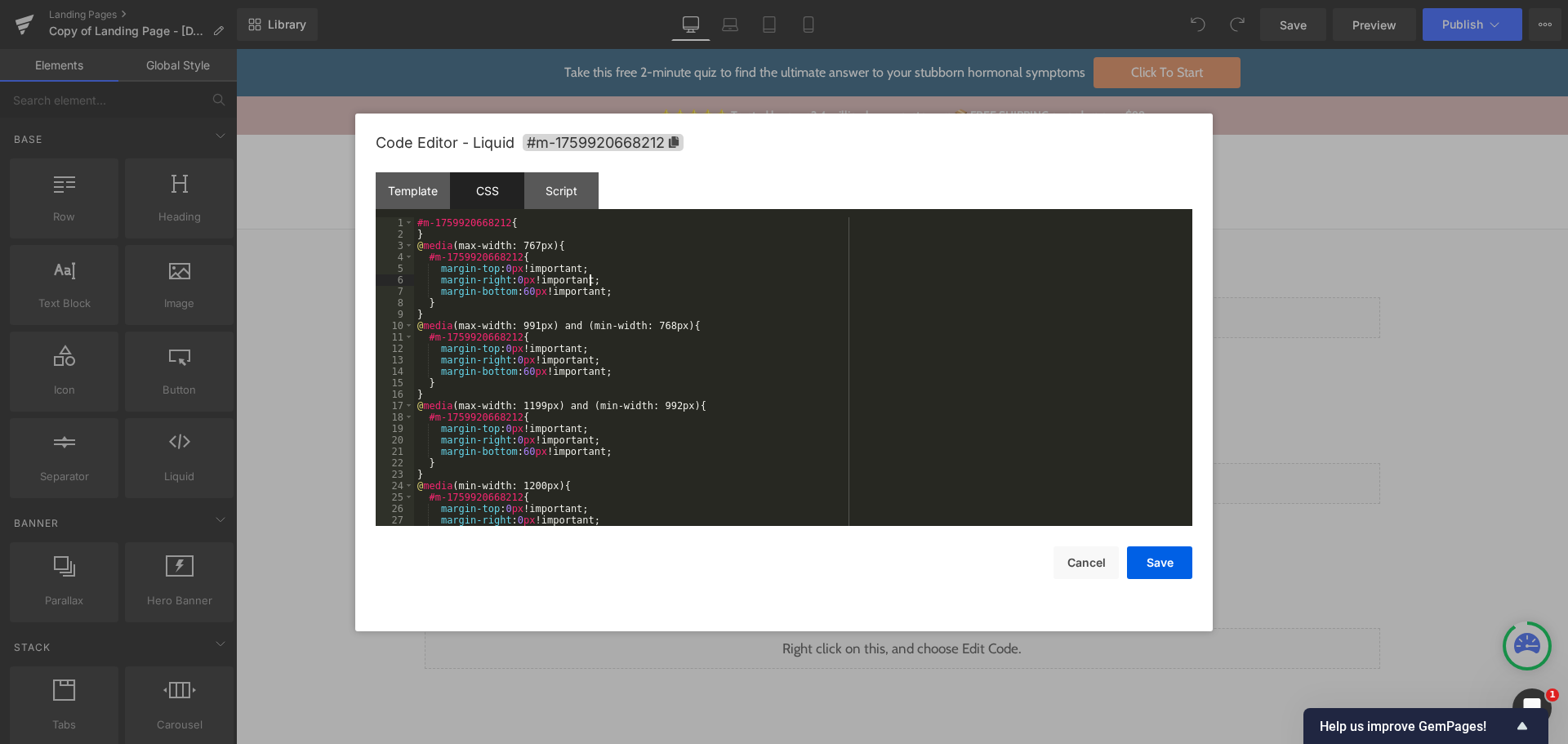
click at [817, 279] on div "#m-1759920668212 { } @ media (max-width: 767px) { #m-1759920668212 { margin-top…" at bounding box center [800, 383] width 772 height 332
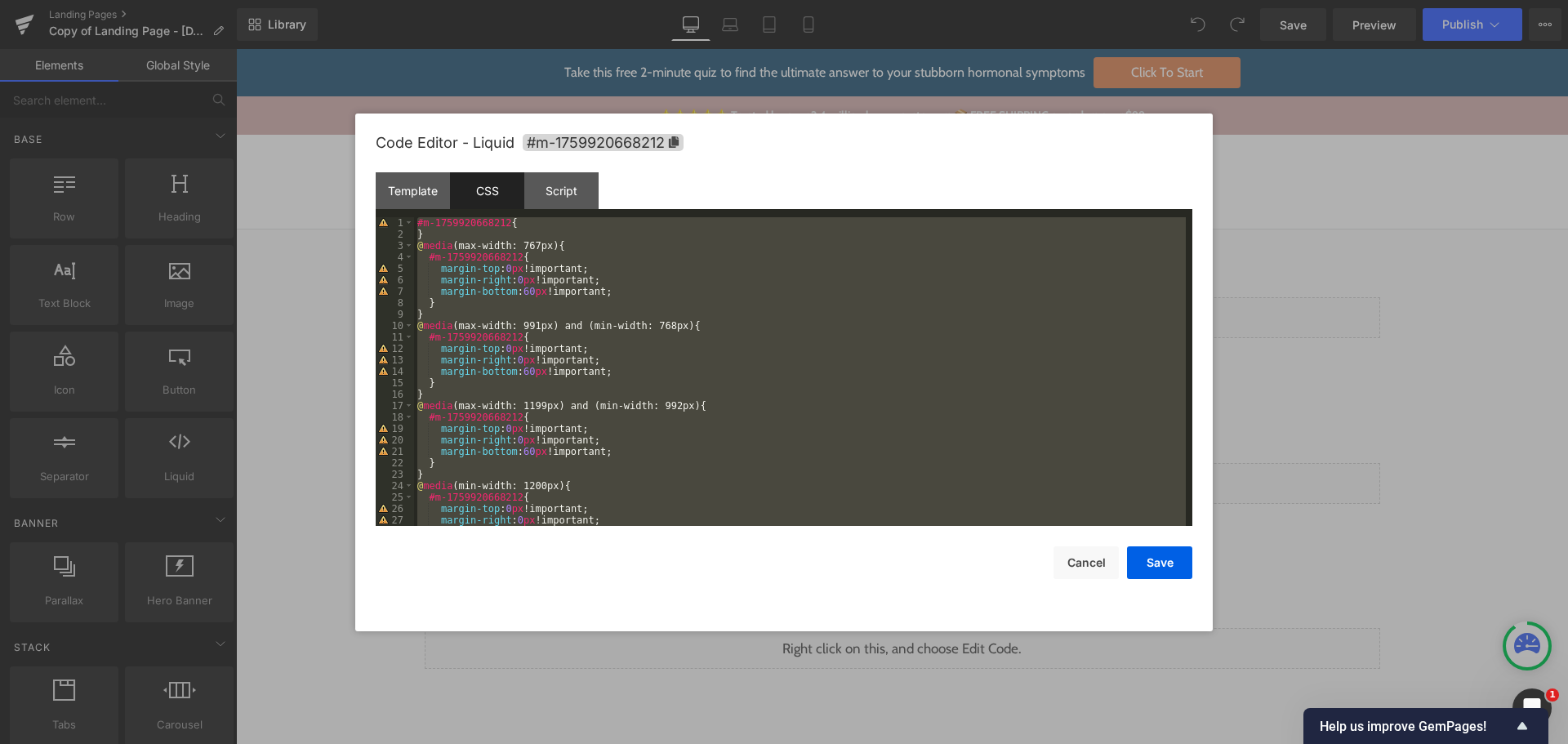
click at [1366, 249] on div at bounding box center [784, 372] width 1568 height 744
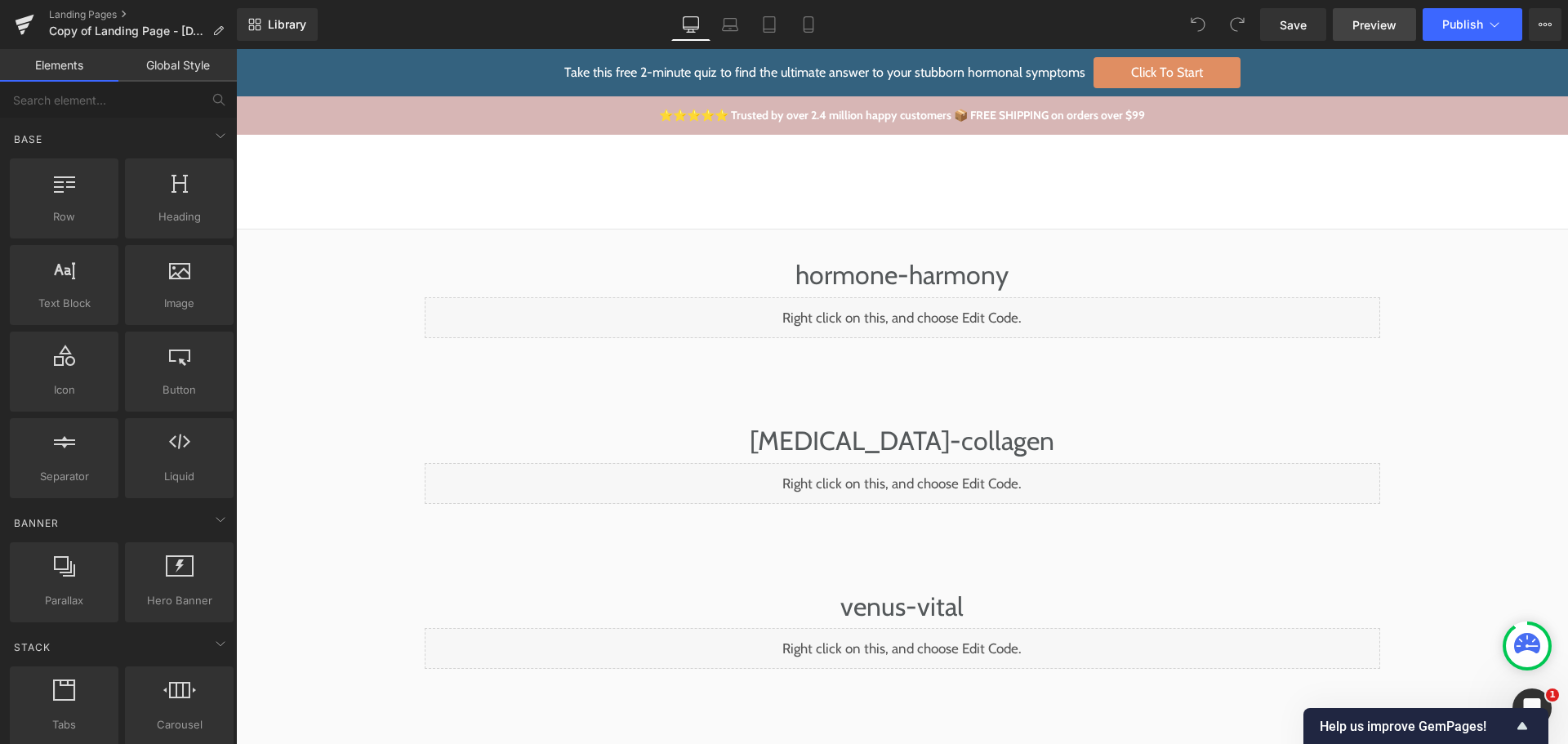
click at [1370, 33] on span "Preview" at bounding box center [1374, 25] width 44 height 17
click at [1531, 26] on button "View Live Page View with current Template Save Template to Library Schedule Pub…" at bounding box center [1545, 25] width 33 height 33
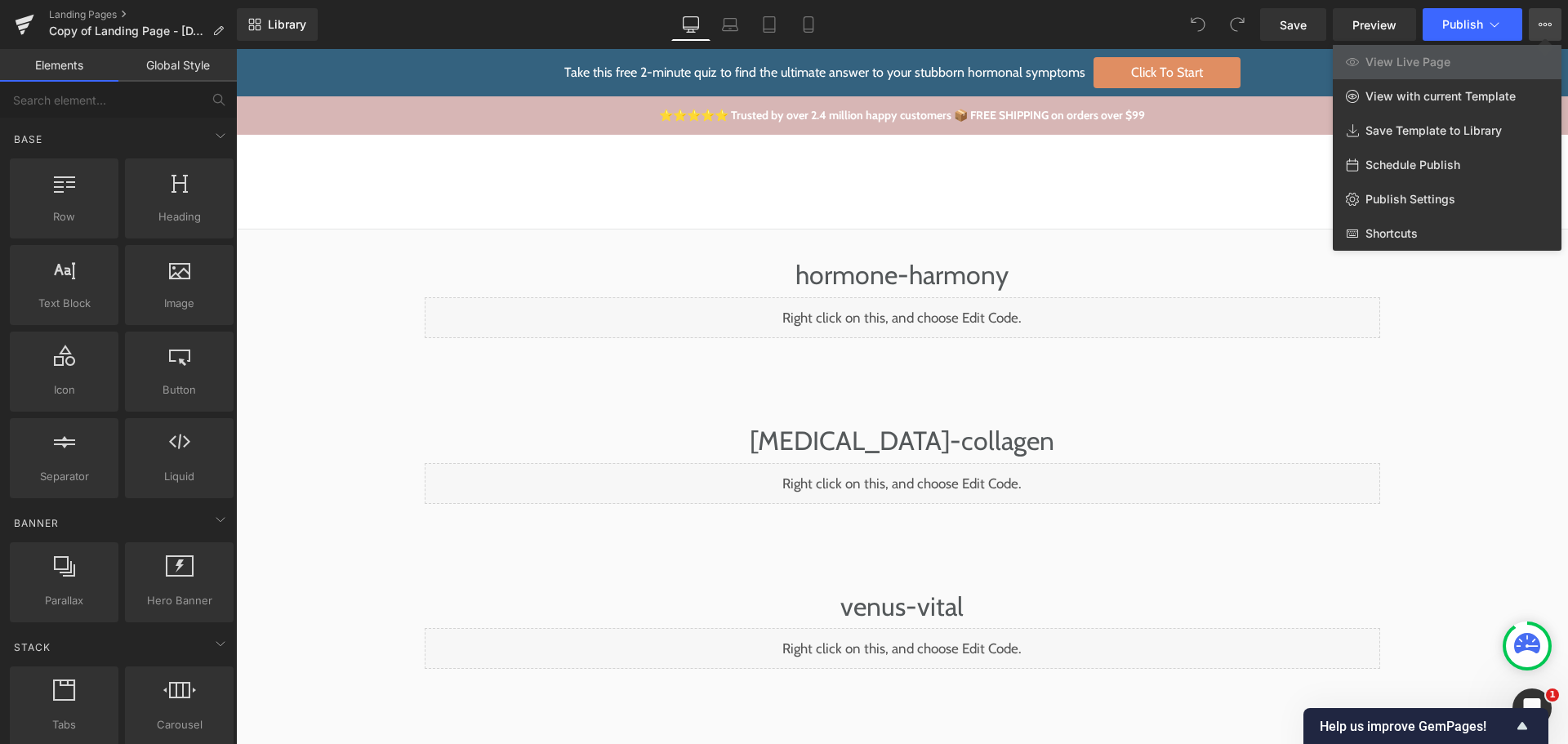
click at [1452, 419] on div at bounding box center [902, 396] width 1332 height 695
